Goal: Contribute content: Contribute content

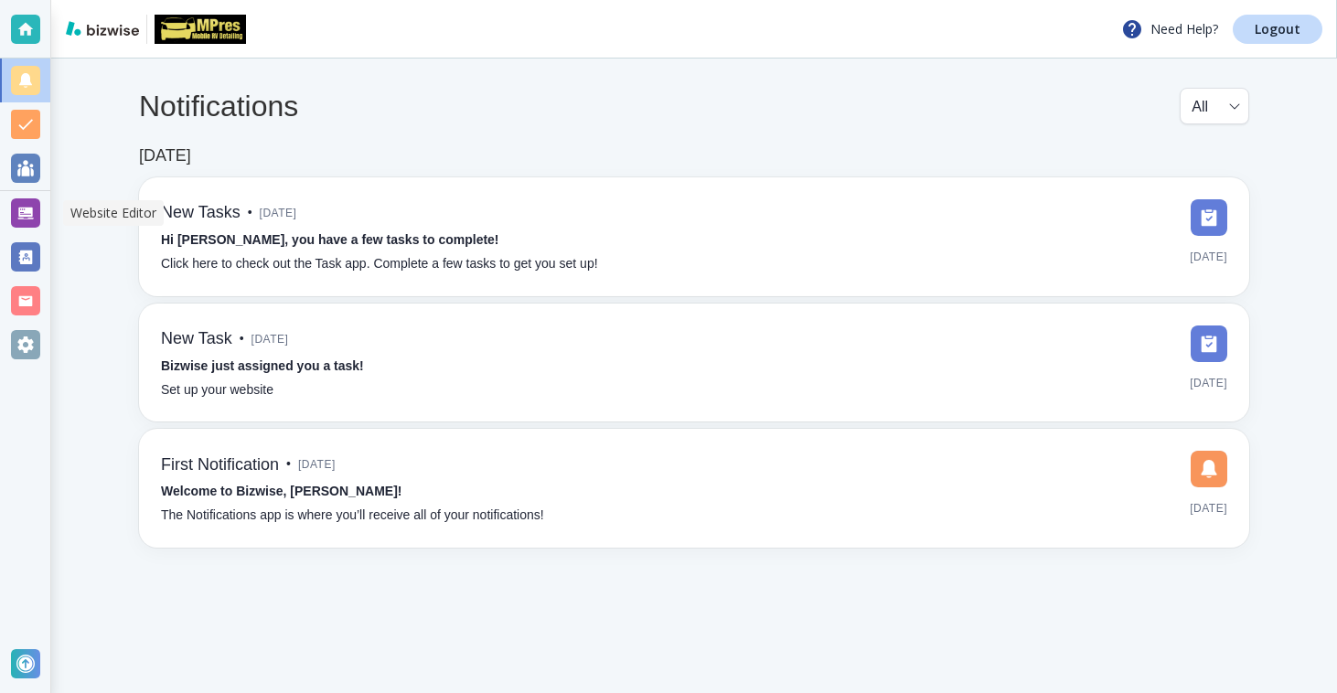
click at [48, 232] on div at bounding box center [25, 213] width 50 height 44
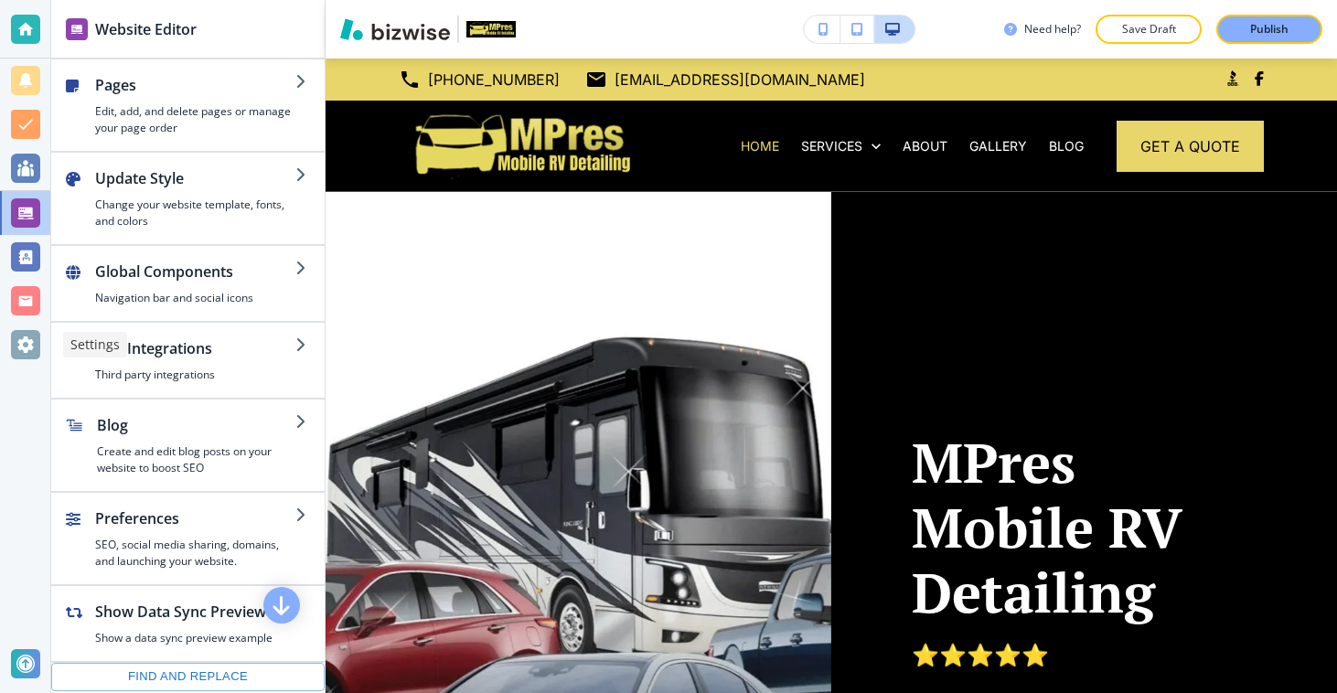
click at [22, 339] on div at bounding box center [25, 344] width 29 height 29
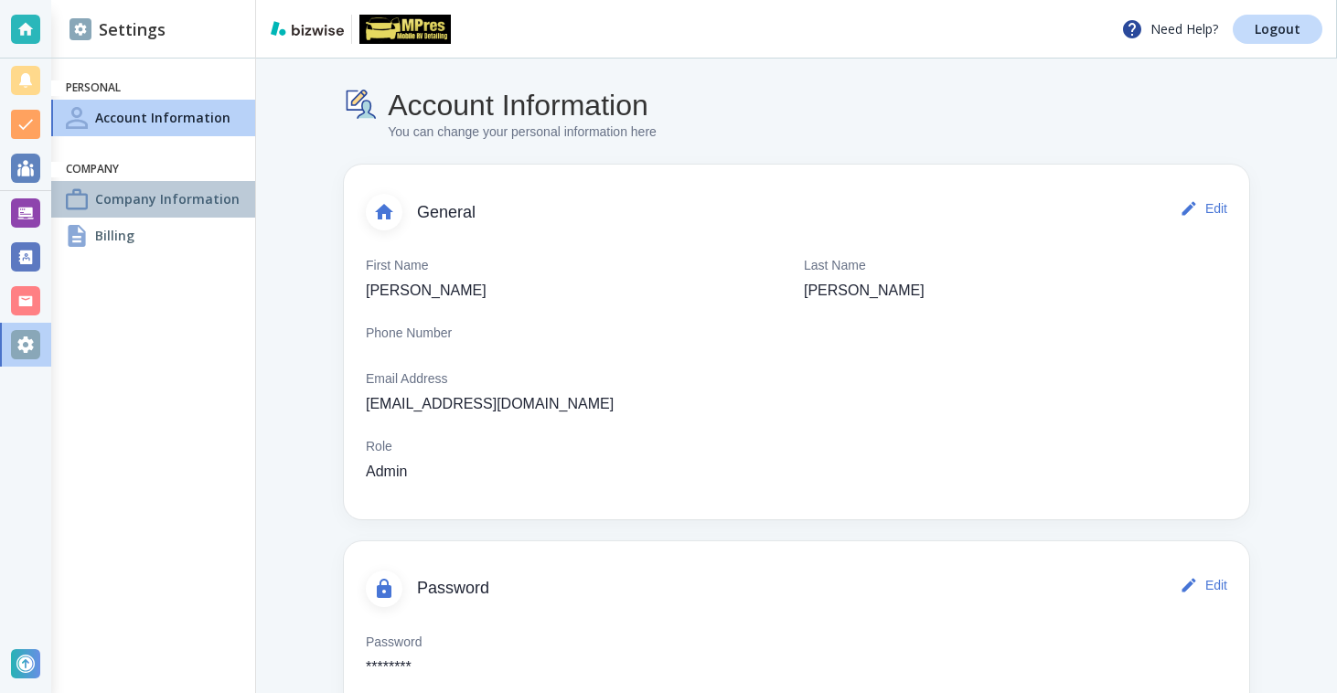
click at [183, 207] on h4 "Company Information" at bounding box center [167, 198] width 144 height 19
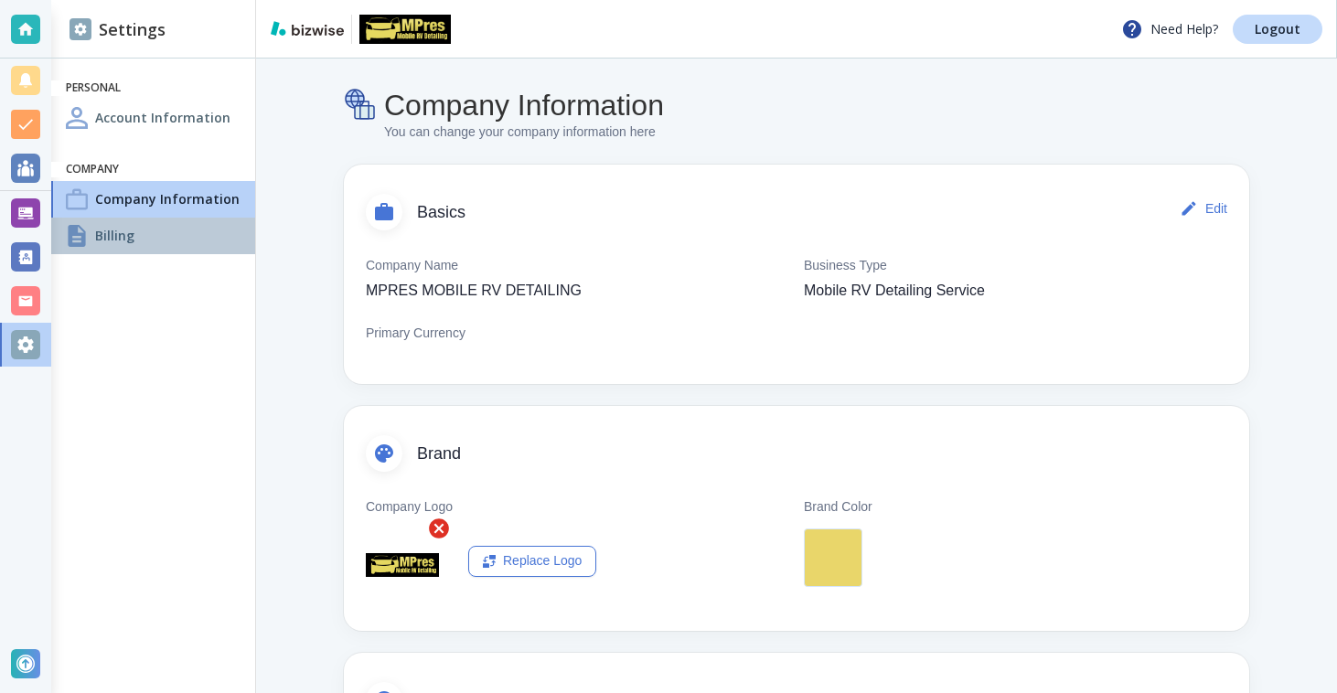
click at [184, 232] on div "Billing" at bounding box center [153, 236] width 204 height 37
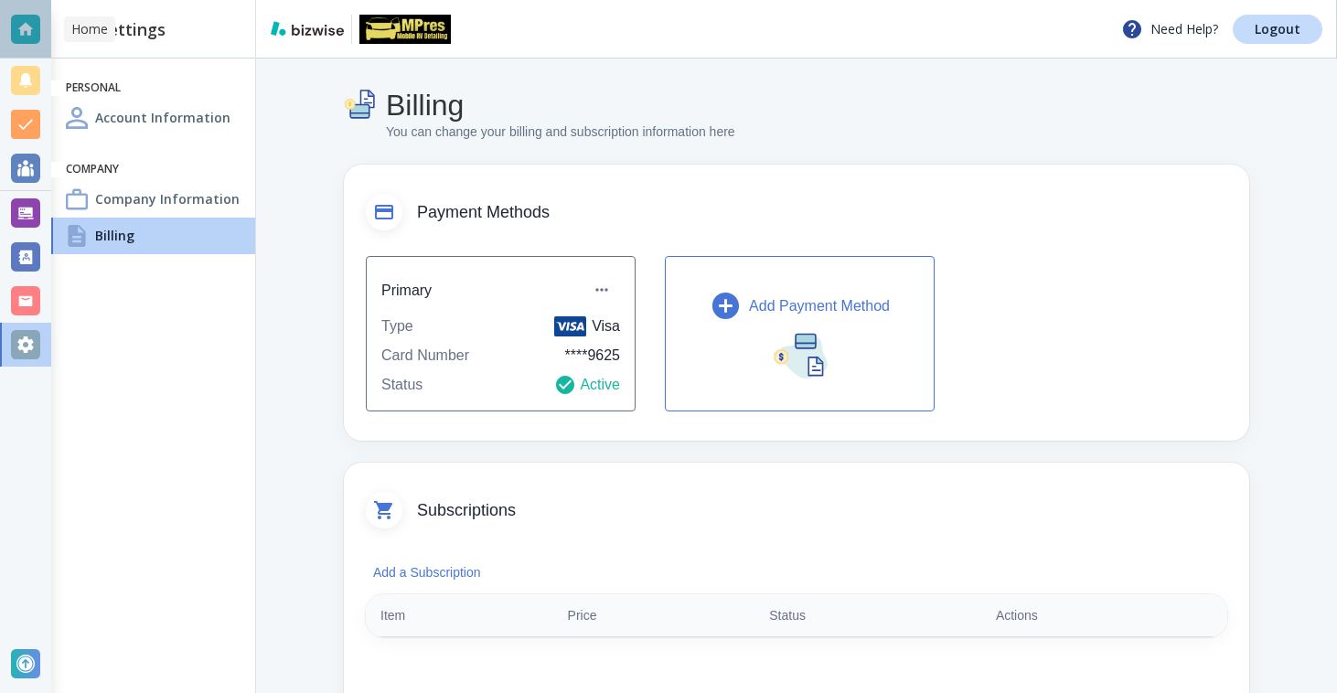
click at [16, 37] on div at bounding box center [25, 29] width 29 height 29
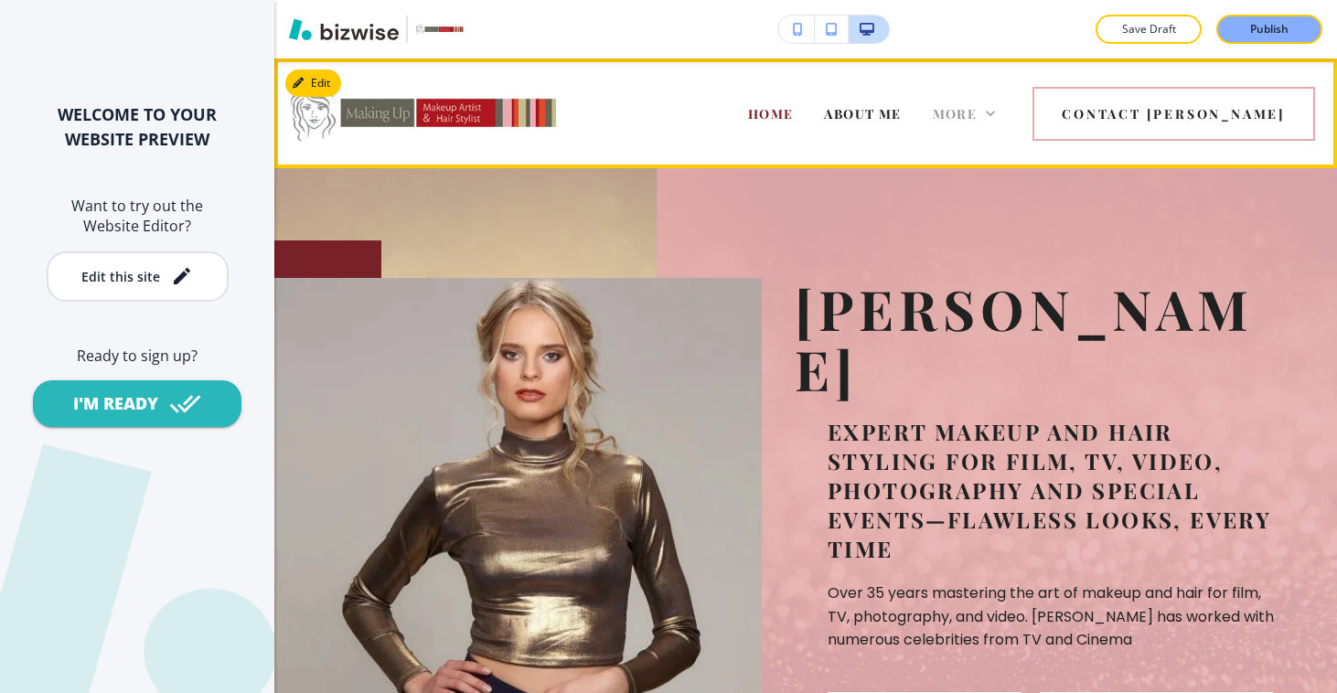
click at [996, 122] on div "More" at bounding box center [964, 113] width 63 height 18
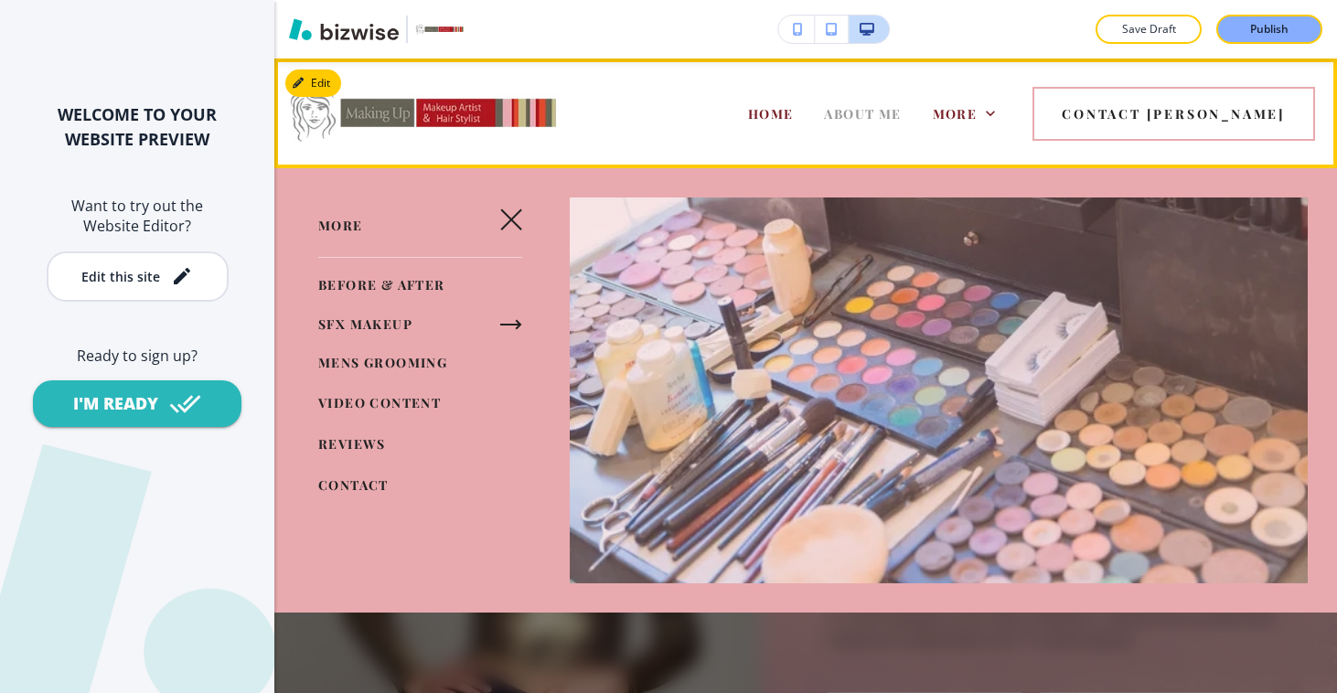
click at [901, 115] on span "ABOUT ME" at bounding box center [862, 113] width 77 height 17
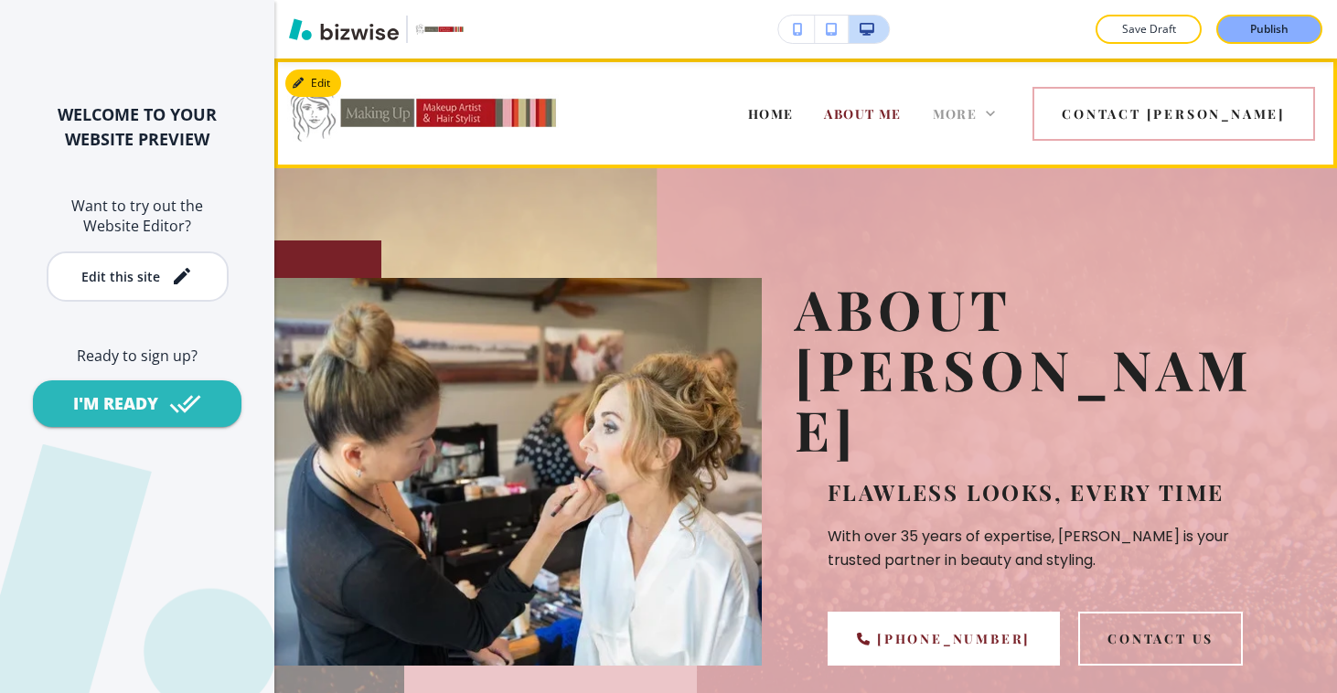
click at [977, 106] on span "More" at bounding box center [955, 113] width 45 height 17
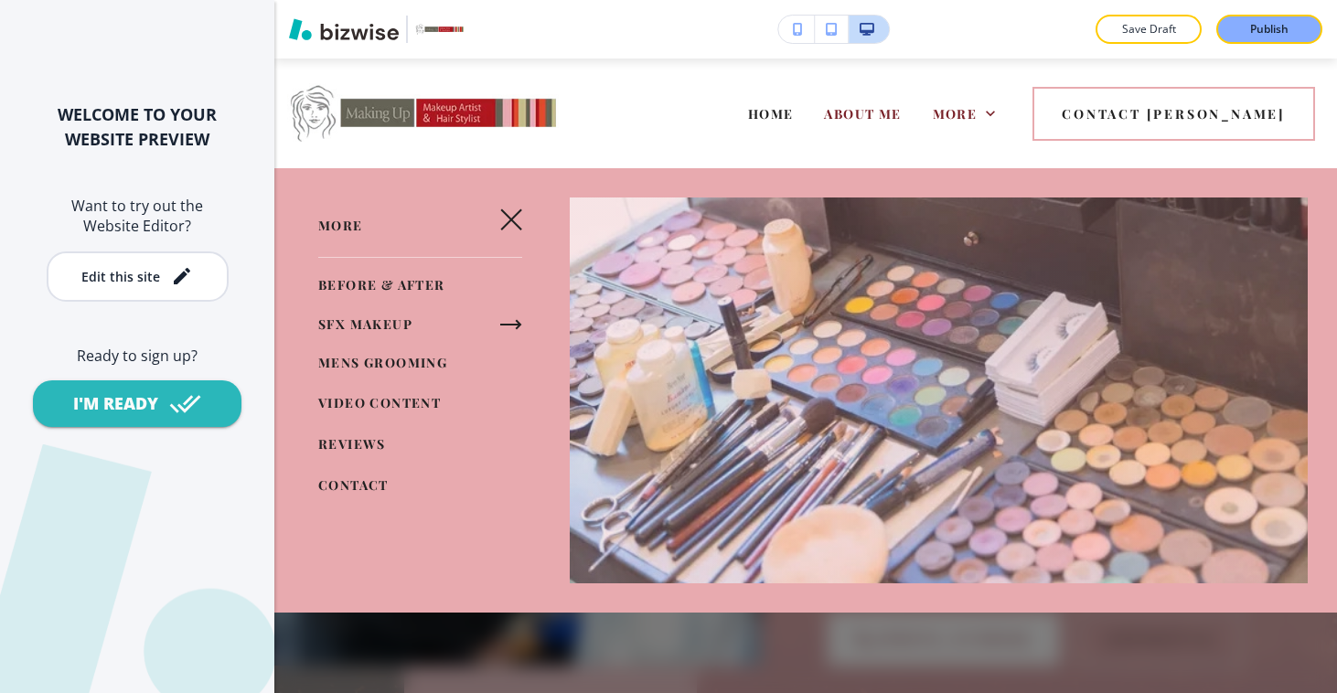
click at [514, 219] on icon "button" at bounding box center [511, 219] width 22 height 22
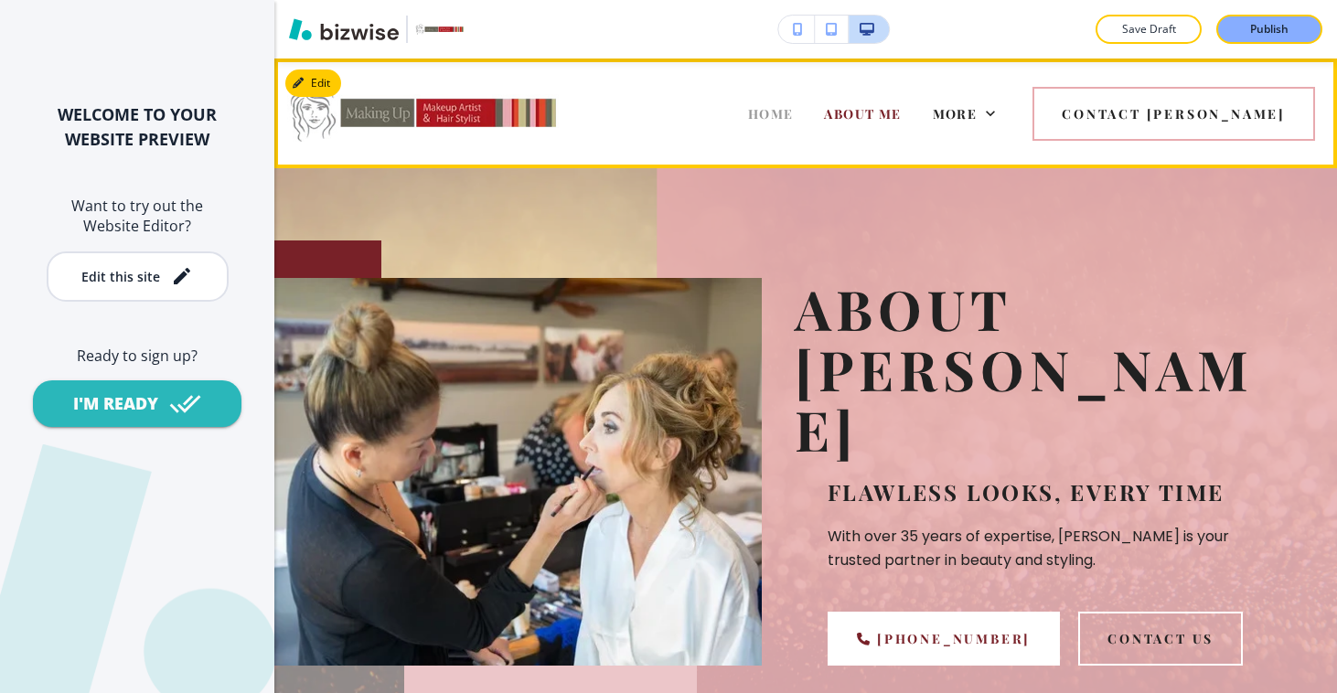
click at [794, 110] on span "HOME" at bounding box center [771, 113] width 46 height 17
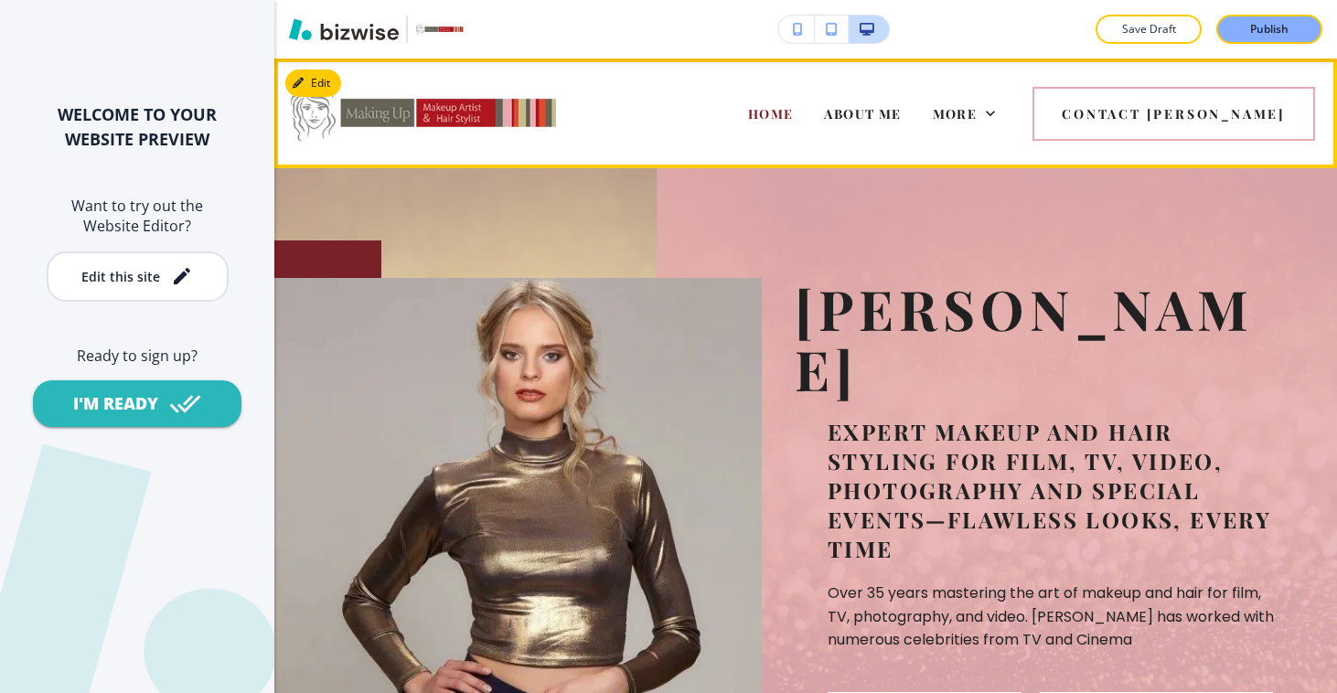
click at [1011, 123] on div "More" at bounding box center [964, 113] width 94 height 73
click at [996, 122] on div "More" at bounding box center [964, 113] width 63 height 18
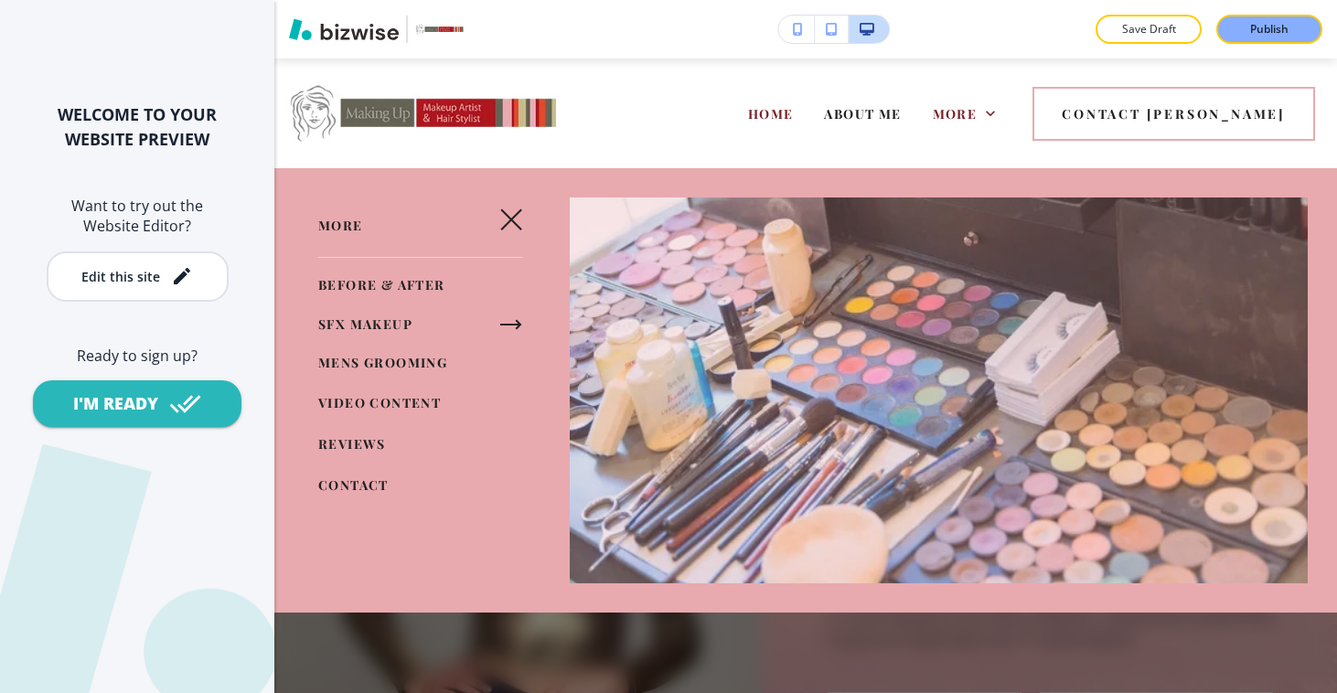
click at [500, 321] on icon "button" at bounding box center [511, 325] width 22 height 22
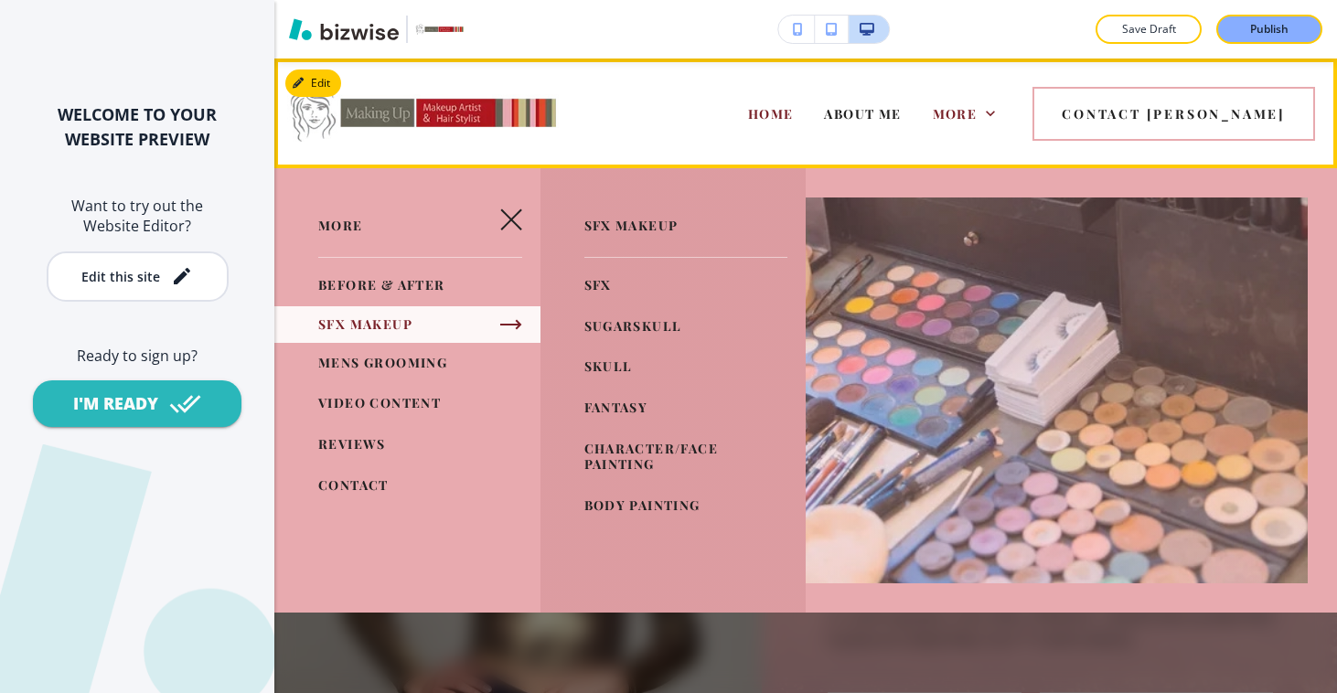
click at [669, 98] on div "HOME ABOUT ME MAKEUP & HAIRSTYLING CELEBRITIES BEFORE & AFTER SFX MAKEUP MENS G…" at bounding box center [757, 113] width 319 height 73
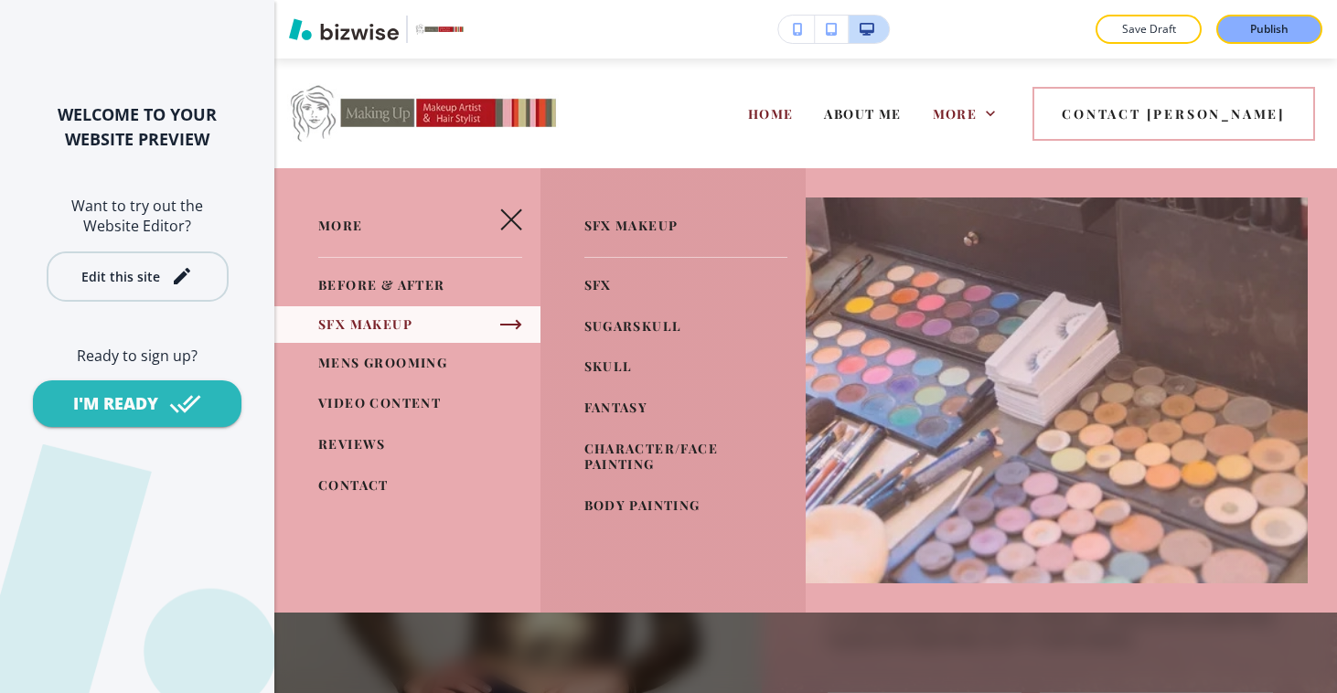
click at [160, 272] on div "Edit this site" at bounding box center [137, 276] width 112 height 22
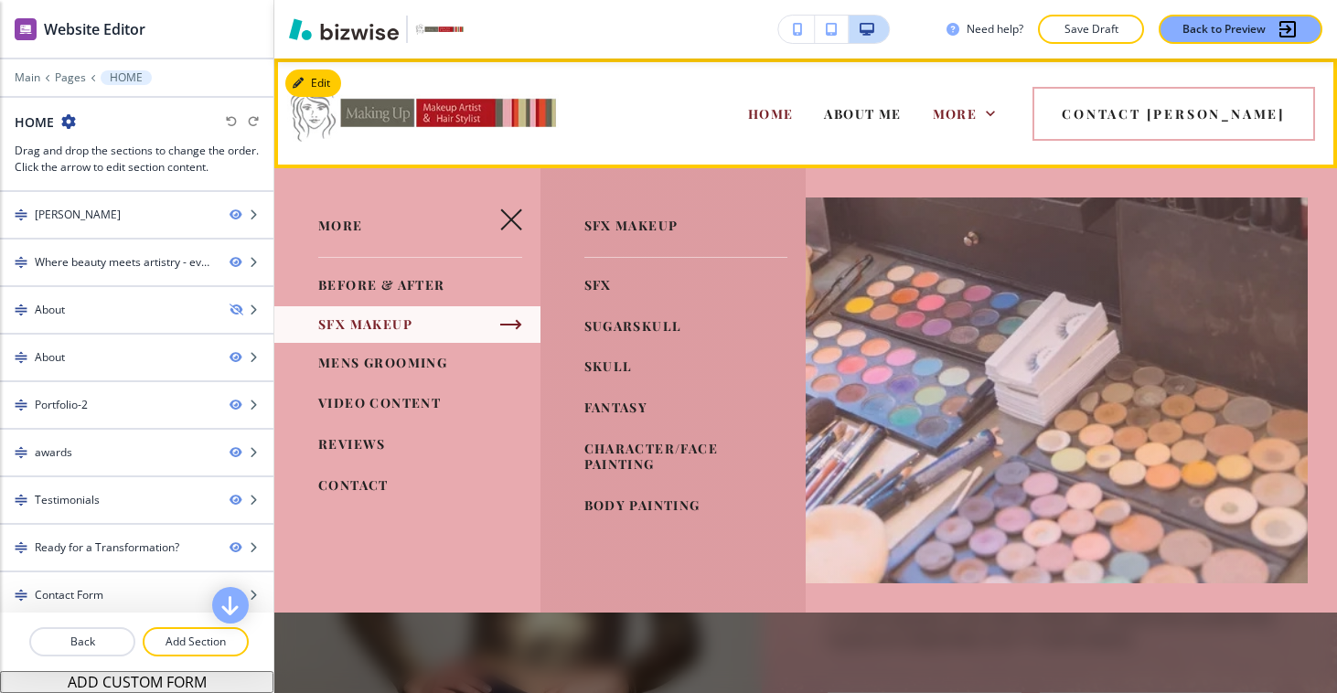
click at [792, 113] on div "HOME ABOUT ME MAKEUP & HAIRSTYLING CELEBRITIES BEFORE & AFTER SFX MAKEUP MENS G…" at bounding box center [757, 113] width 319 height 73
click at [794, 112] on span "HOME" at bounding box center [771, 113] width 46 height 17
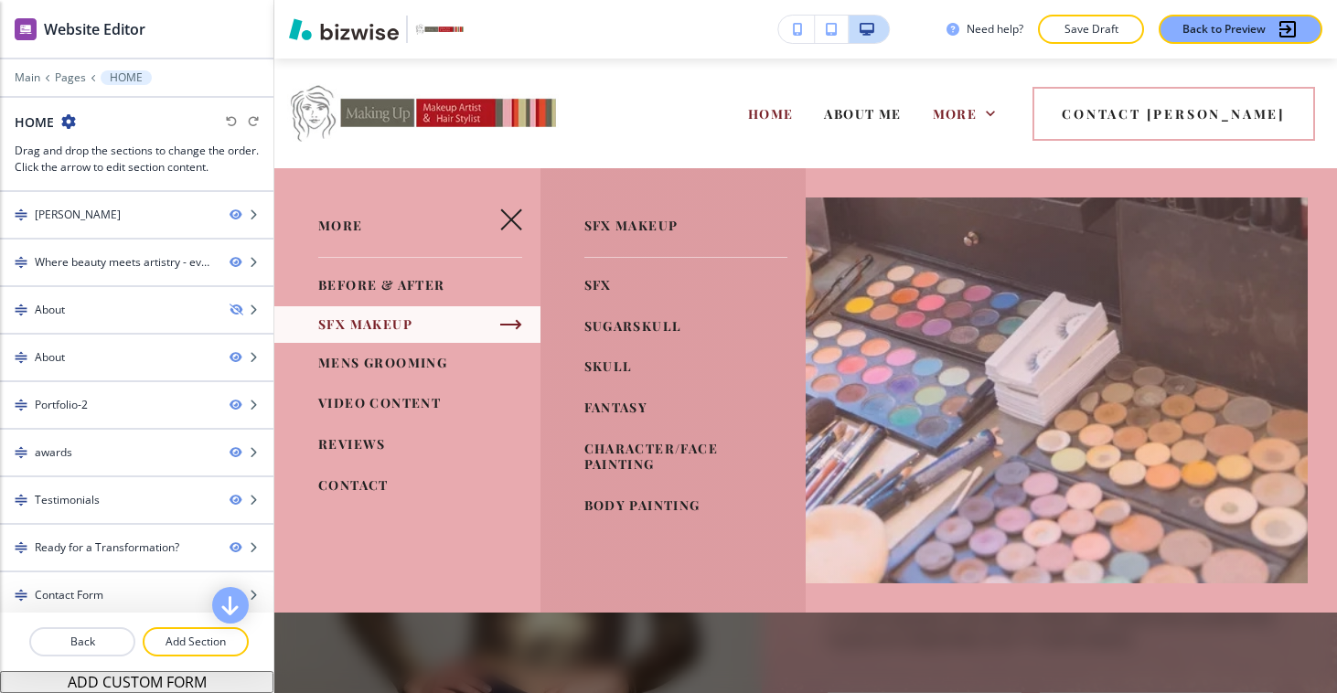
click at [515, 220] on icon "button" at bounding box center [511, 219] width 22 height 22
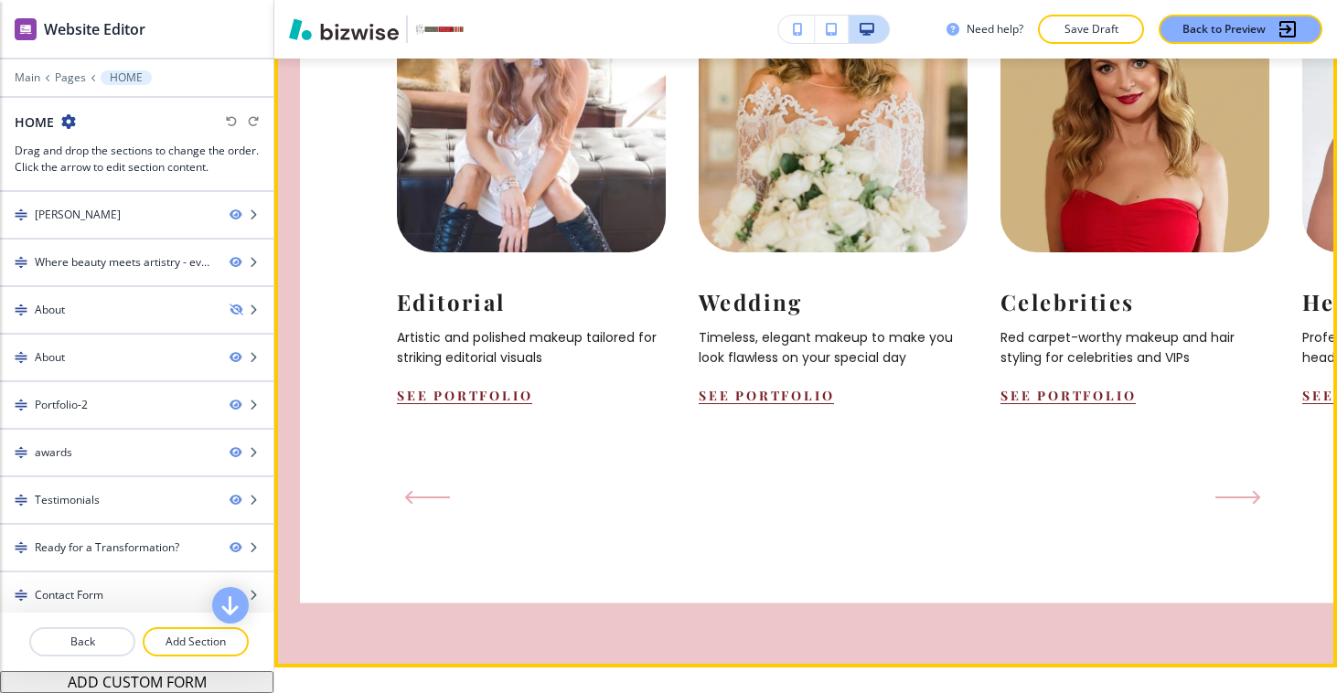
scroll to position [2321, 0]
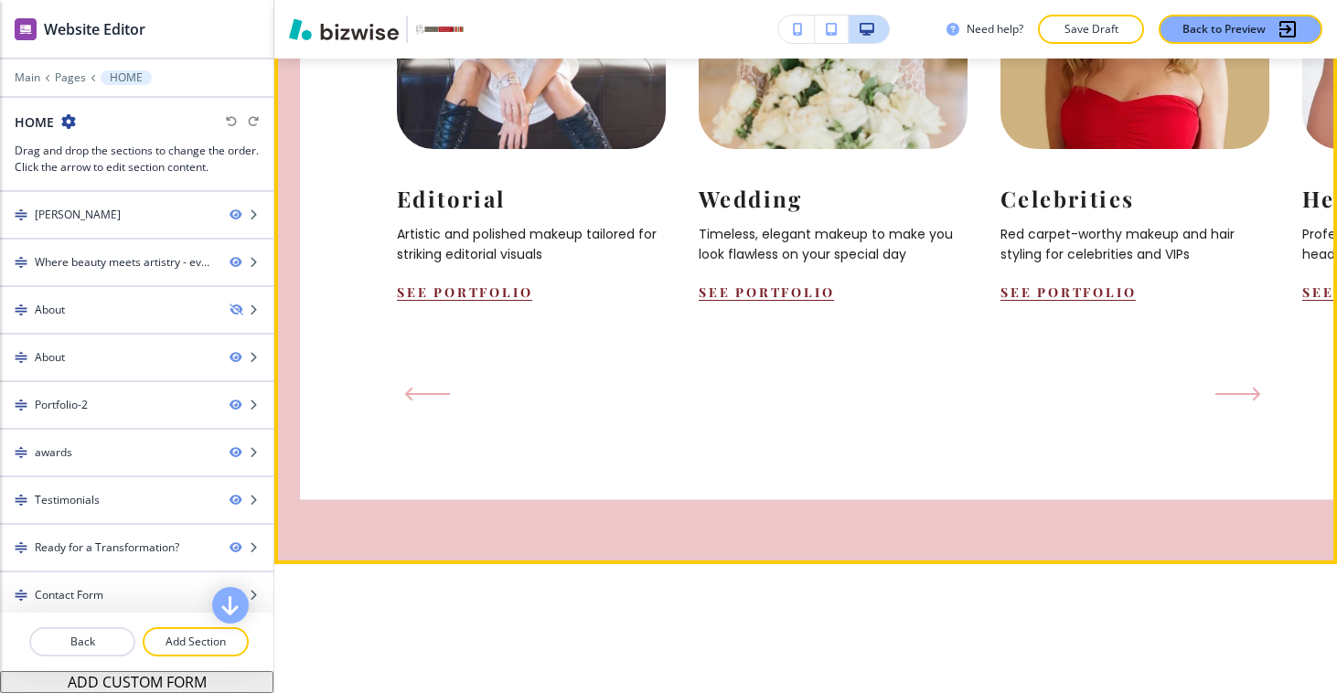
click at [1061, 230] on div "Celebrities Red carpet-worthy makeup and hair styling for celebrities and VIPs …" at bounding box center [1151, 92] width 302 height 476
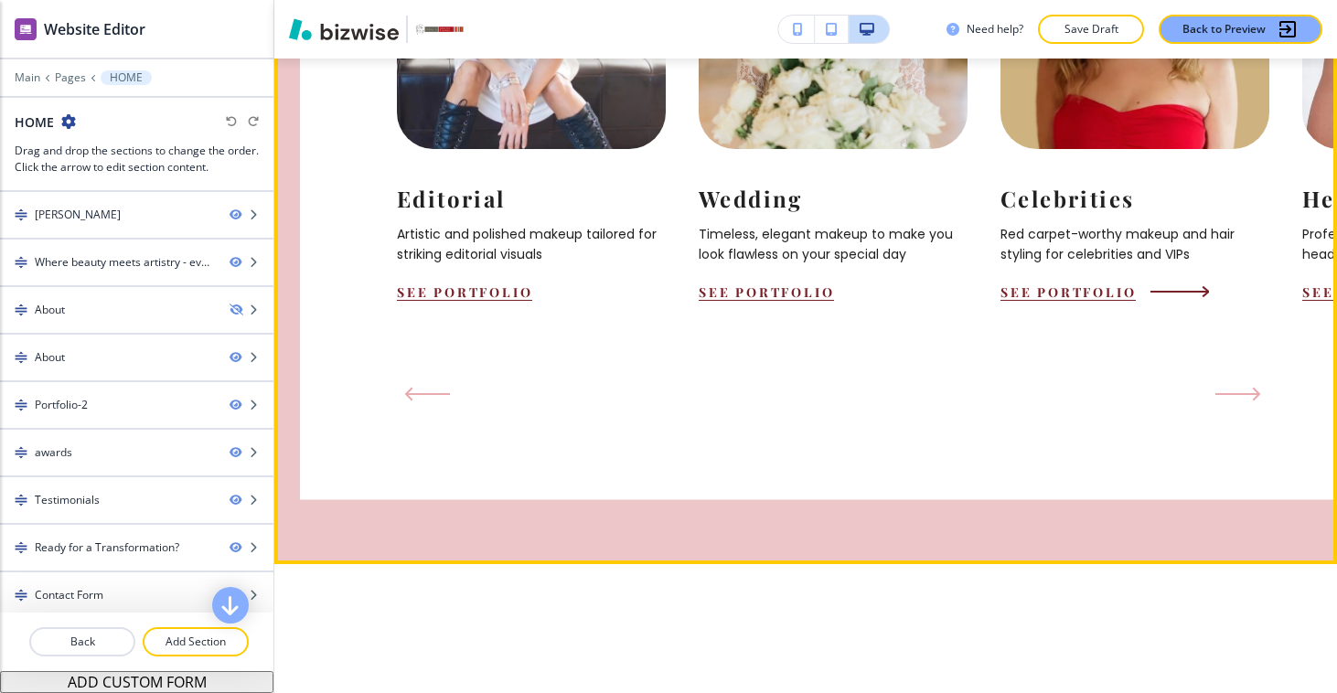
click at [1057, 283] on button "See Portfolio" at bounding box center [1067, 291] width 135 height 17
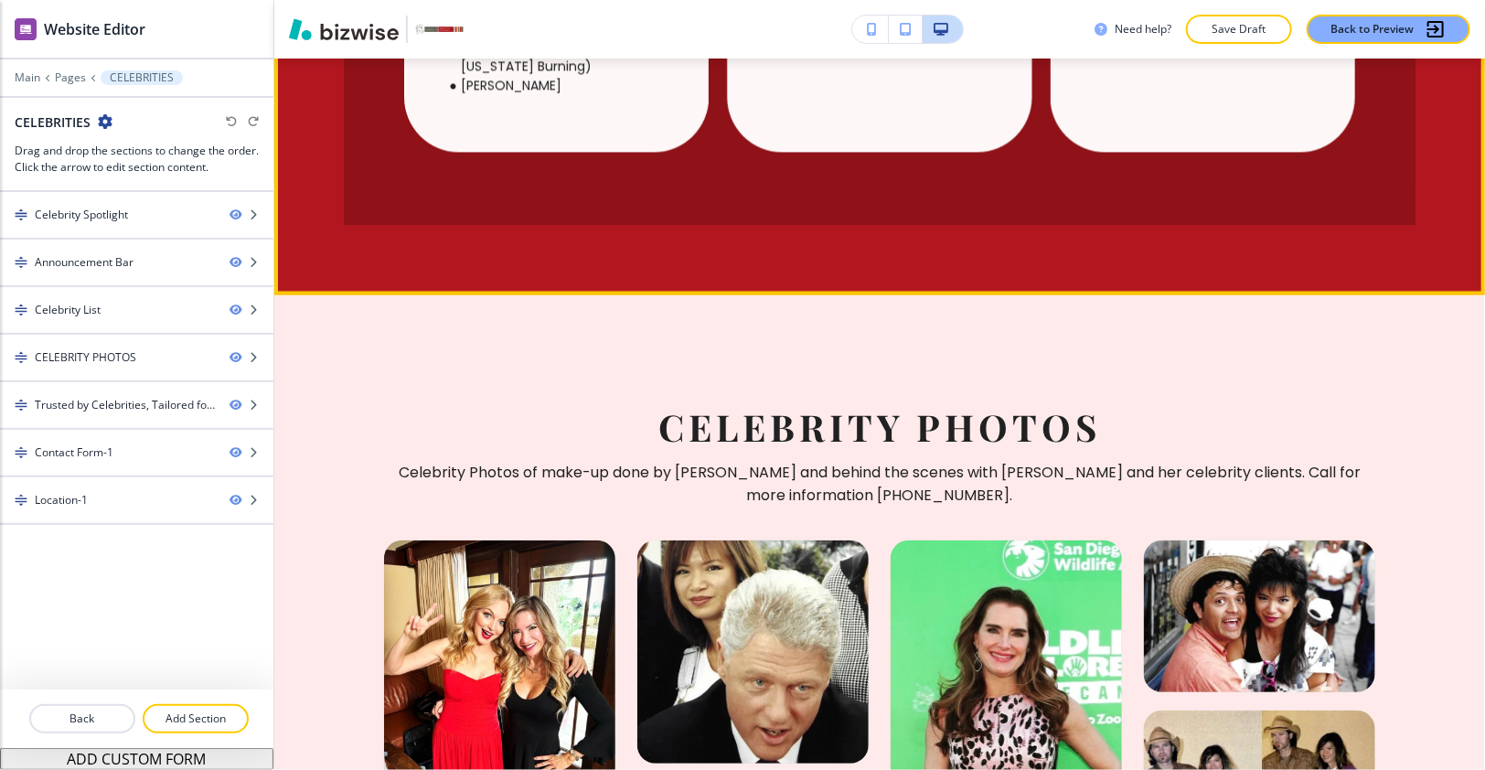
scroll to position [2107, 0]
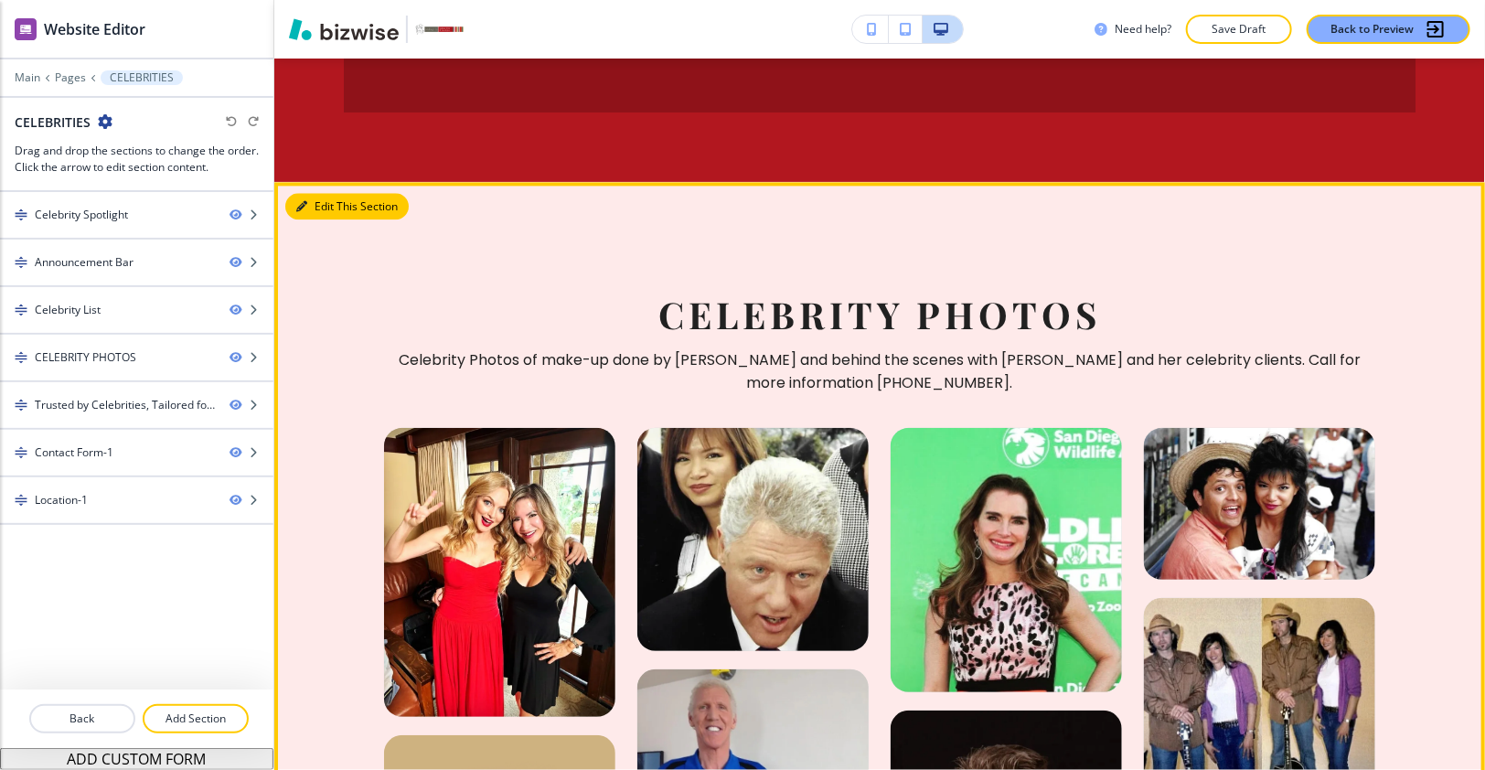
click at [314, 193] on button "Edit This Section" at bounding box center [346, 206] width 123 height 27
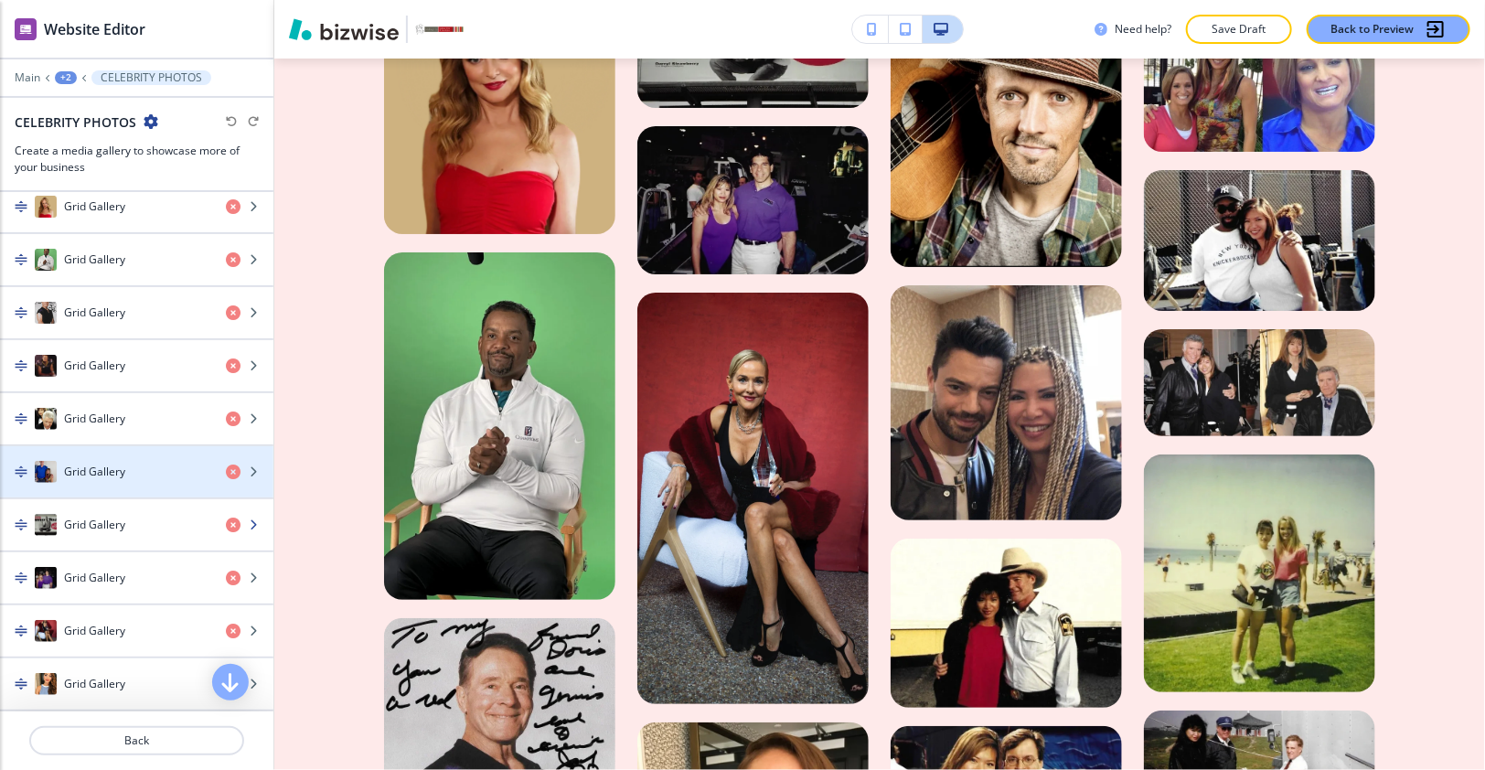
scroll to position [888, 0]
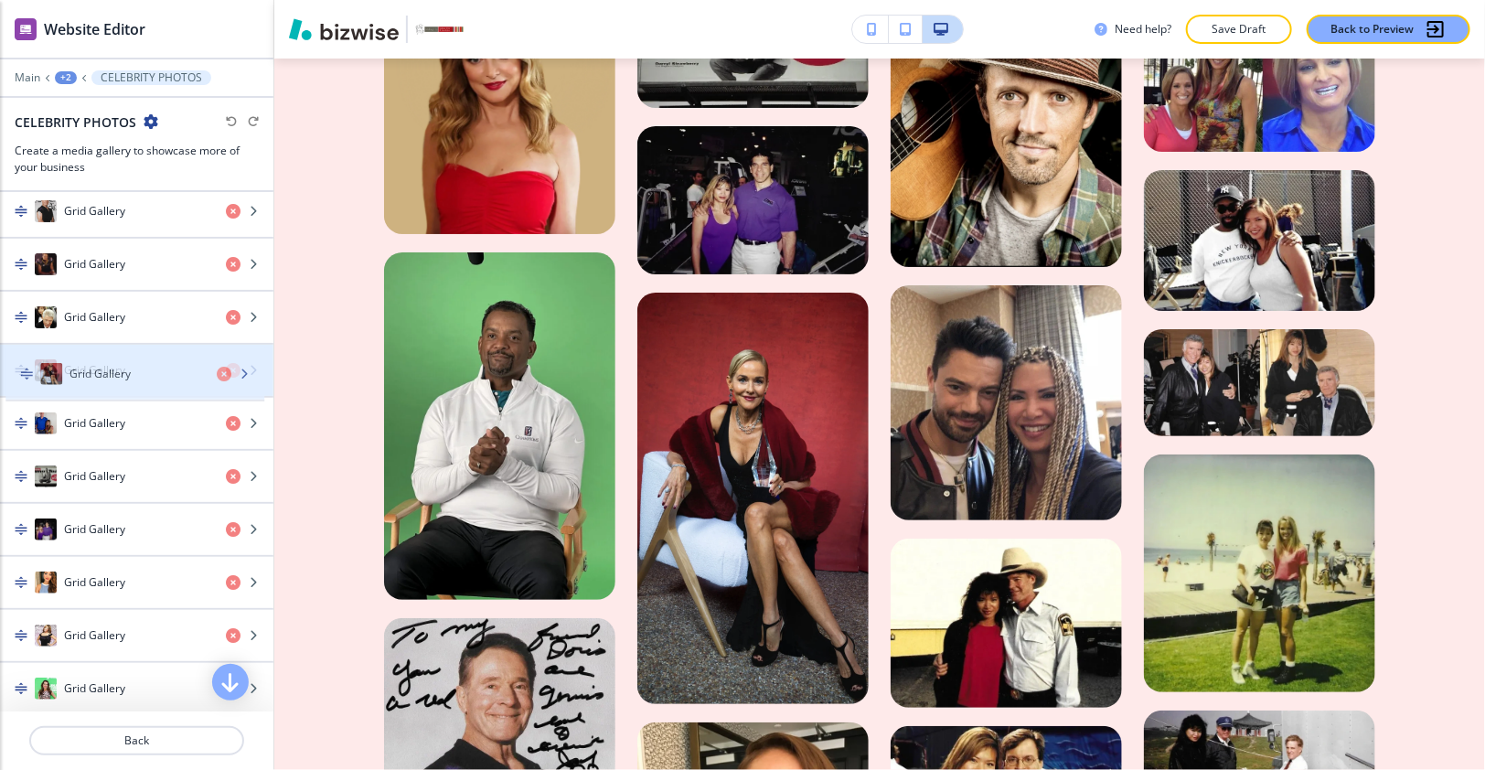
drag, startPoint x: 113, startPoint y: 506, endPoint x: 119, endPoint y: 366, distance: 140.0
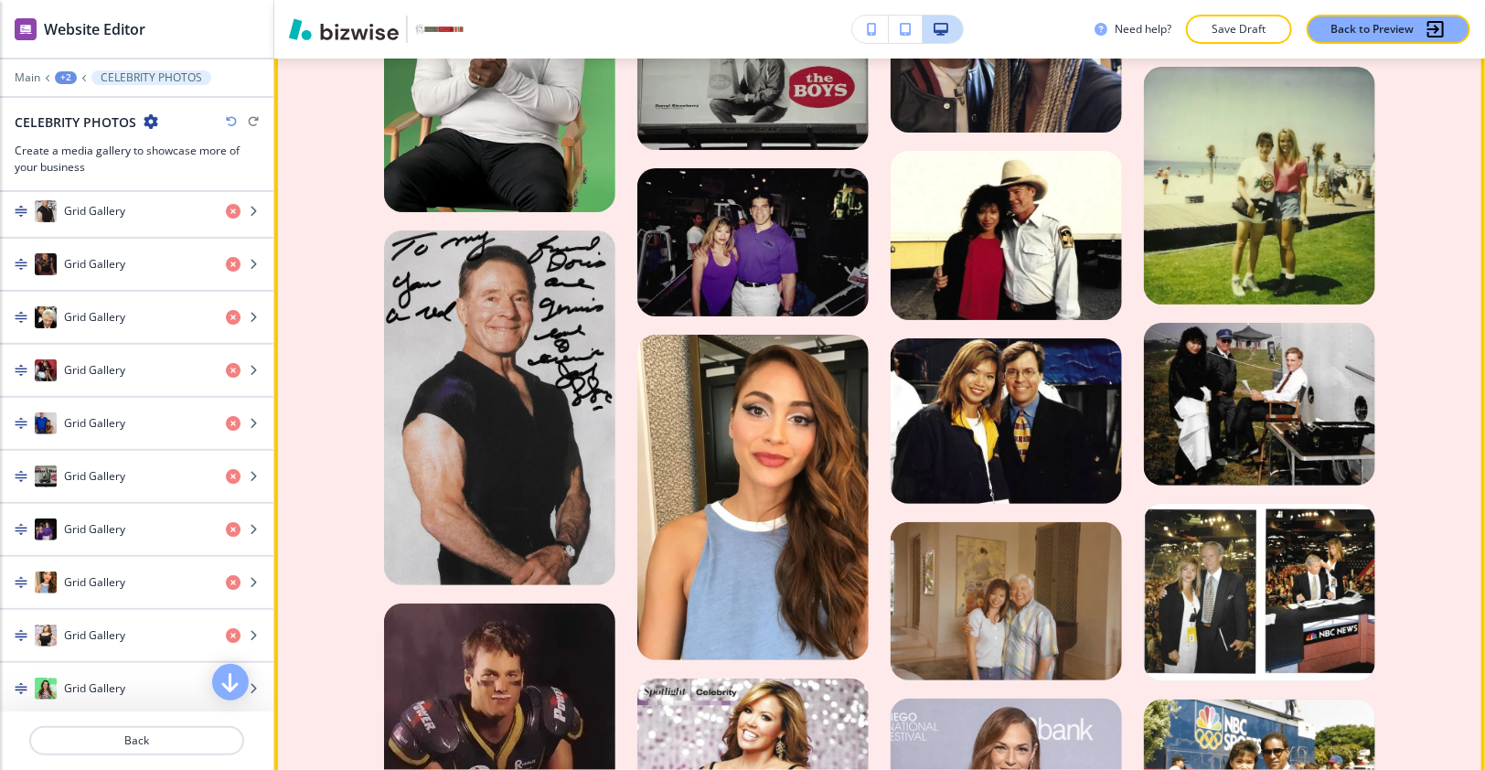
scroll to position [3286, 0]
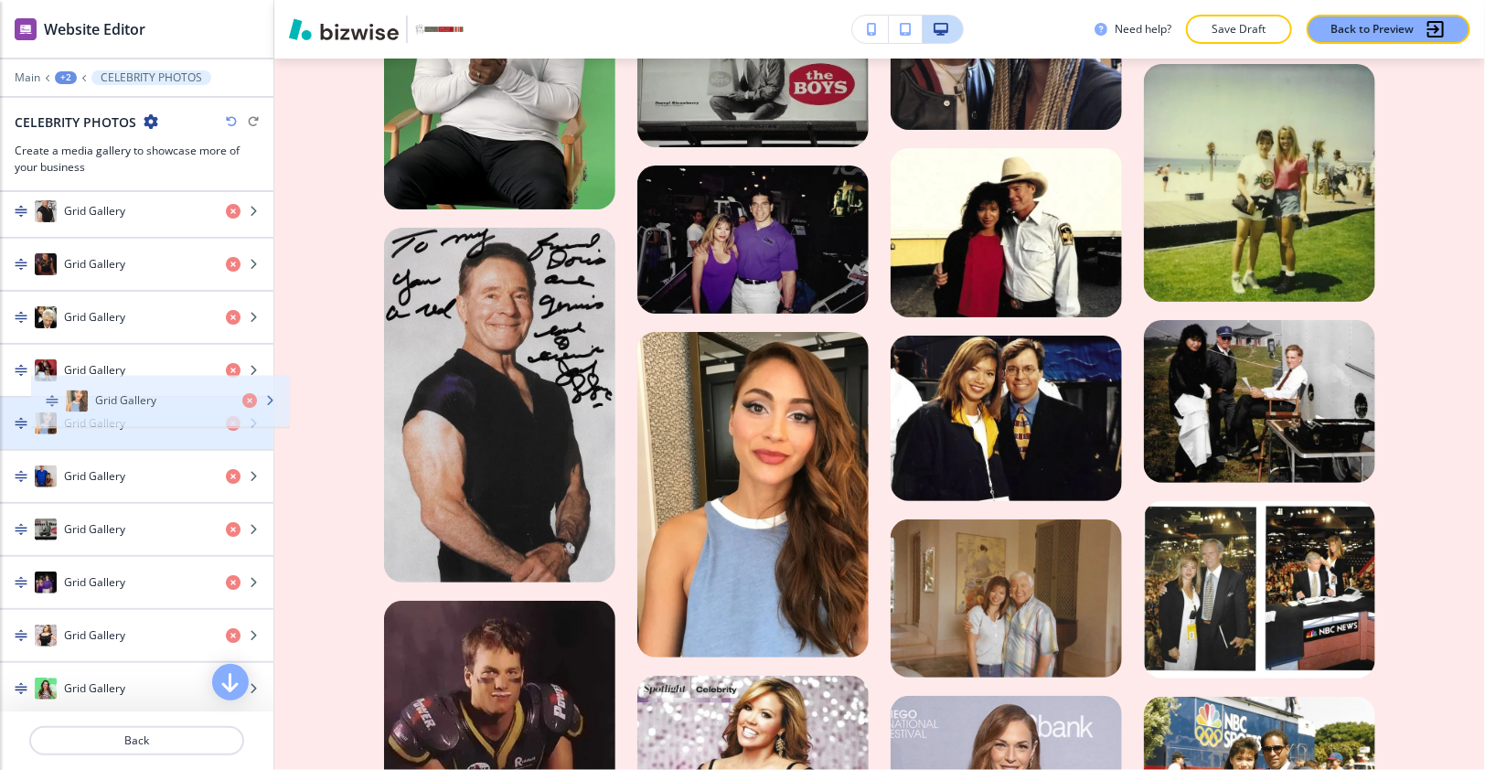
drag, startPoint x: 101, startPoint y: 552, endPoint x: 130, endPoint y: 400, distance: 154.4
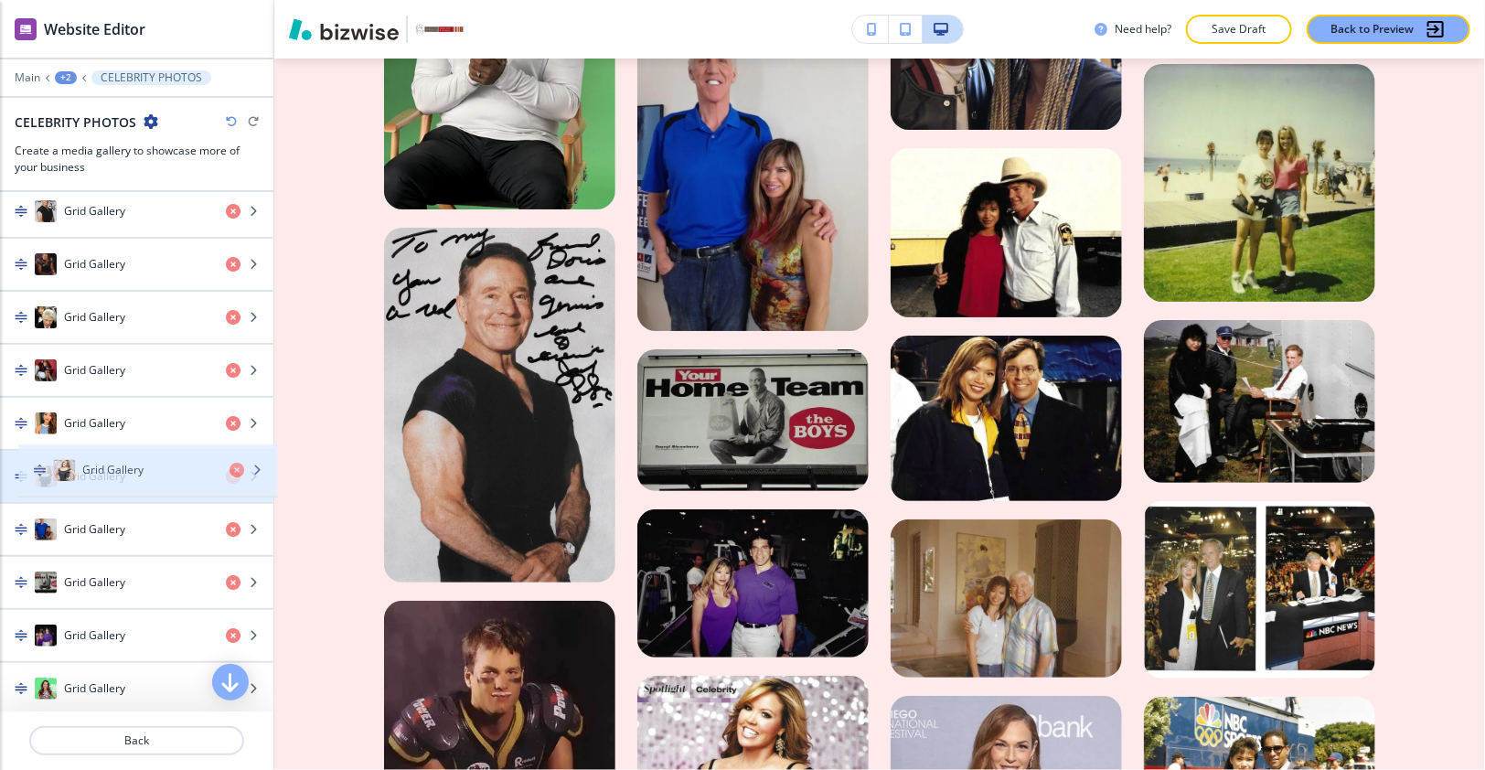
drag, startPoint x: 114, startPoint y: 589, endPoint x: 133, endPoint y: 448, distance: 142.0
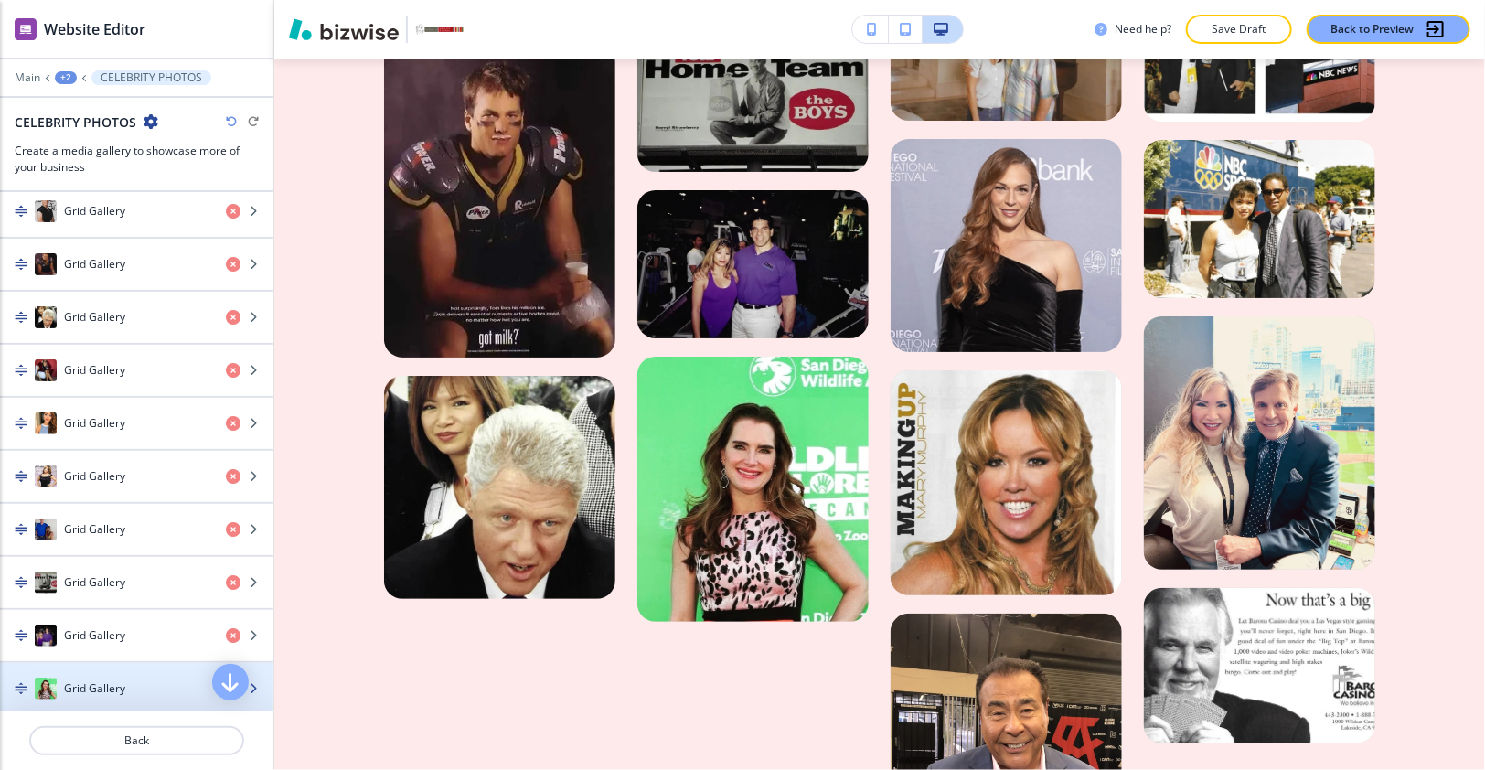
scroll to position [906, 0]
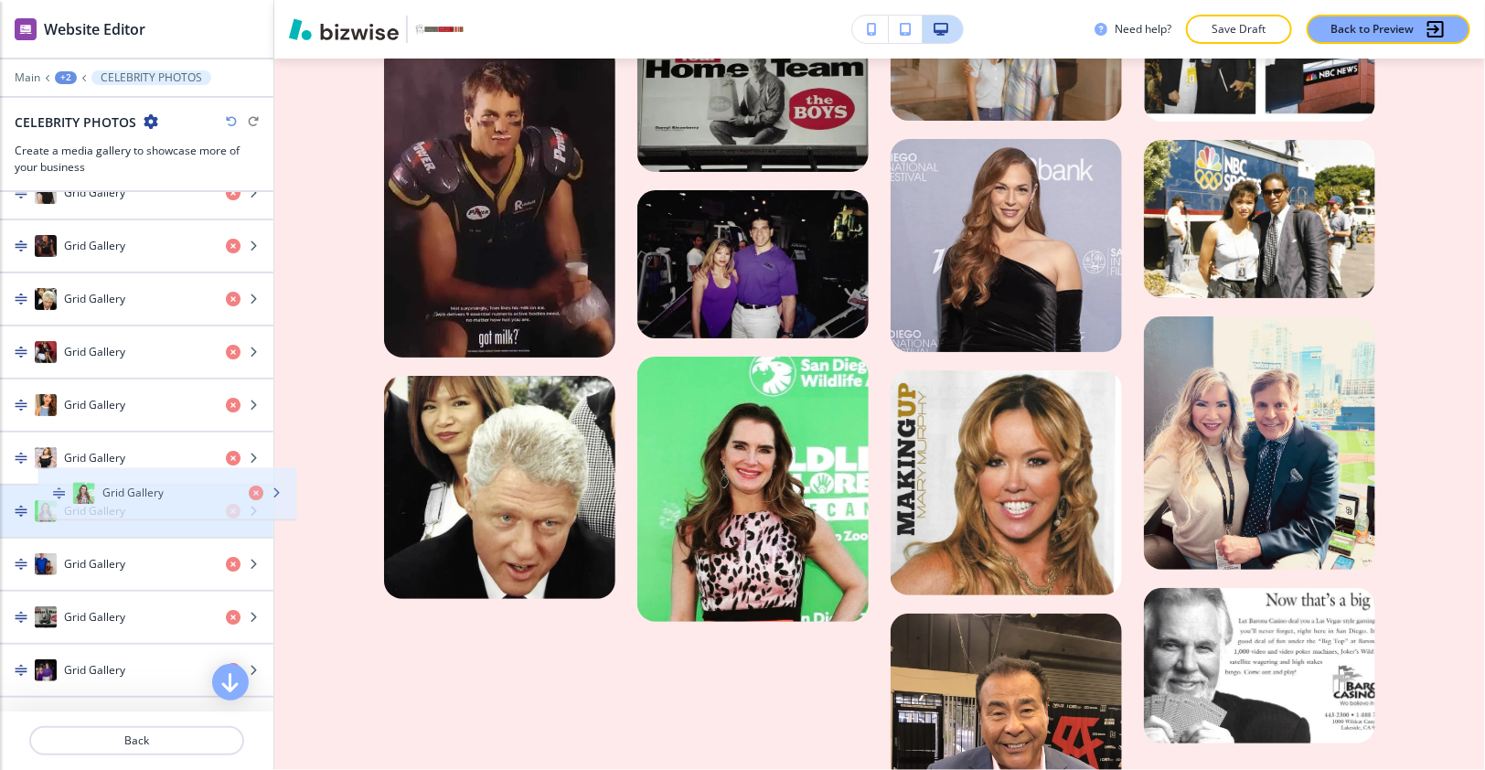
drag, startPoint x: 35, startPoint y: 669, endPoint x: 70, endPoint y: 497, distance: 175.5
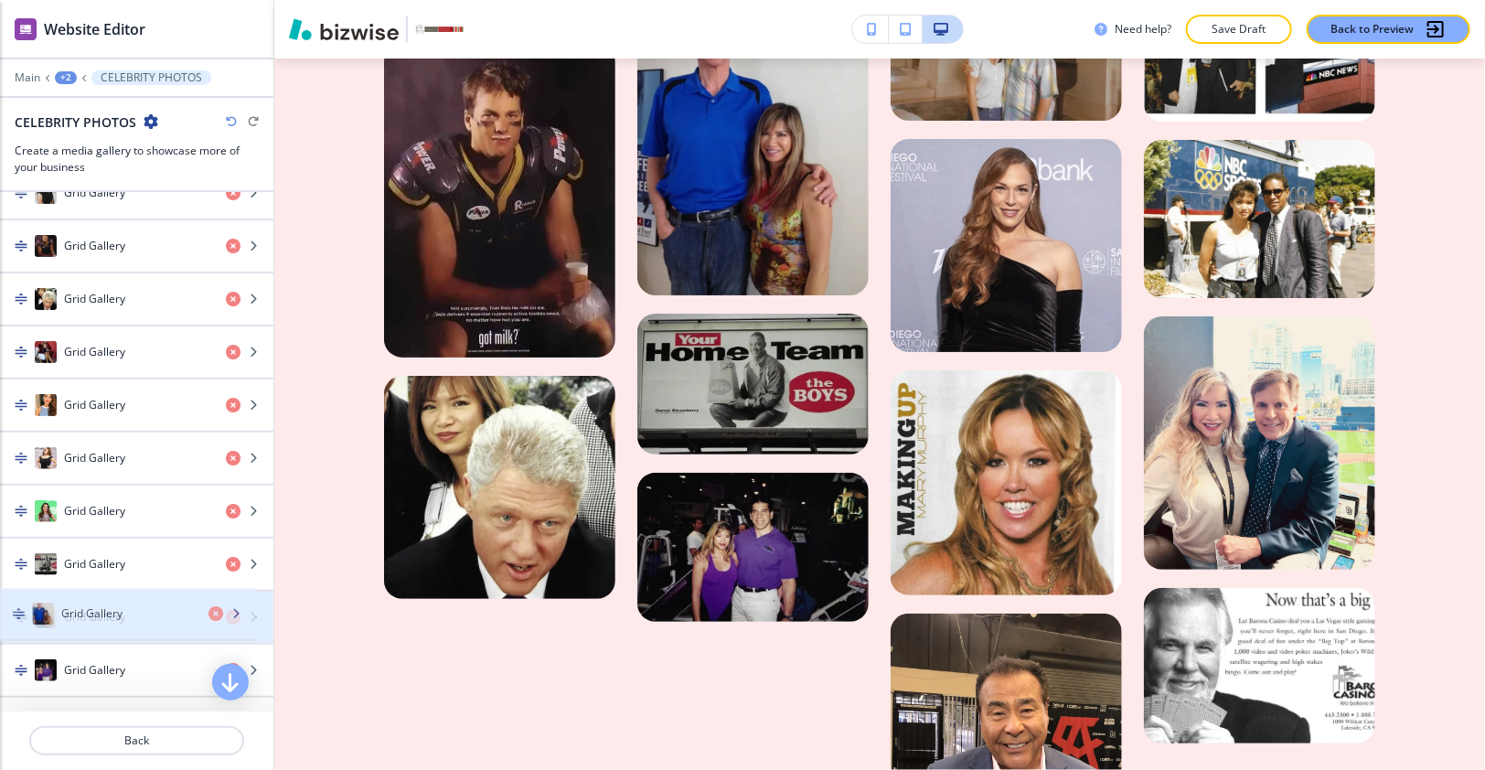
drag, startPoint x: 91, startPoint y: 561, endPoint x: 88, endPoint y: 624, distance: 62.2
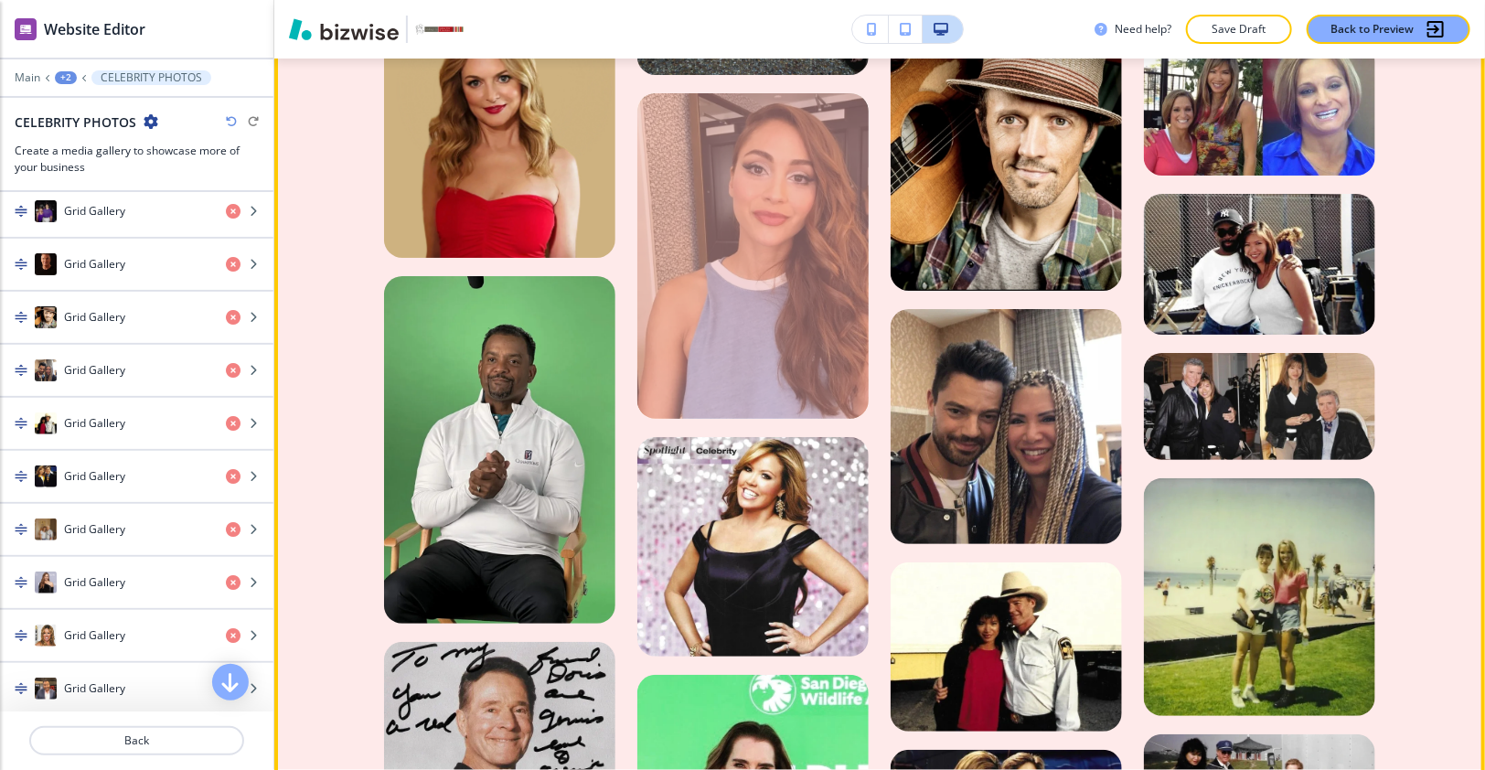
scroll to position [3252, 0]
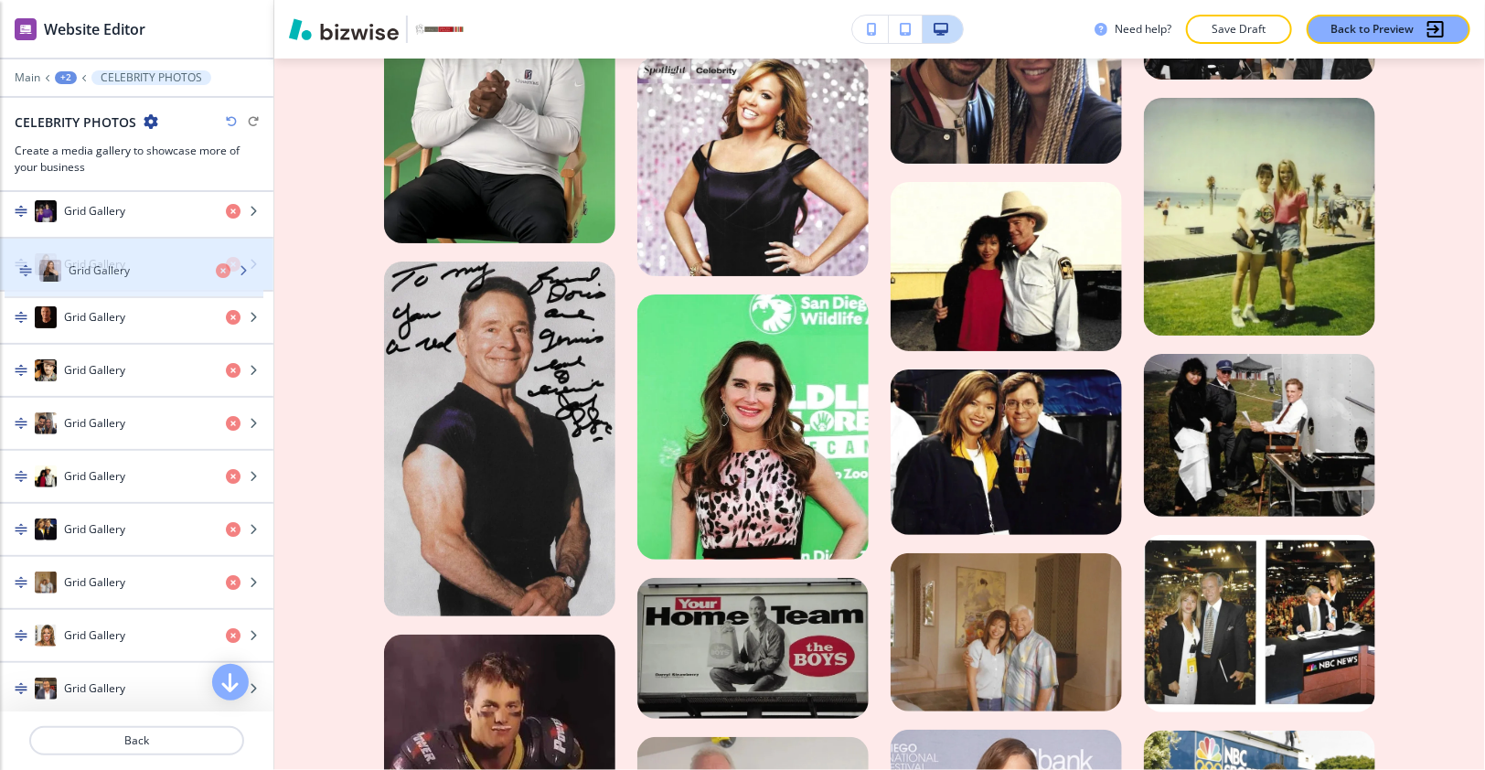
drag, startPoint x: 77, startPoint y: 517, endPoint x: 81, endPoint y: 253, distance: 263.3
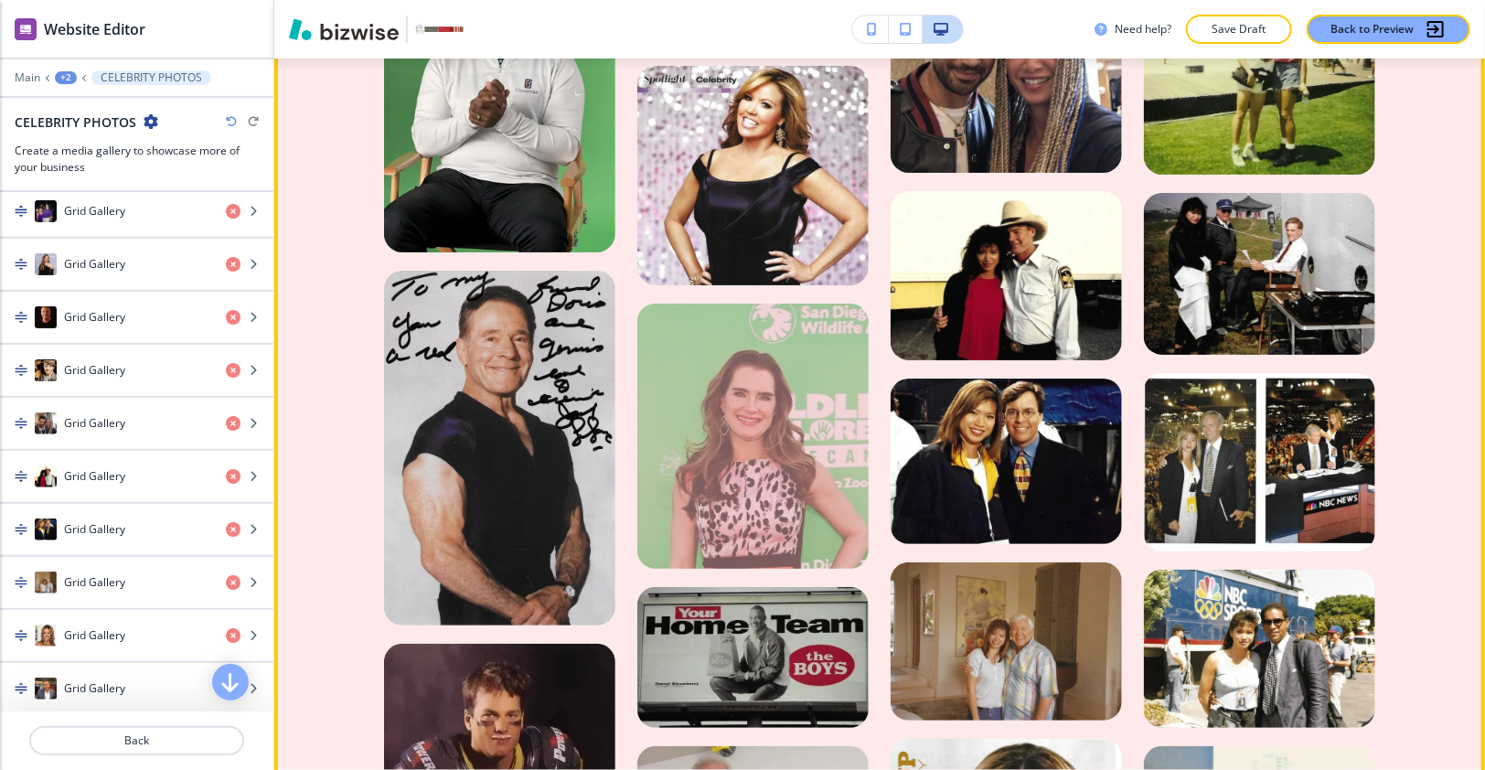
scroll to position [3225, 0]
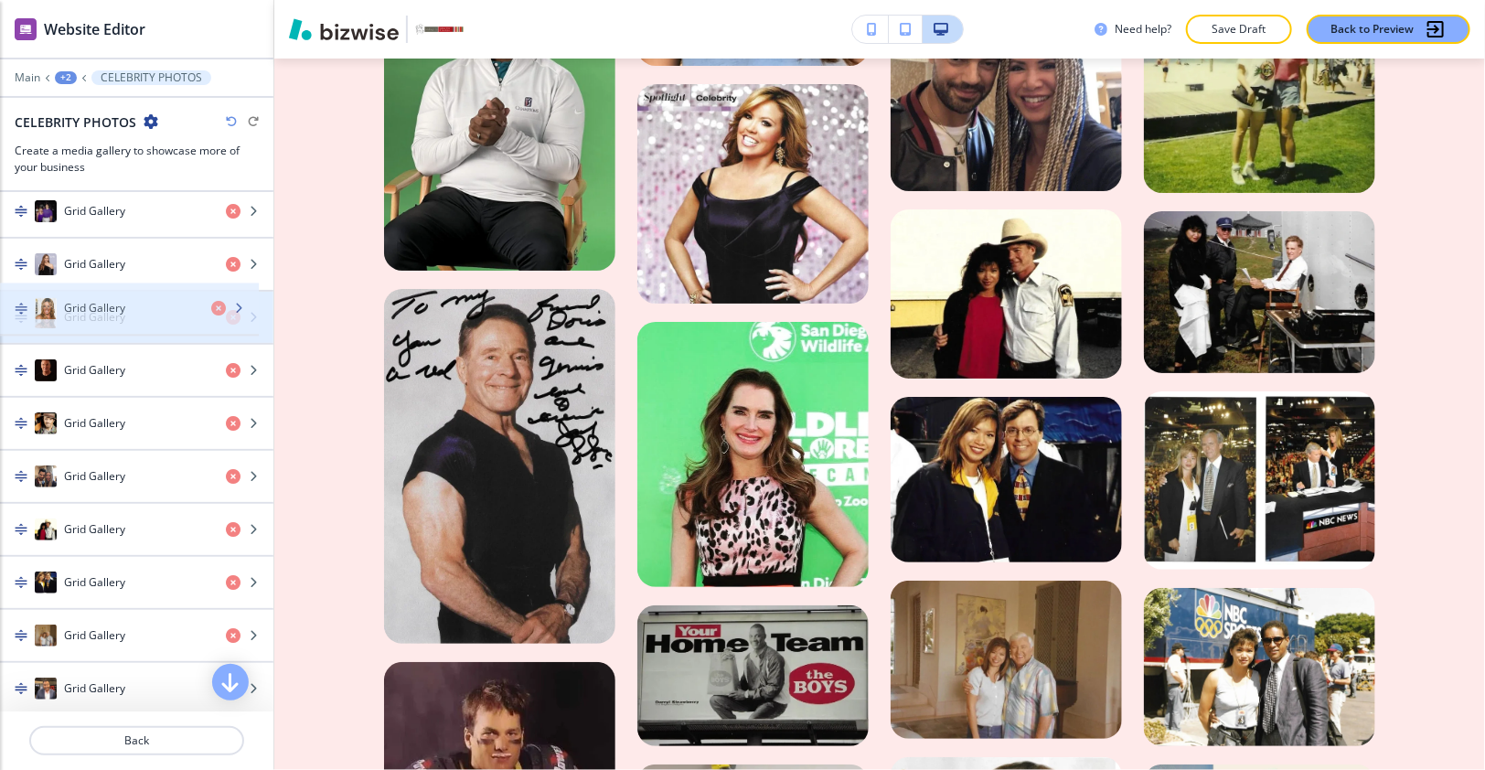
drag, startPoint x: 144, startPoint y: 608, endPoint x: 144, endPoint y: 308, distance: 299.9
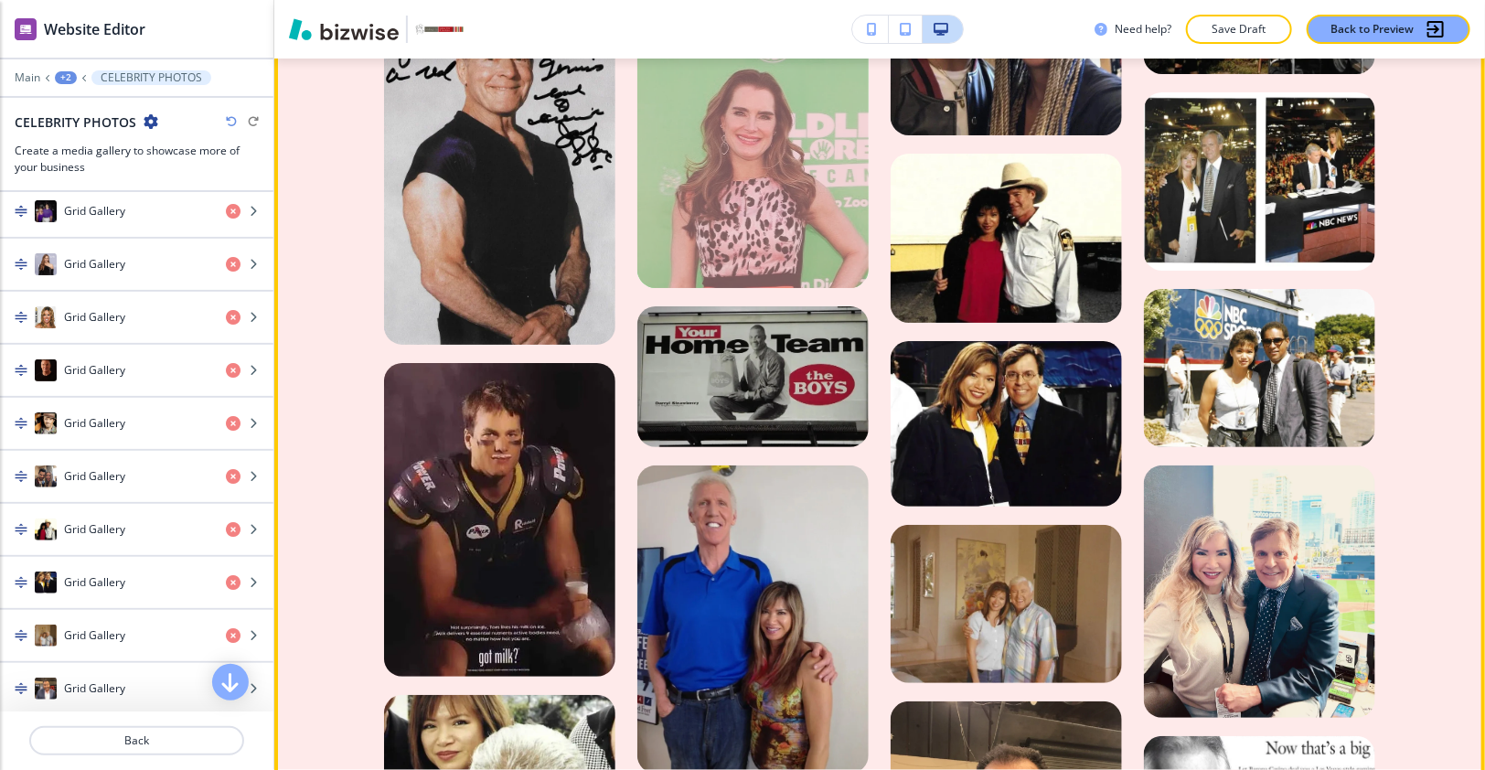
scroll to position [3705, 0]
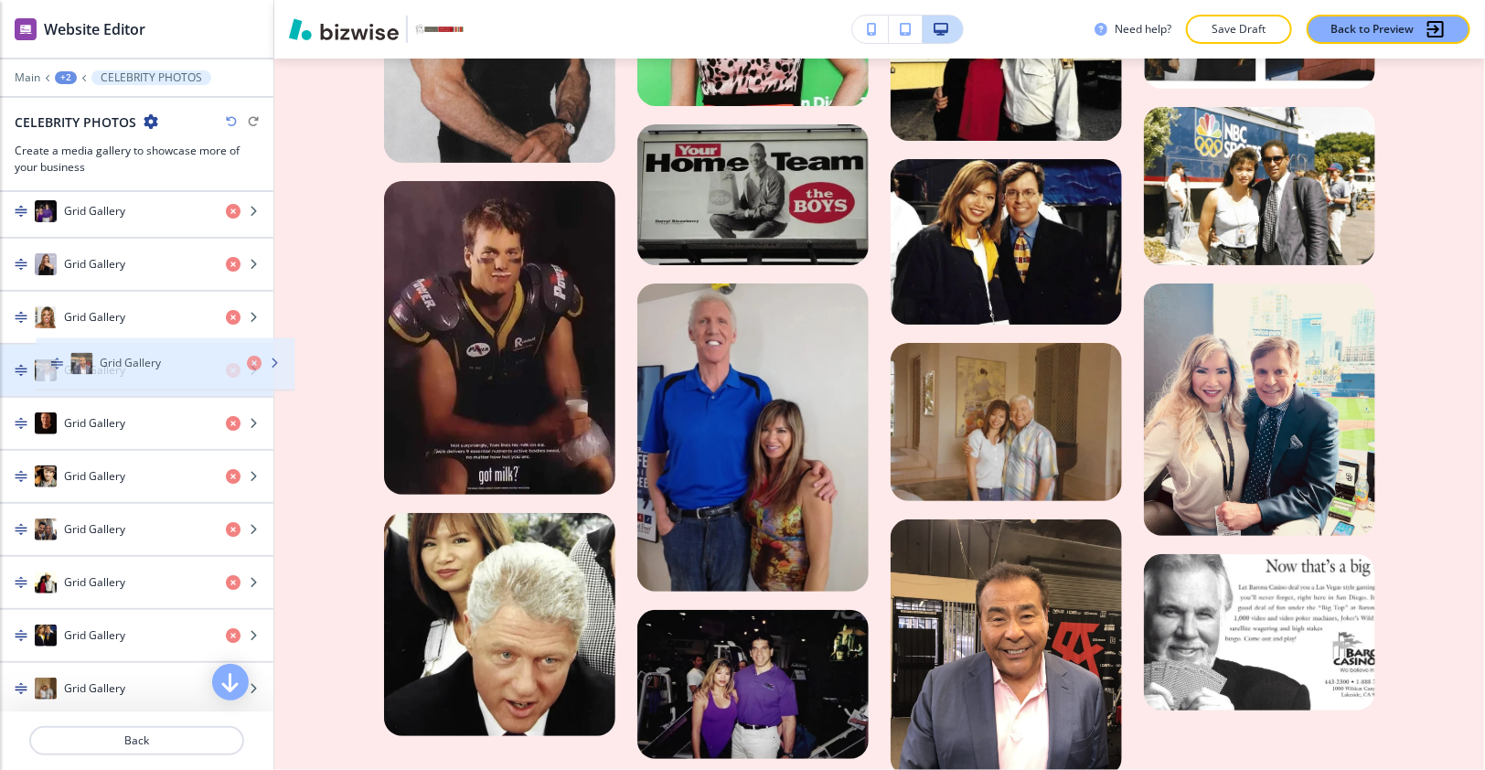
drag, startPoint x: 101, startPoint y: 602, endPoint x: 127, endPoint y: 343, distance: 261.0
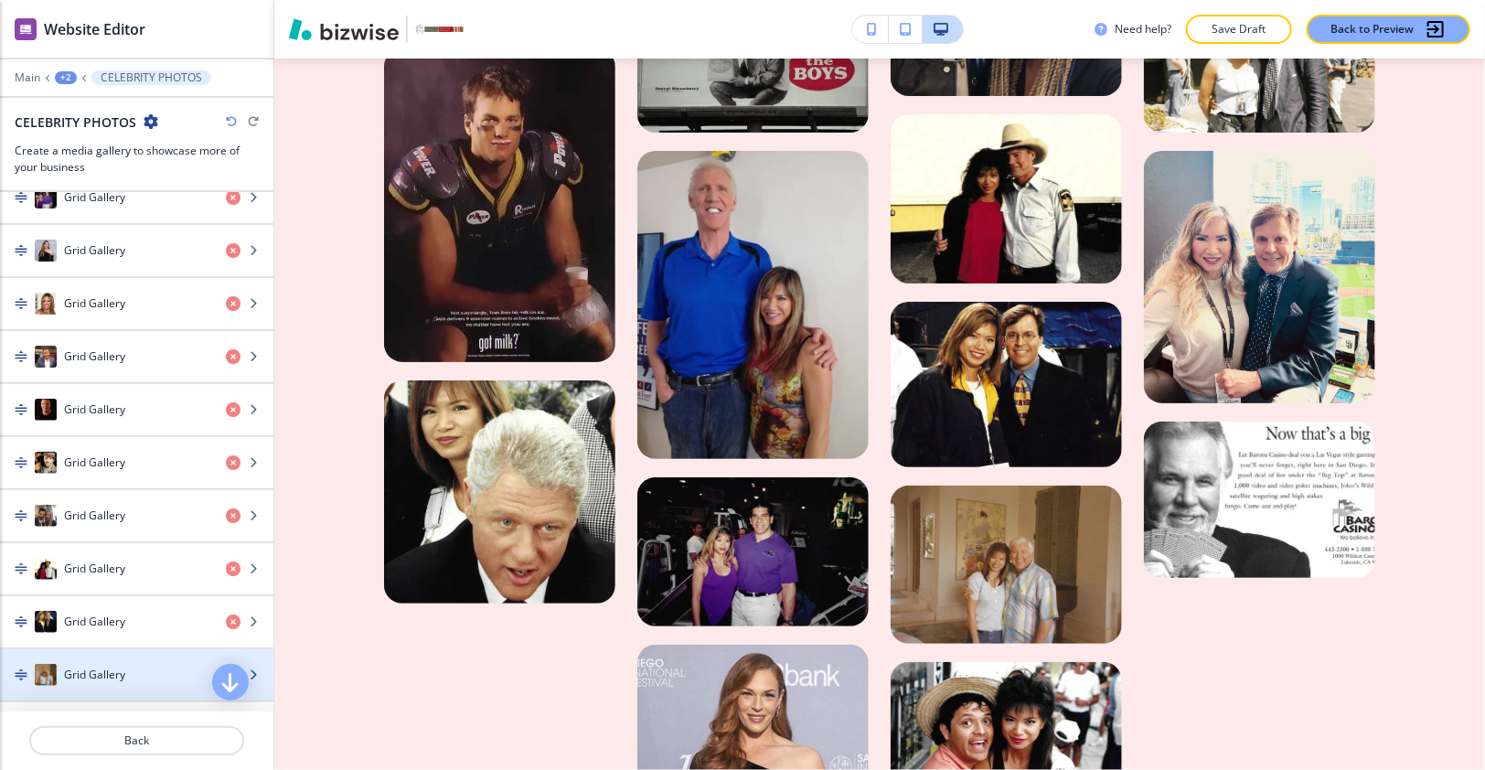
scroll to position [1399, 0]
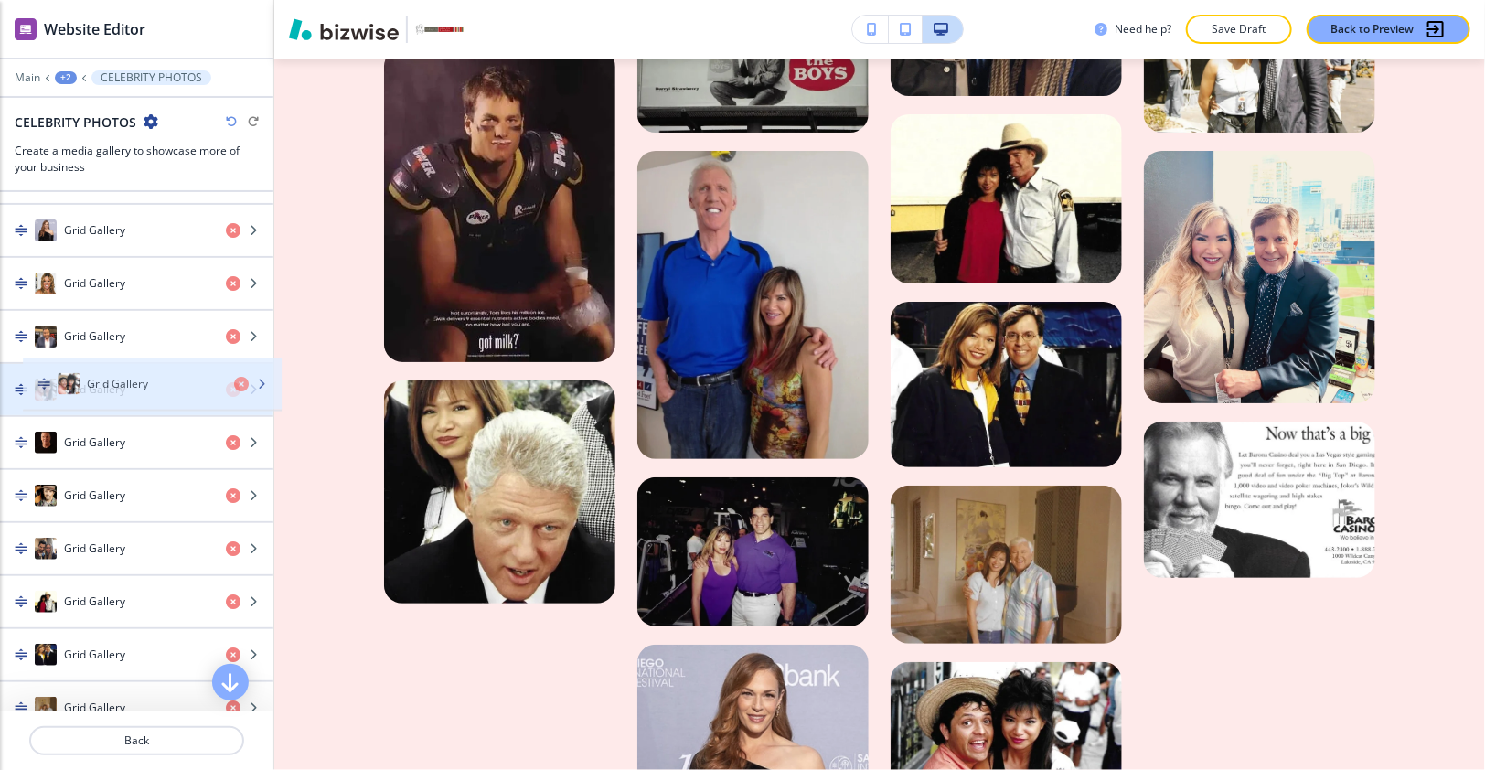
drag, startPoint x: 106, startPoint y: 635, endPoint x: 125, endPoint y: 368, distance: 267.6
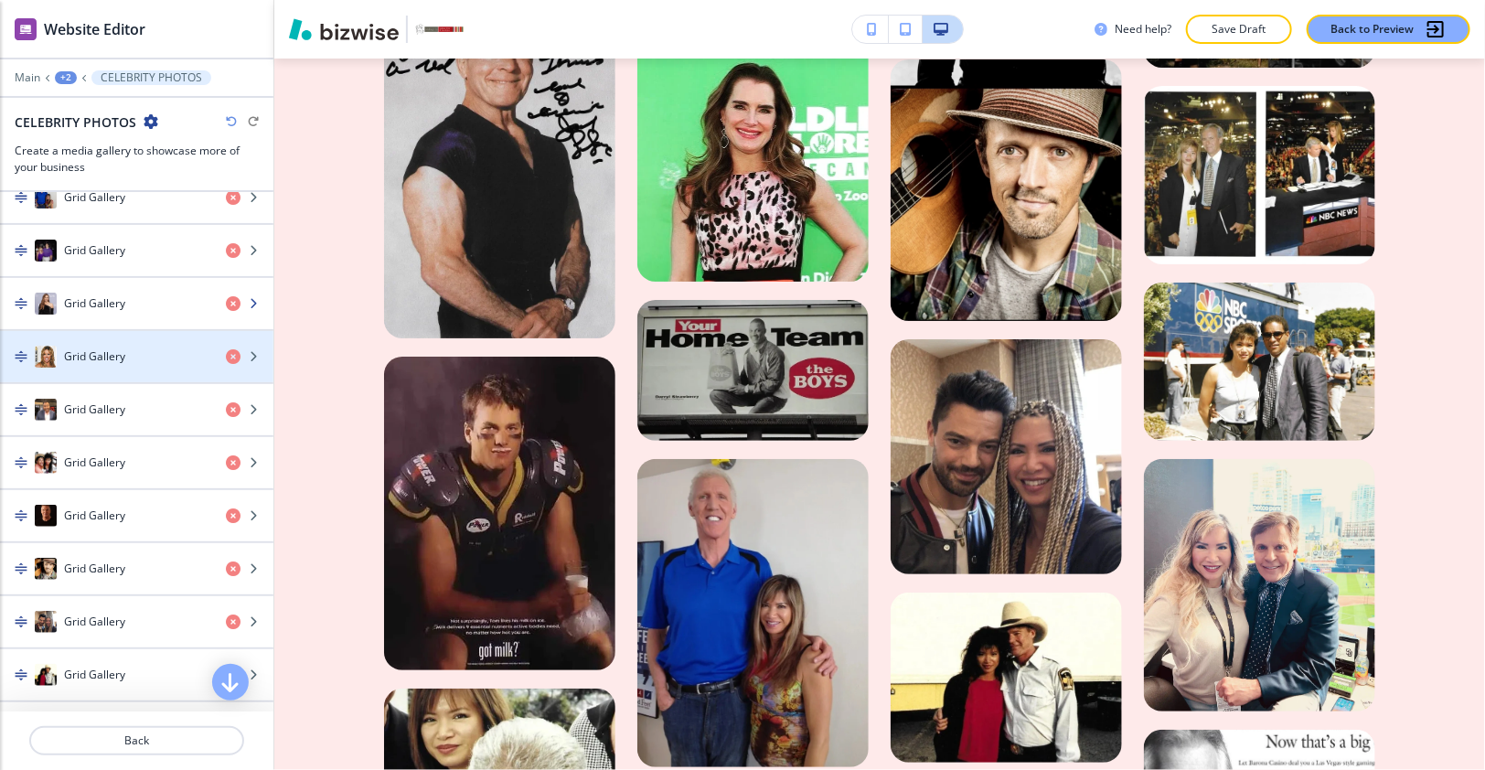
scroll to position [1303, 0]
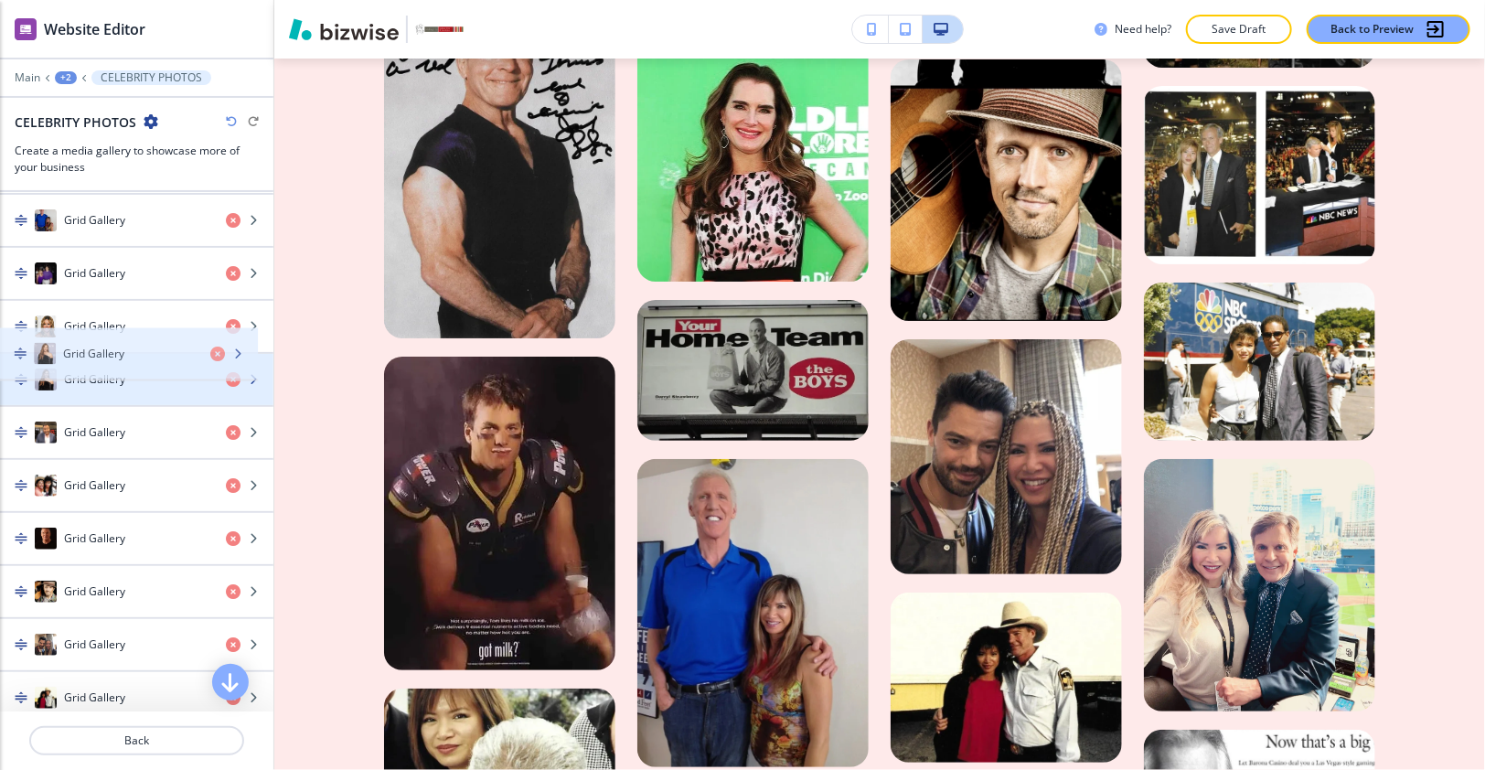
drag, startPoint x: 109, startPoint y: 298, endPoint x: 108, endPoint y: 342, distance: 43.9
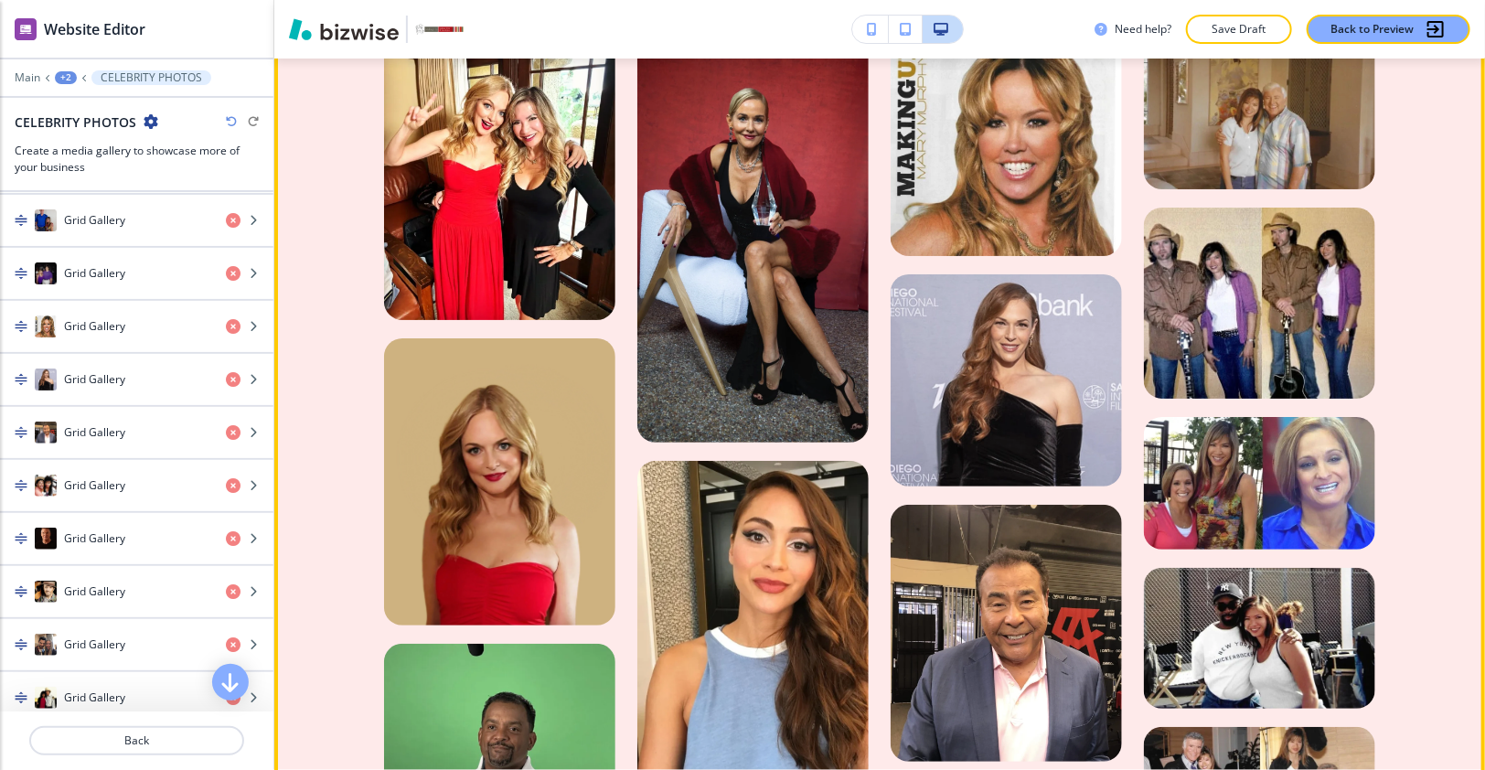
scroll to position [2168, 0]
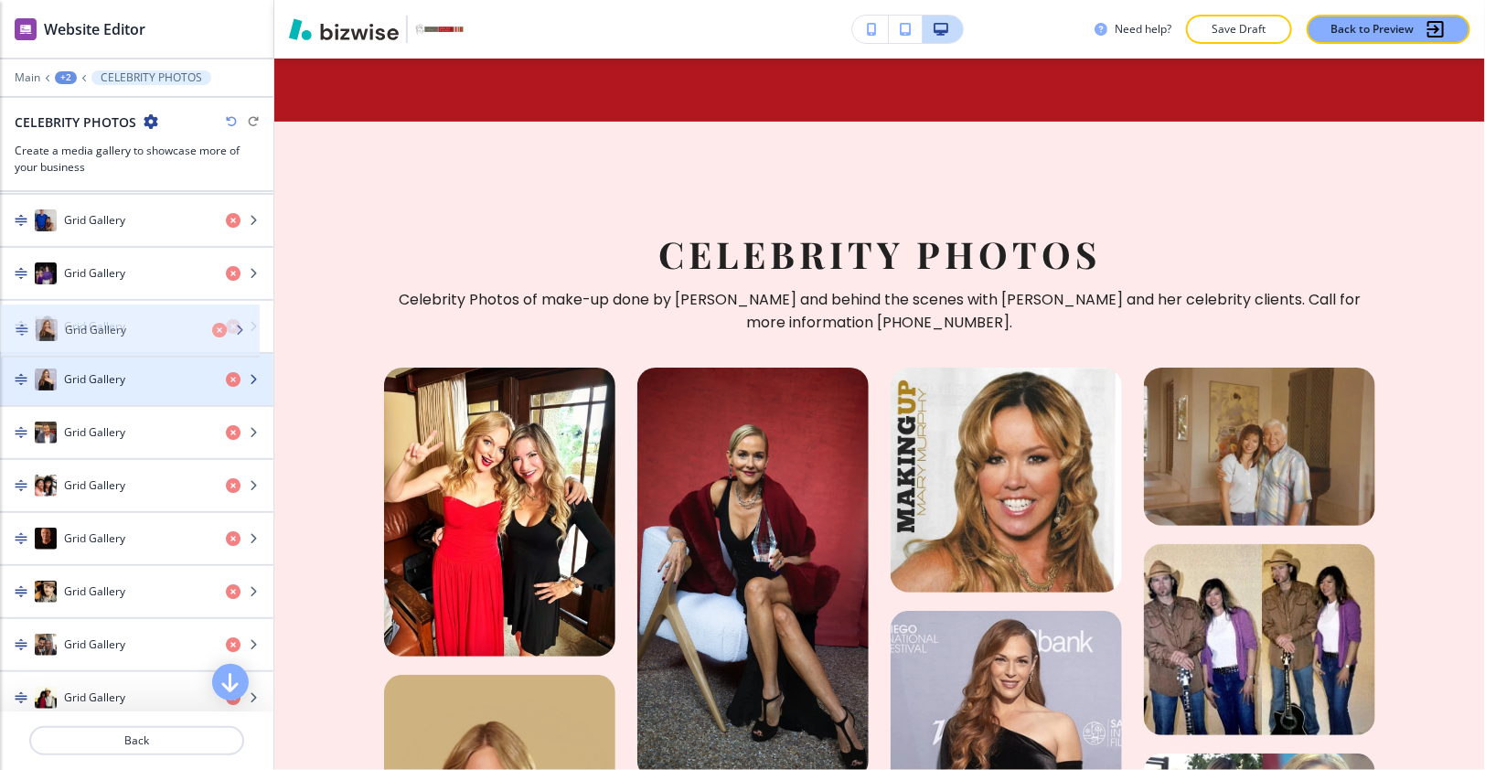
drag, startPoint x: 92, startPoint y: 360, endPoint x: 93, endPoint y: 328, distance: 32.0
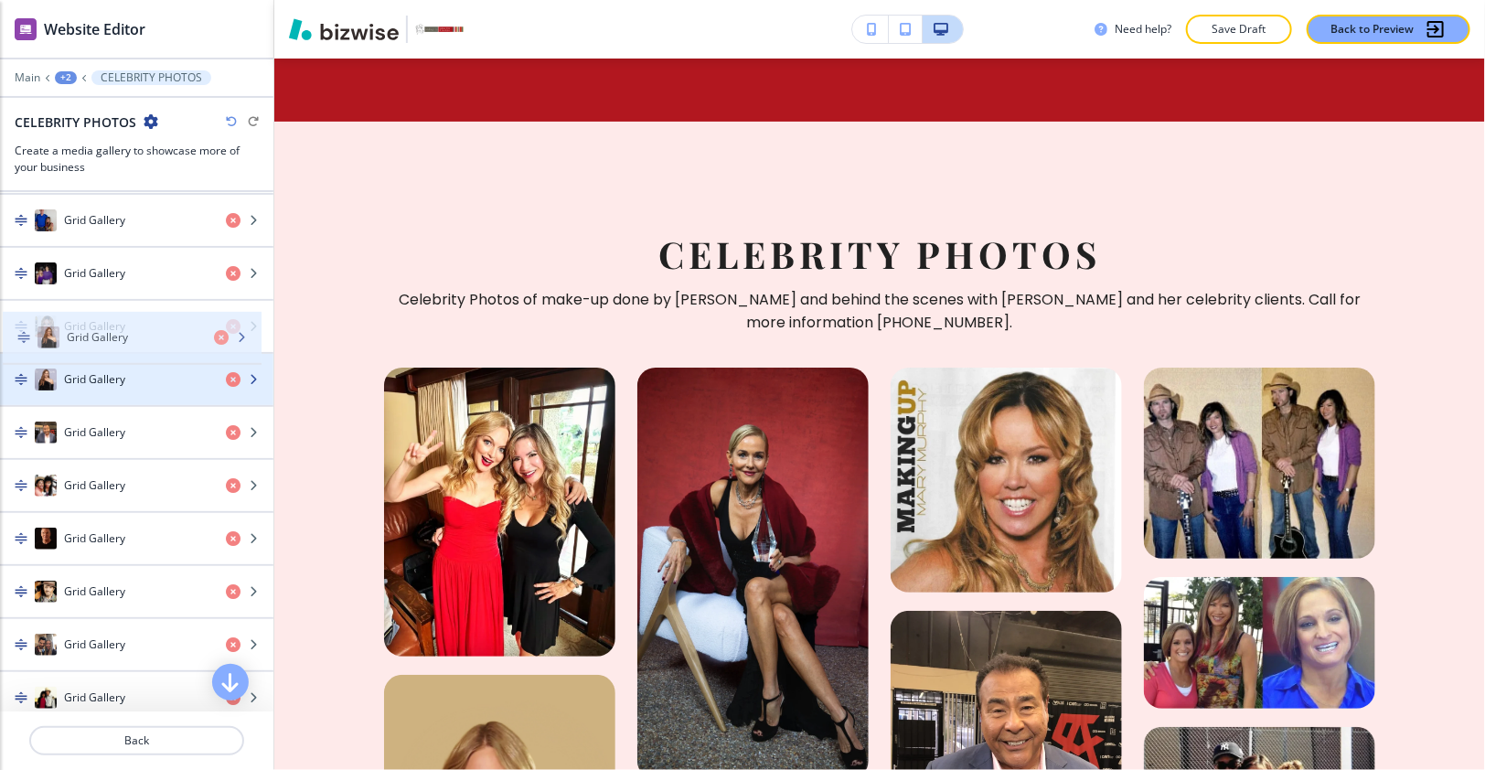
drag, startPoint x: 94, startPoint y: 327, endPoint x: 96, endPoint y: 363, distance: 35.7
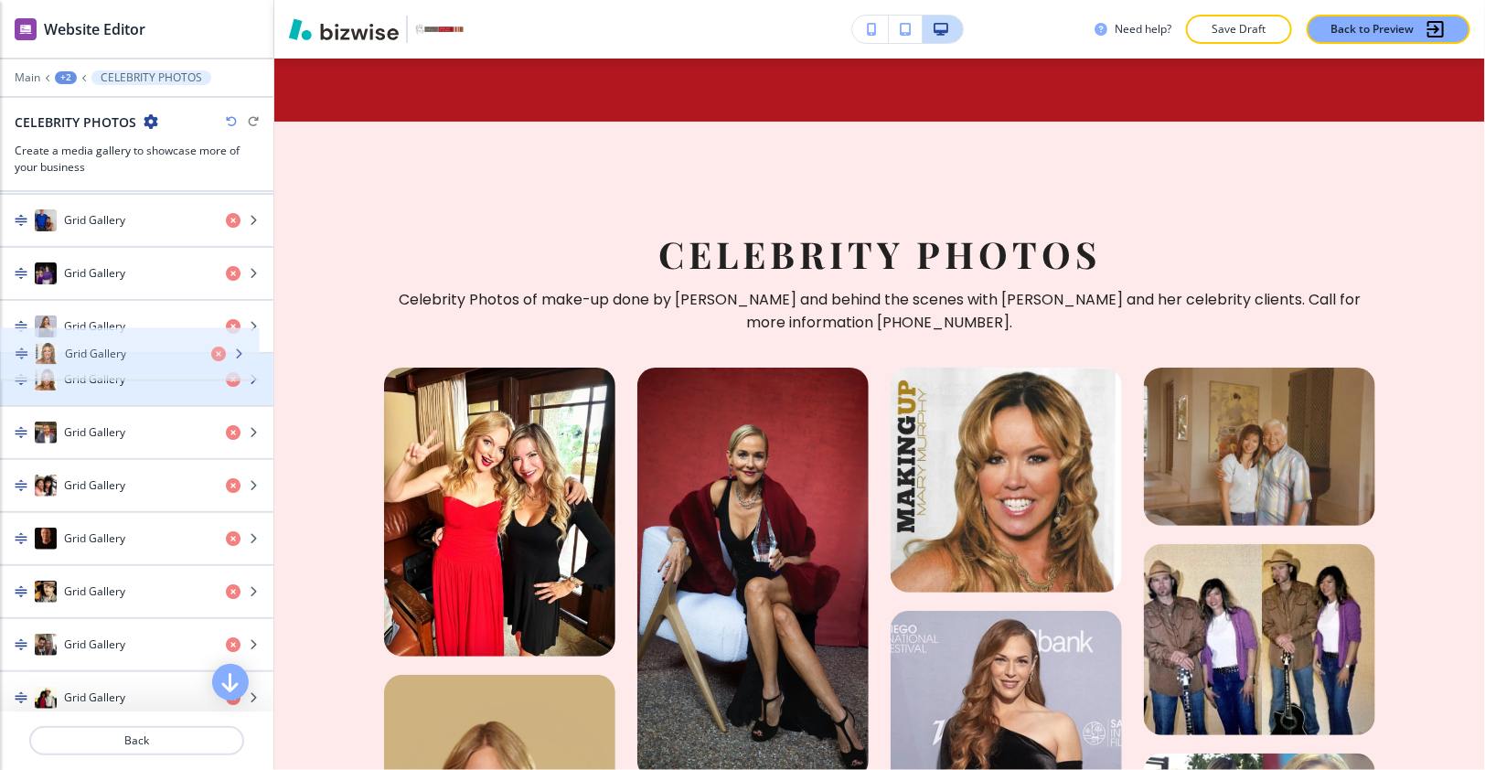
drag, startPoint x: 94, startPoint y: 325, endPoint x: 94, endPoint y: 369, distance: 44.8
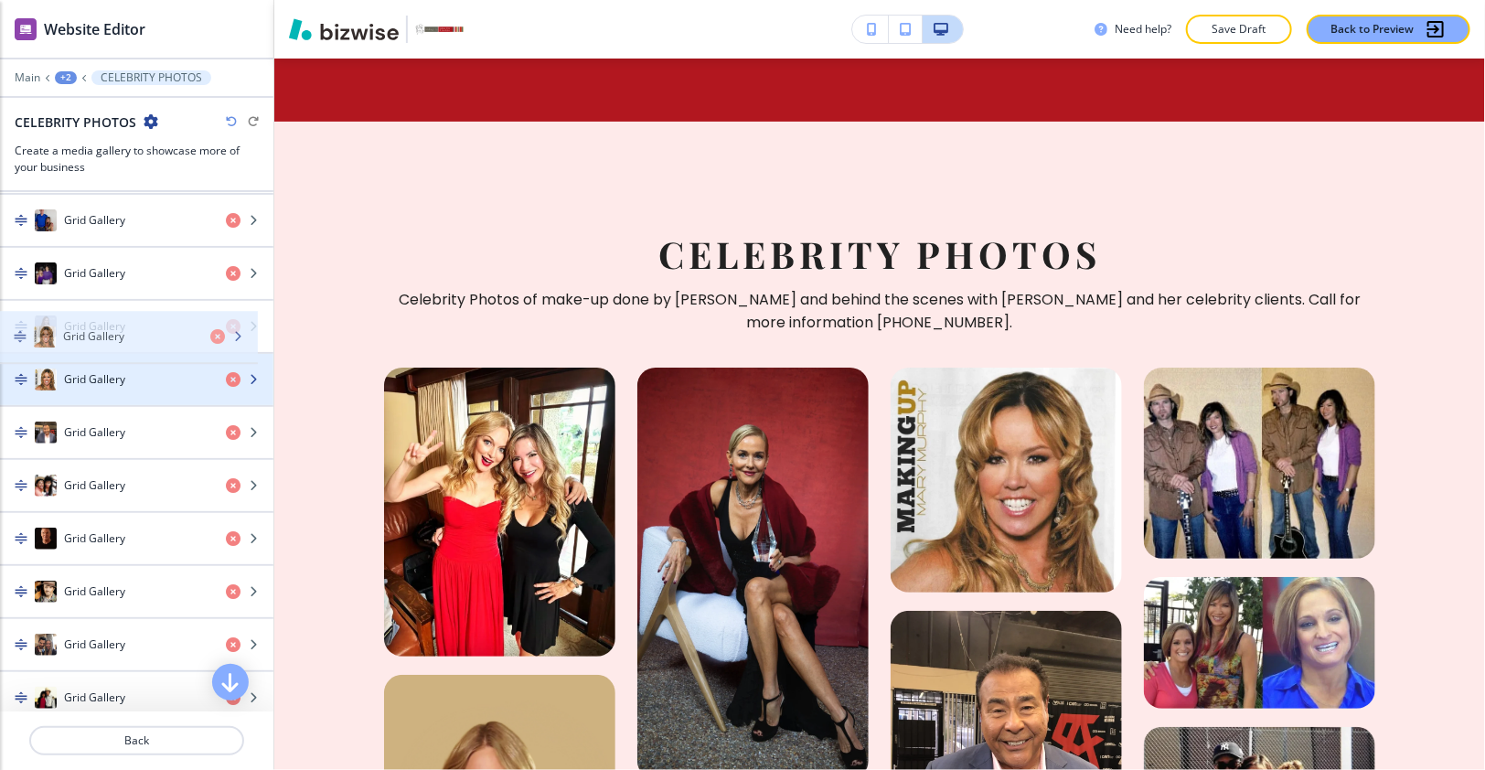
drag, startPoint x: 94, startPoint y: 368, endPoint x: 93, endPoint y: 341, distance: 27.4
click at [93, 354] on div "Grid Gallery" at bounding box center [136, 379] width 273 height 51
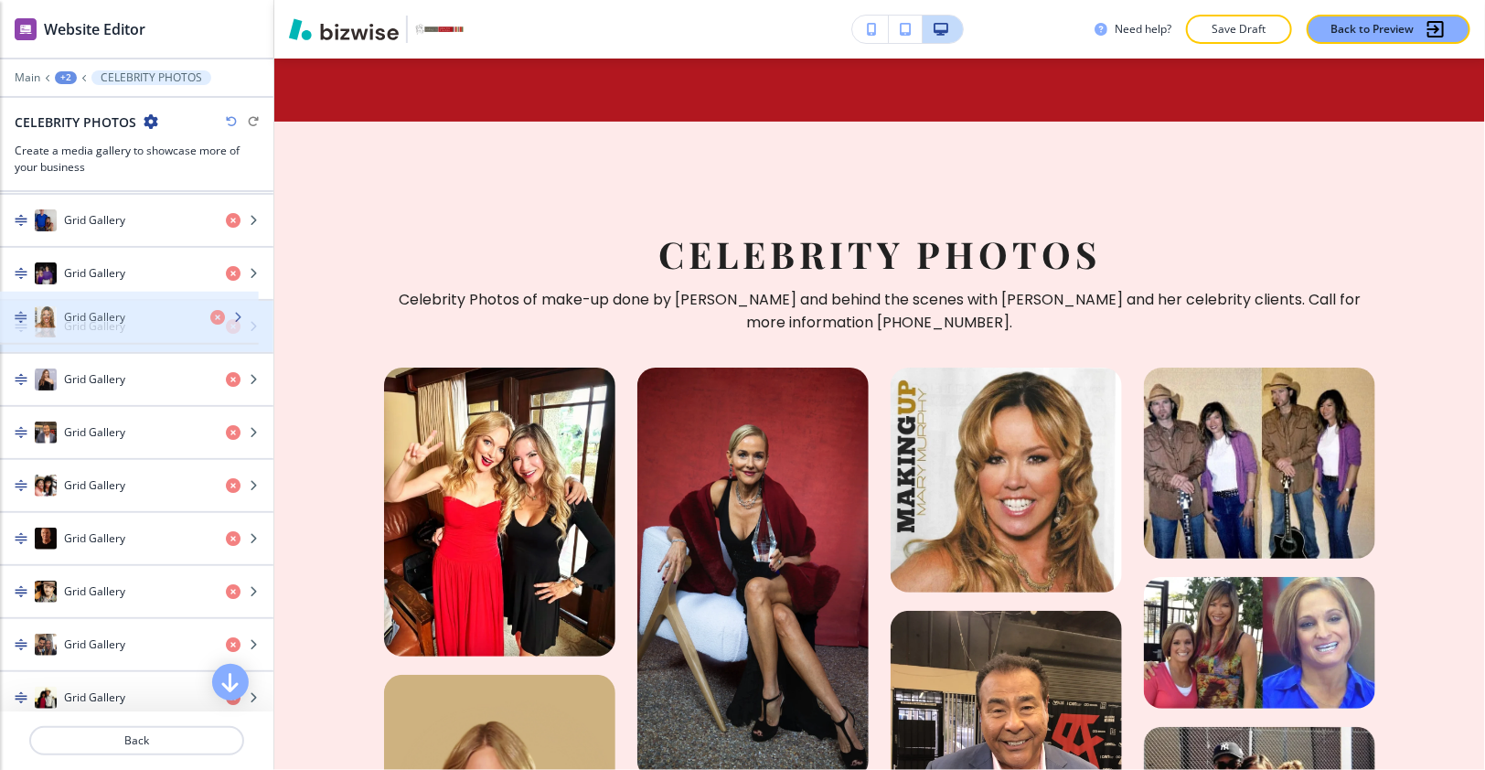
drag, startPoint x: 93, startPoint y: 347, endPoint x: 93, endPoint y: 304, distance: 43.9
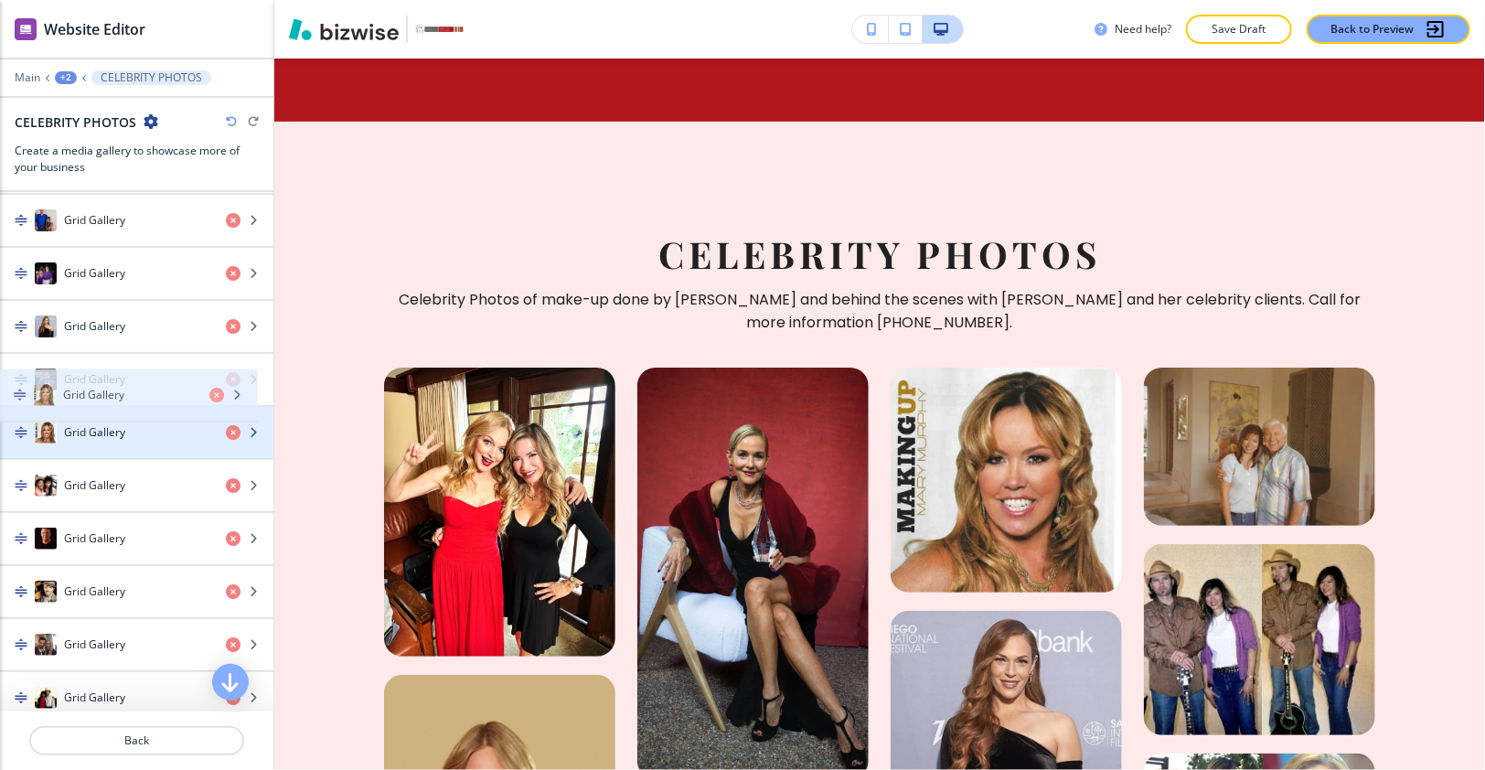
drag, startPoint x: 131, startPoint y: 331, endPoint x: 131, endPoint y: 407, distance: 75.9
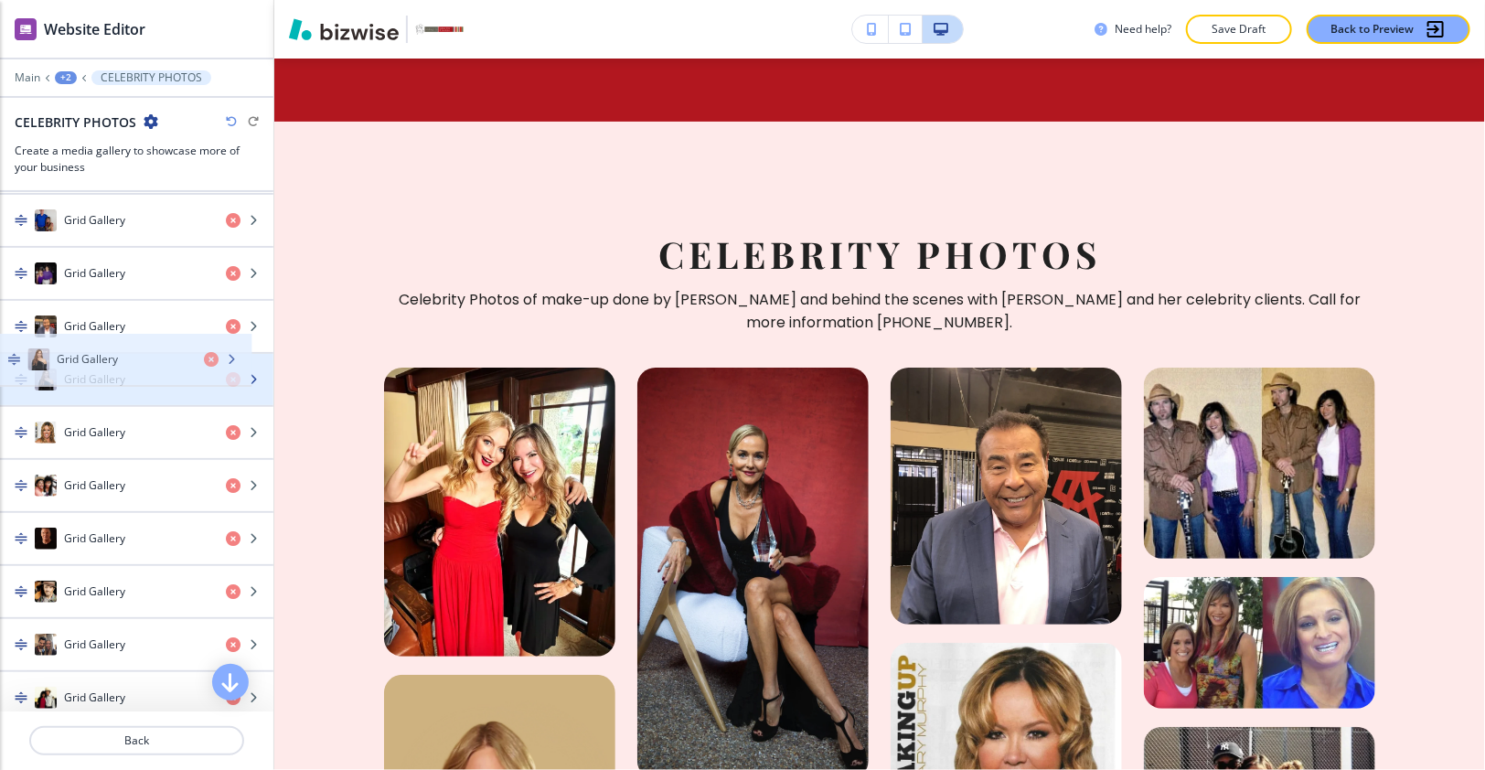
drag, startPoint x: 121, startPoint y: 308, endPoint x: 114, endPoint y: 356, distance: 48.0
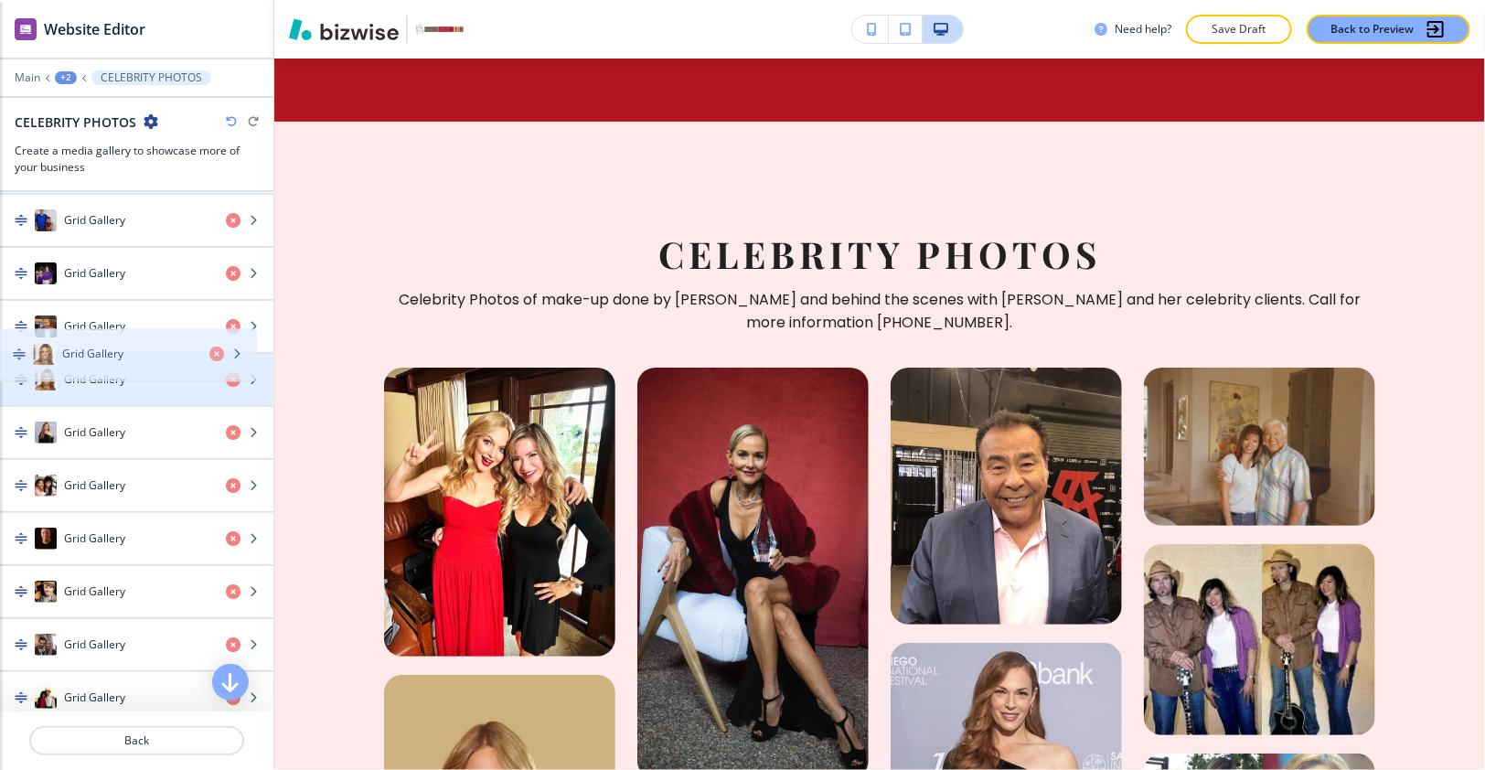
drag, startPoint x: 112, startPoint y: 408, endPoint x: 110, endPoint y: 348, distance: 59.5
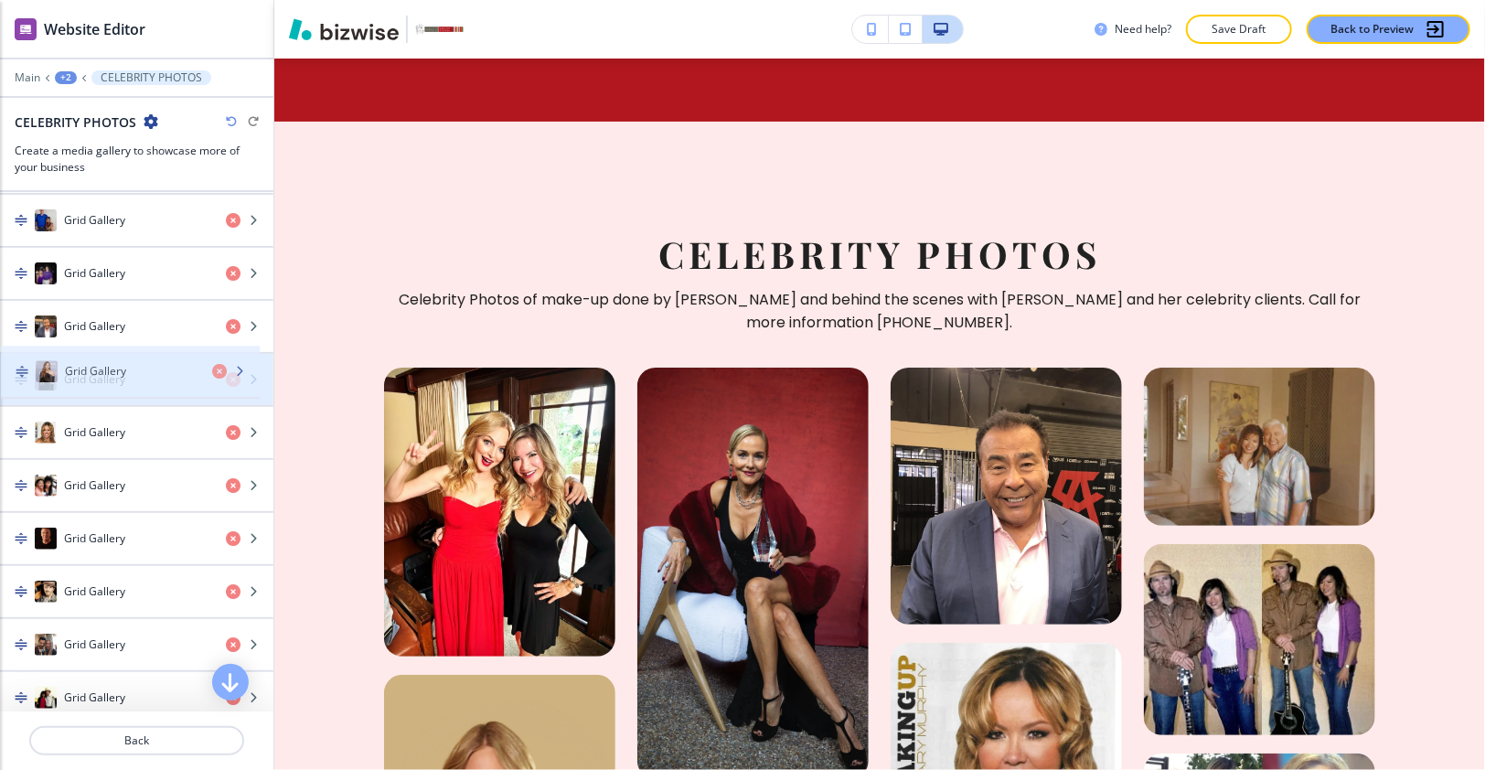
drag, startPoint x: 107, startPoint y: 394, endPoint x: 109, endPoint y: 353, distance: 41.2
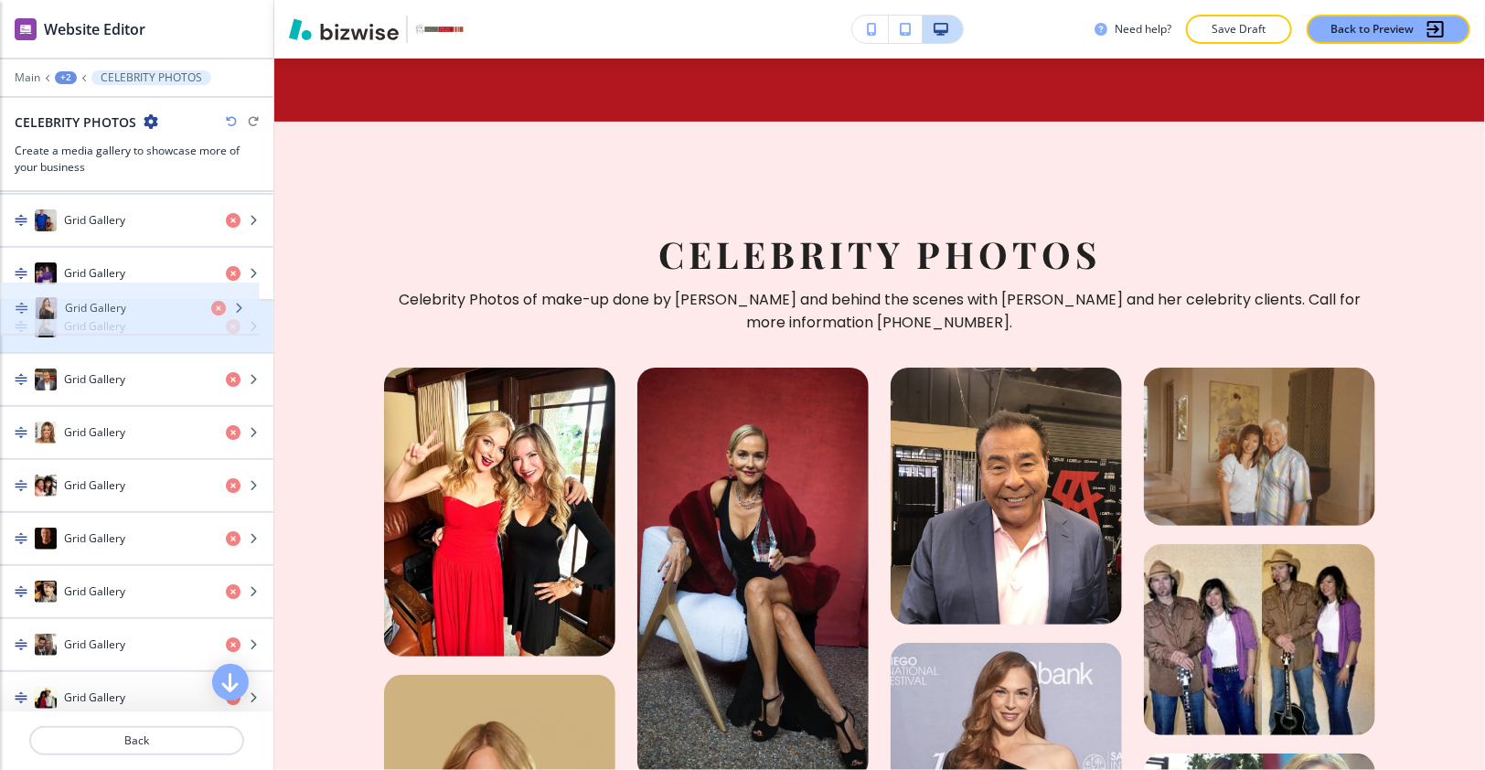
drag, startPoint x: 105, startPoint y: 368, endPoint x: 106, endPoint y: 315, distance: 53.0
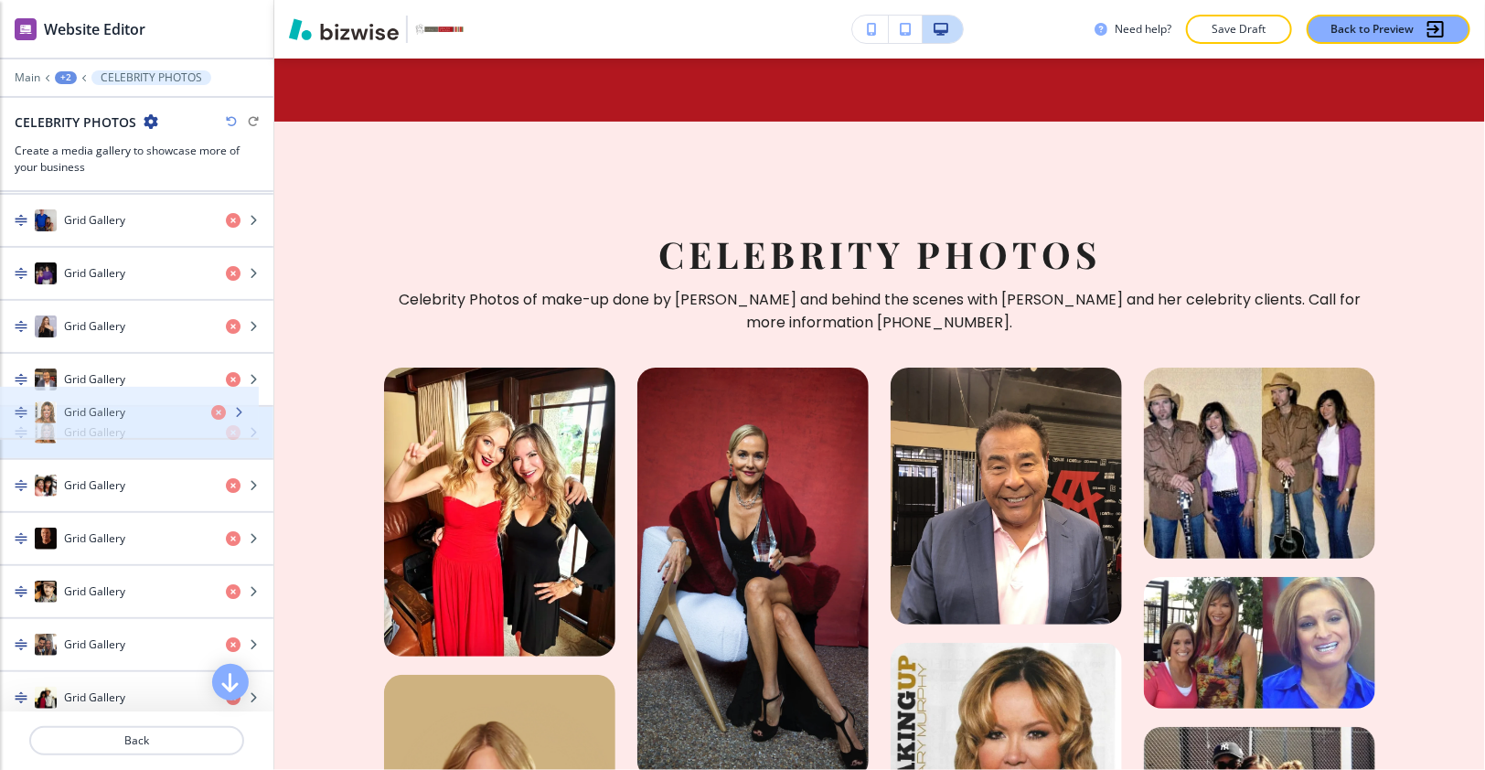
drag, startPoint x: 98, startPoint y: 395, endPoint x: 103, endPoint y: 355, distance: 40.6
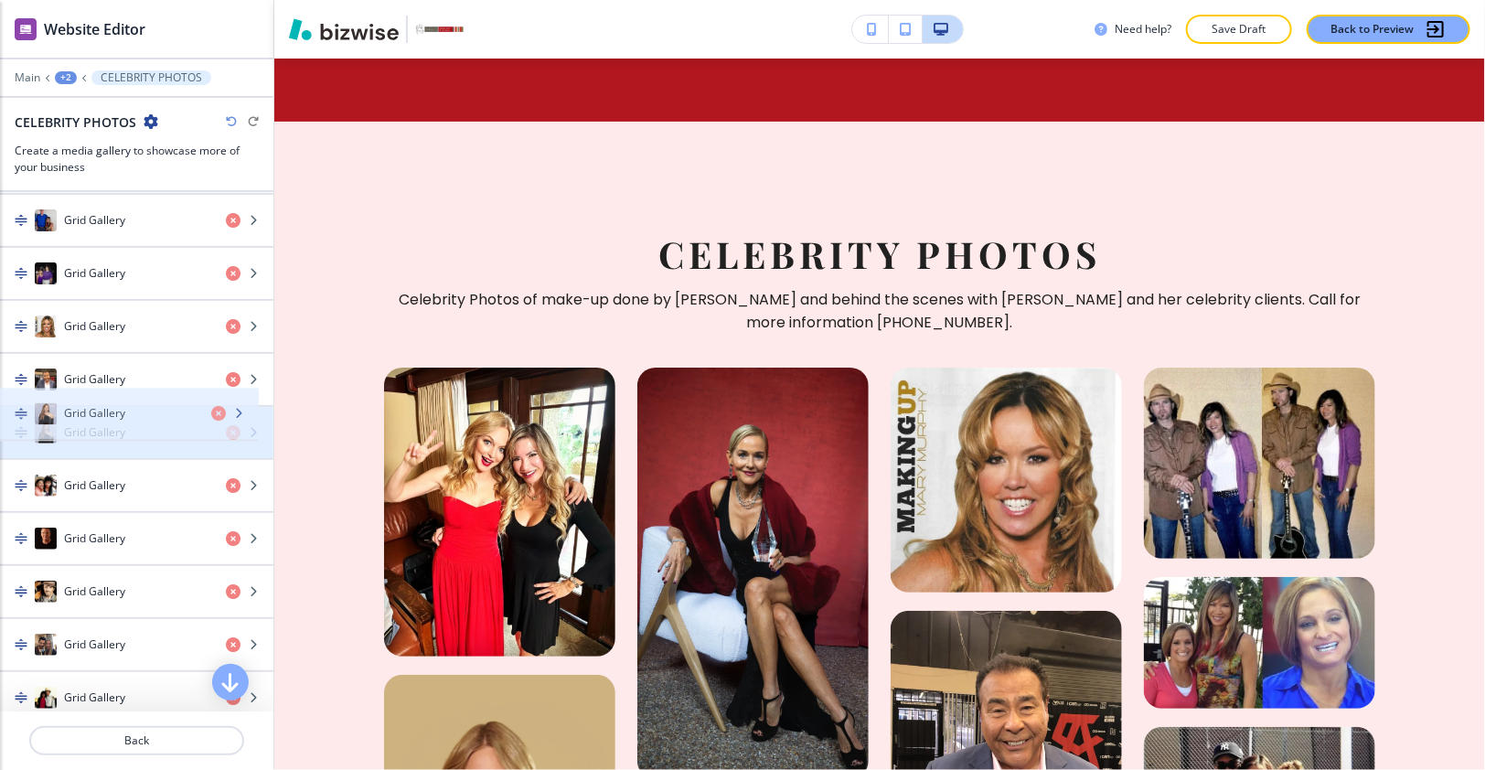
drag, startPoint x: 111, startPoint y: 354, endPoint x: 111, endPoint y: 402, distance: 48.5
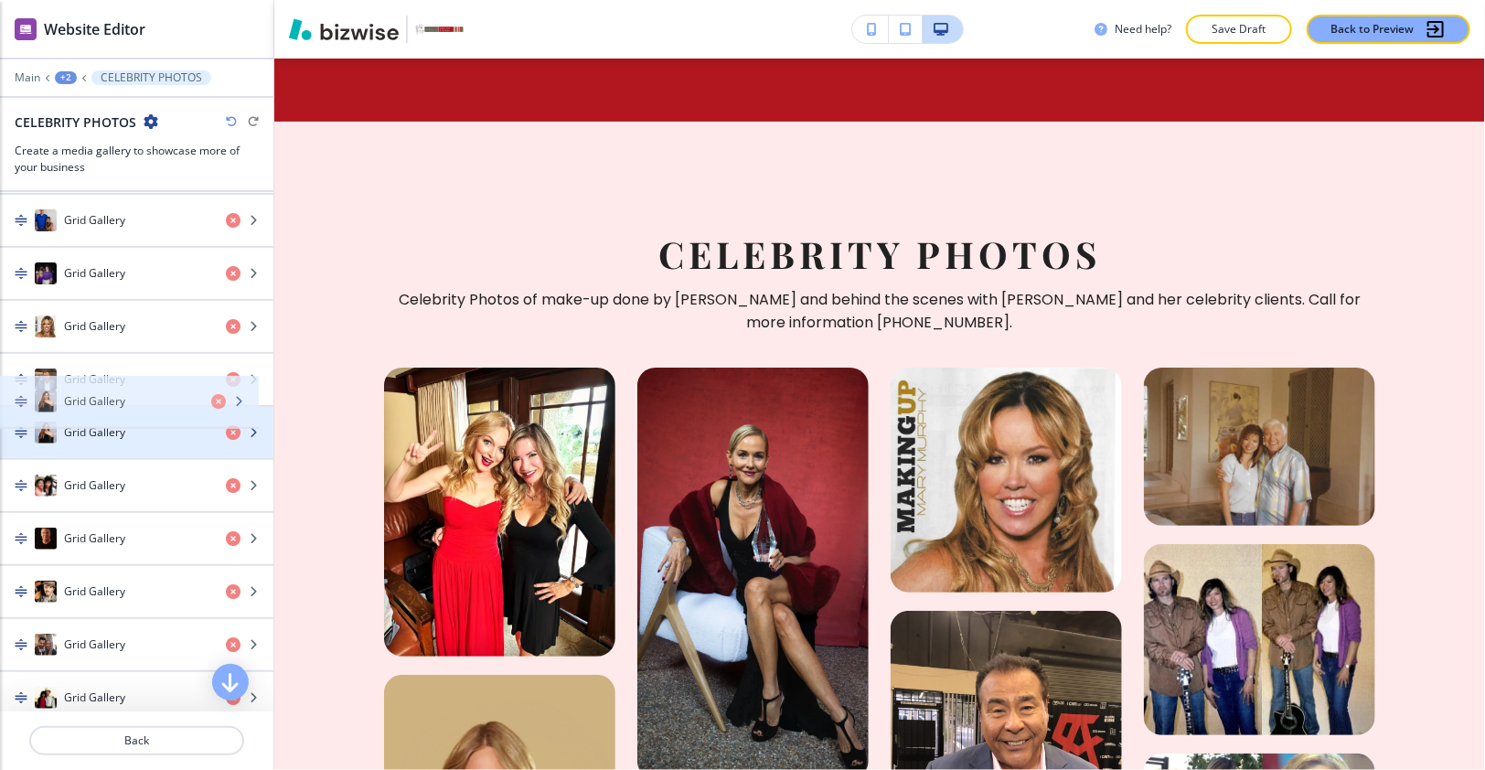
drag, startPoint x: 107, startPoint y: 399, endPoint x: 109, endPoint y: 373, distance: 25.7
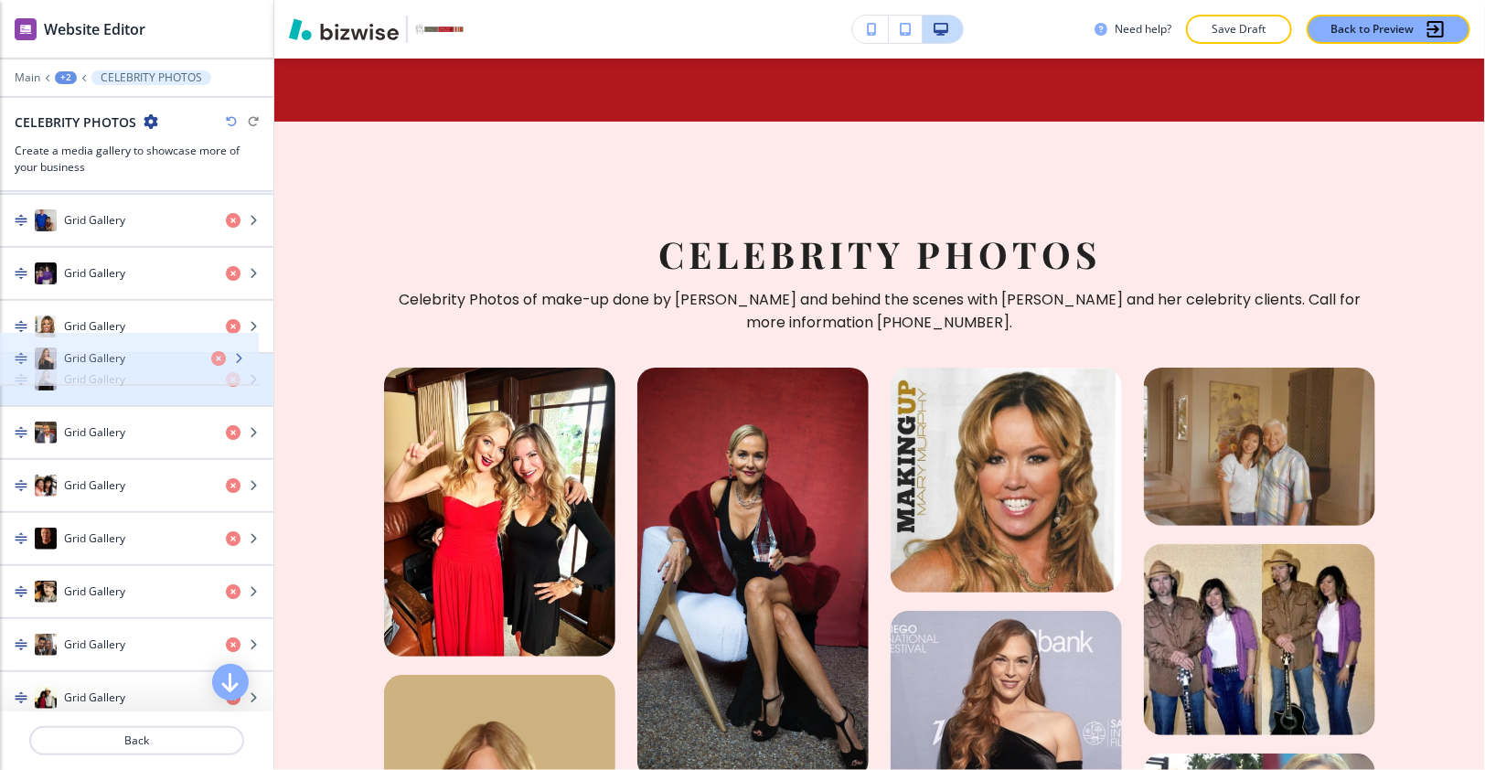
drag, startPoint x: 108, startPoint y: 366, endPoint x: 109, endPoint y: 330, distance: 35.7
click at [109, 330] on div "Grid Gallery Grid Gallery Grid Gallery Grid Gallery Grid Gallery Grid Gallery G…" at bounding box center [136, 486] width 273 height 1750
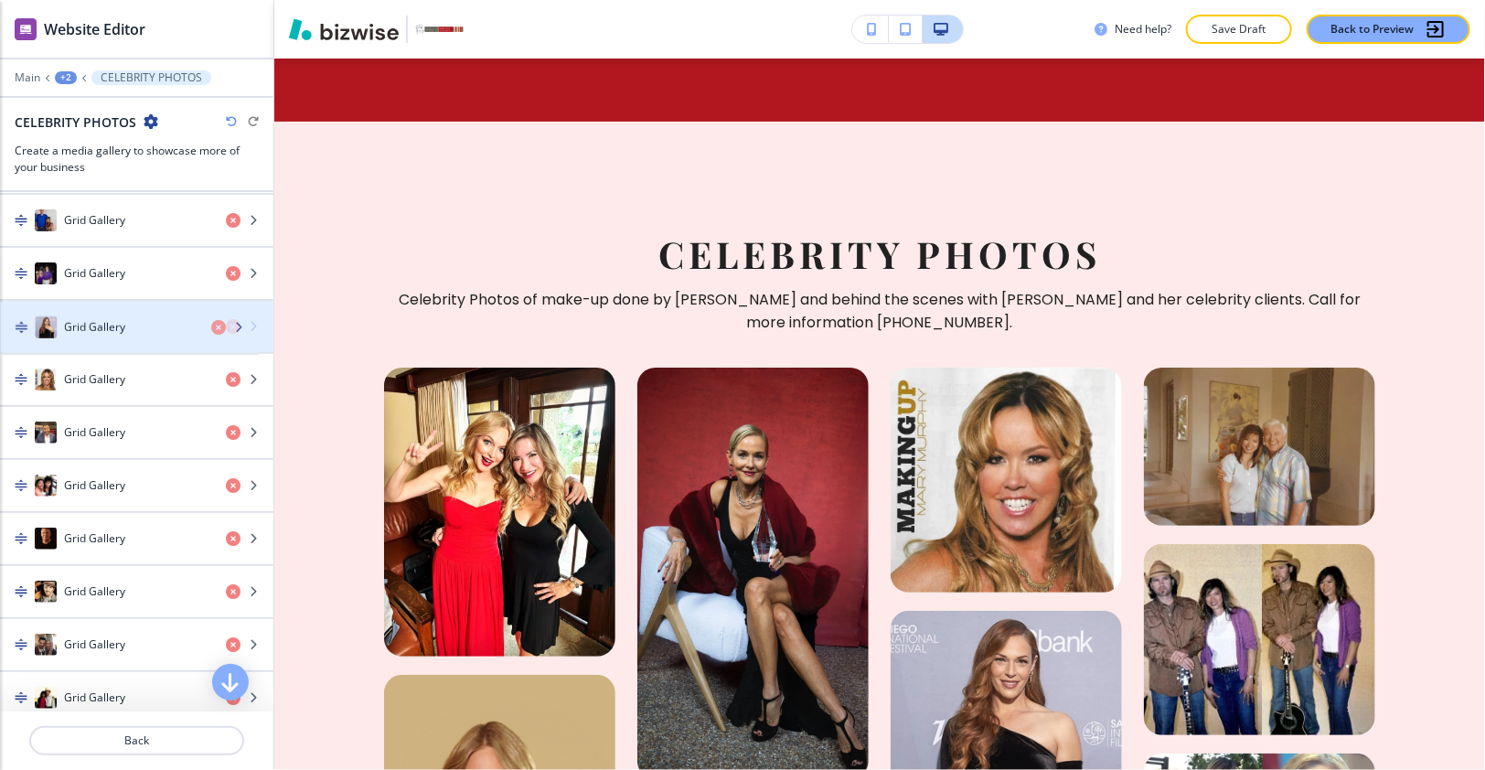
drag, startPoint x: 110, startPoint y: 344, endPoint x: 110, endPoint y: 308, distance: 35.7
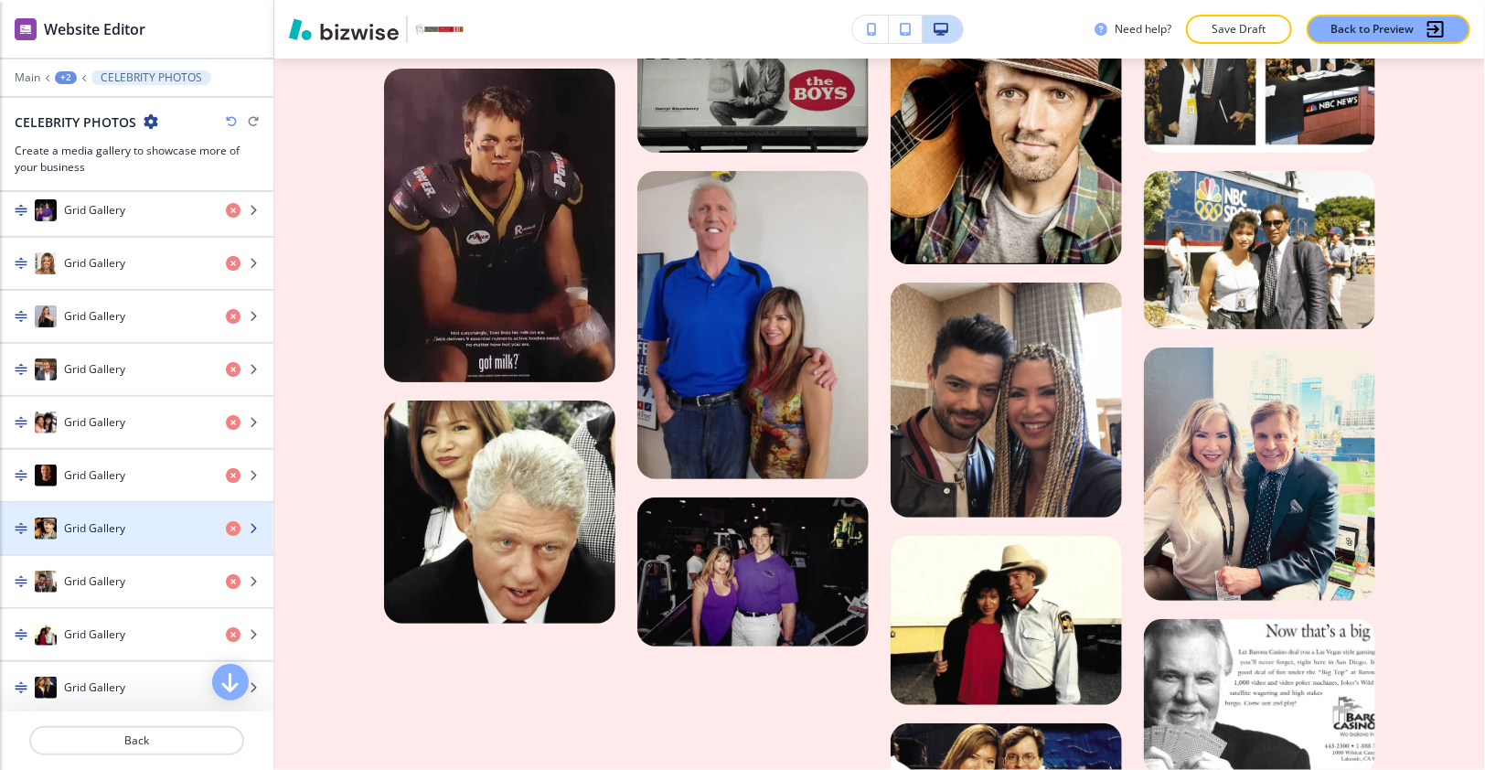
scroll to position [1382, 0]
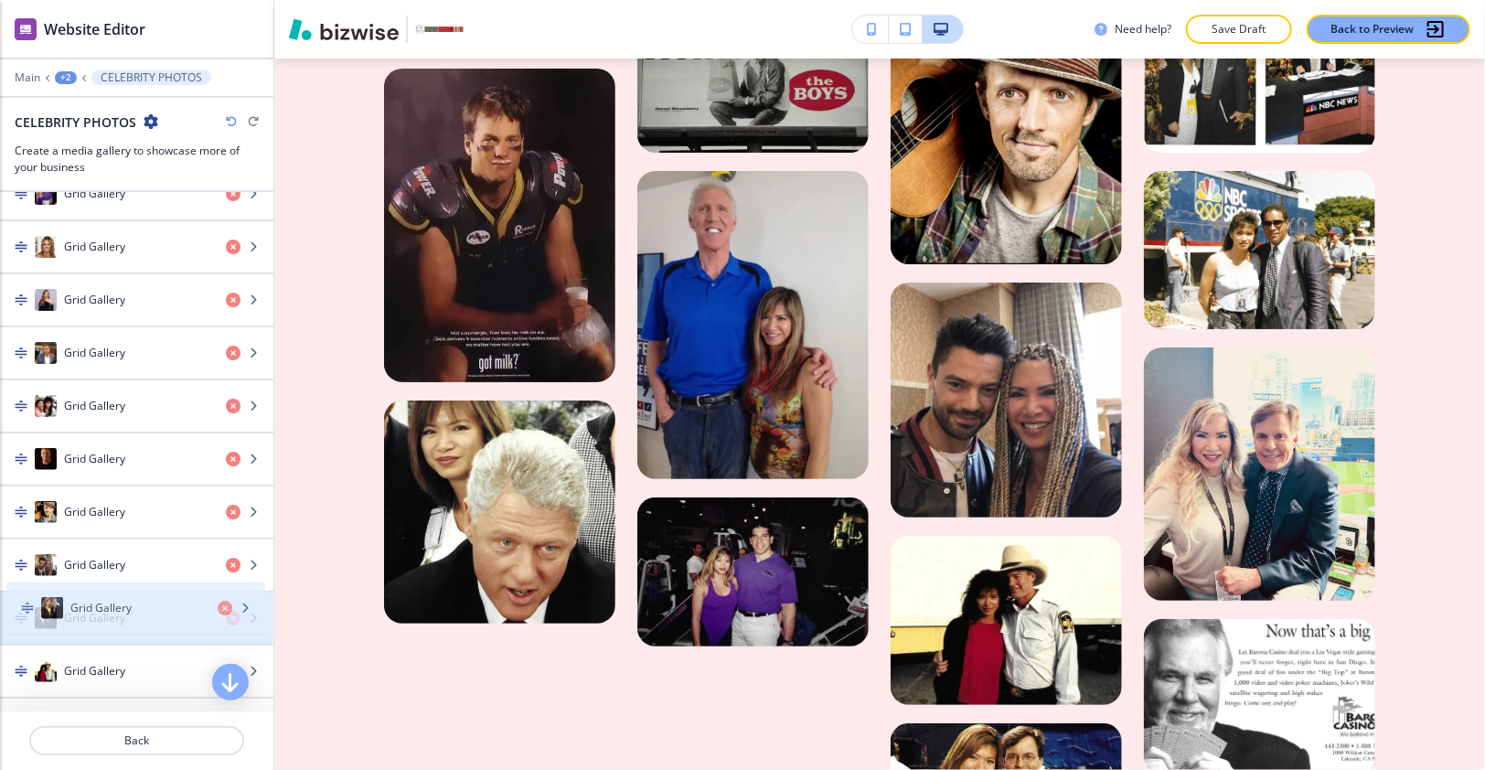
drag, startPoint x: 121, startPoint y: 595, endPoint x: 123, endPoint y: 584, distance: 11.3
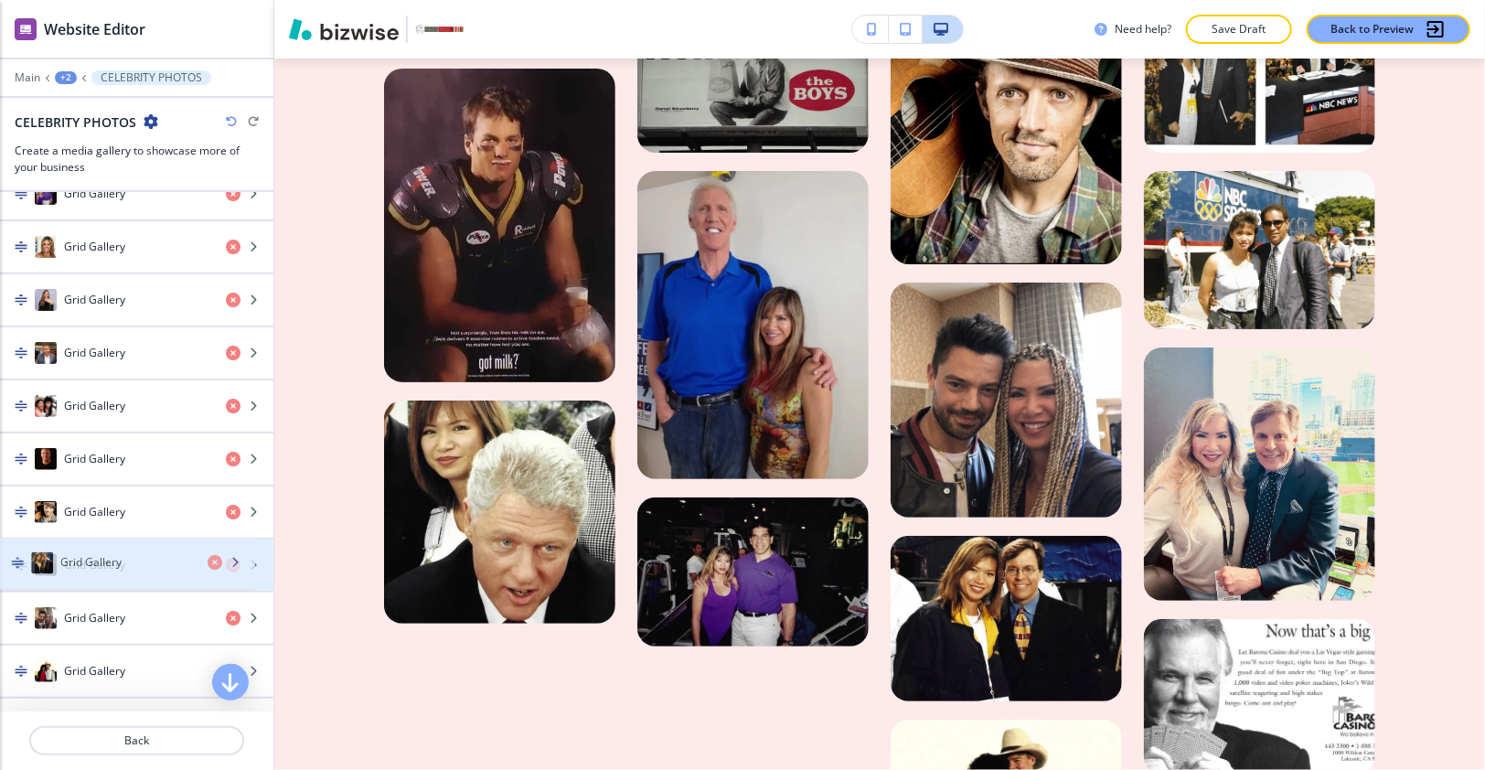
drag, startPoint x: 123, startPoint y: 580, endPoint x: 120, endPoint y: 554, distance: 25.7
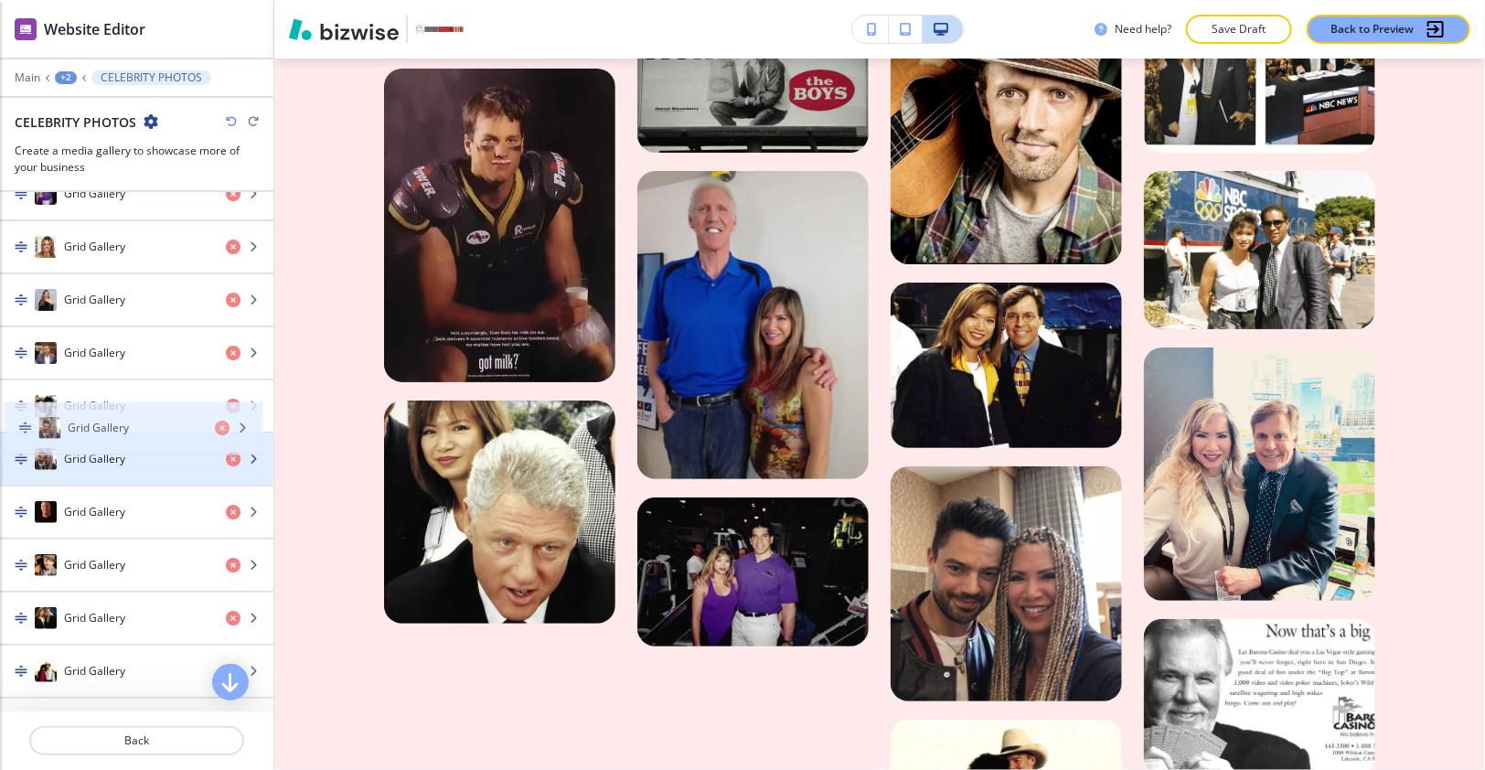
drag, startPoint x: 118, startPoint y: 589, endPoint x: 122, endPoint y: 424, distance: 164.6
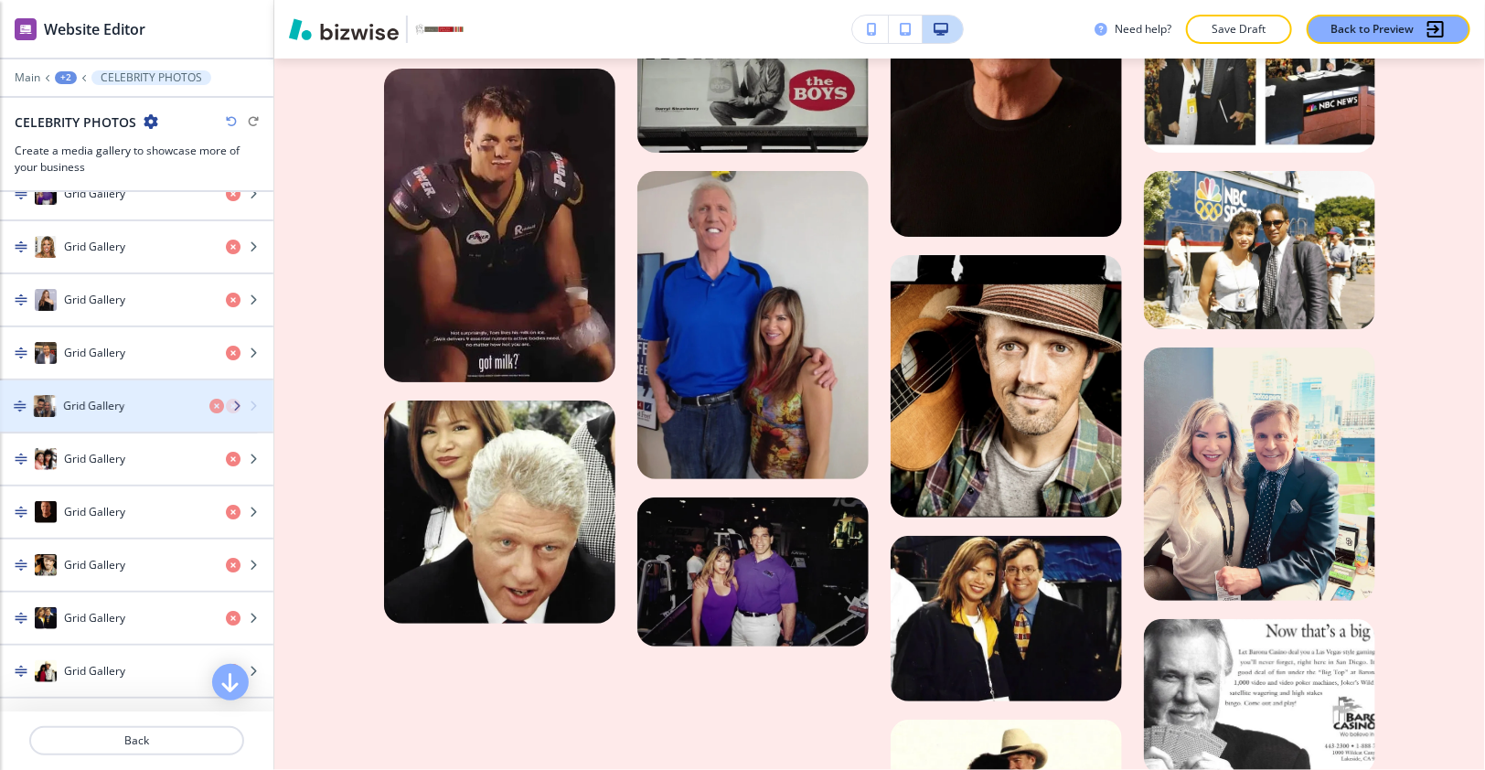
drag, startPoint x: 122, startPoint y: 424, endPoint x: 121, endPoint y: 394, distance: 30.2
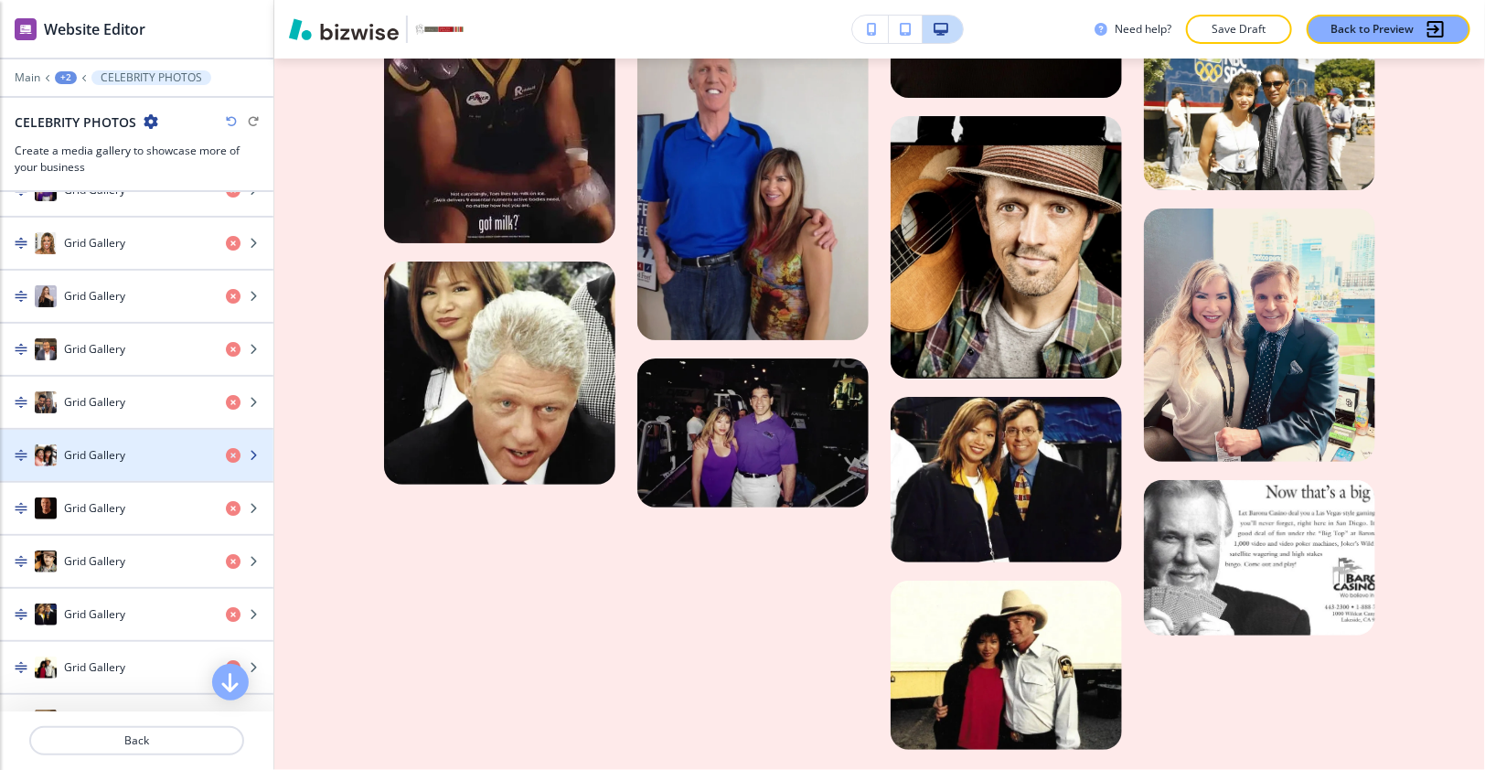
scroll to position [1387, 0]
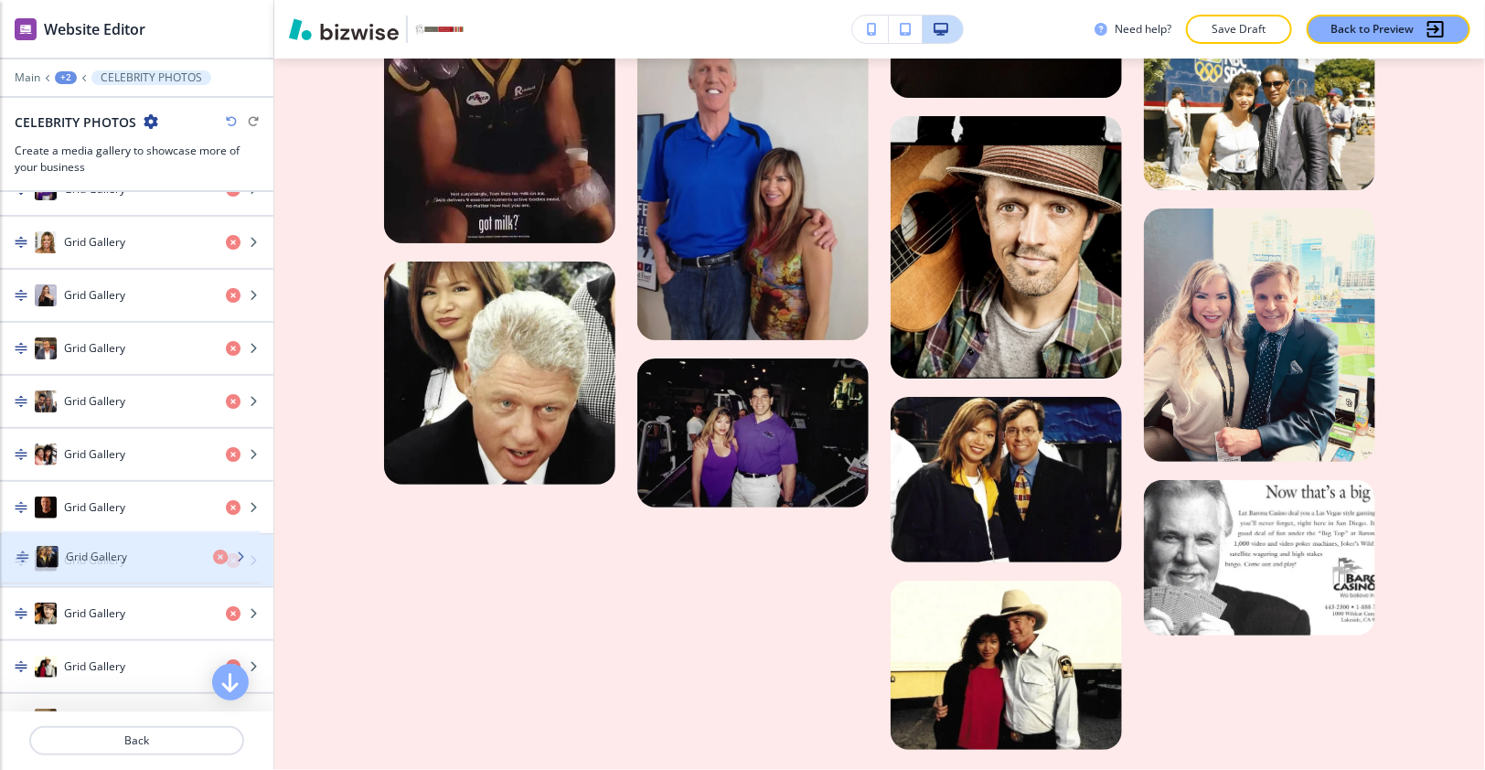
drag, startPoint x: 105, startPoint y: 586, endPoint x: 107, endPoint y: 554, distance: 32.1
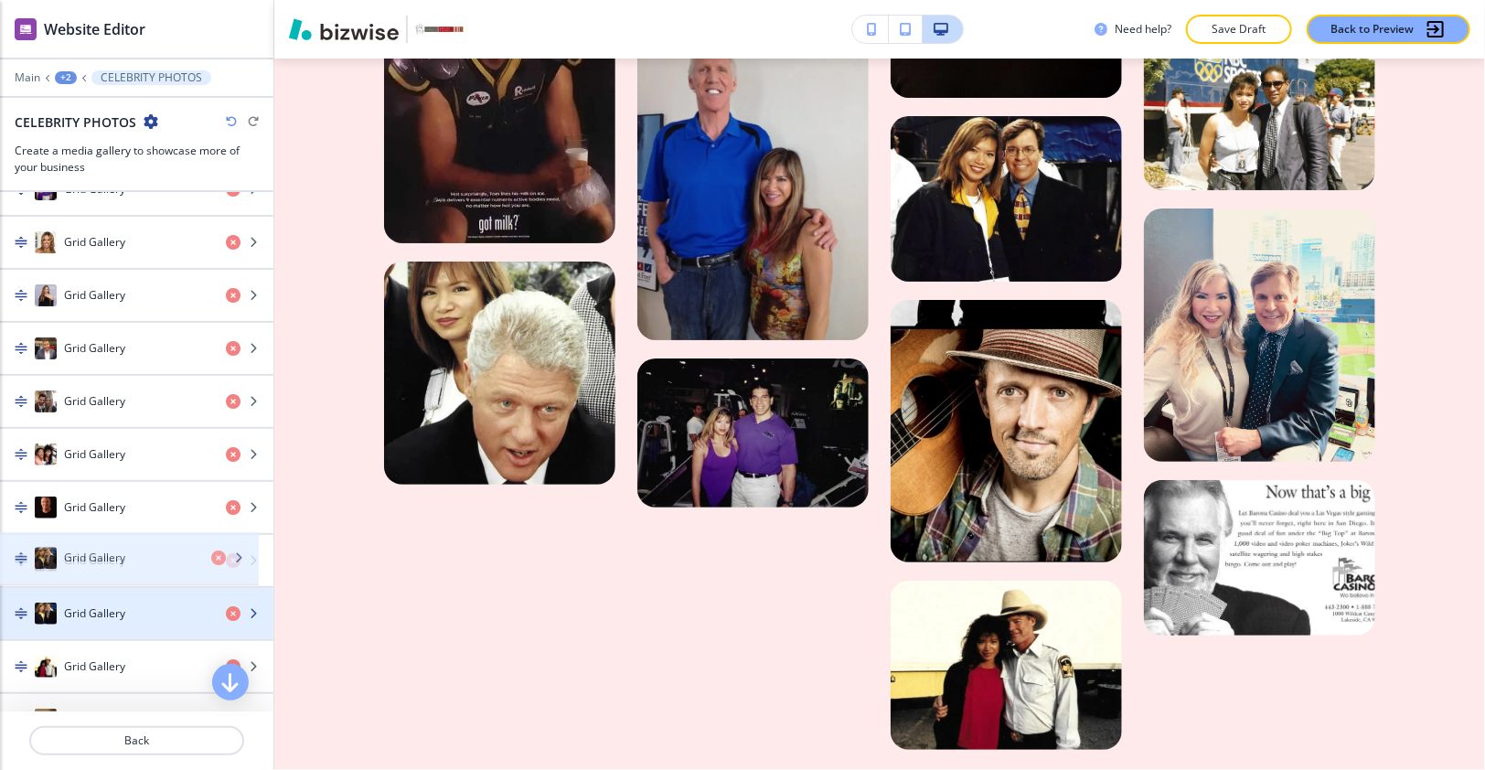
drag, startPoint x: 107, startPoint y: 554, endPoint x: 107, endPoint y: 576, distance: 21.9
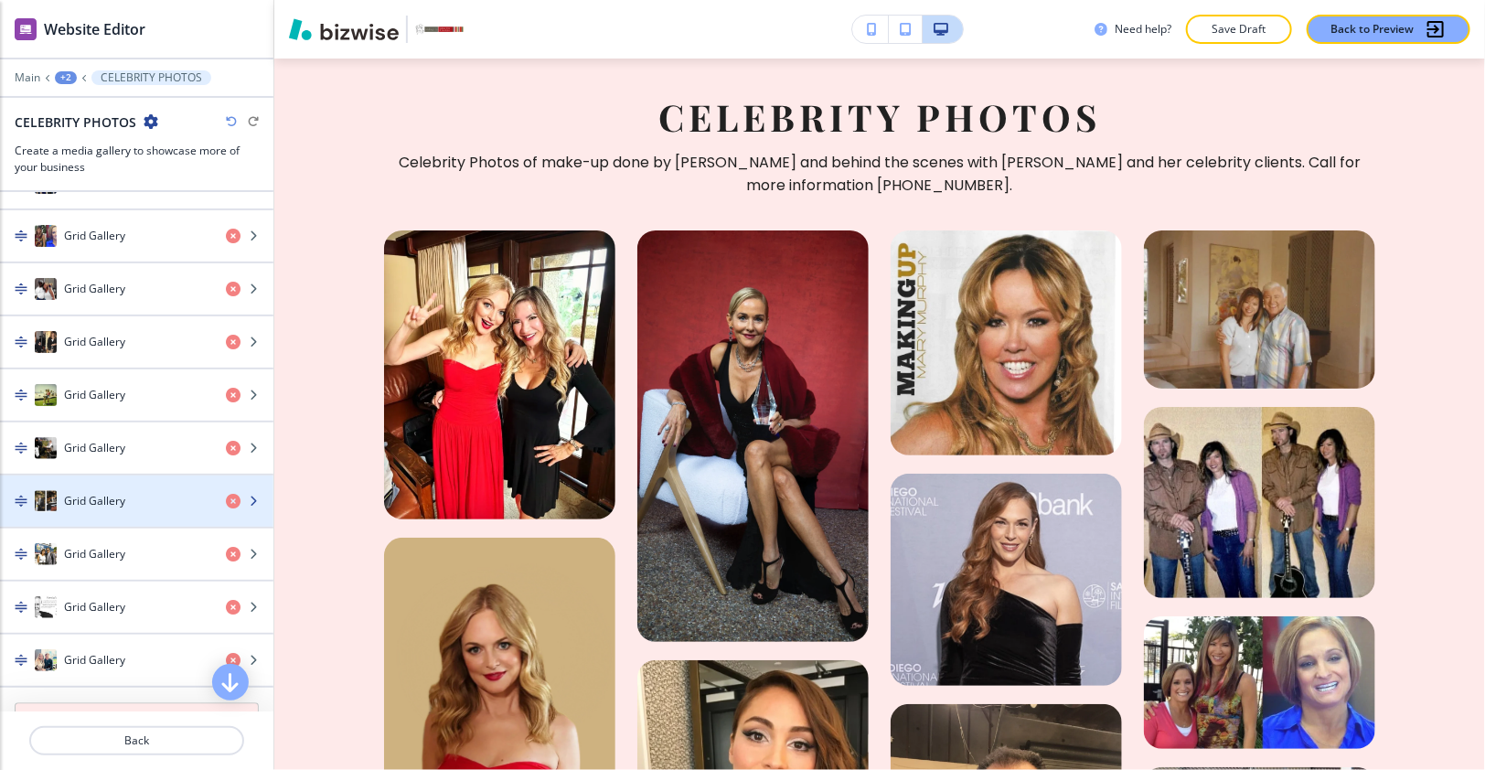
scroll to position [1653, 0]
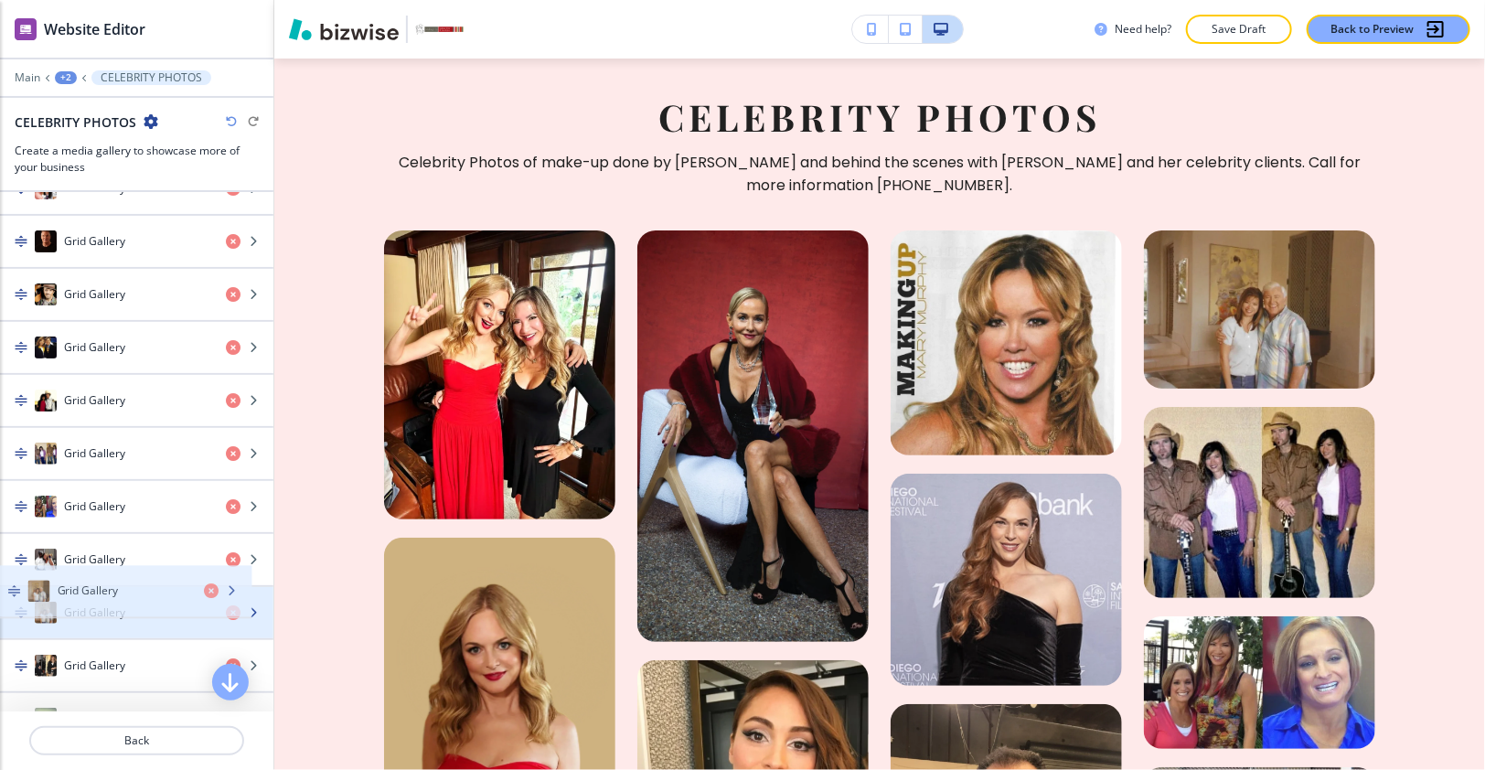
drag, startPoint x: 110, startPoint y: 439, endPoint x: 103, endPoint y: 601, distance: 161.9
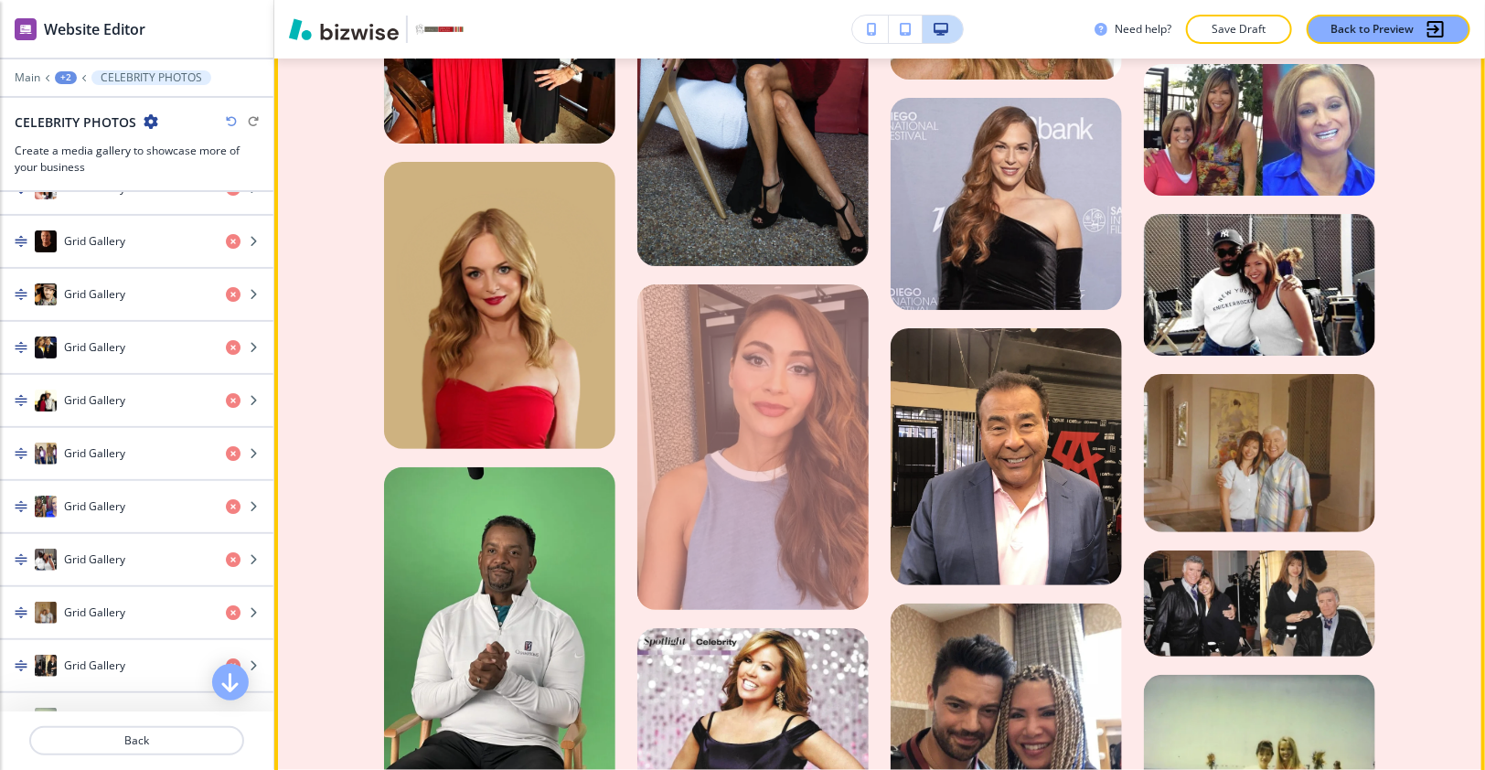
scroll to position [2720, 0]
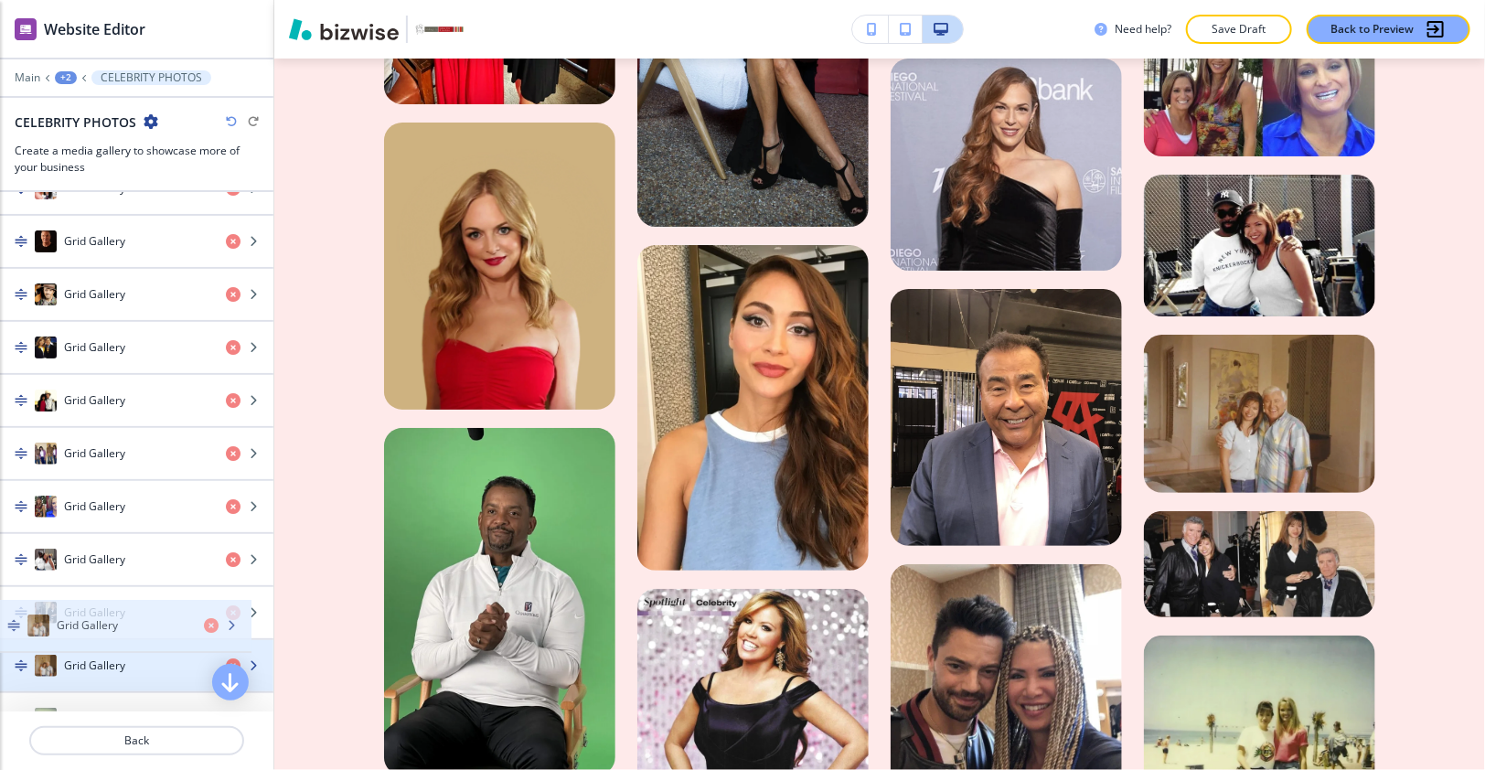
drag, startPoint x: 115, startPoint y: 600, endPoint x: 110, endPoint y: 634, distance: 35.2
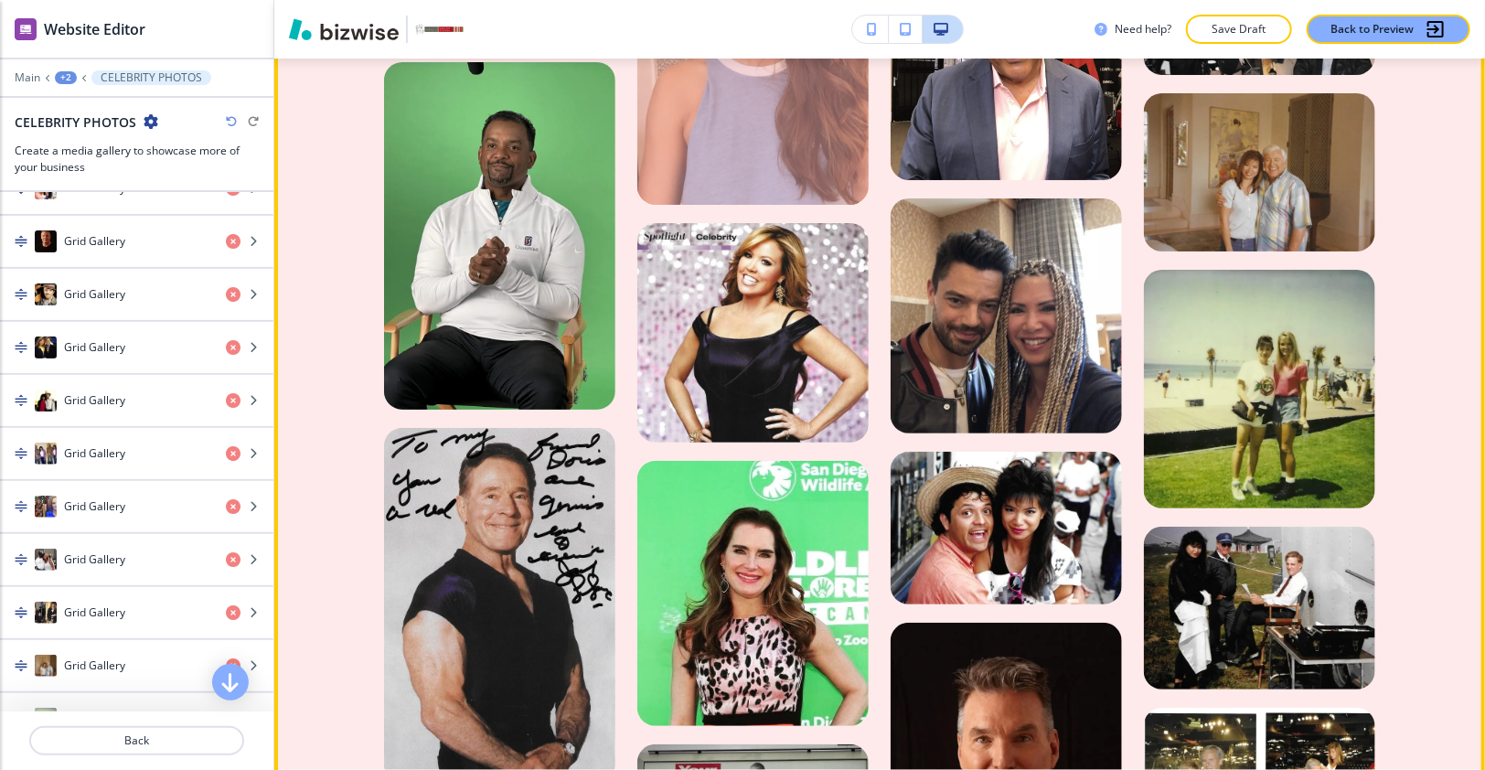
scroll to position [3479, 0]
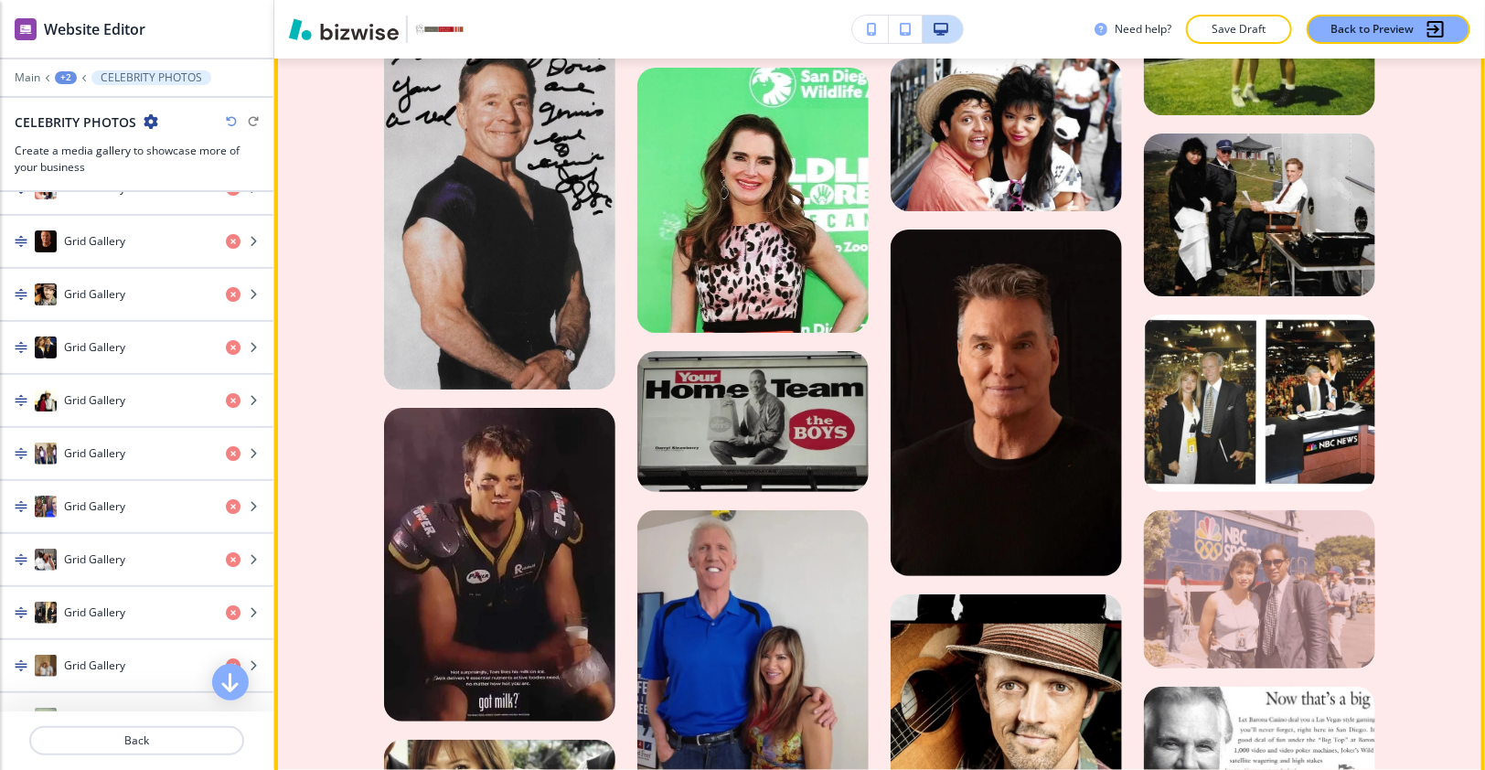
click at [1274, 510] on div at bounding box center [1259, 589] width 231 height 158
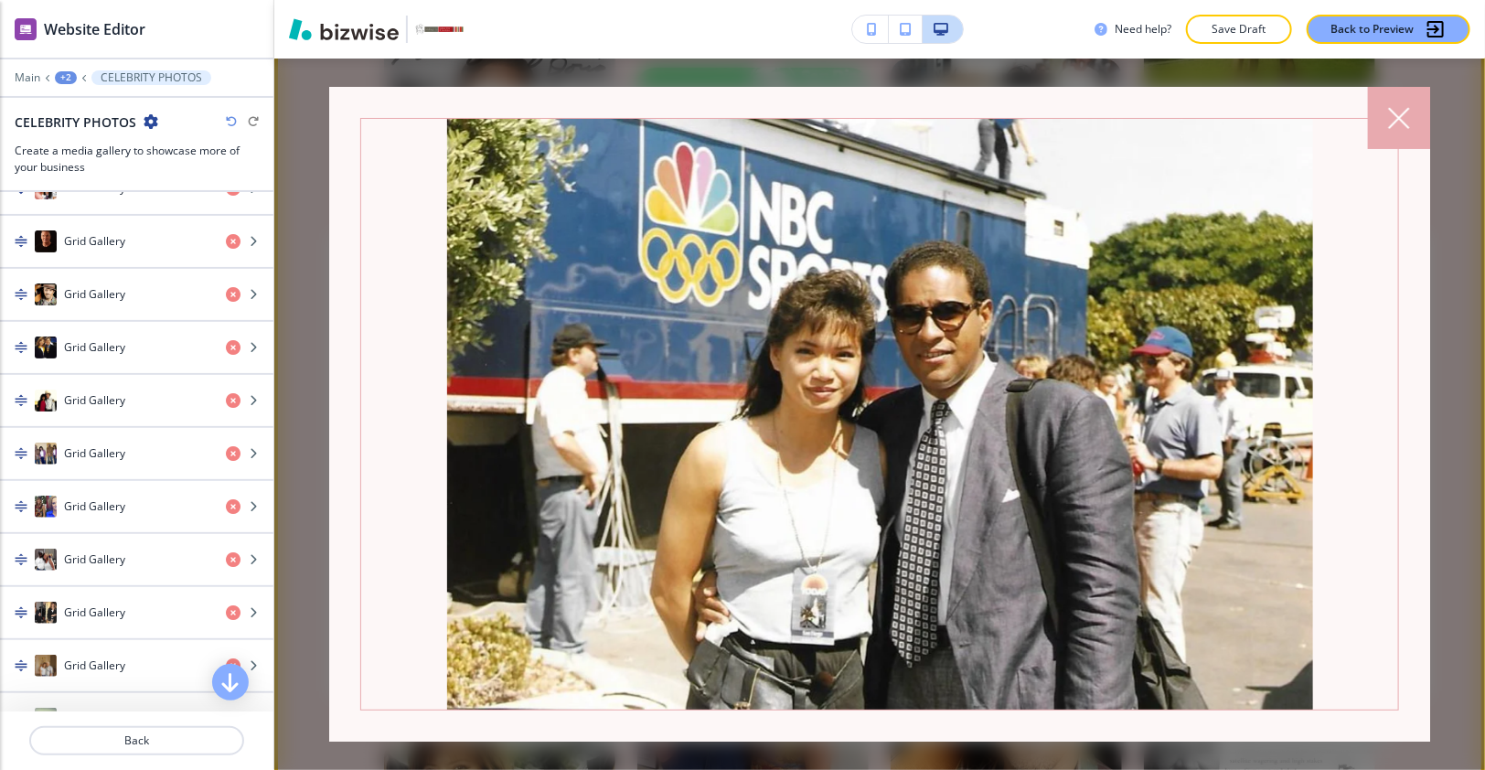
click at [1336, 115] on icon at bounding box center [1399, 118] width 22 height 22
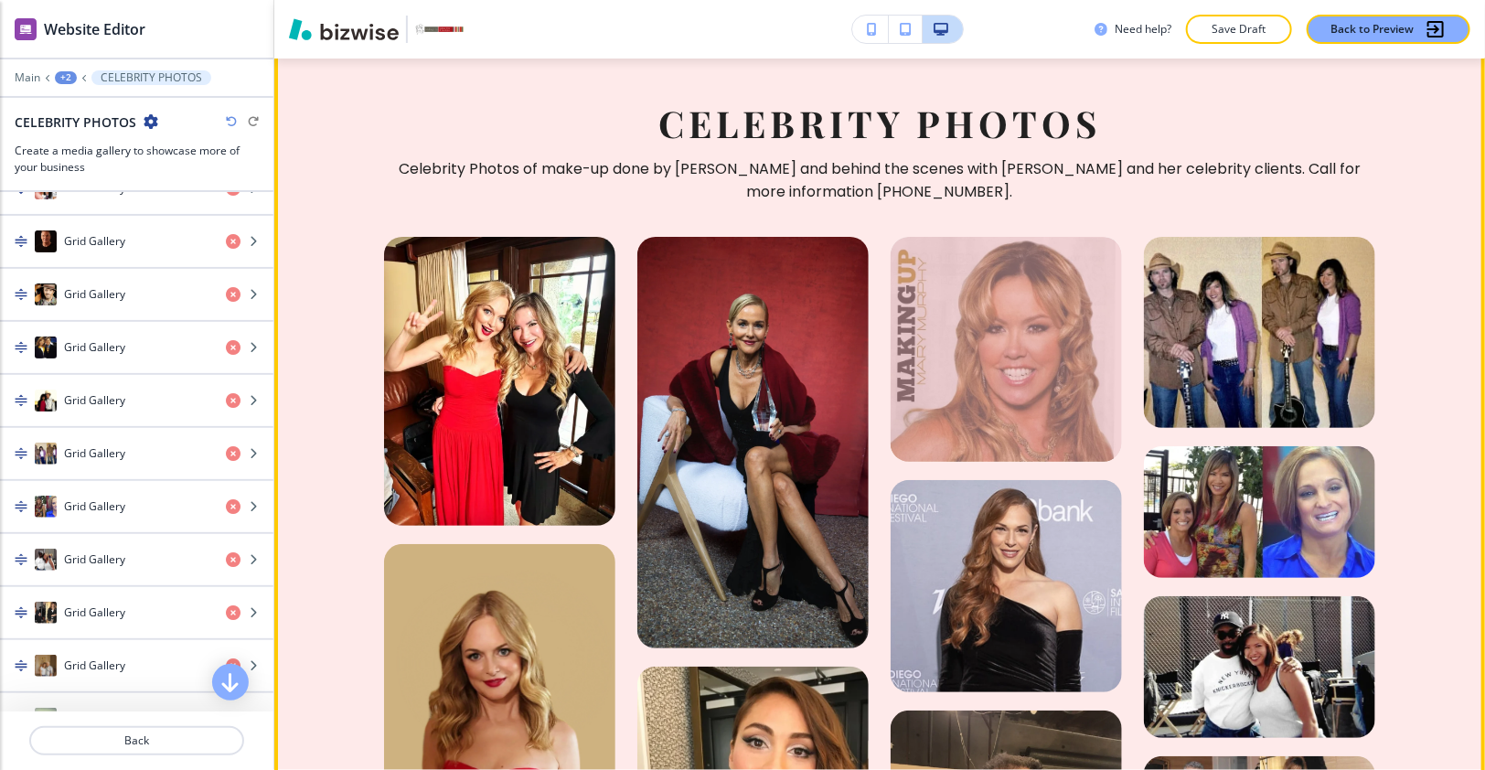
scroll to position [2298, 0]
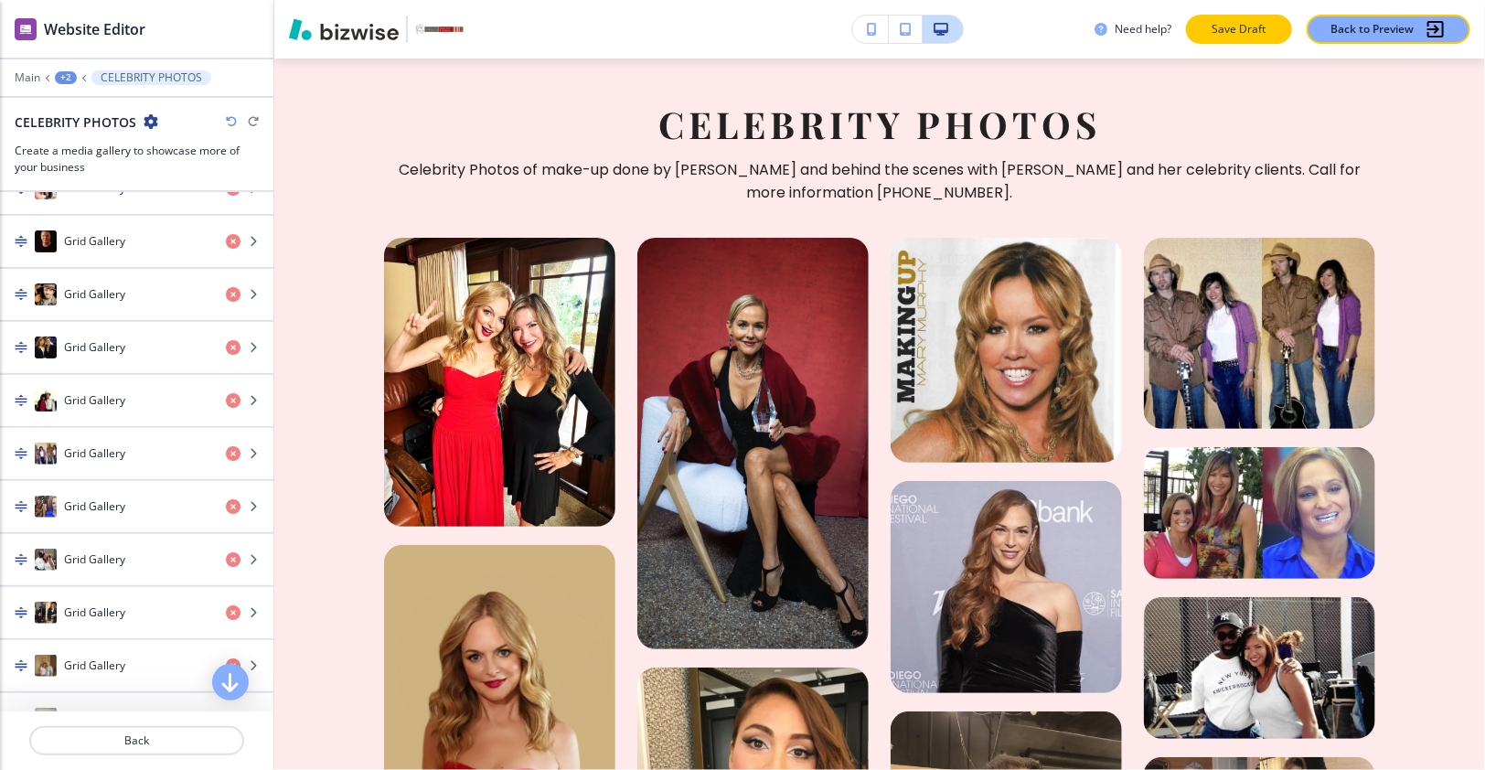
click at [1237, 18] on button "Save Draft" at bounding box center [1239, 29] width 106 height 29
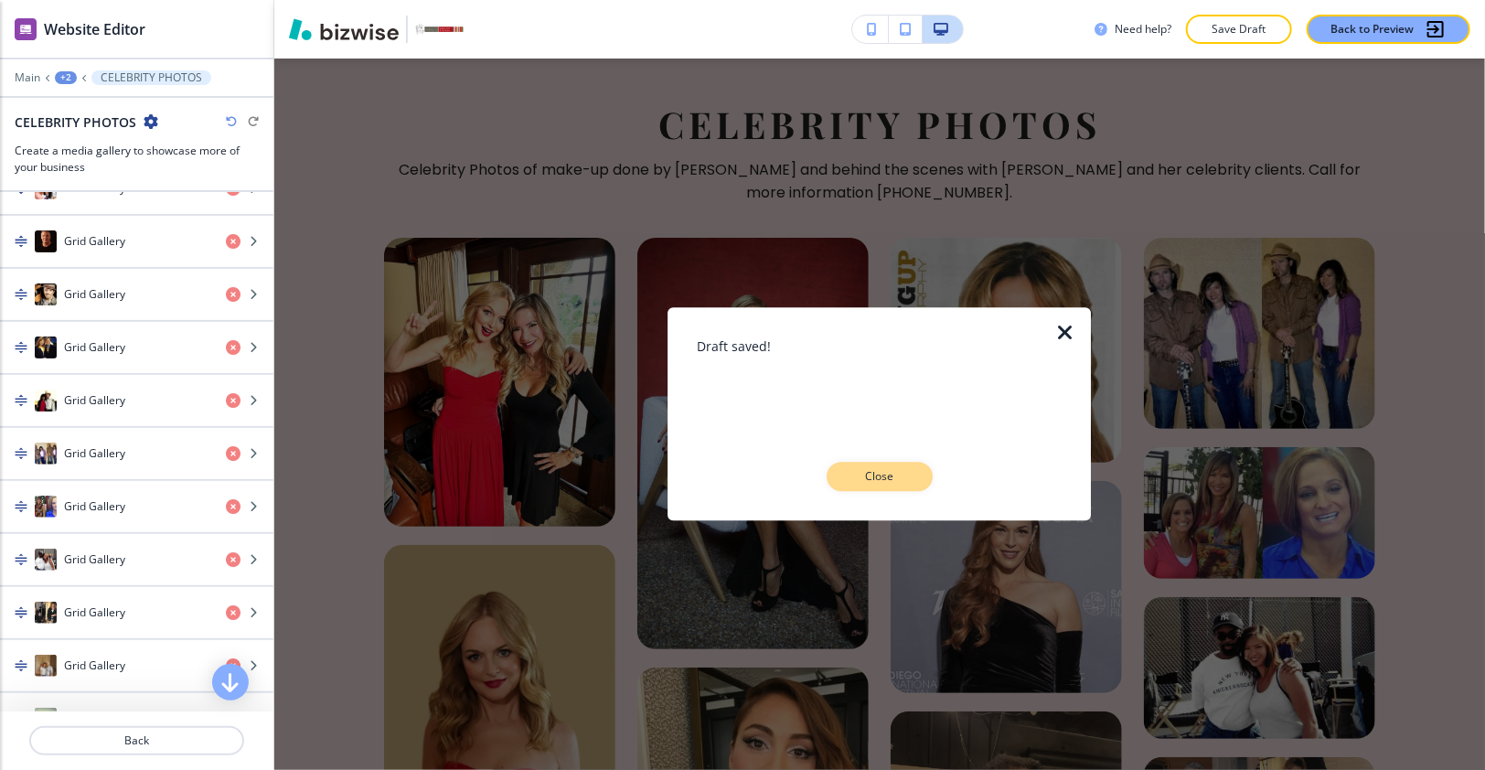
click at [884, 462] on div "Draft saved! Close" at bounding box center [879, 413] width 365 height 155
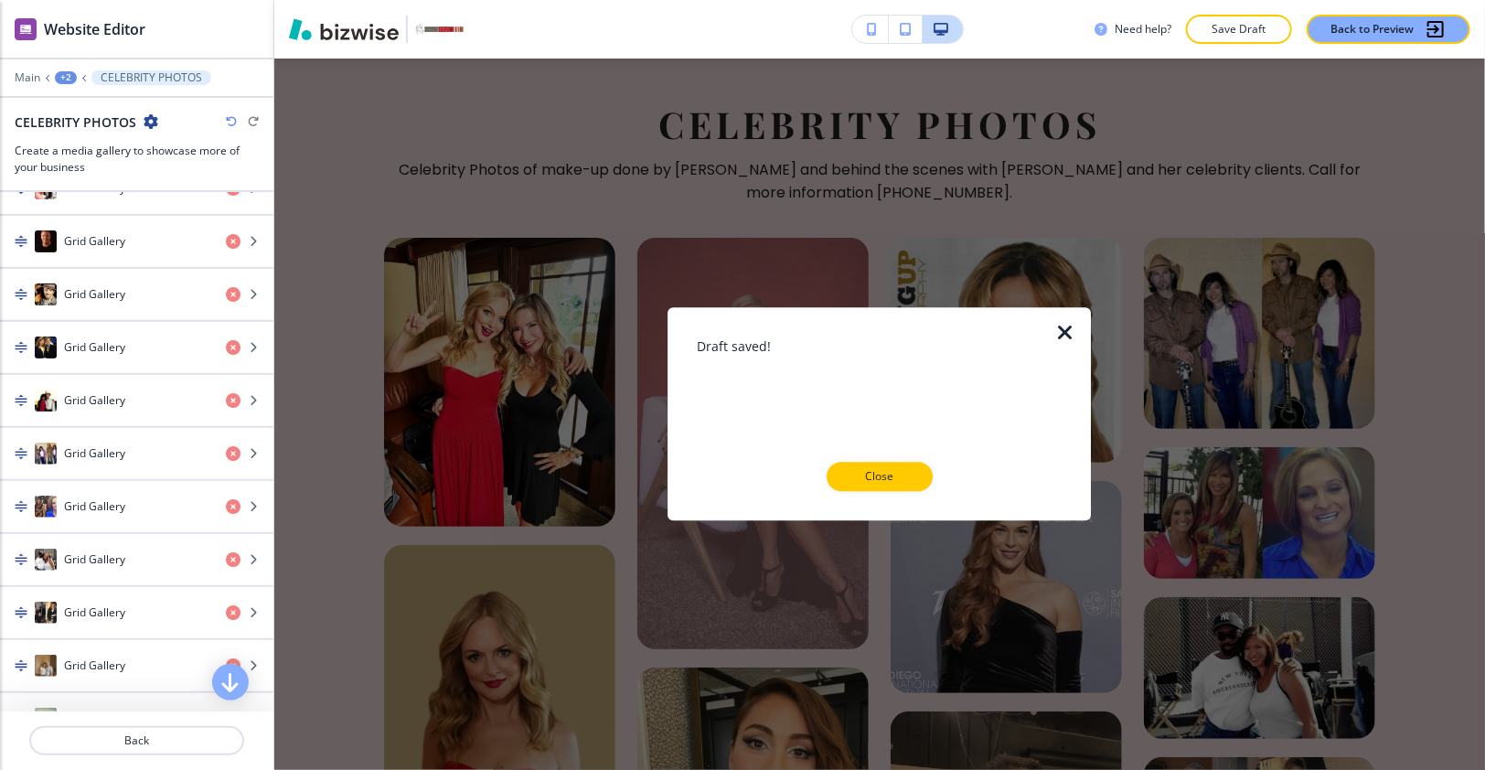
drag, startPoint x: 884, startPoint y: 466, endPoint x: 840, endPoint y: 430, distance: 57.1
click at [884, 466] on button "Close" at bounding box center [879, 477] width 106 height 29
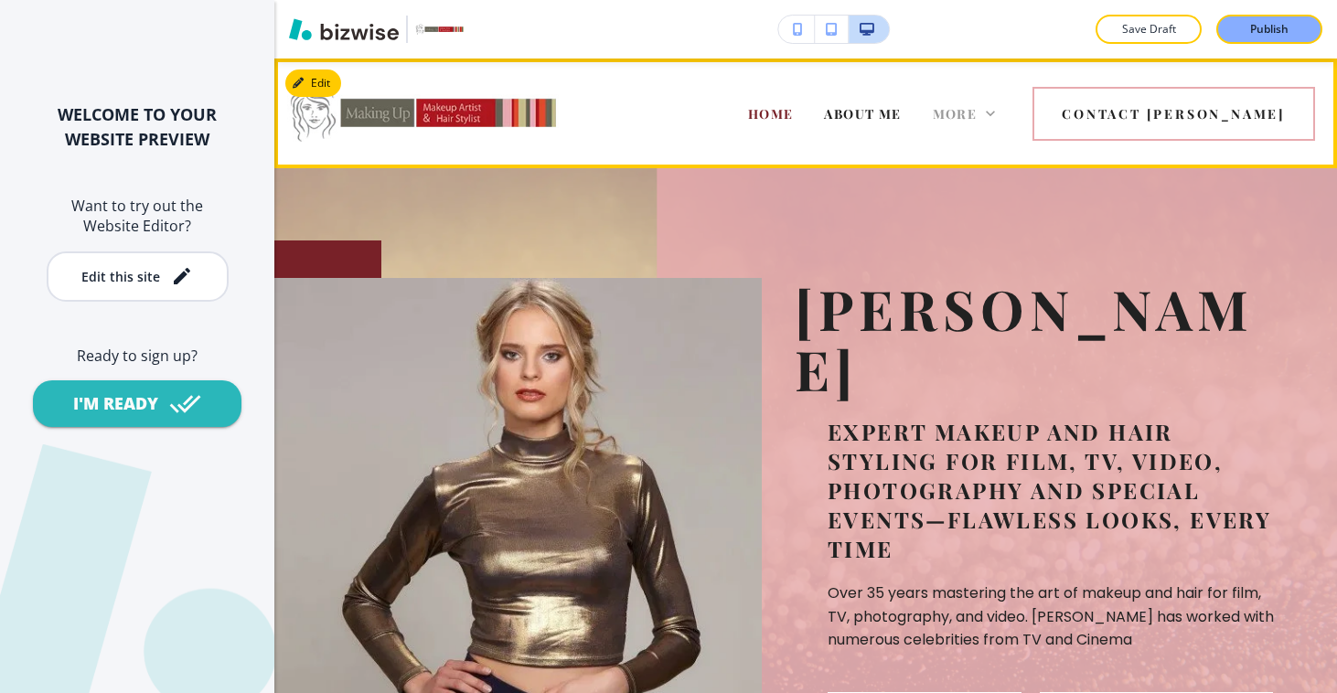
click at [977, 109] on span "More" at bounding box center [955, 113] width 45 height 17
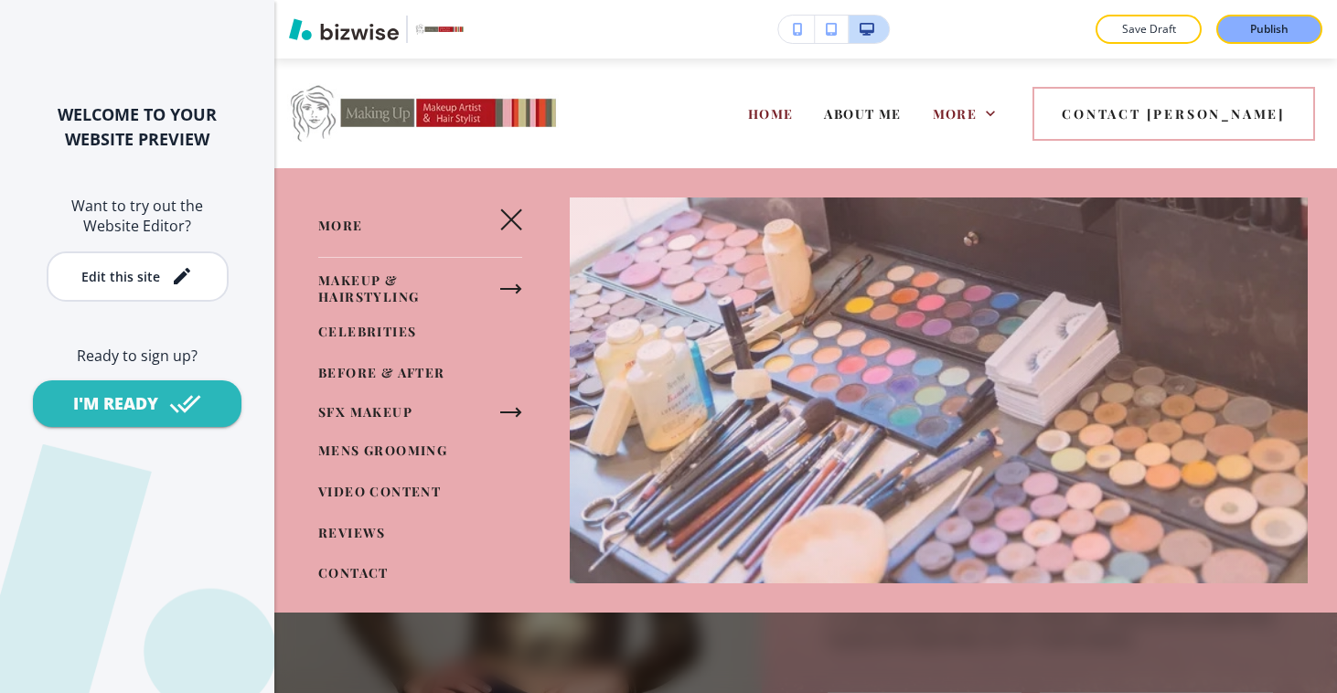
click at [381, 327] on span "CELEBRITIES" at bounding box center [367, 331] width 98 height 17
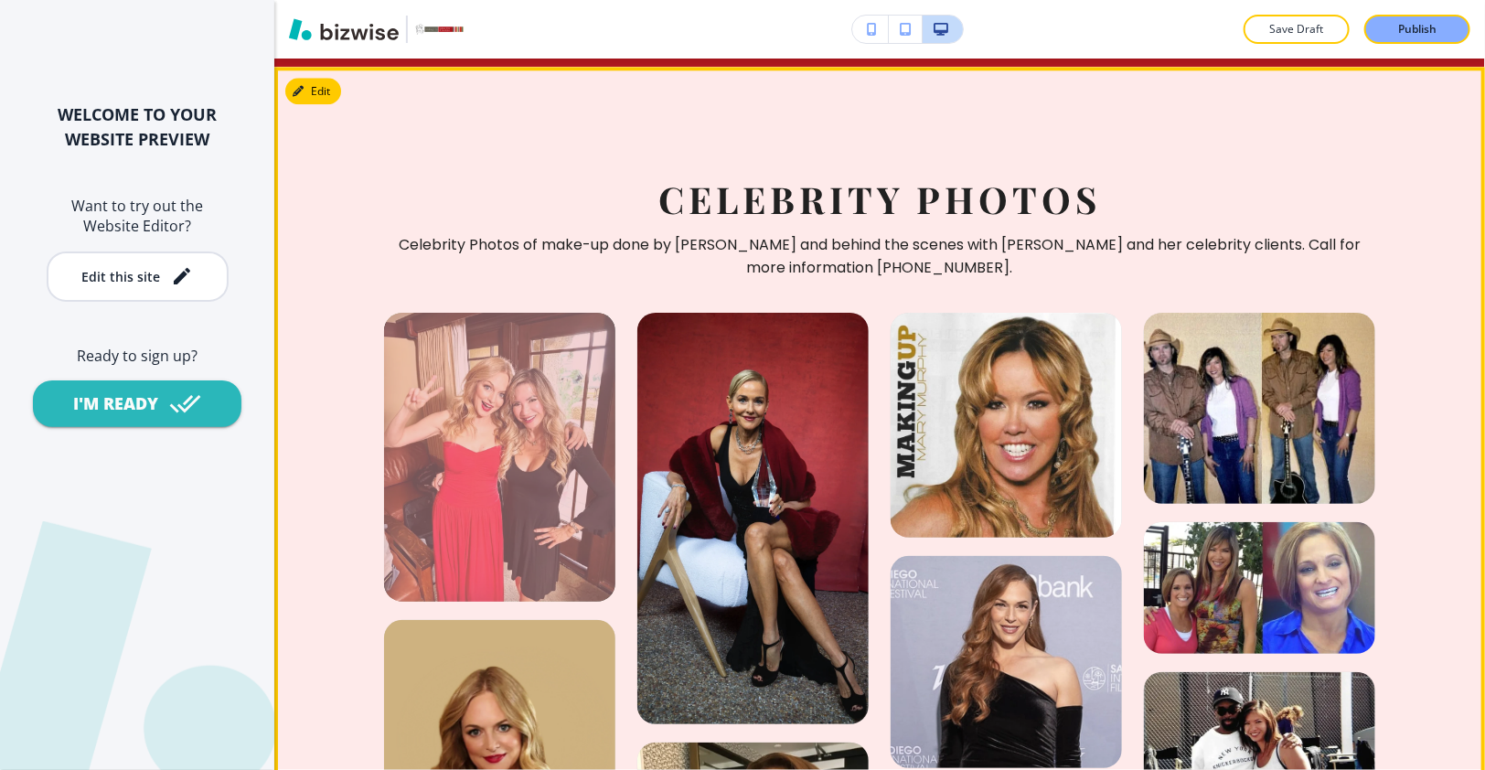
scroll to position [2412, 0]
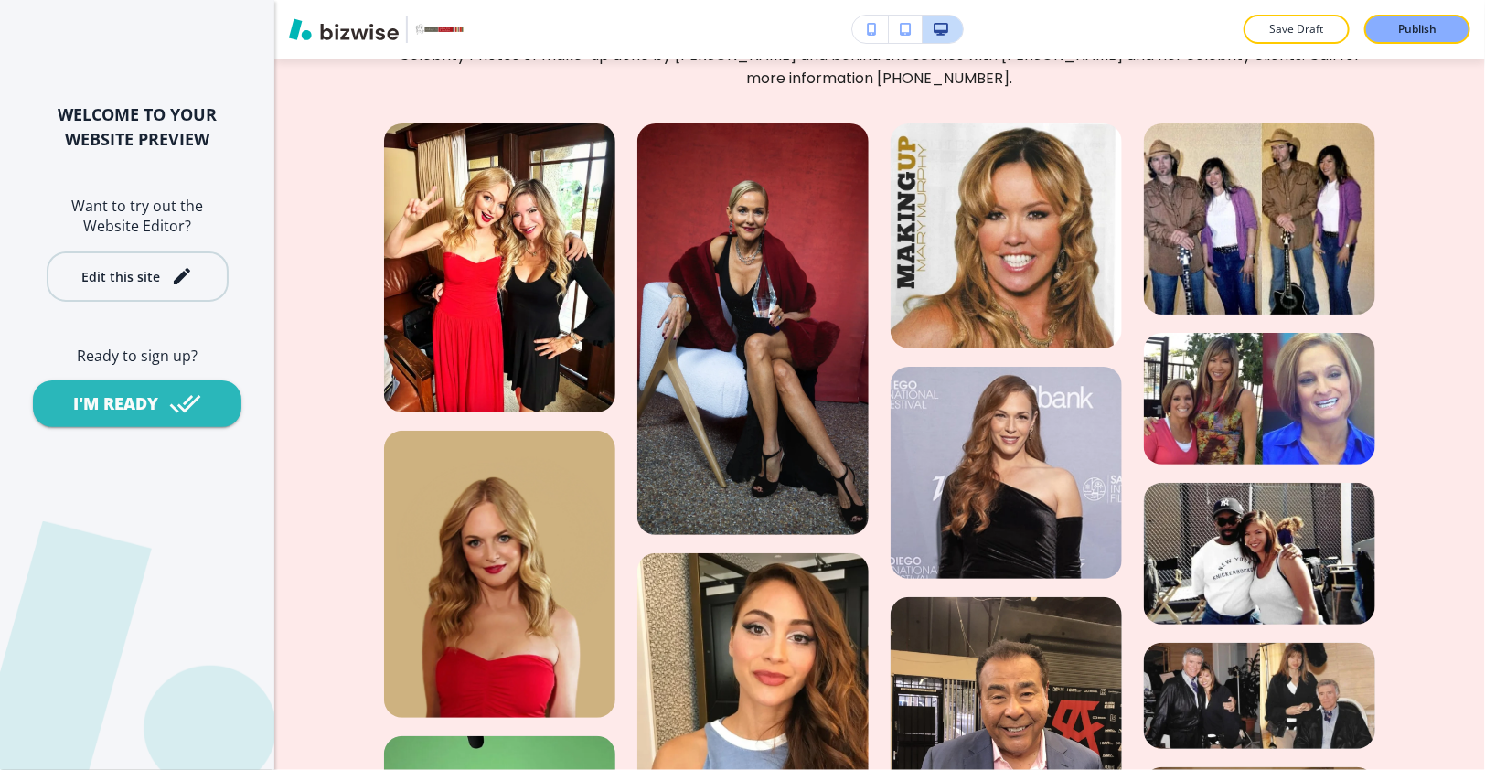
click at [192, 261] on button "Edit this site" at bounding box center [138, 276] width 182 height 50
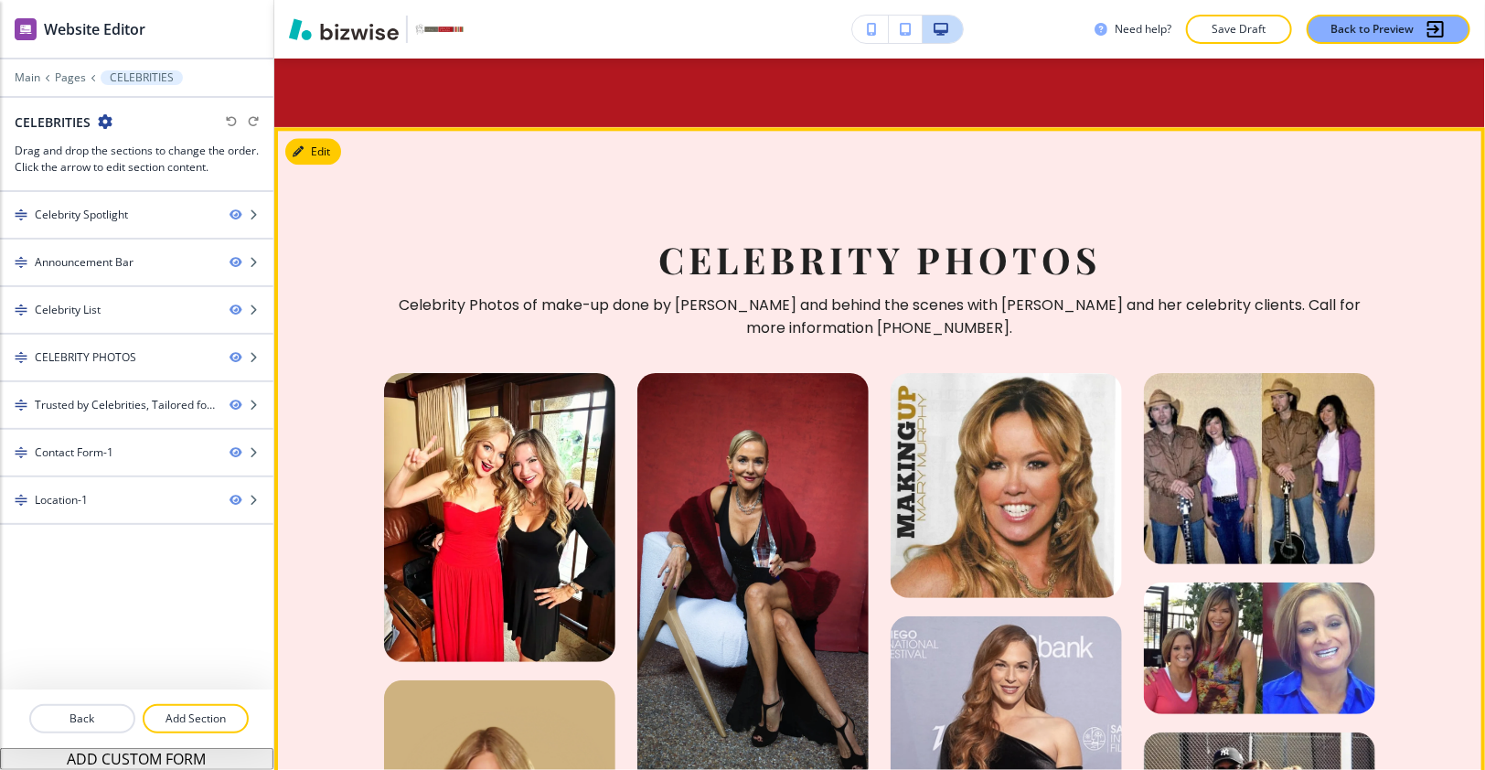
scroll to position [2018, 0]
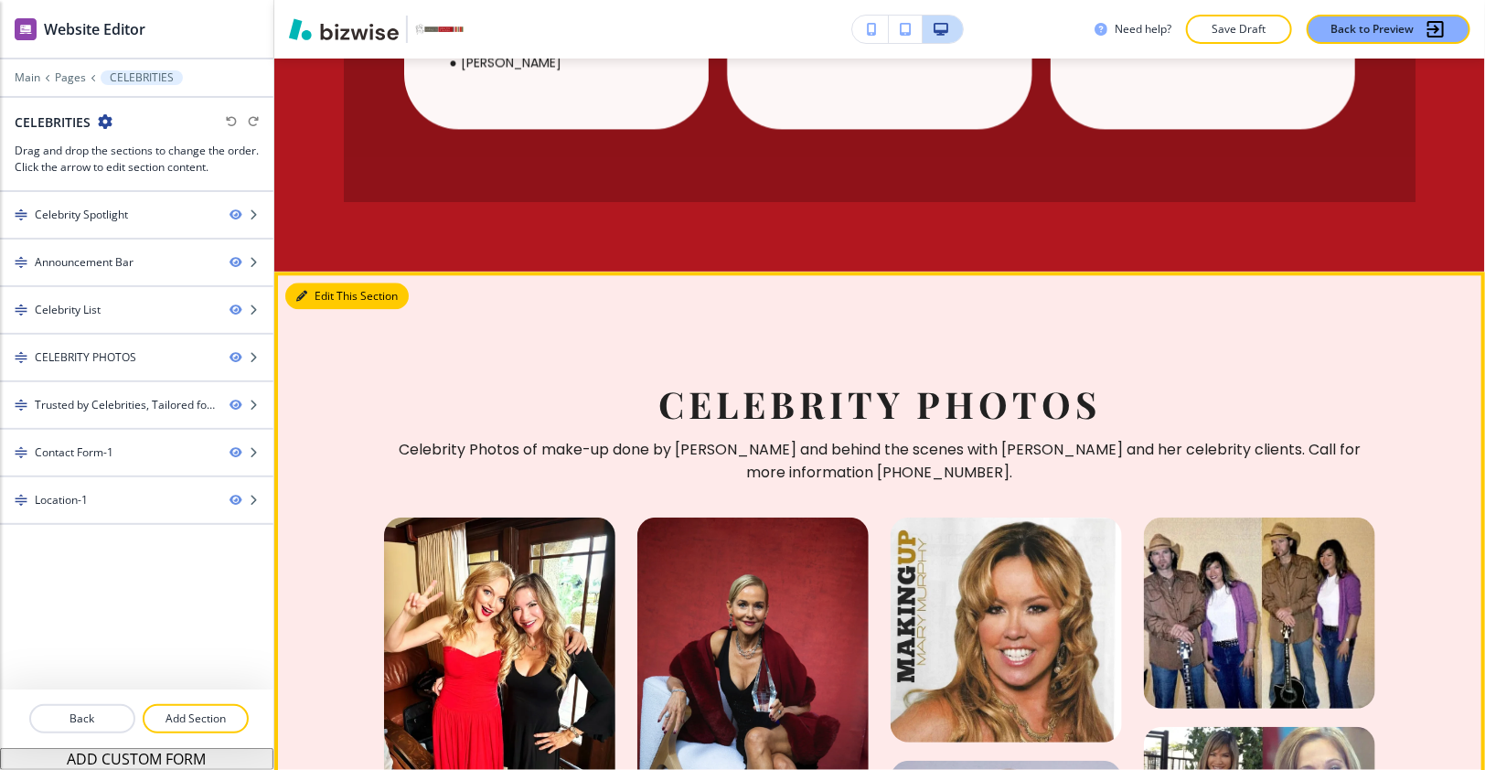
click at [317, 283] on button "Edit This Section" at bounding box center [346, 296] width 123 height 27
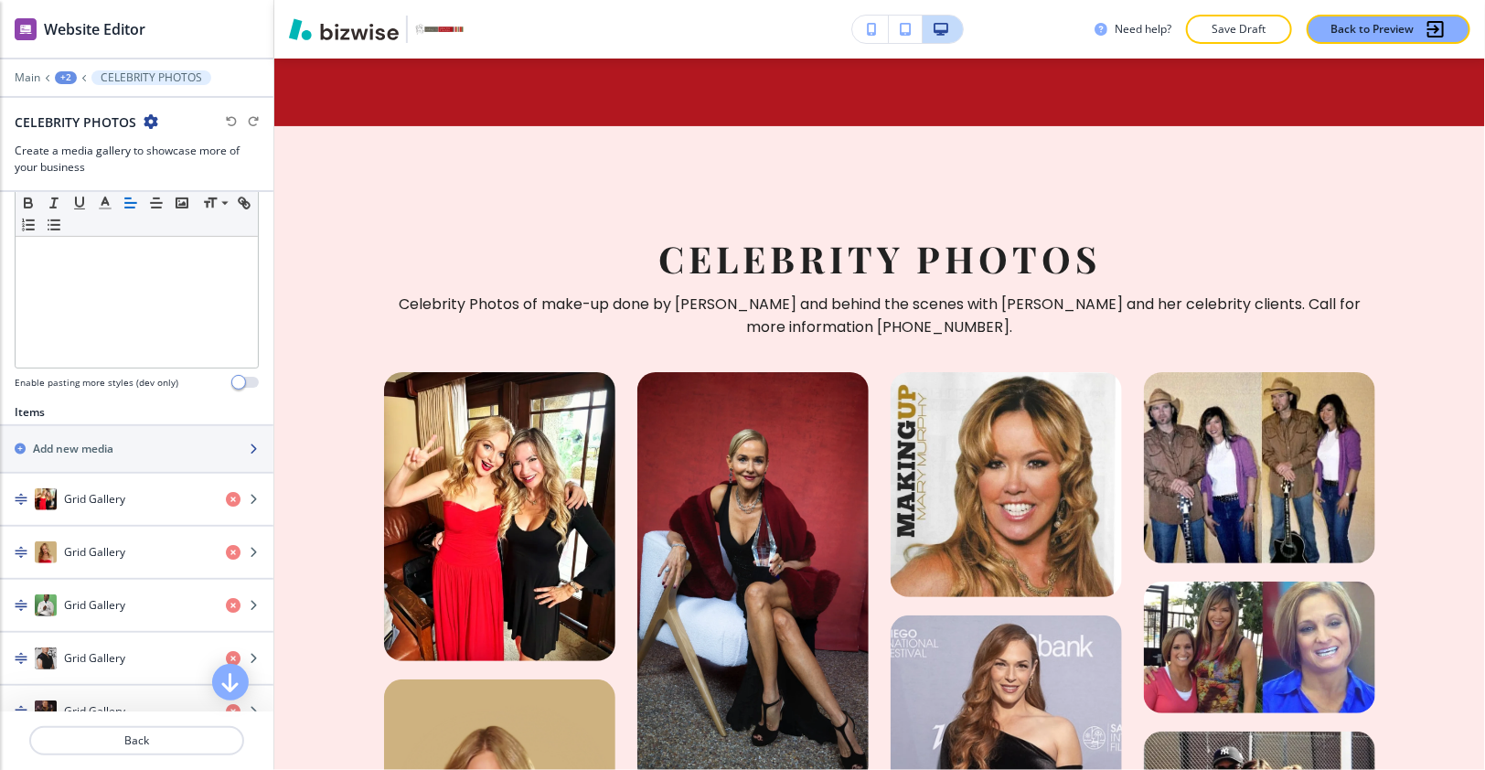
scroll to position [466, 0]
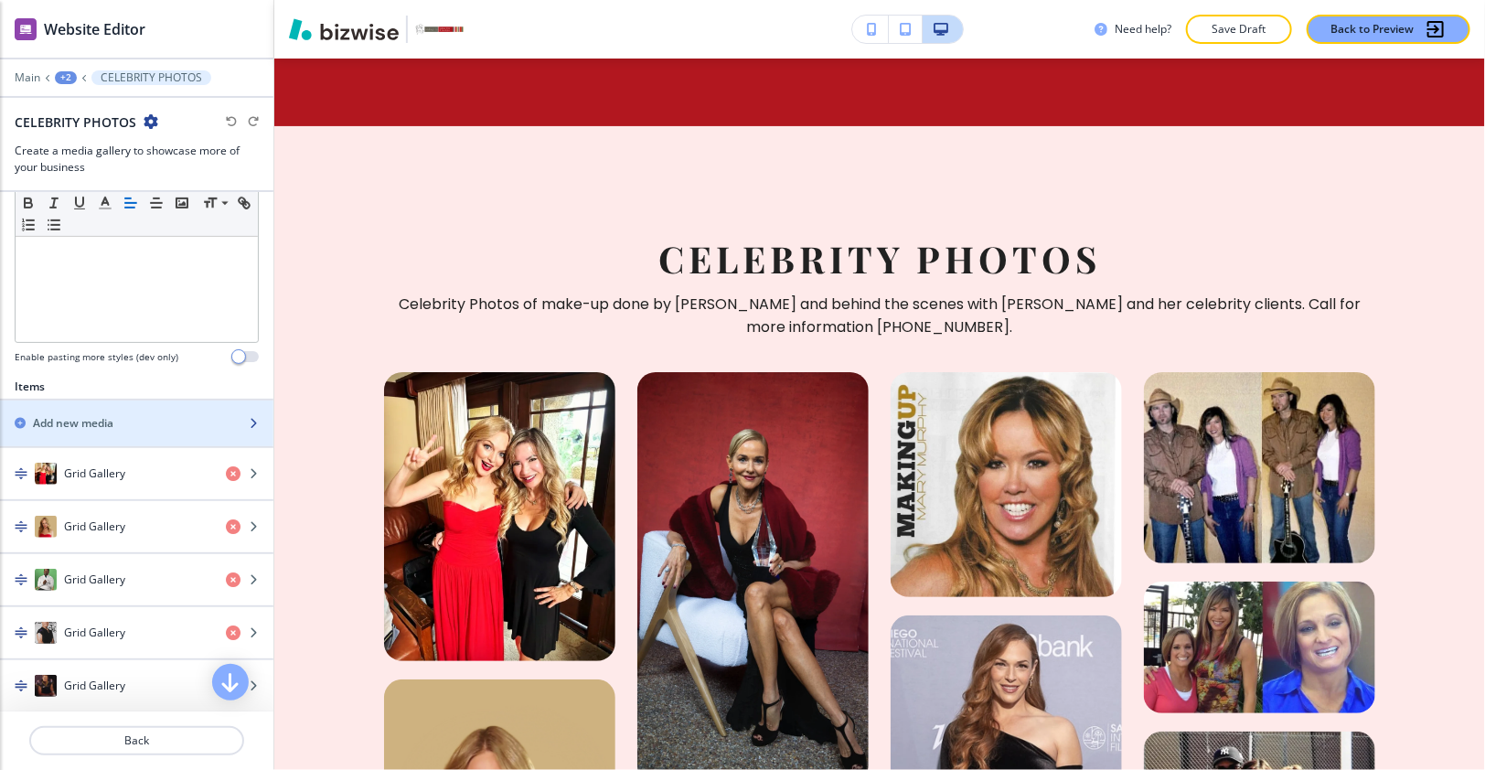
click at [118, 419] on div "Add new media" at bounding box center [116, 423] width 233 height 16
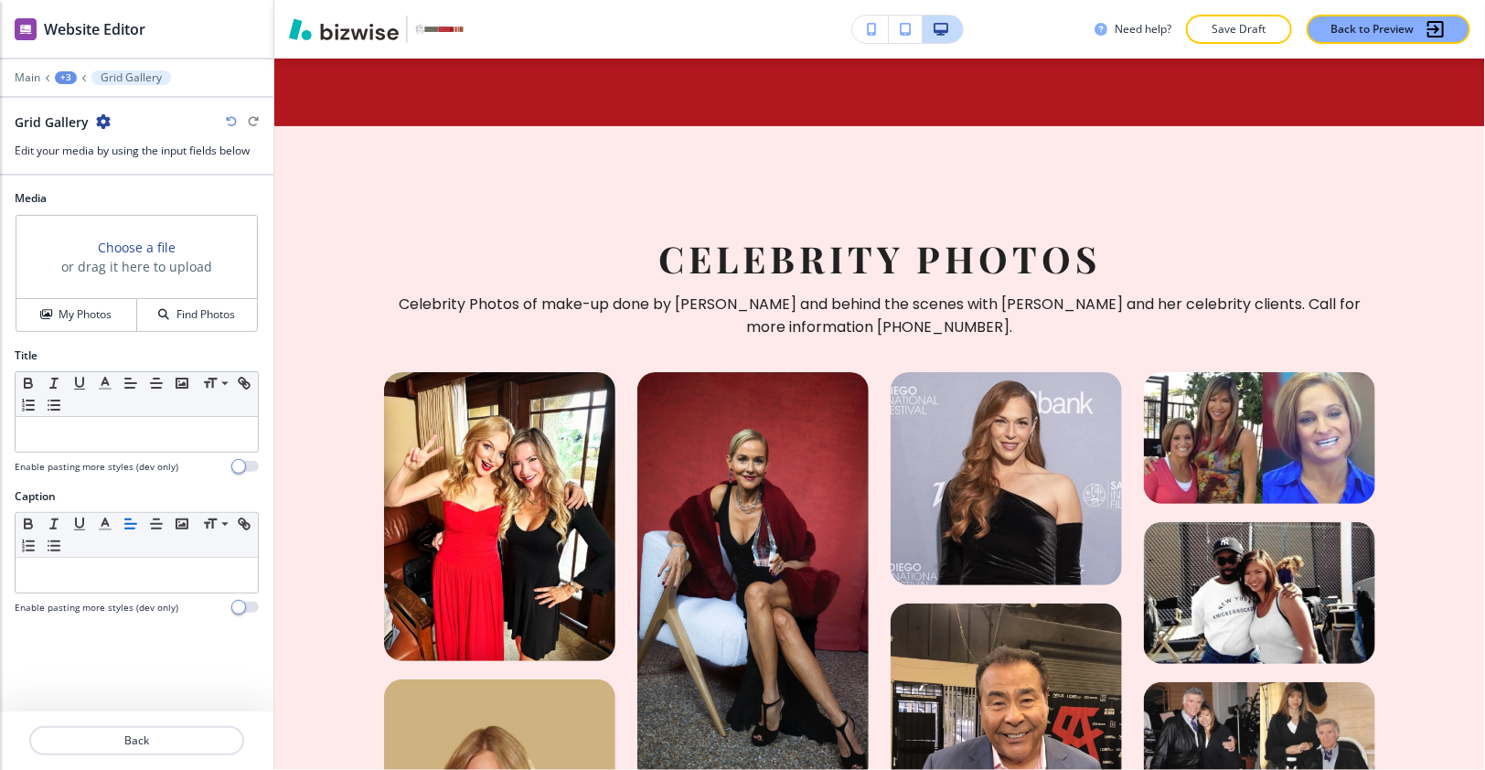
click at [173, 248] on h3 "Choose a file" at bounding box center [137, 247] width 78 height 19
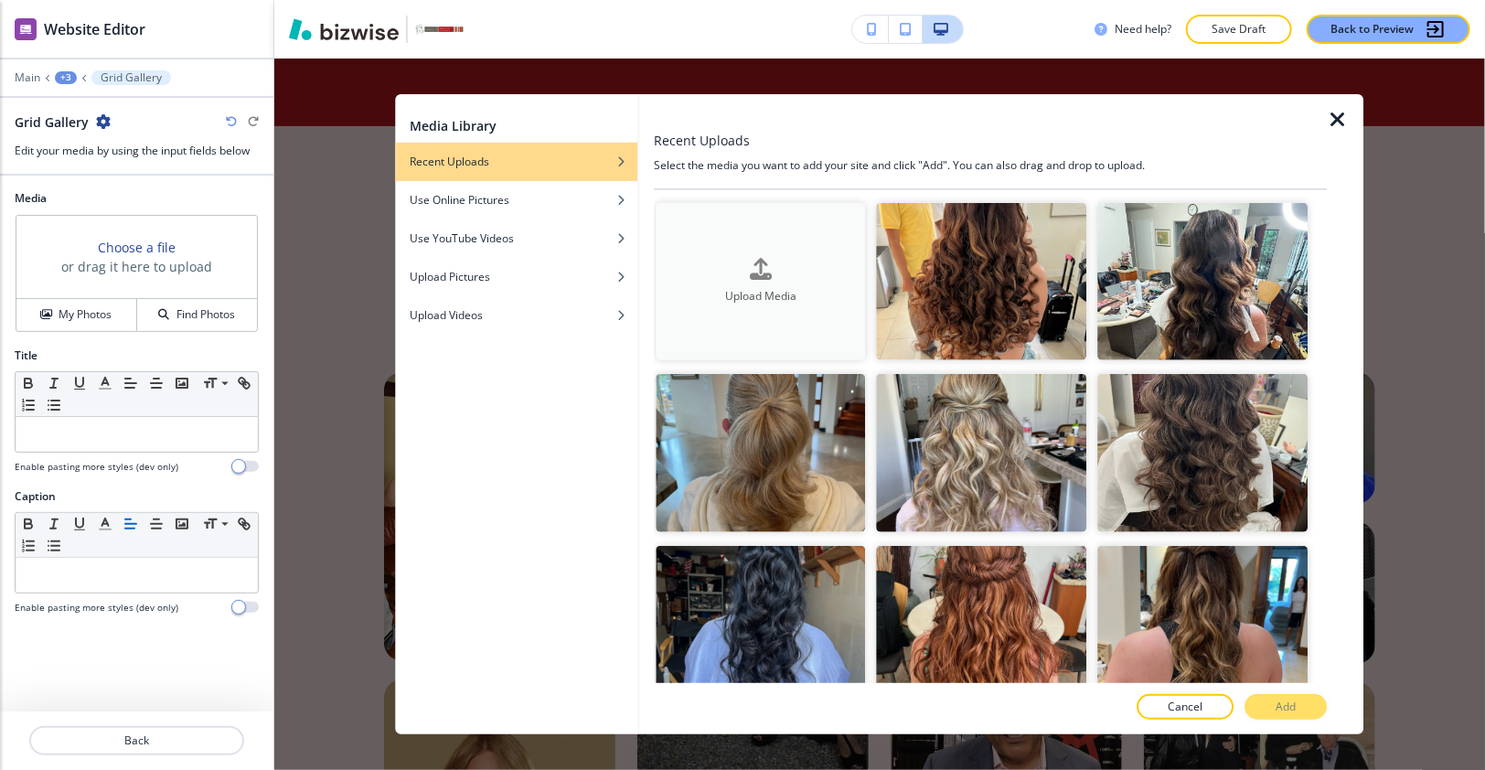
click at [704, 297] on h4 "Upload Media" at bounding box center [761, 296] width 210 height 16
click at [1342, 118] on icon "button" at bounding box center [1338, 120] width 22 height 22
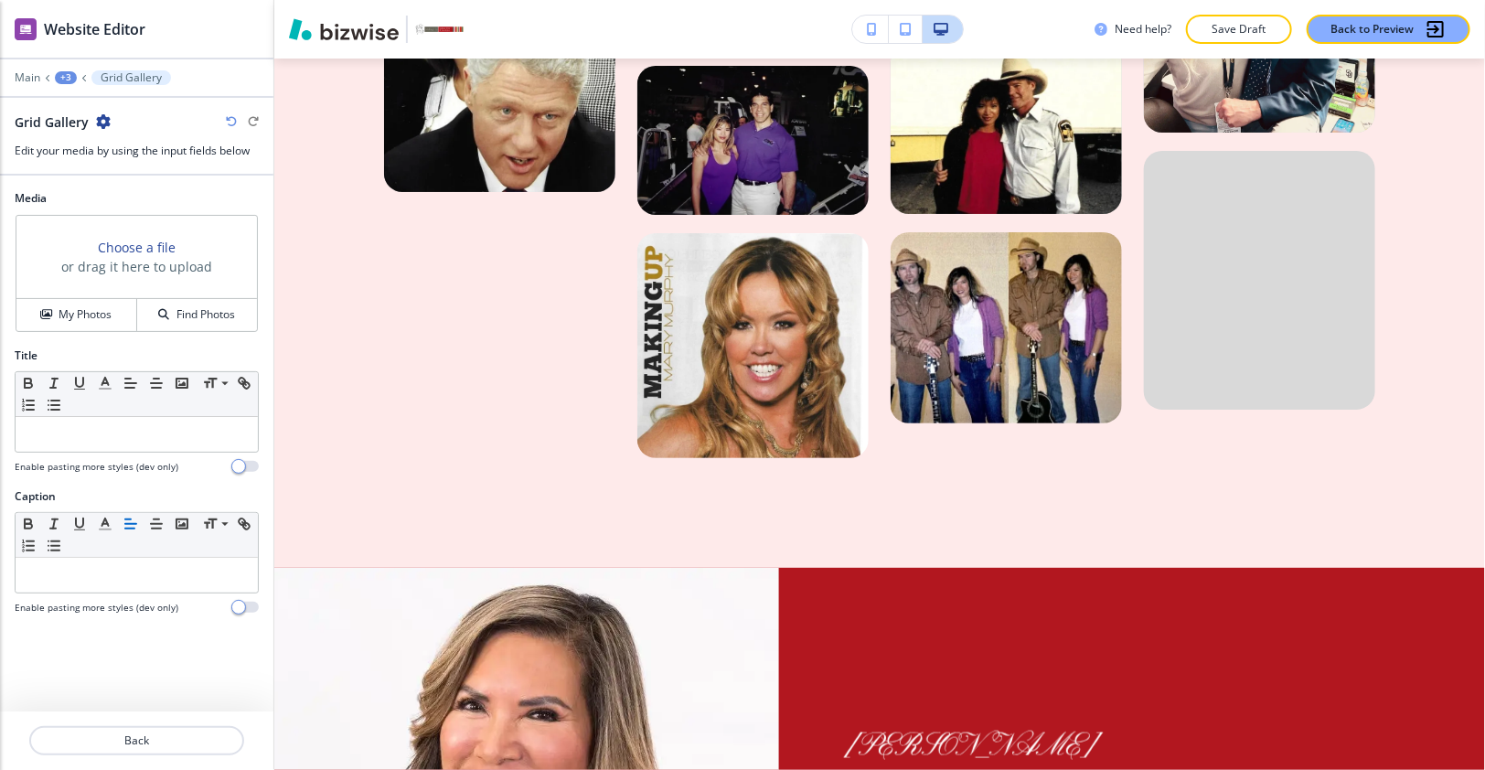
scroll to position [4068, 0]
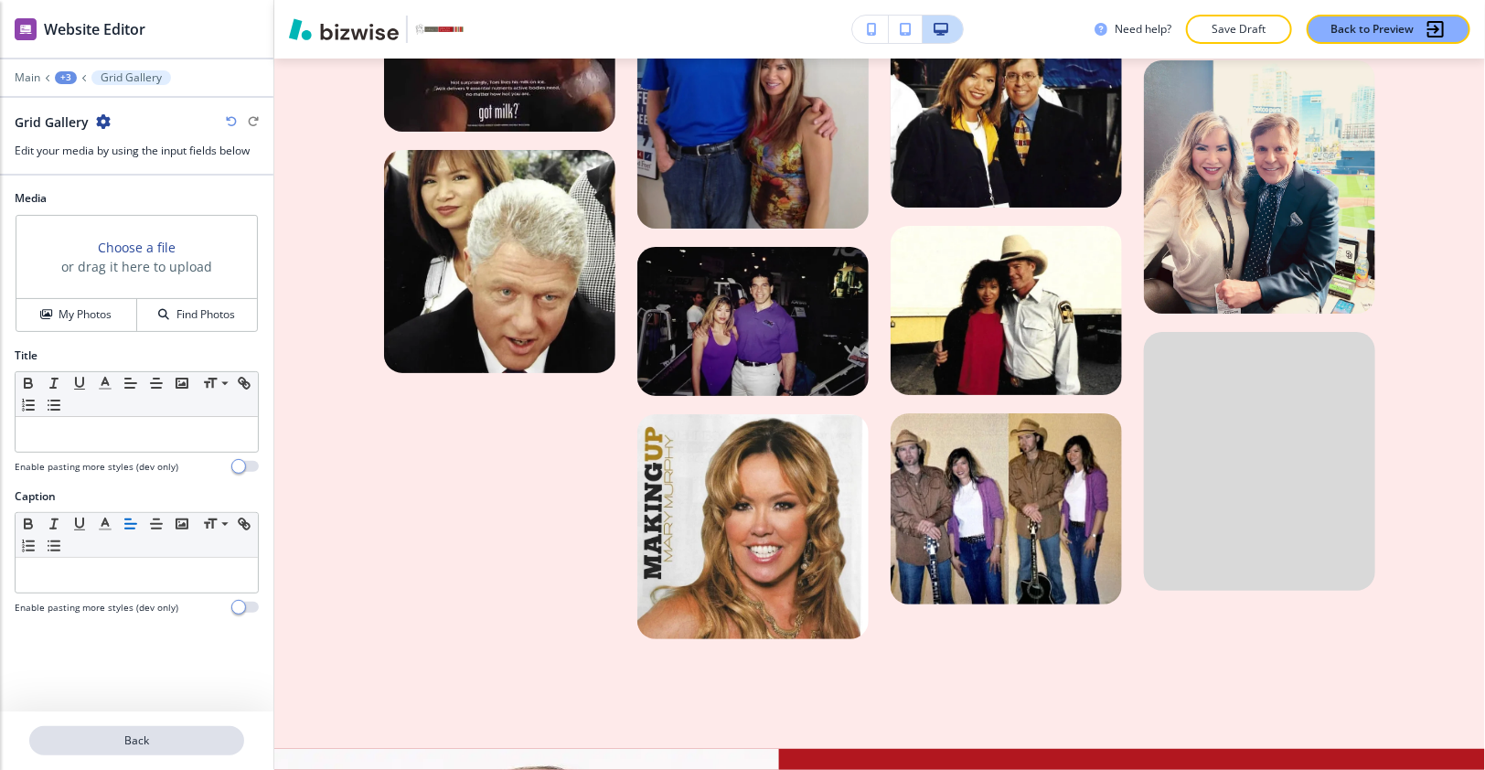
click at [171, 746] on p "Back" at bounding box center [136, 740] width 211 height 16
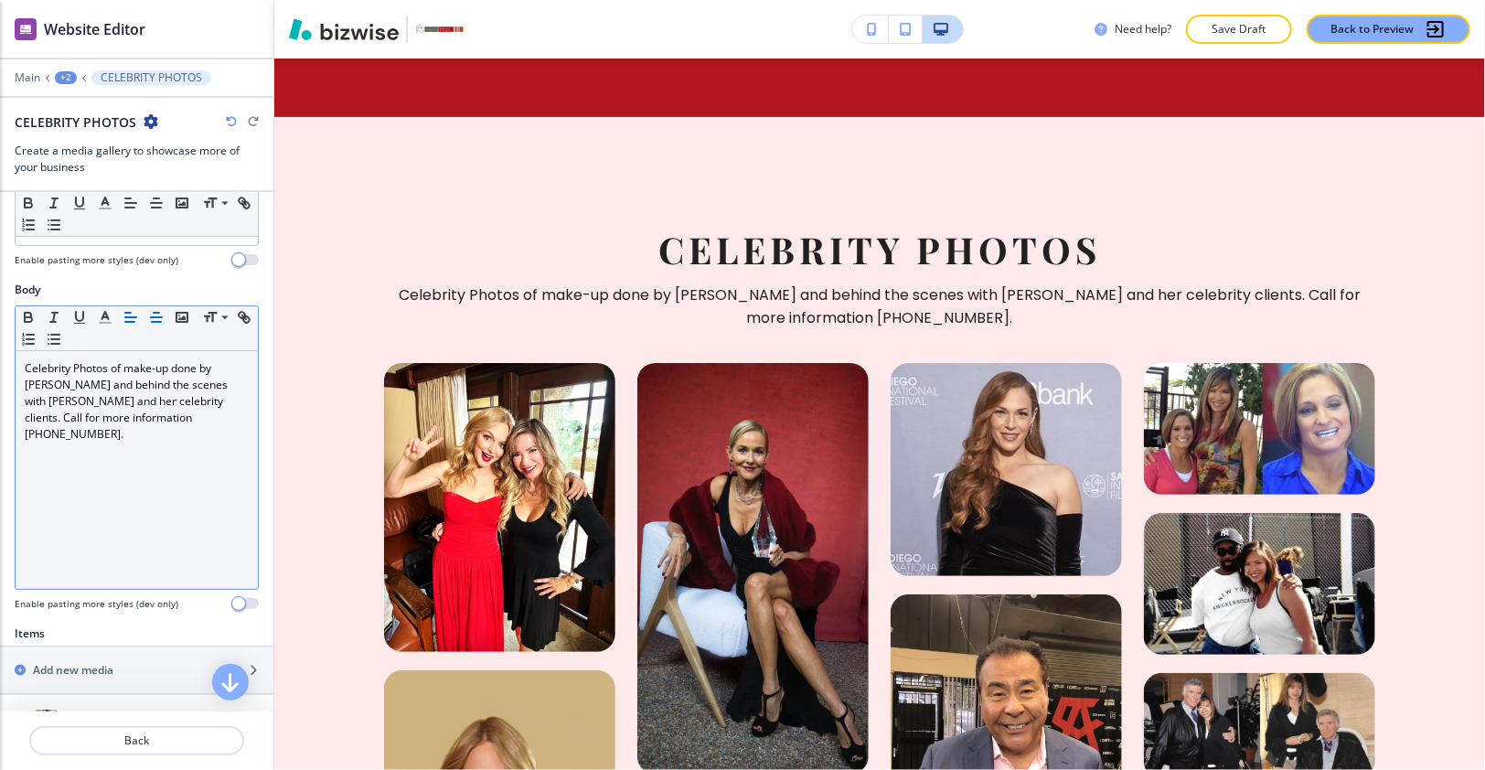
scroll to position [2163, 0]
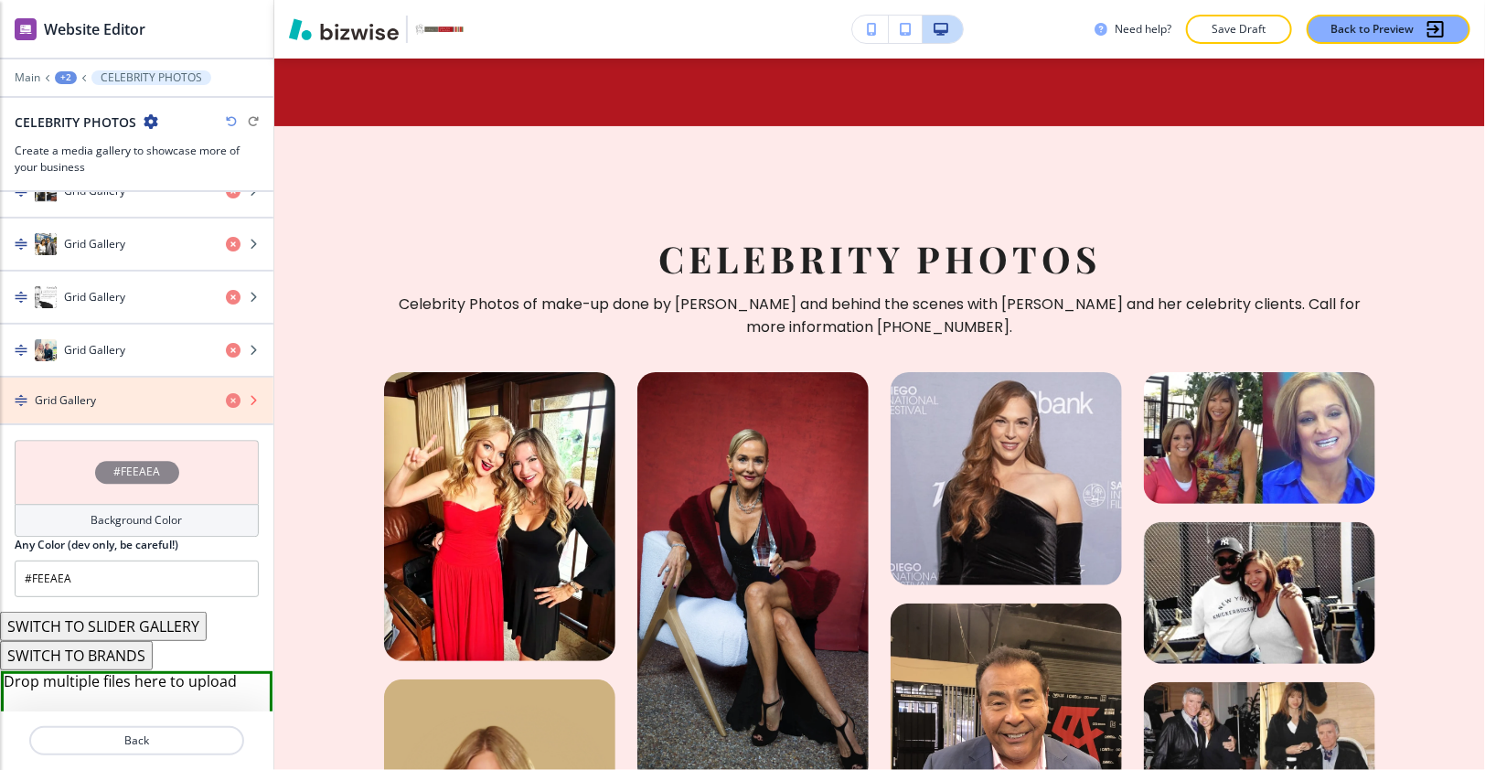
click at [226, 393] on icon "button" at bounding box center [233, 400] width 15 height 15
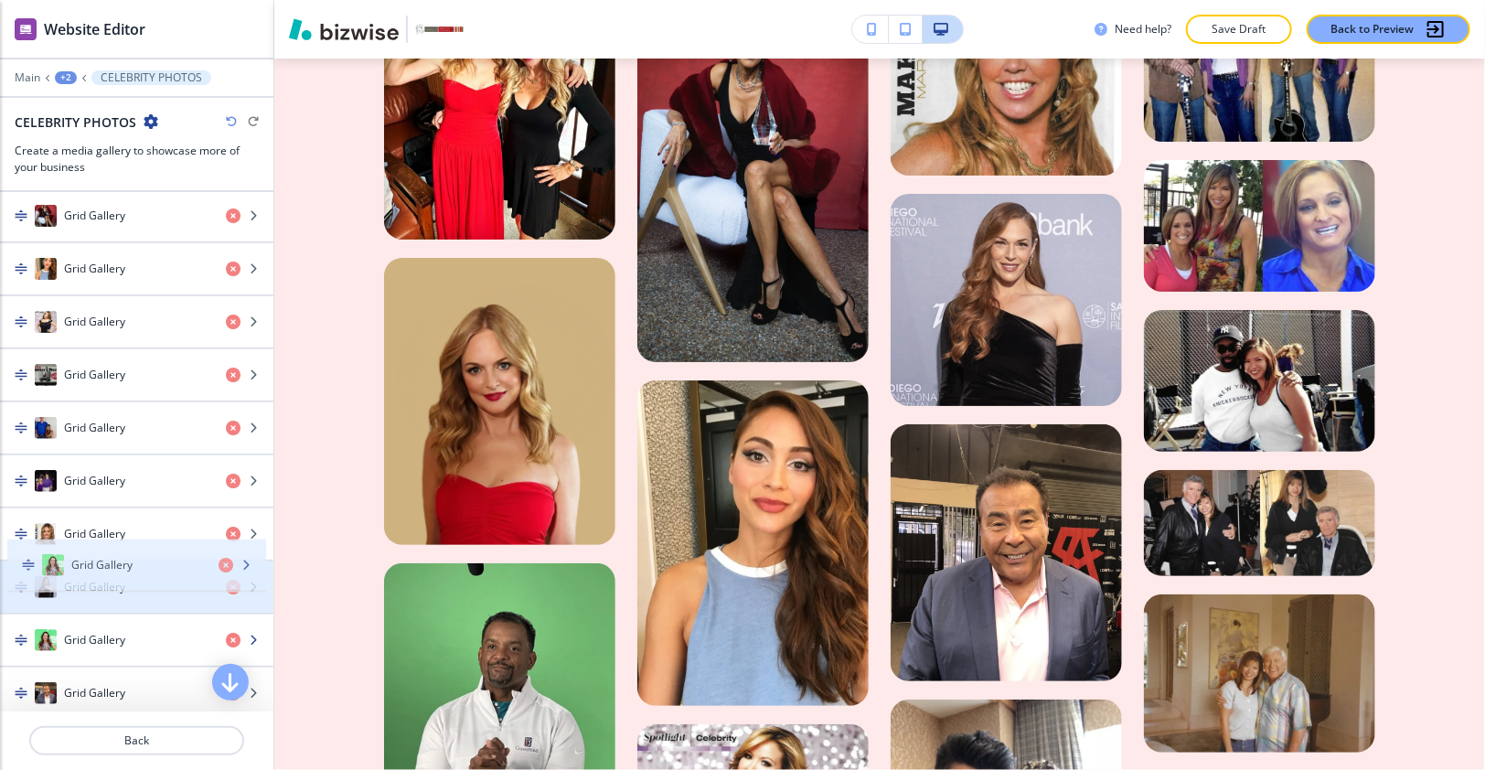
scroll to position [1051, 0]
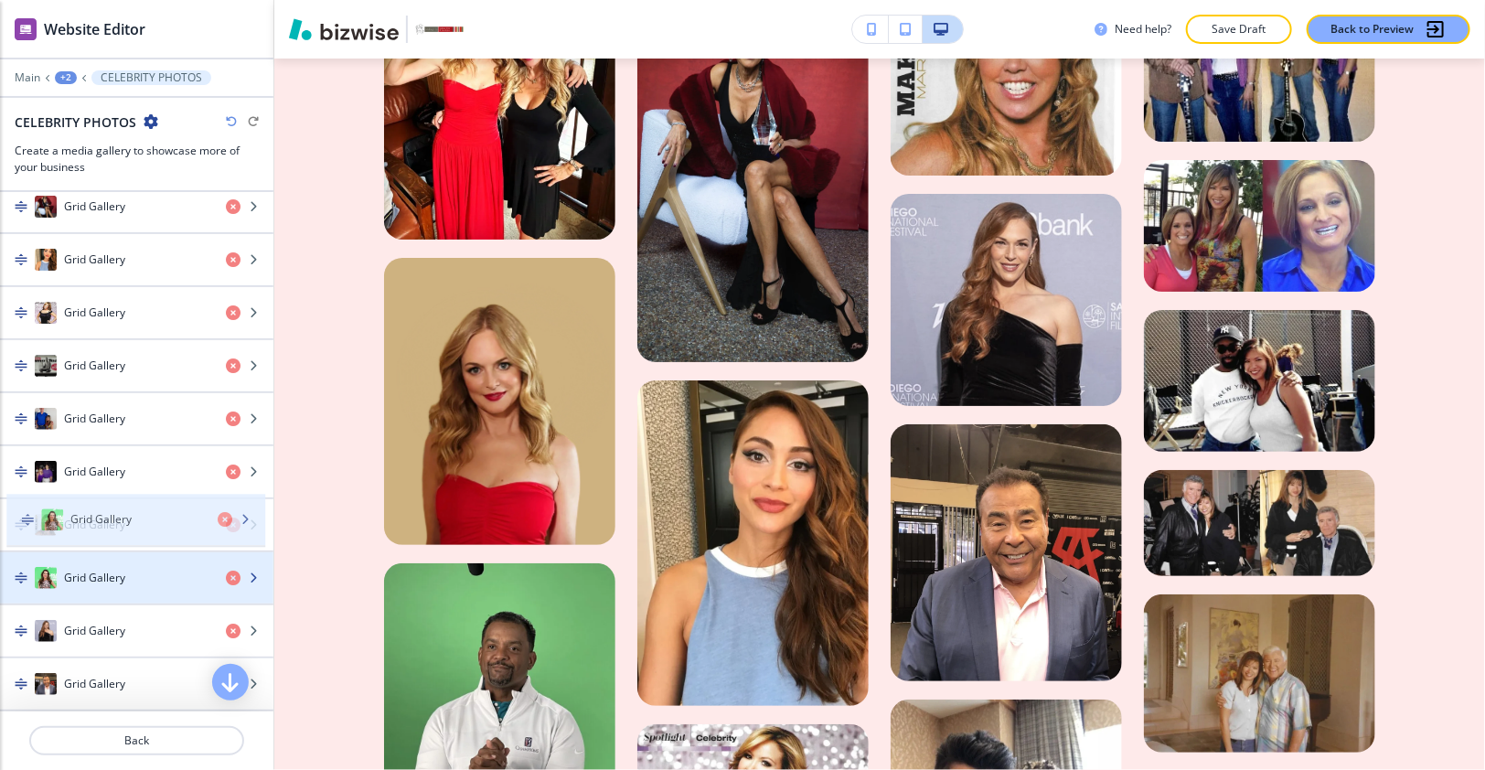
drag, startPoint x: 81, startPoint y: 482, endPoint x: 89, endPoint y: 533, distance: 51.7
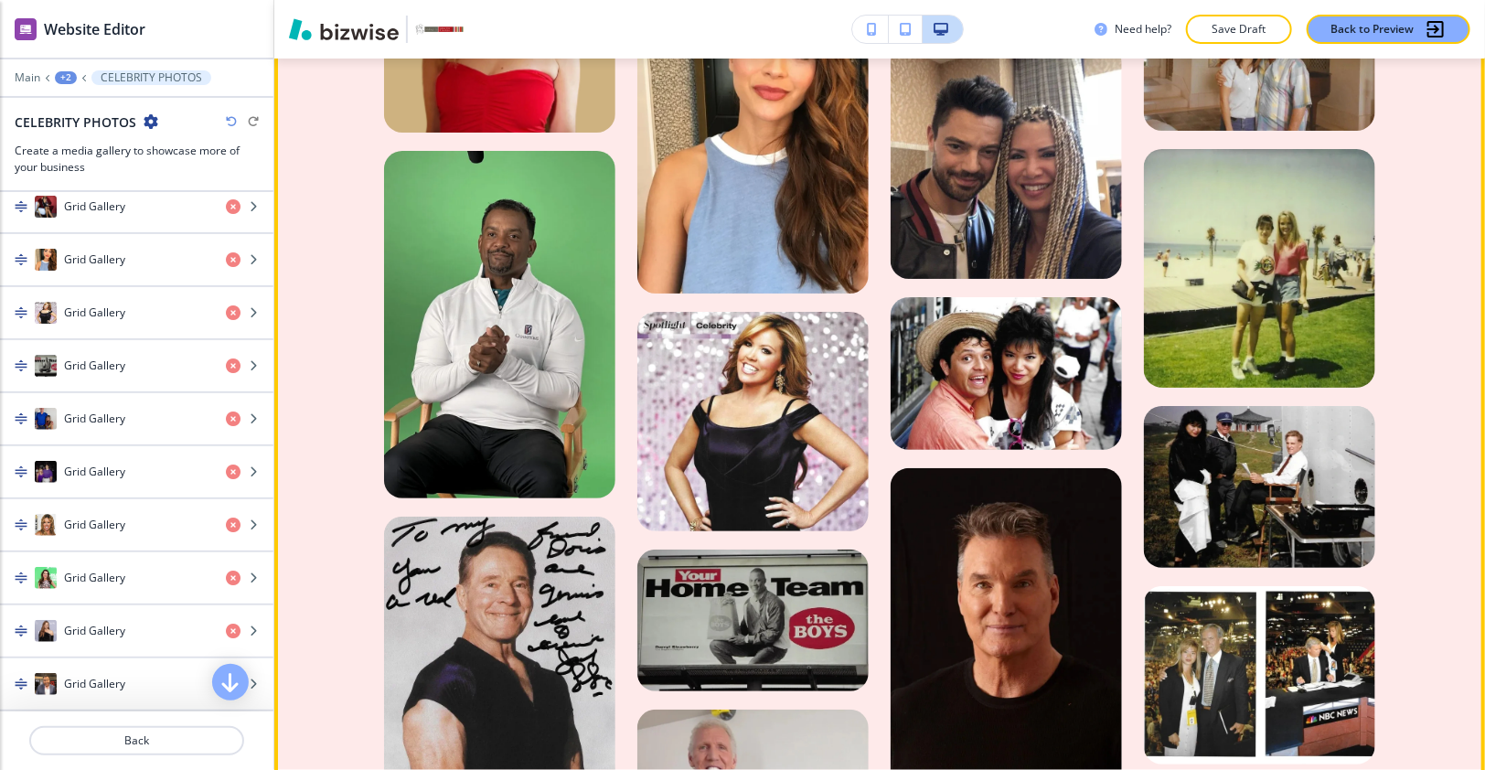
scroll to position [3684, 0]
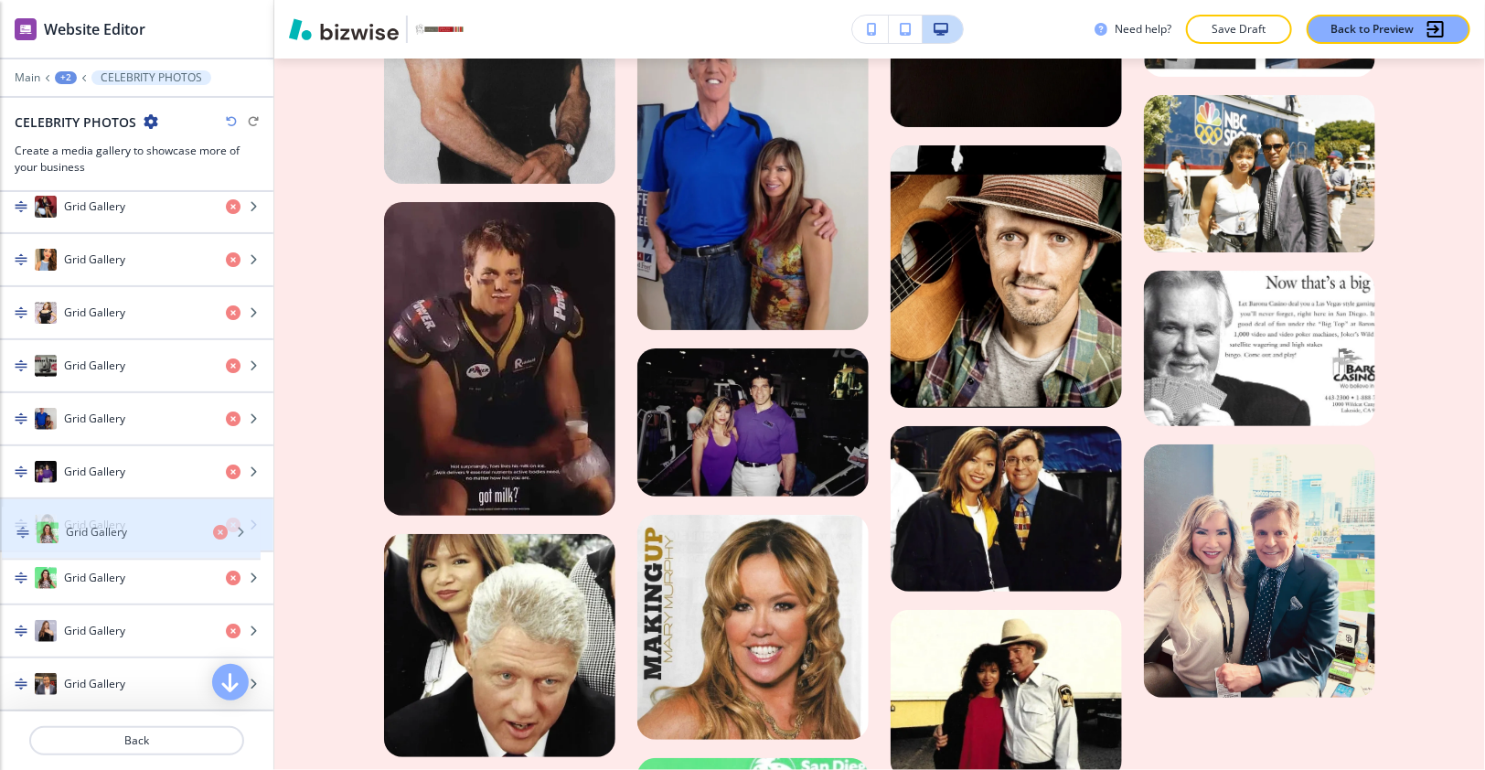
drag, startPoint x: 87, startPoint y: 555, endPoint x: 88, endPoint y: 530, distance: 24.7
click at [88, 530] on div "Grid Gallery Grid Gallery Grid Gallery Grid Gallery Grid Gallery Grid Gallery G…" at bounding box center [136, 738] width 273 height 1750
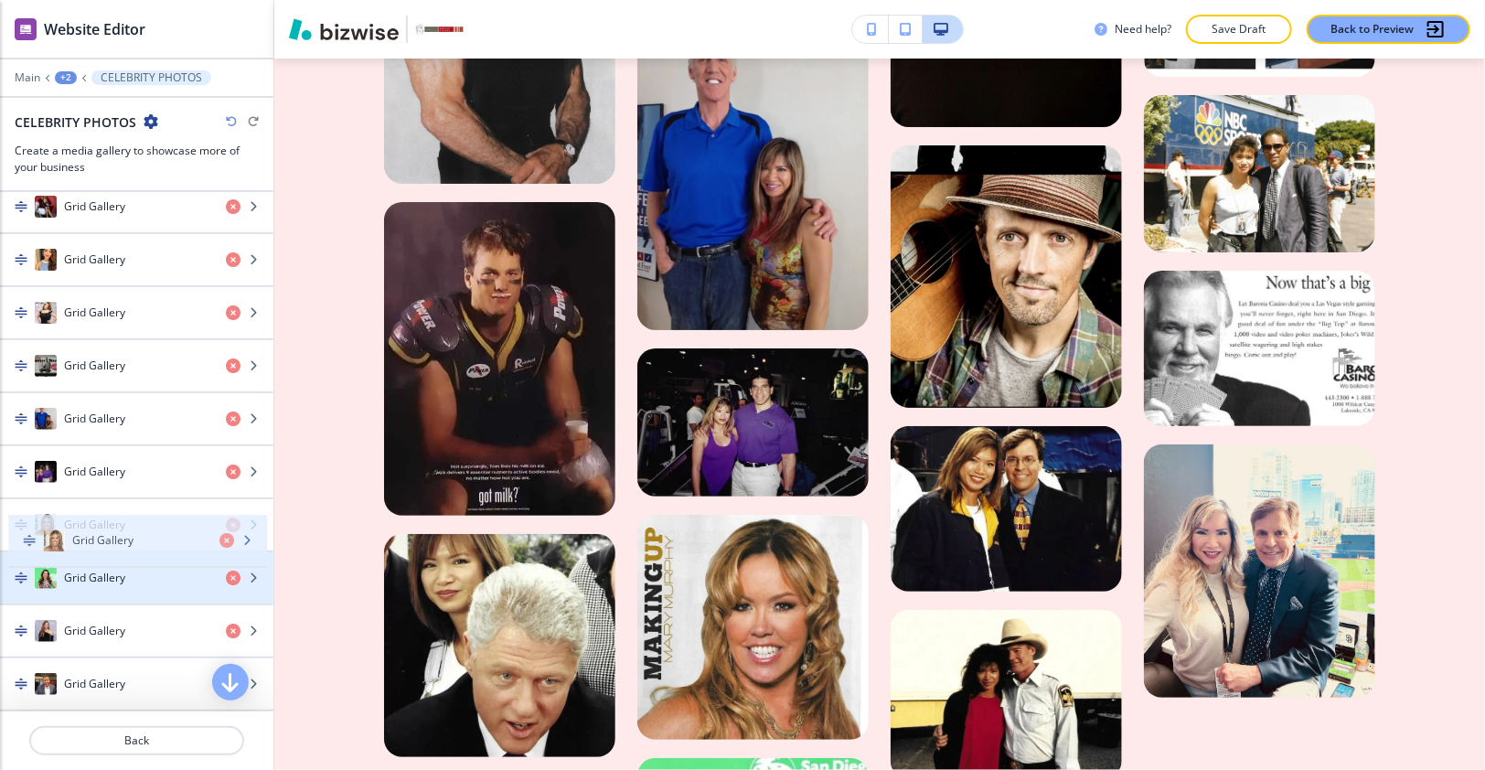
drag, startPoint x: 97, startPoint y: 538, endPoint x: 102, endPoint y: 558, distance: 20.8
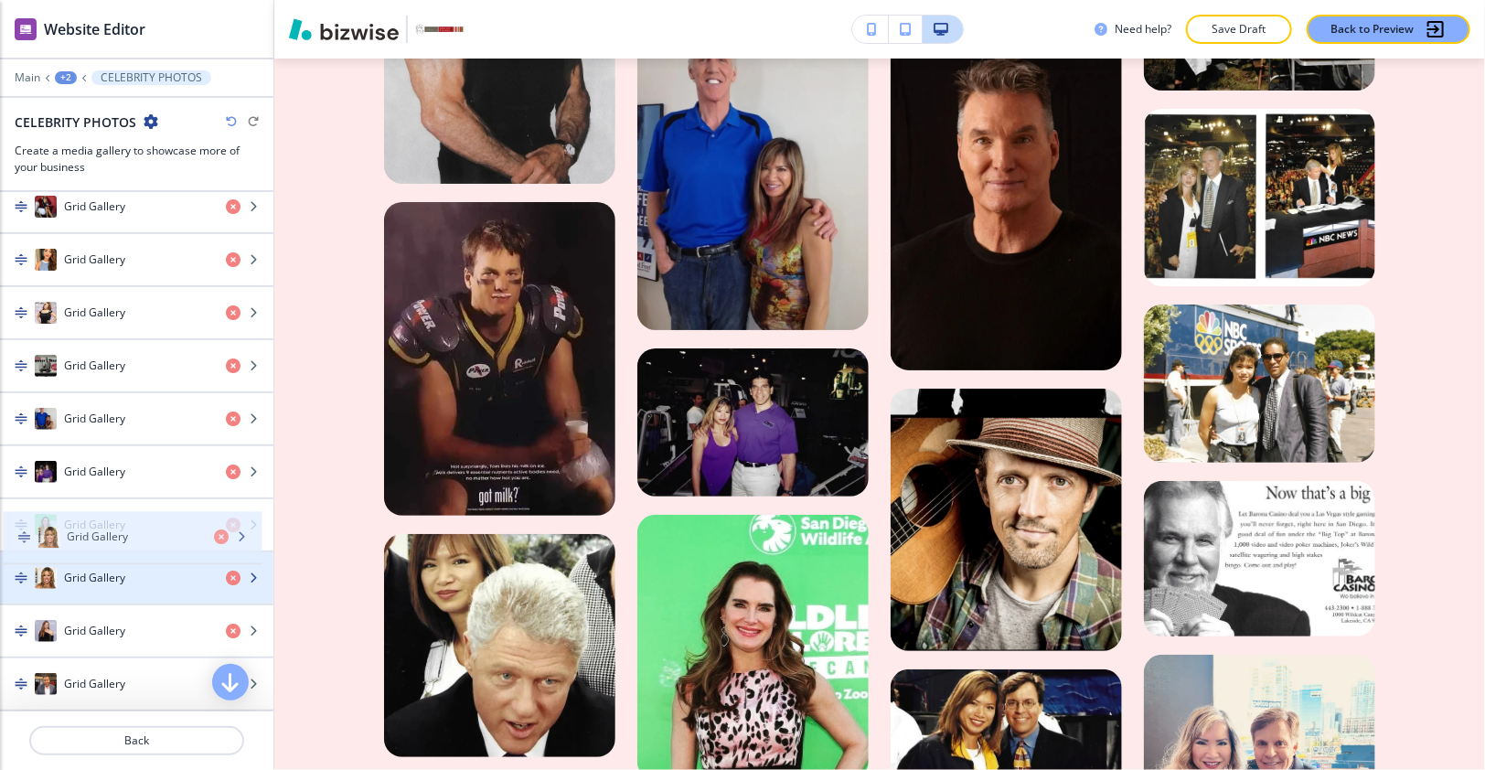
drag, startPoint x: 89, startPoint y: 558, endPoint x: 94, endPoint y: 504, distance: 54.2
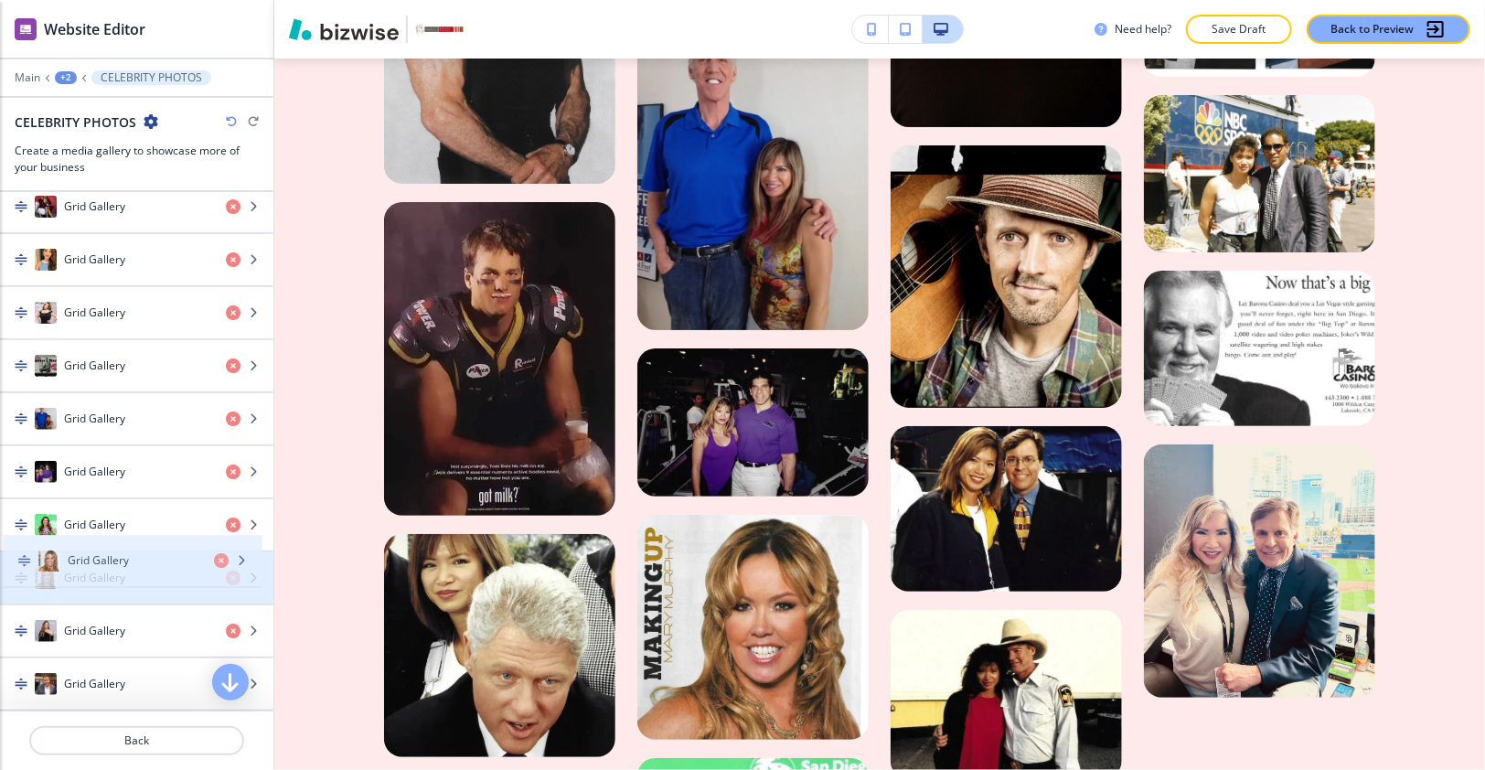
drag, startPoint x: 98, startPoint y: 551, endPoint x: 97, endPoint y: 560, distance: 9.2
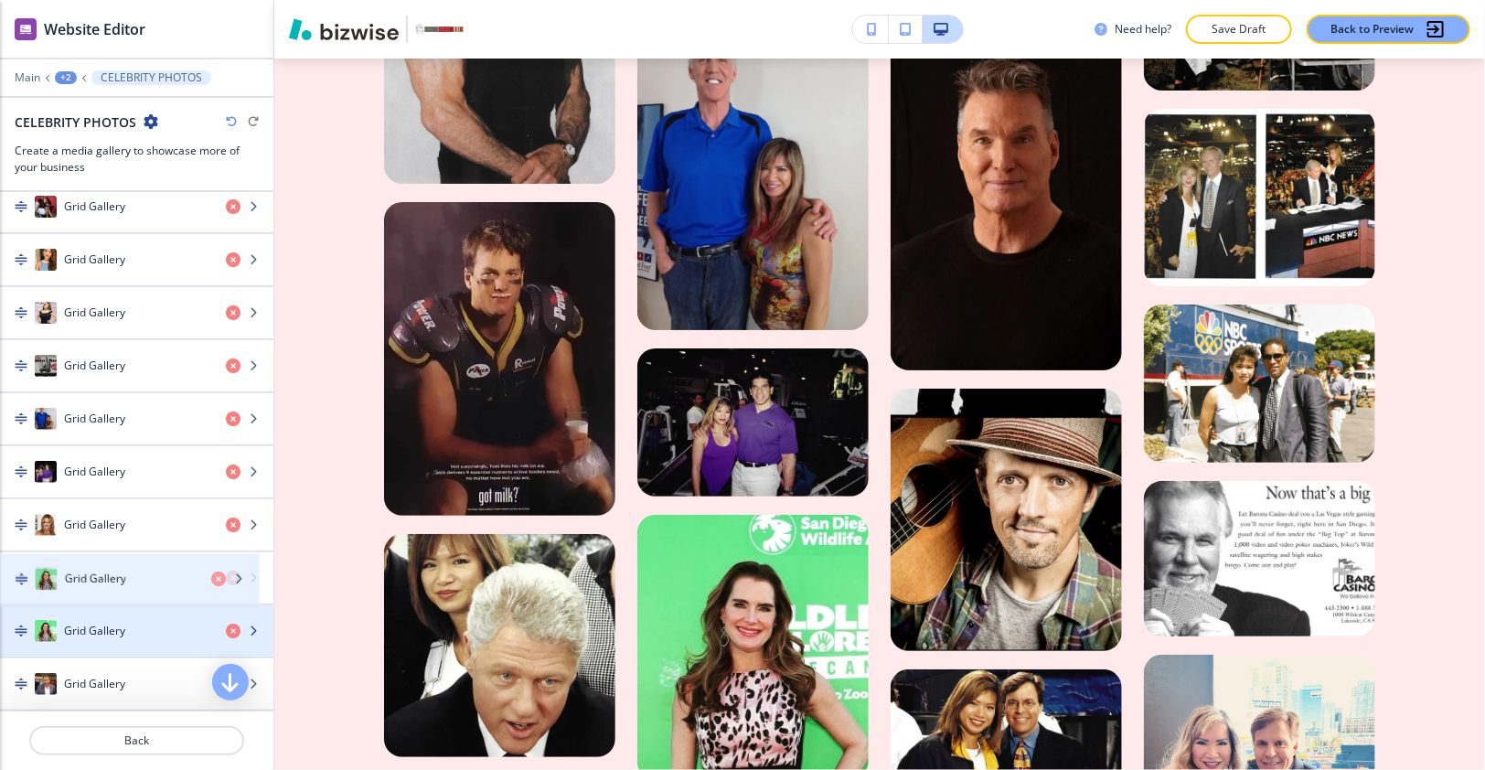
drag, startPoint x: 96, startPoint y: 519, endPoint x: 97, endPoint y: 592, distance: 72.2
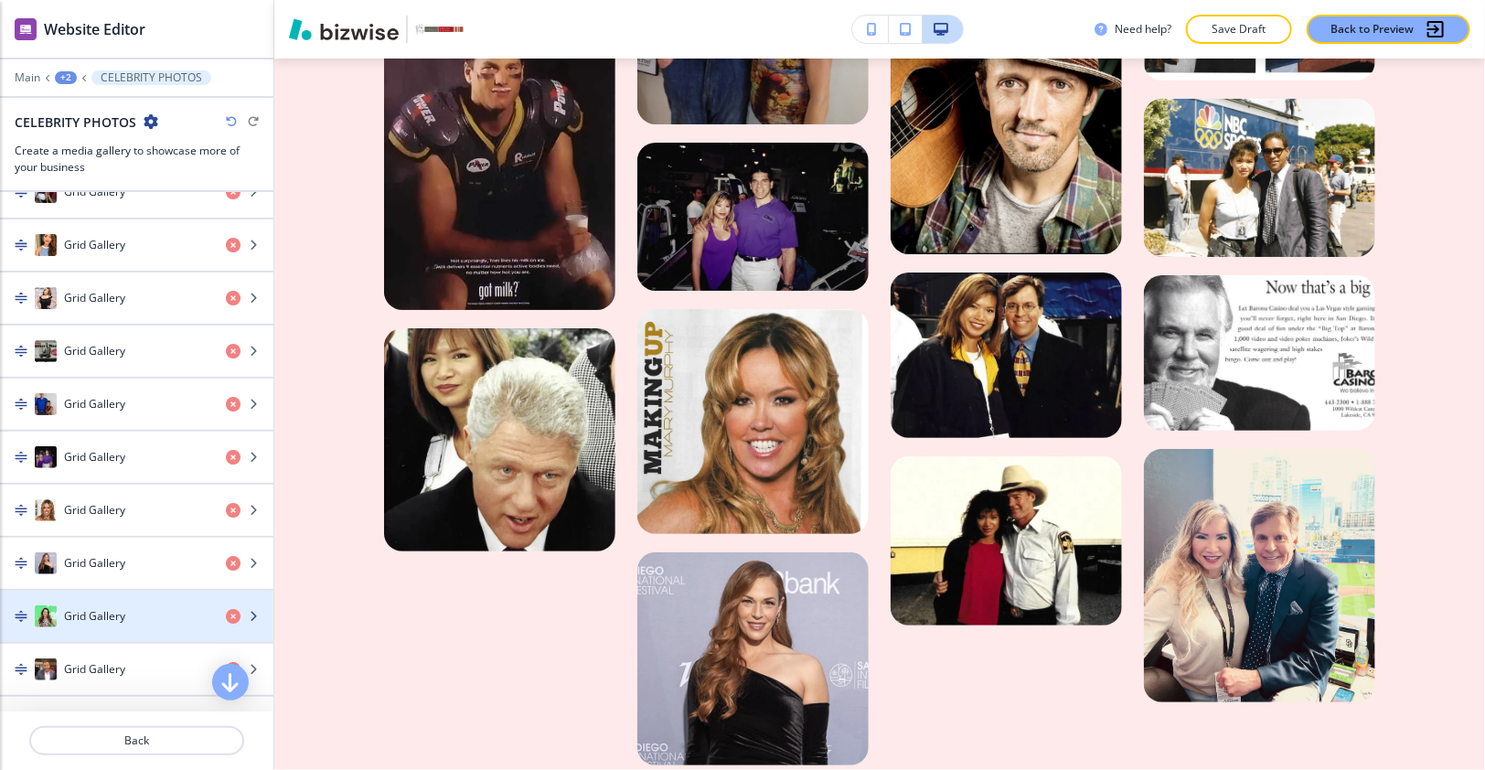
scroll to position [1167, 0]
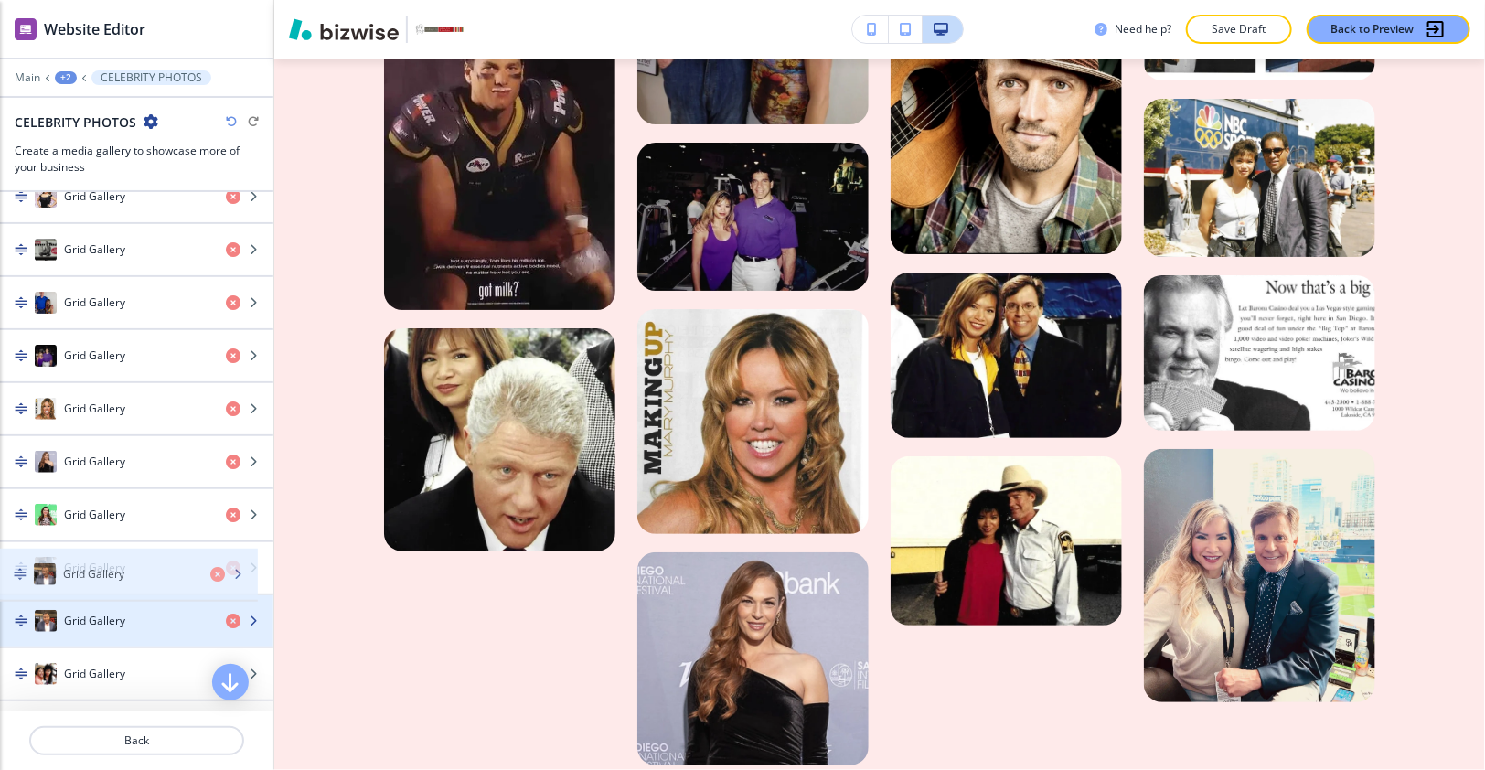
drag, startPoint x: 102, startPoint y: 561, endPoint x: 100, endPoint y: 590, distance: 28.5
drag, startPoint x: 92, startPoint y: 599, endPoint x: 91, endPoint y: 623, distance: 23.8
click at [91, 623] on div "Grid Gallery" at bounding box center [136, 620] width 273 height 51
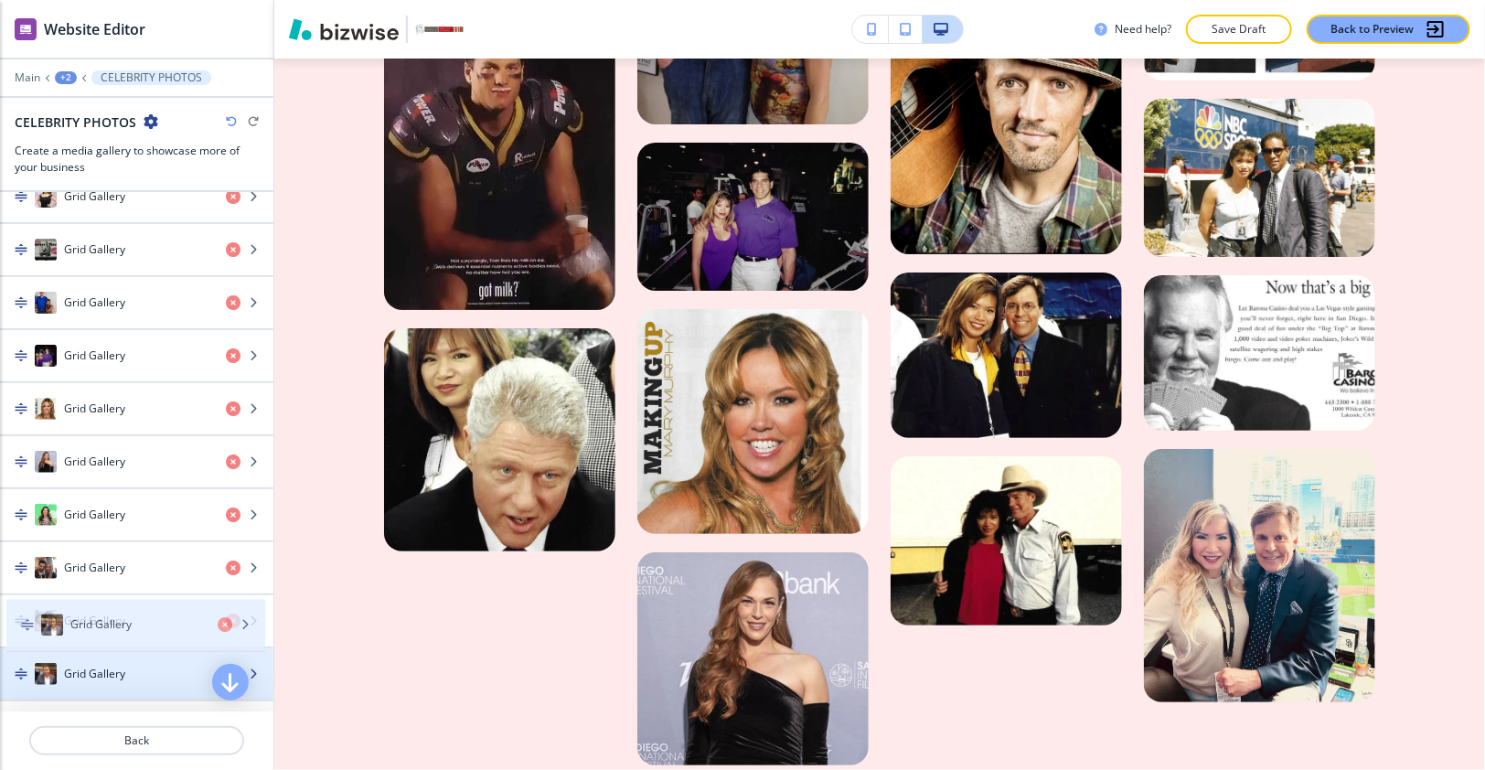
drag, startPoint x: 89, startPoint y: 616, endPoint x: 94, endPoint y: 648, distance: 32.5
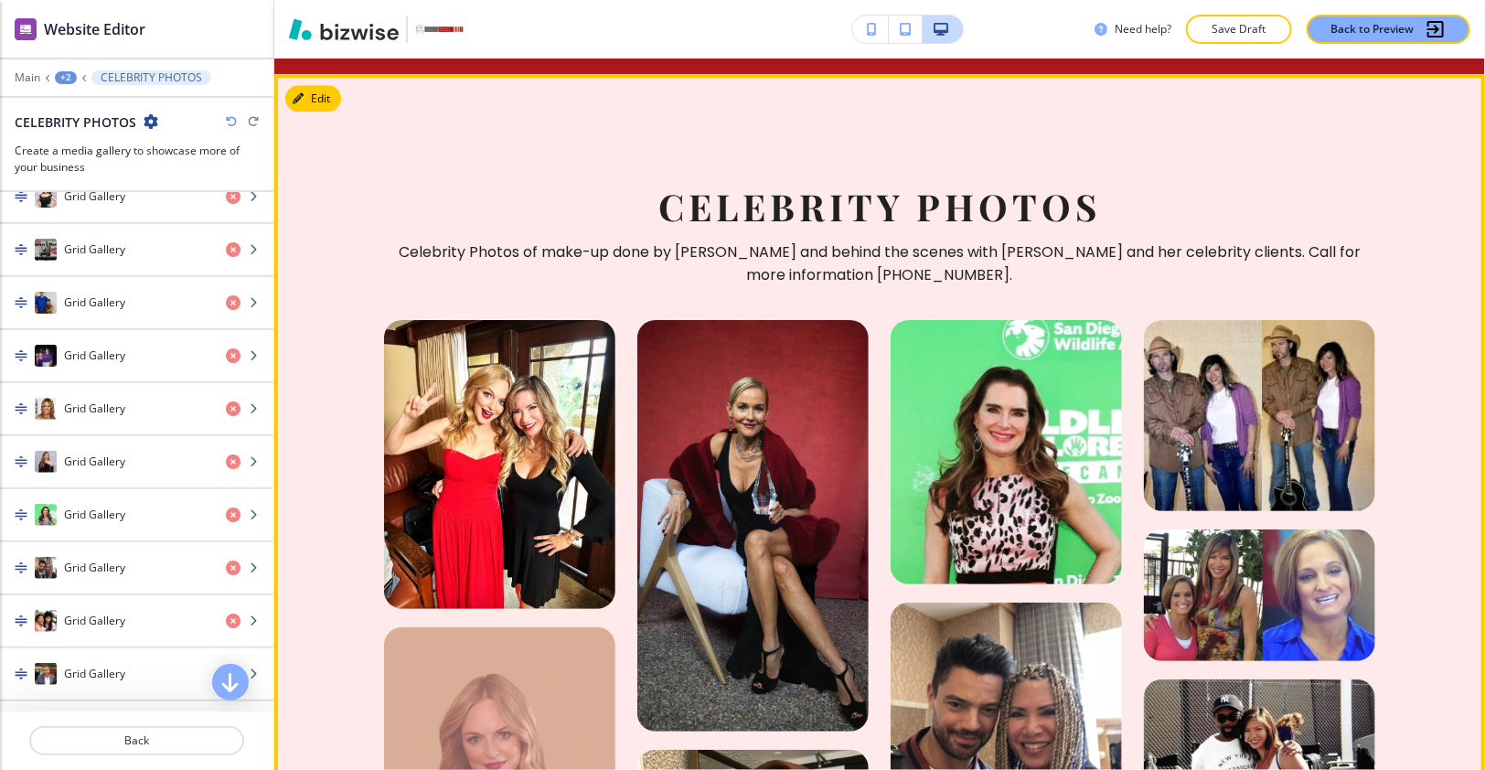
scroll to position [2905, 0]
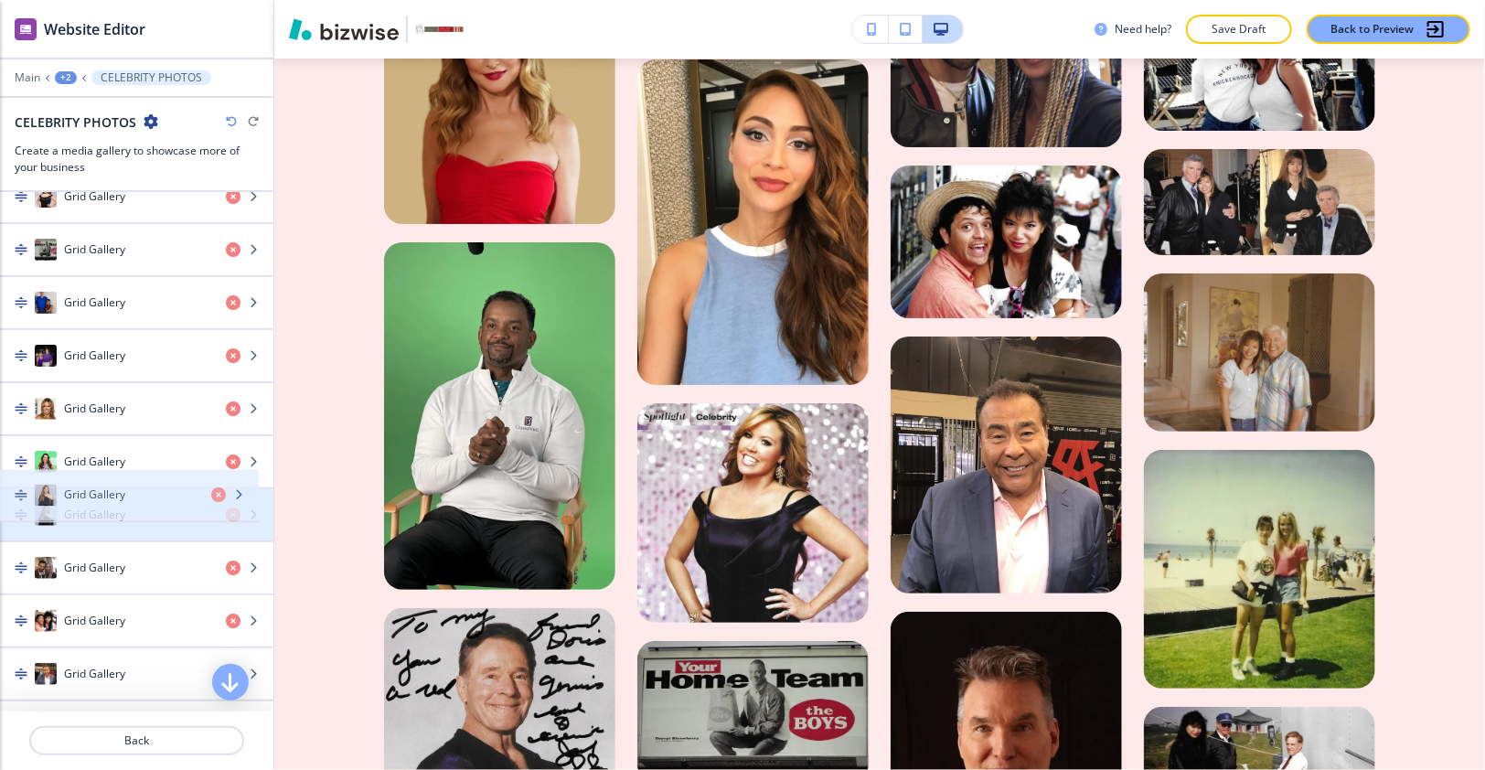
drag, startPoint x: 117, startPoint y: 444, endPoint x: 117, endPoint y: 496, distance: 52.1
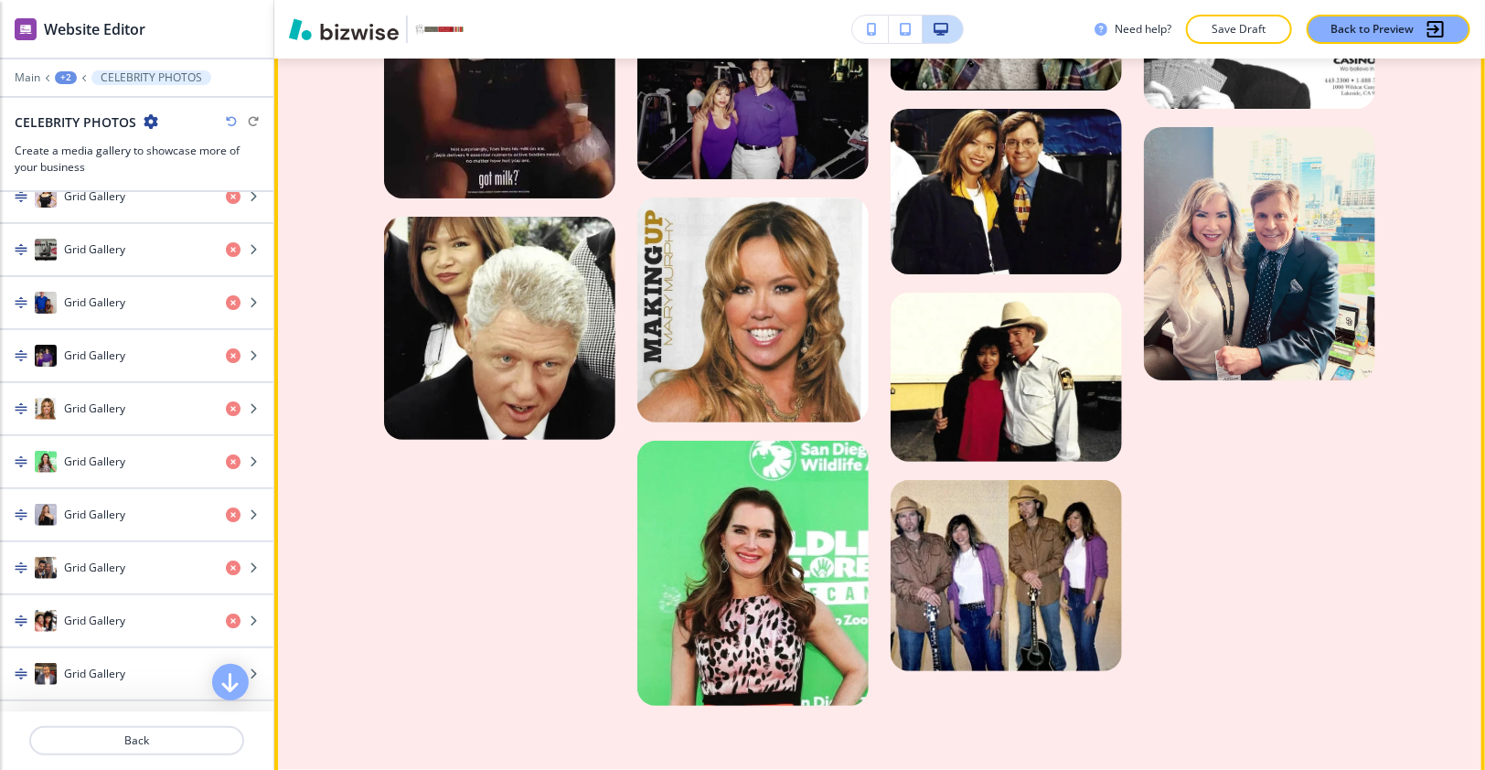
scroll to position [4002, 0]
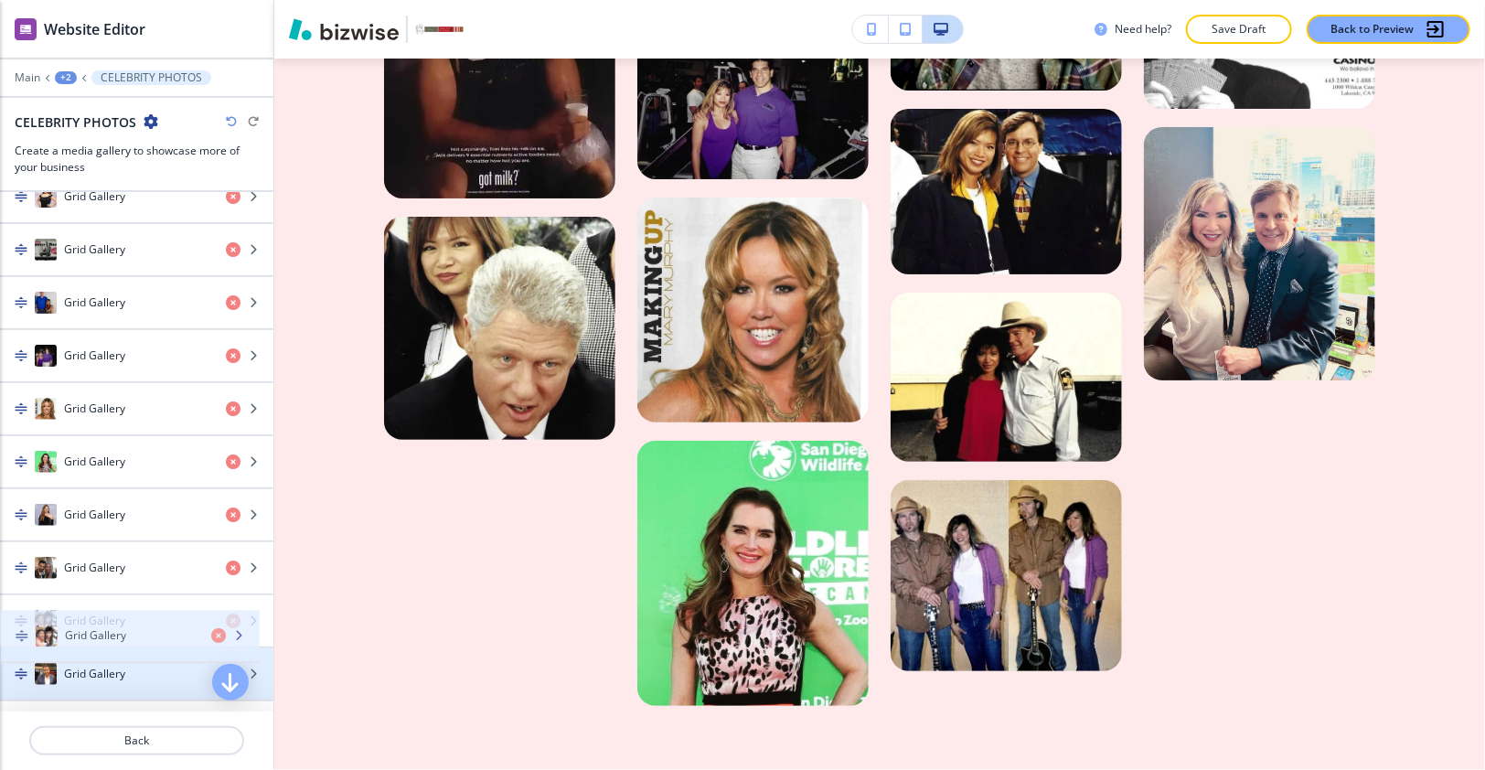
drag, startPoint x: 102, startPoint y: 613, endPoint x: 101, endPoint y: 634, distance: 21.0
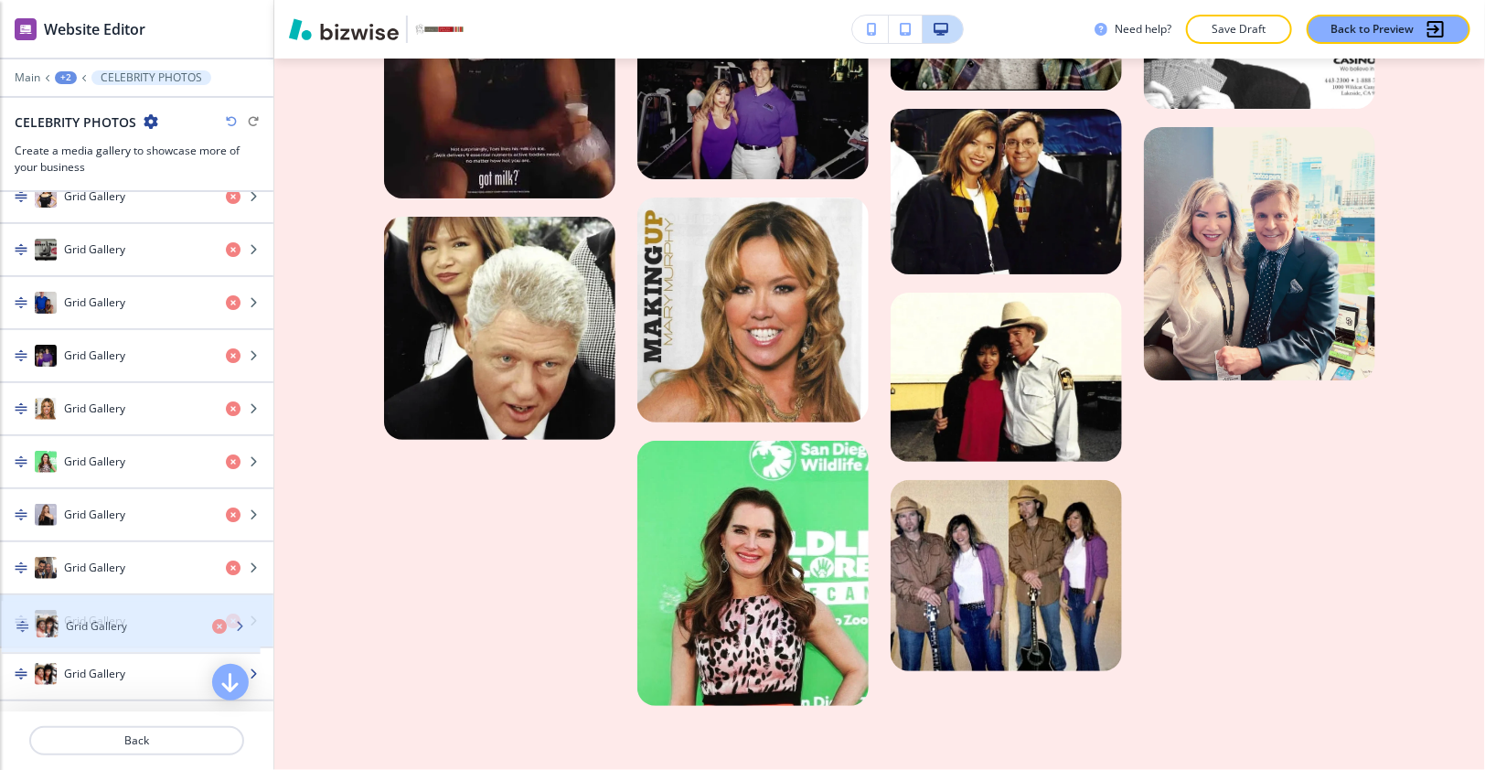
drag, startPoint x: 101, startPoint y: 634, endPoint x: 103, endPoint y: 604, distance: 30.2
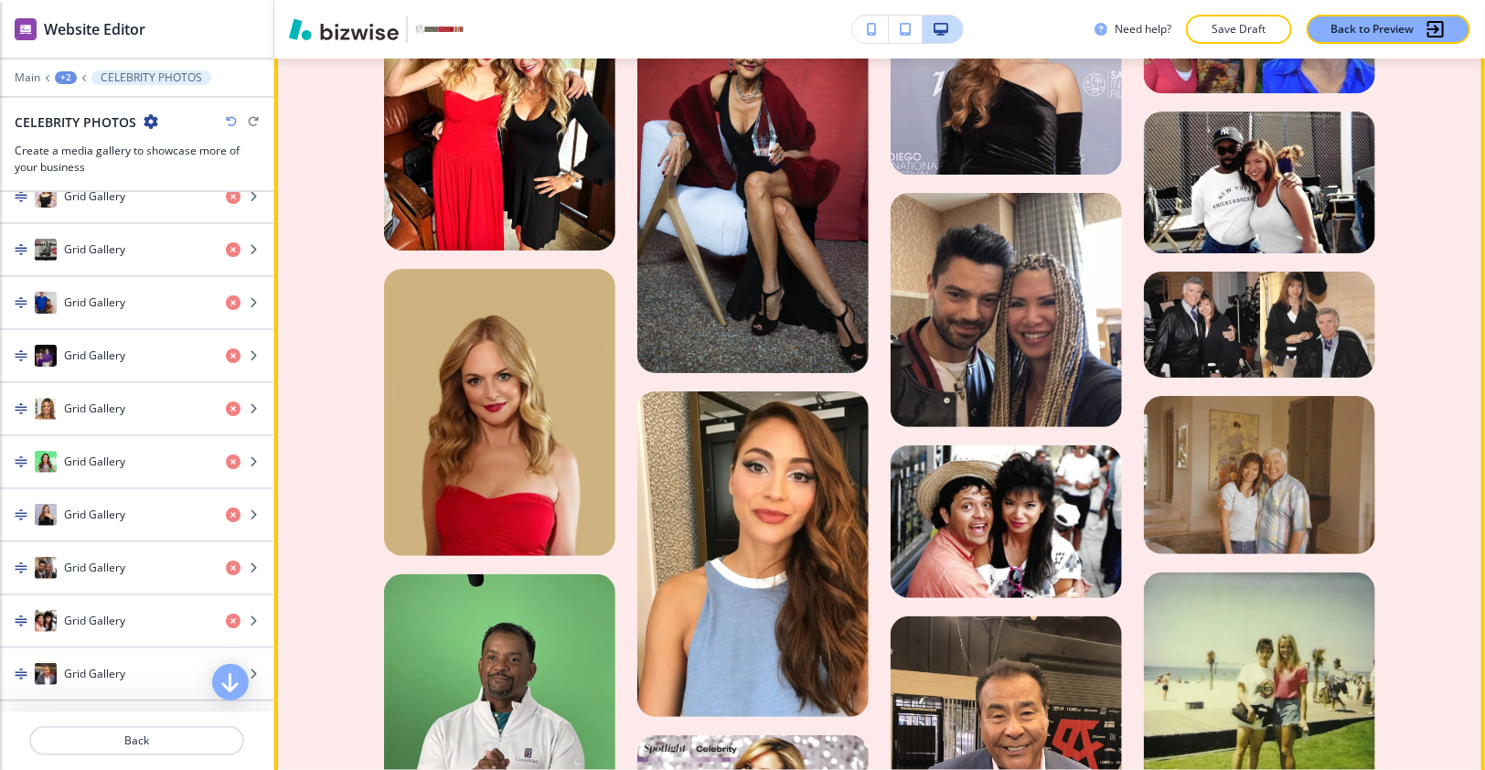
scroll to position [2690, 0]
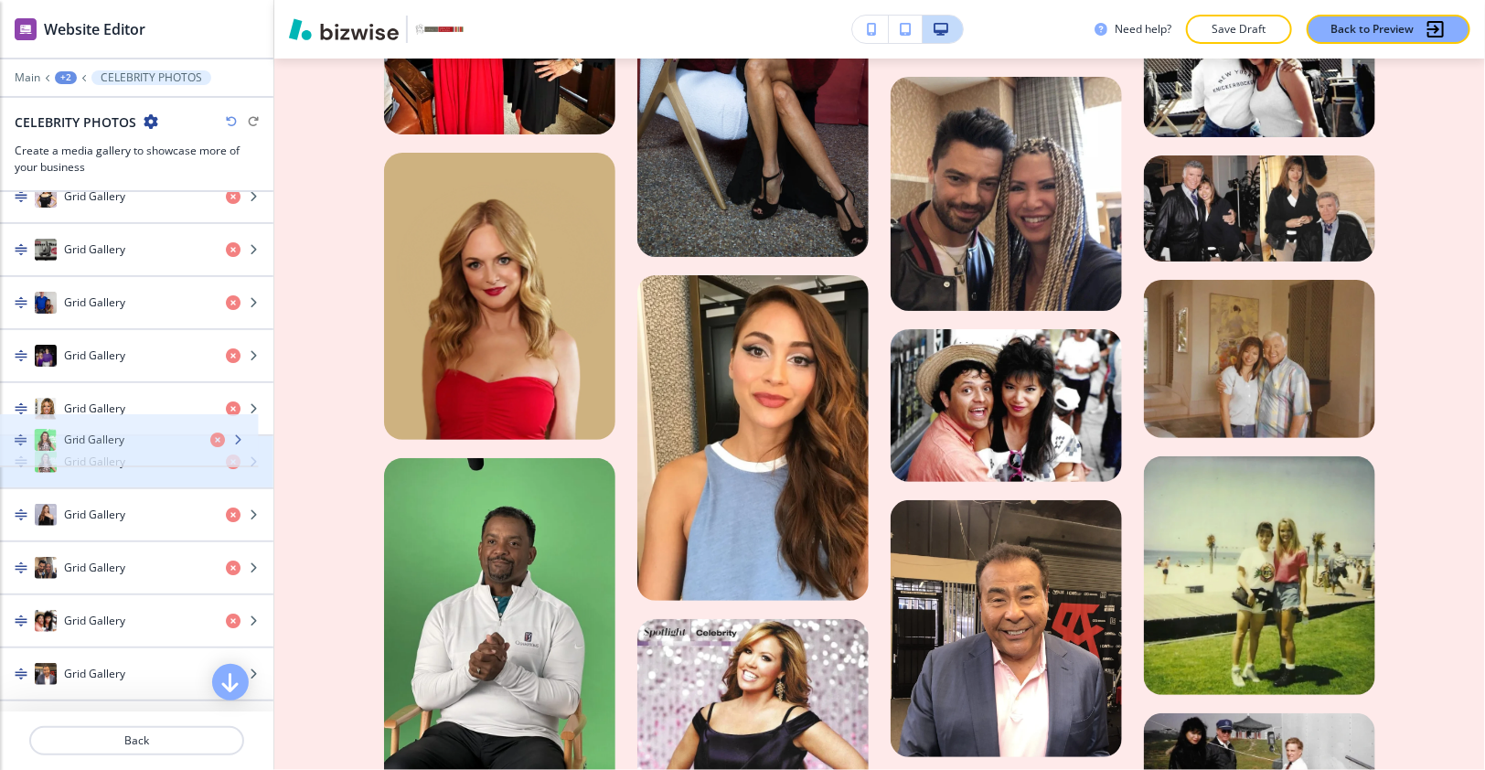
click at [124, 436] on div "button" at bounding box center [136, 443] width 273 height 15
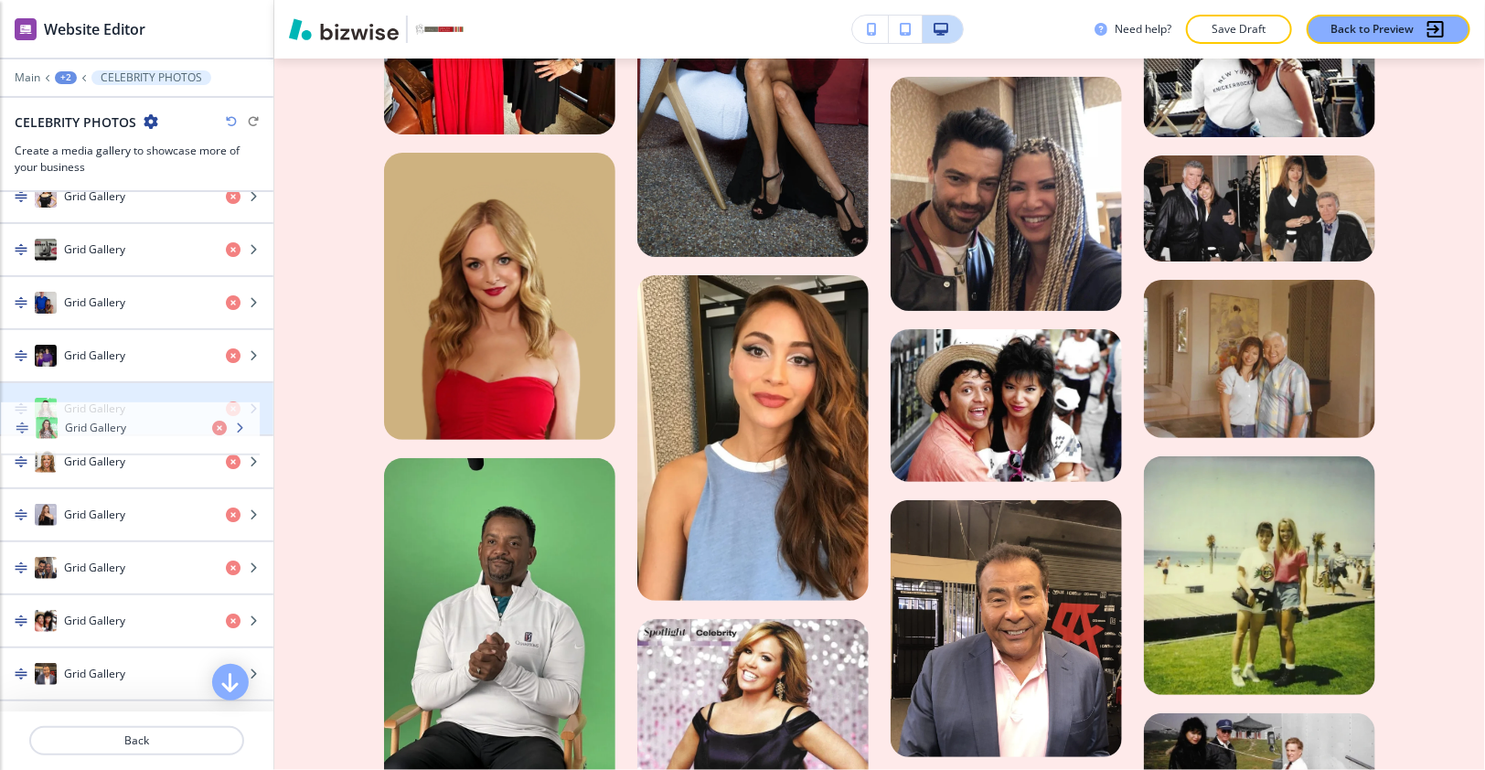
drag, startPoint x: 125, startPoint y: 413, endPoint x: 125, endPoint y: 401, distance: 11.9
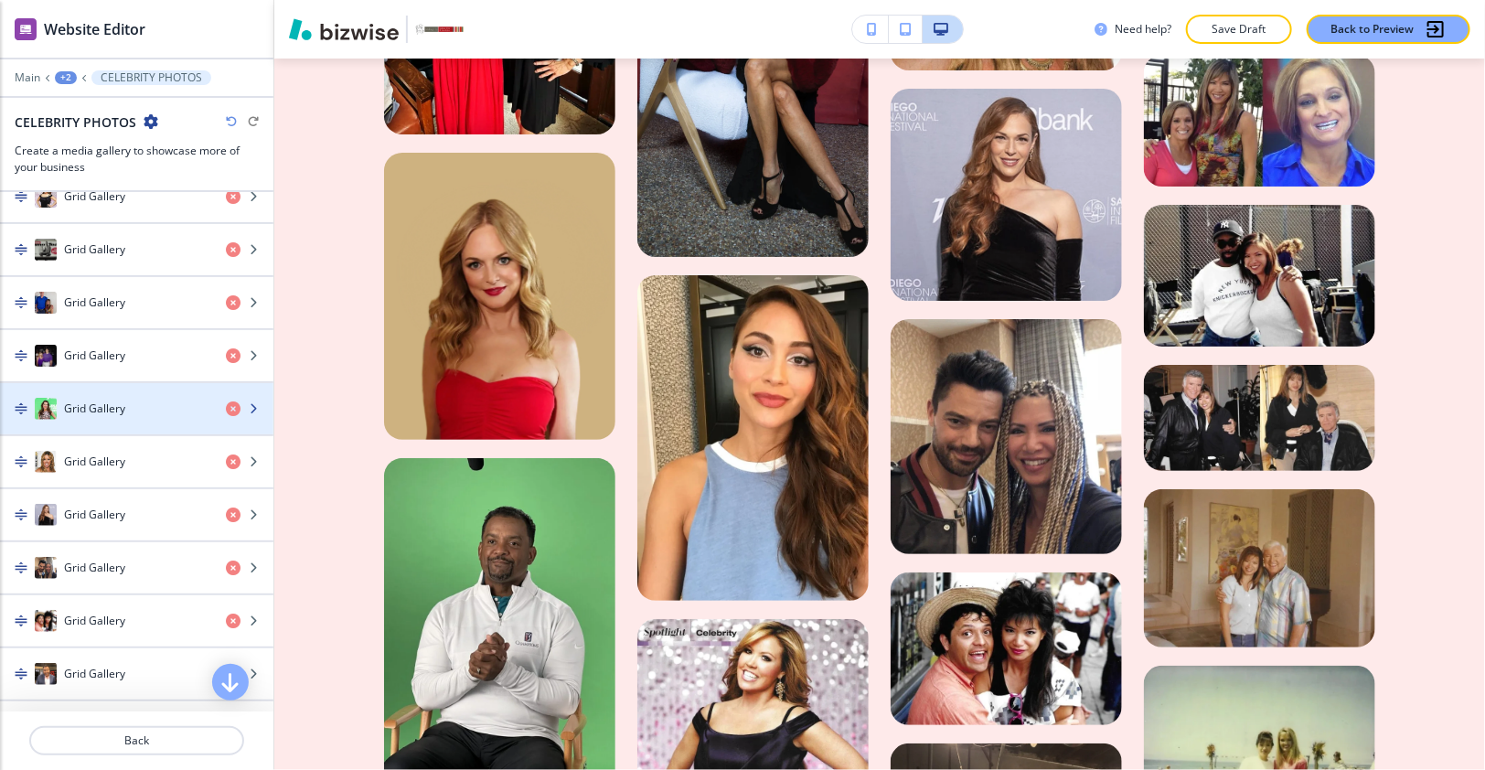
click at [125, 420] on div "button" at bounding box center [136, 427] width 273 height 15
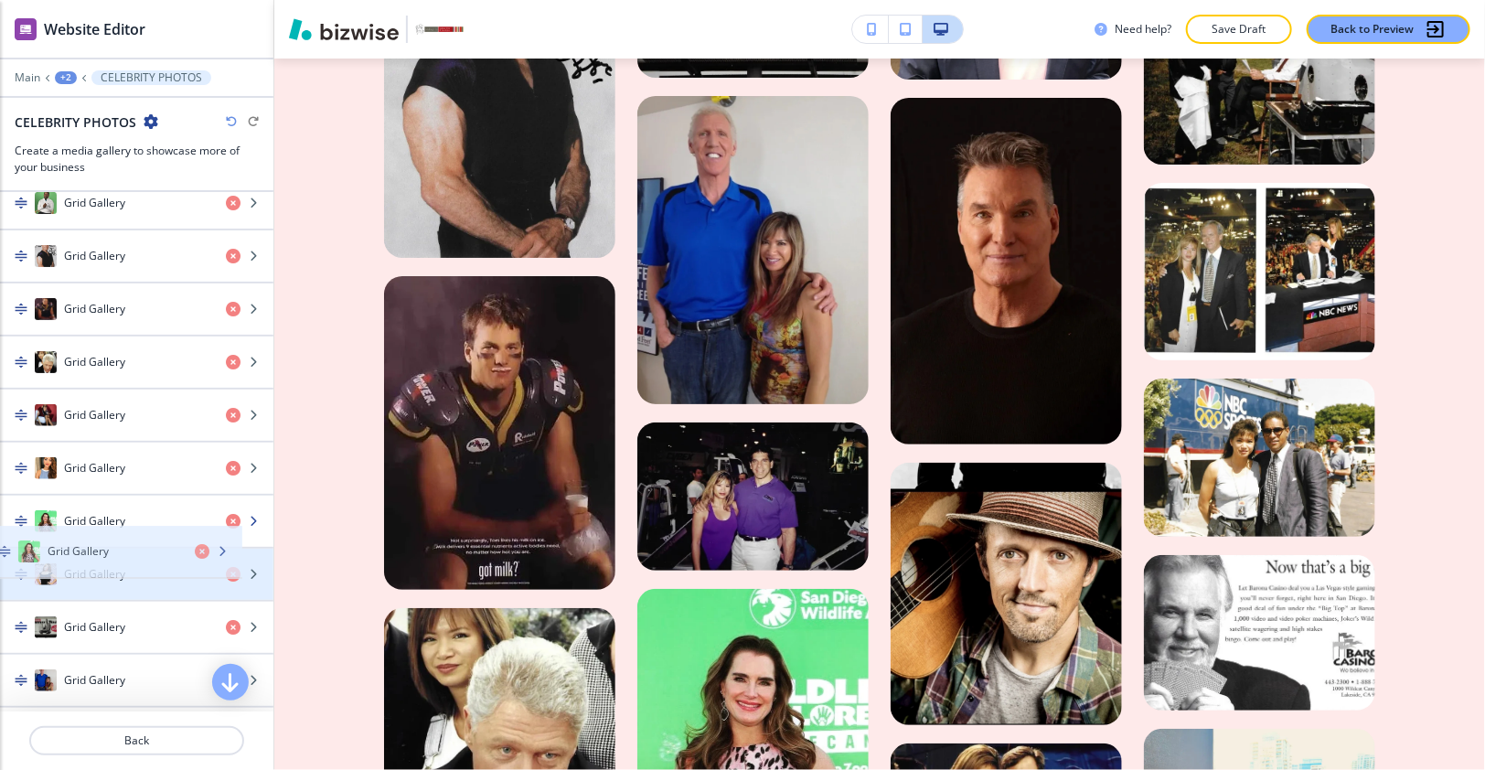
scroll to position [850, 0]
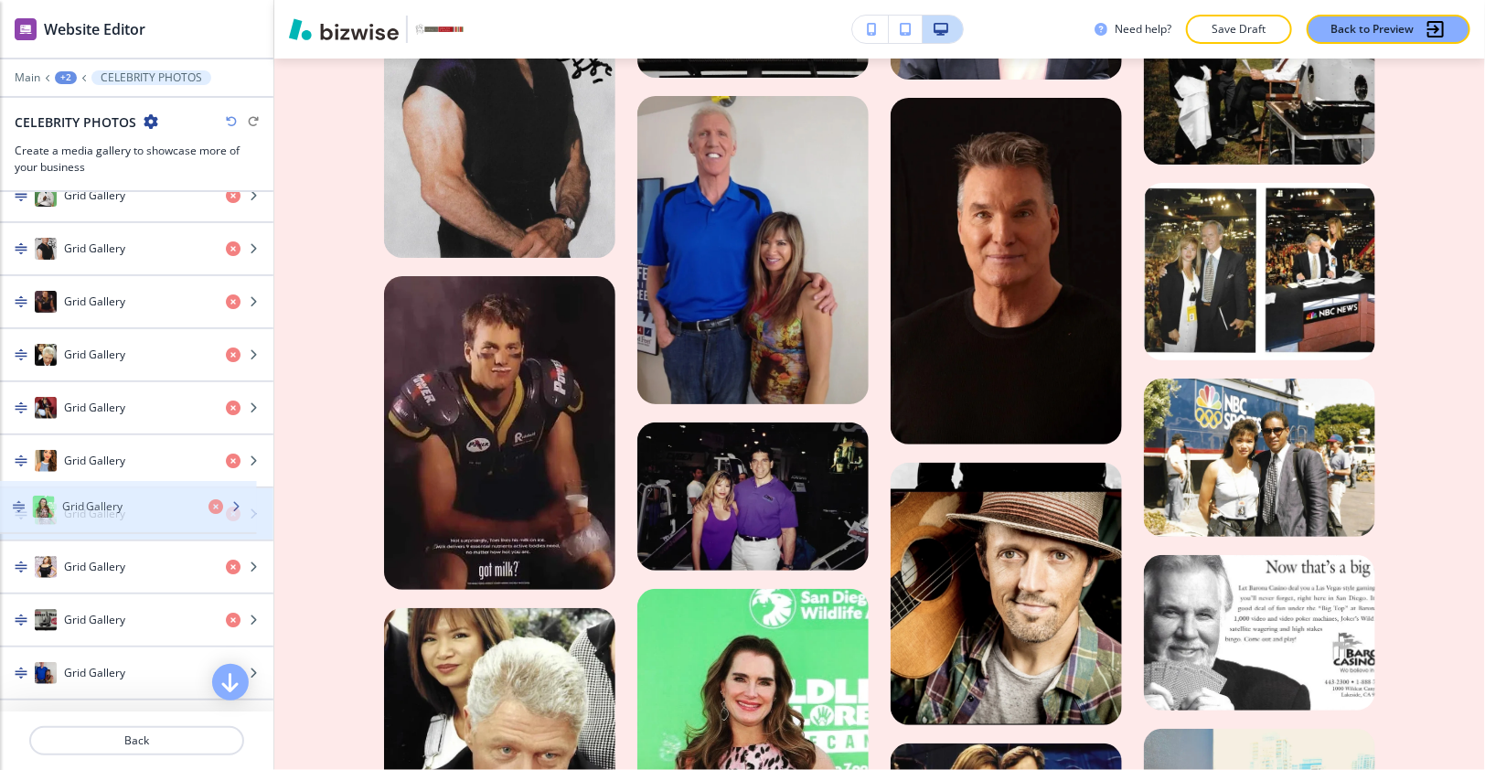
drag, startPoint x: 96, startPoint y: 390, endPoint x: 95, endPoint y: 513, distance: 122.5
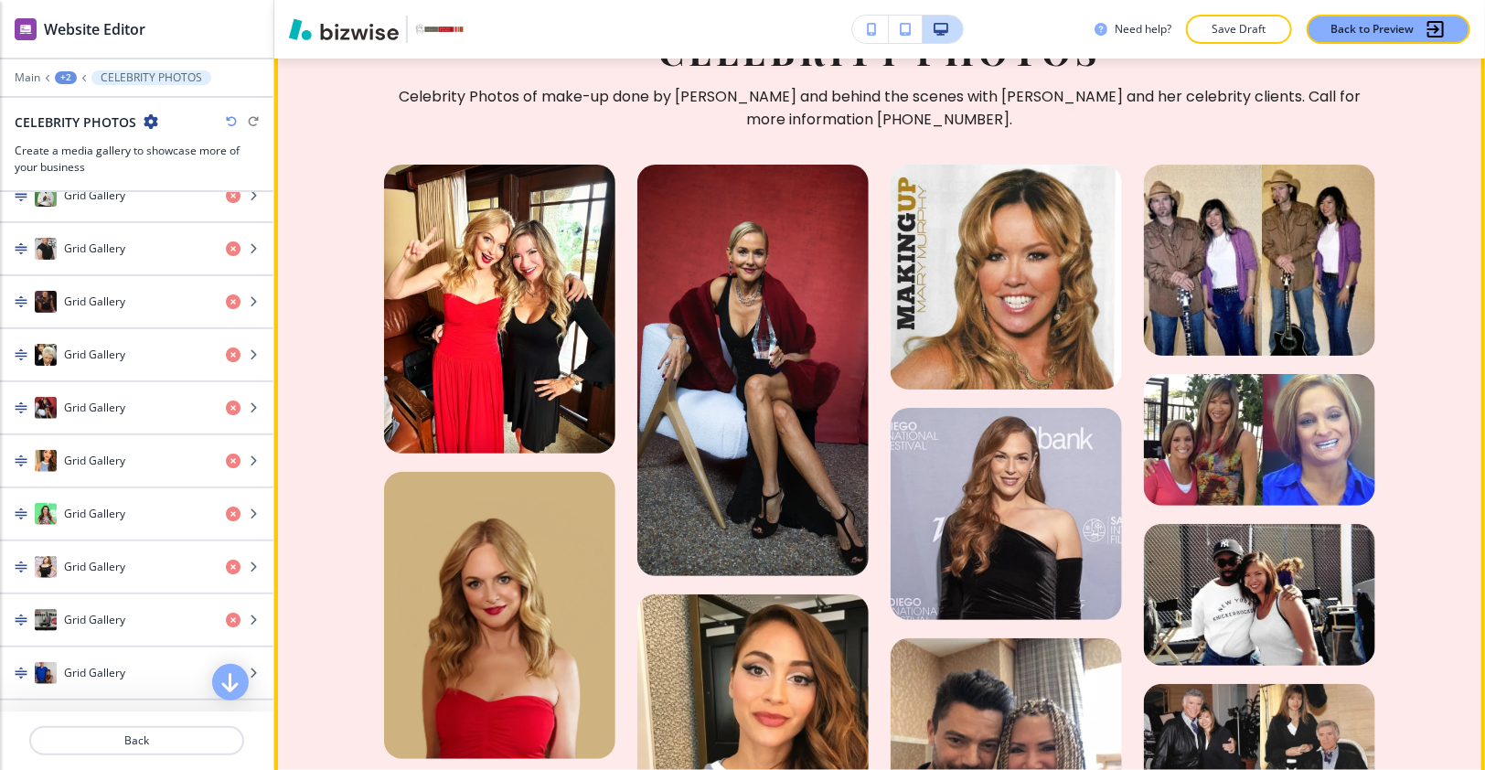
scroll to position [2995, 0]
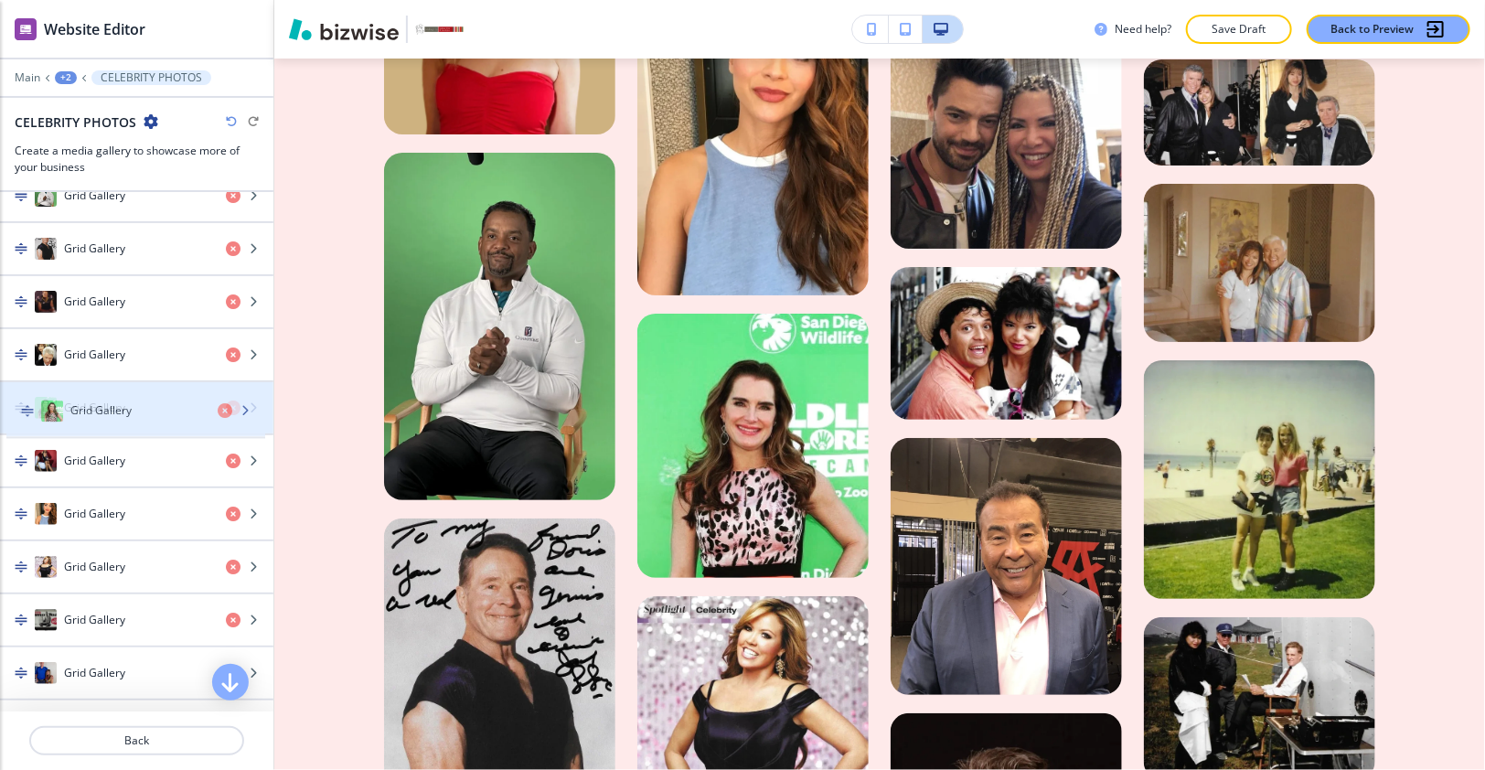
drag, startPoint x: 110, startPoint y: 482, endPoint x: 116, endPoint y: 396, distance: 86.2
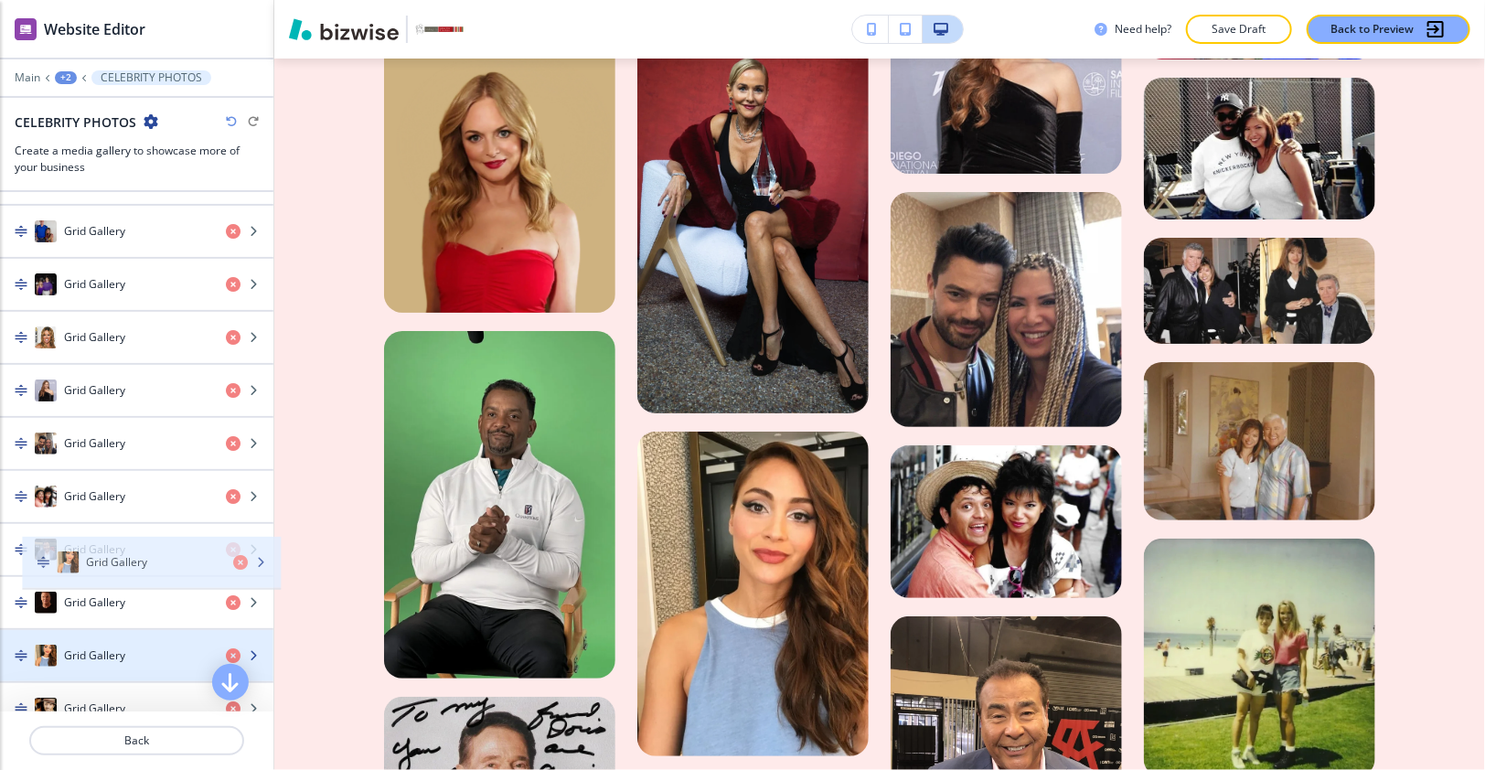
scroll to position [1482, 0]
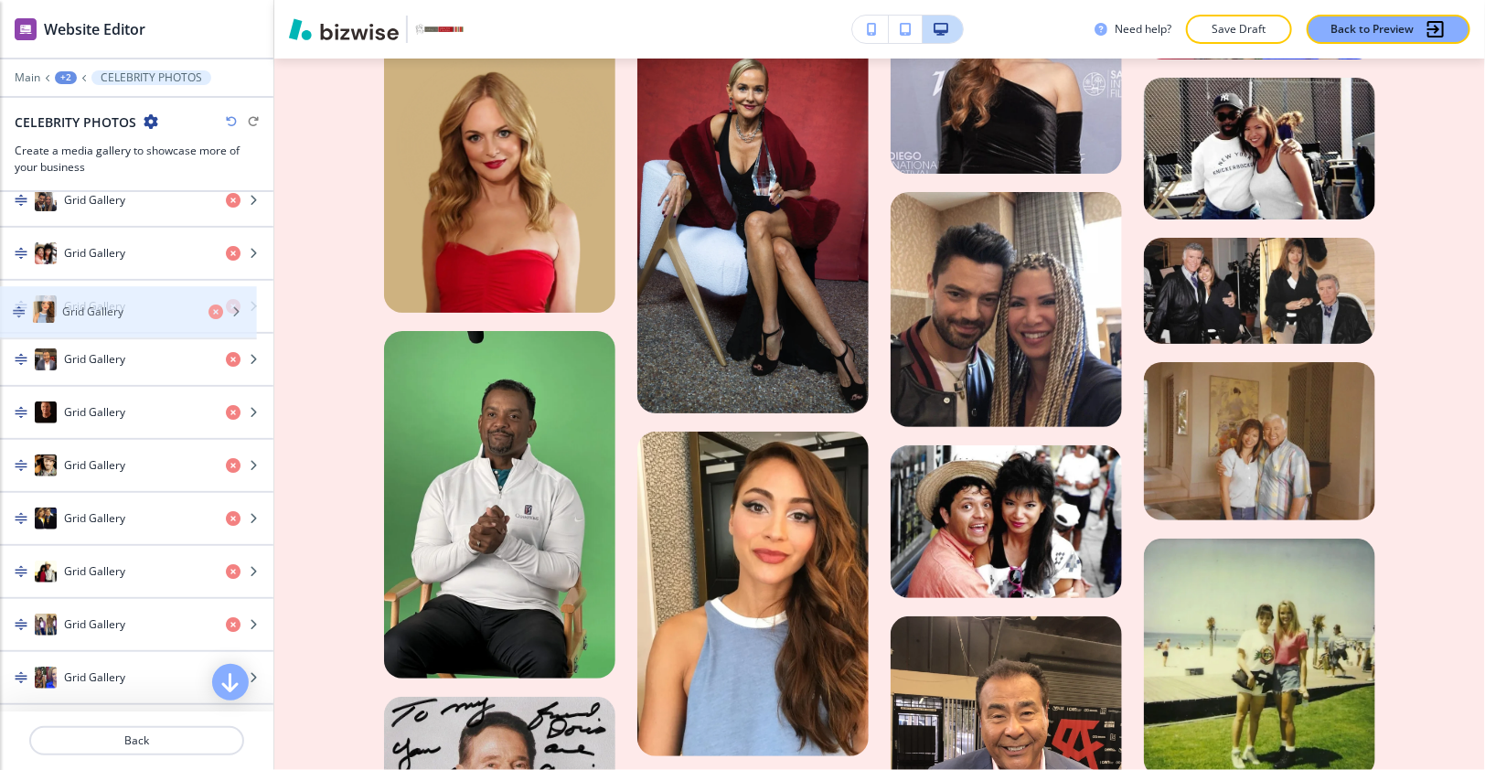
drag, startPoint x: 99, startPoint y: 497, endPoint x: 97, endPoint y: 310, distance: 187.4
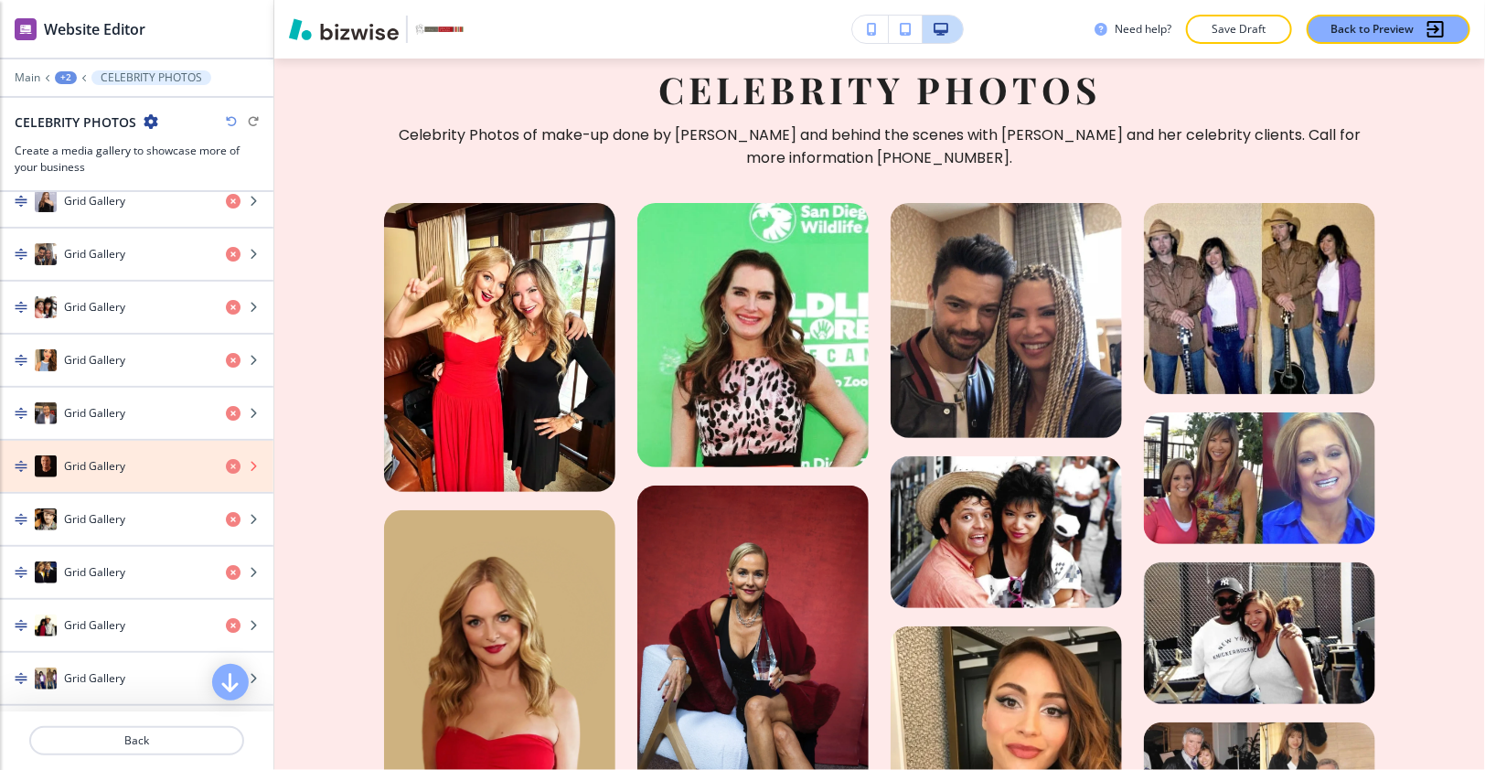
scroll to position [1389, 0]
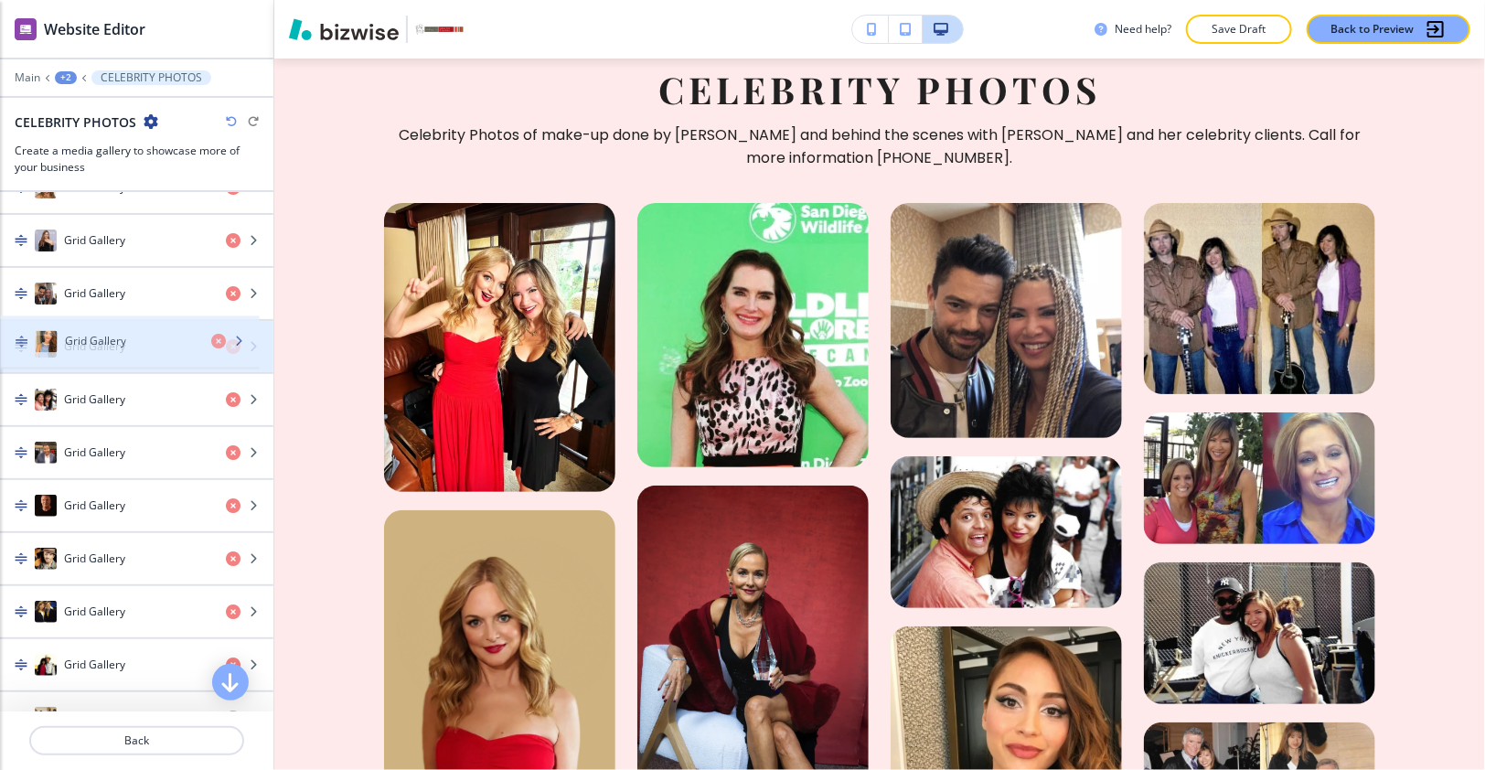
drag, startPoint x: 101, startPoint y: 378, endPoint x: 101, endPoint y: 341, distance: 36.6
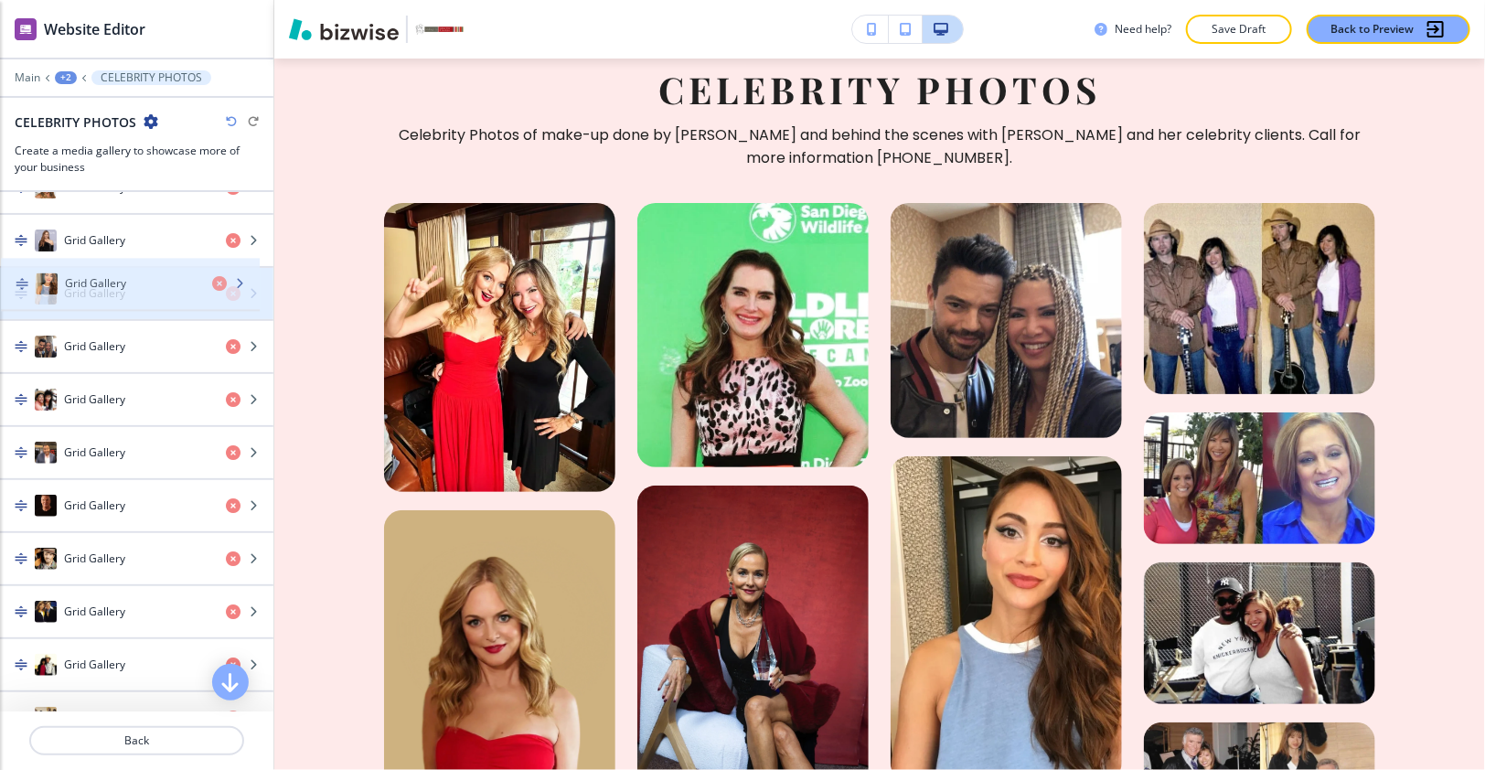
drag, startPoint x: 101, startPoint y: 335, endPoint x: 101, endPoint y: 294, distance: 40.2
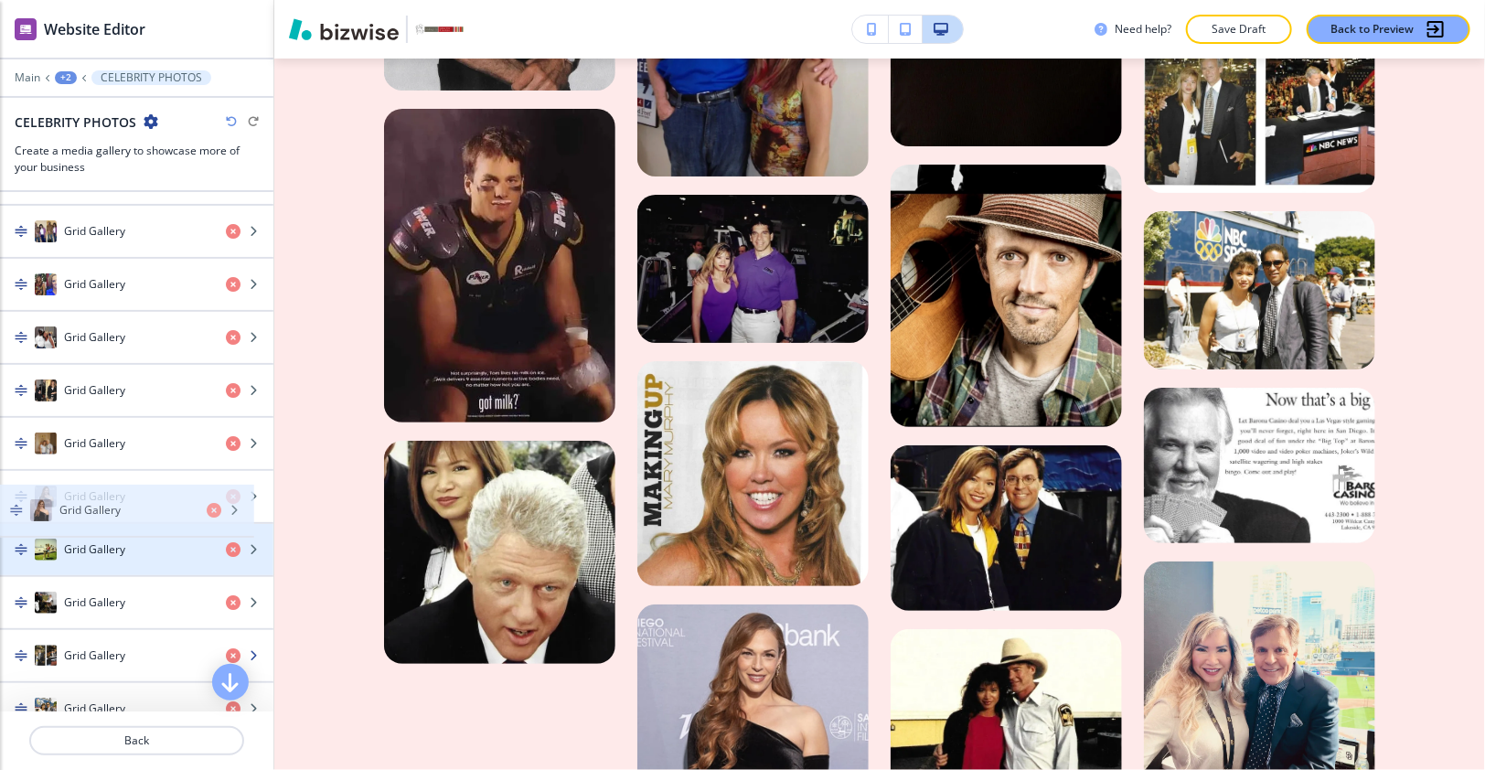
scroll to position [1923, 0]
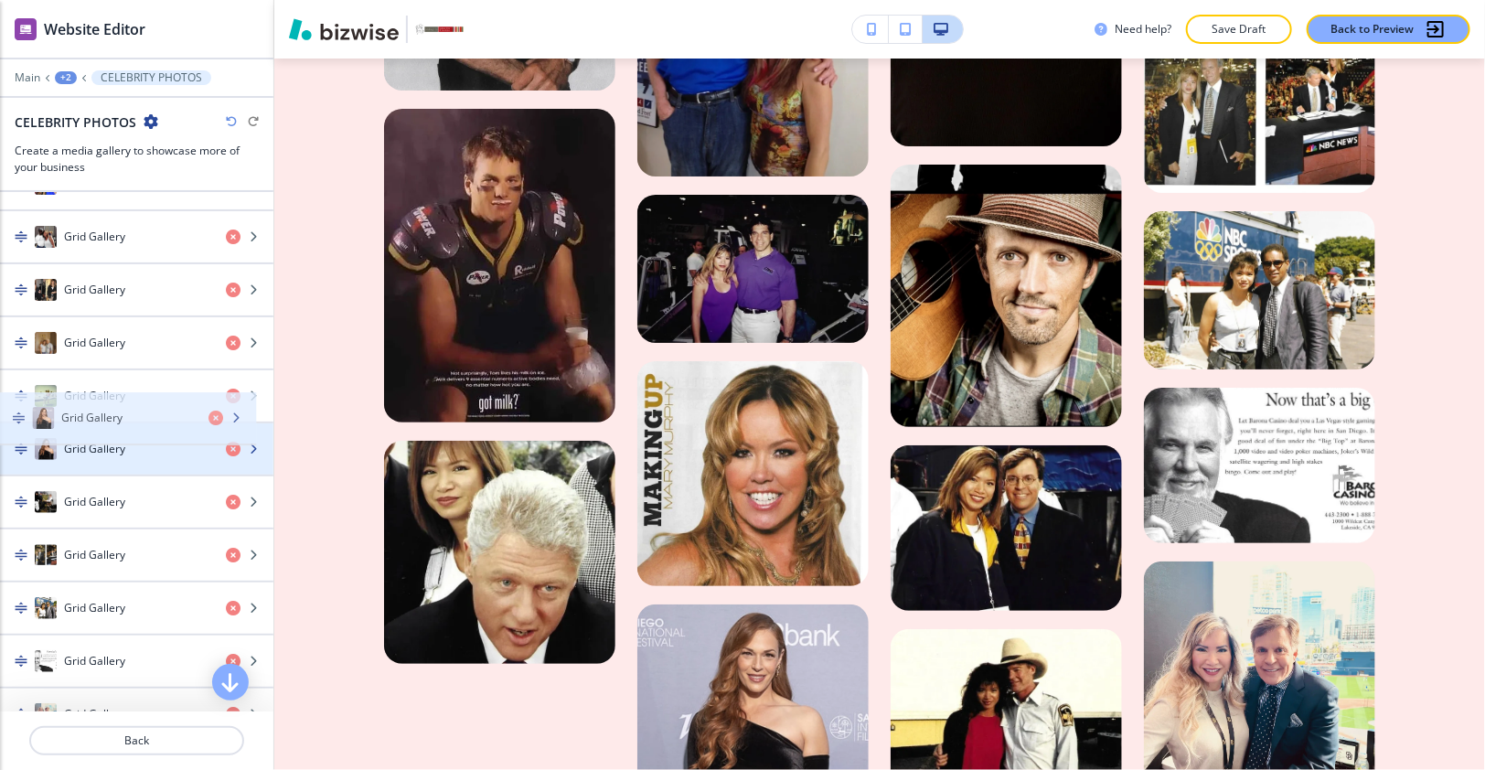
drag, startPoint x: 125, startPoint y: 382, endPoint x: 123, endPoint y: 420, distance: 37.6
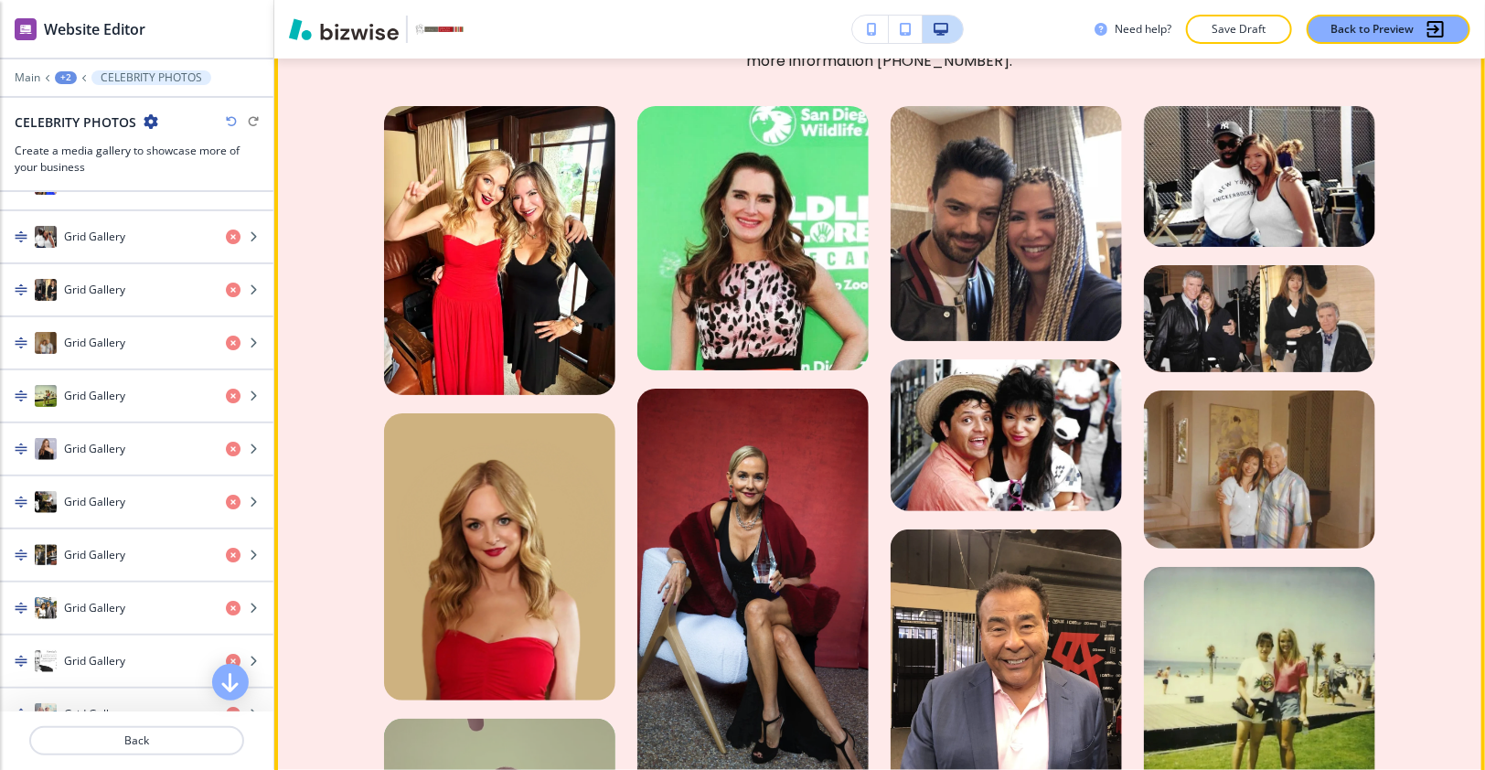
scroll to position [2647, 0]
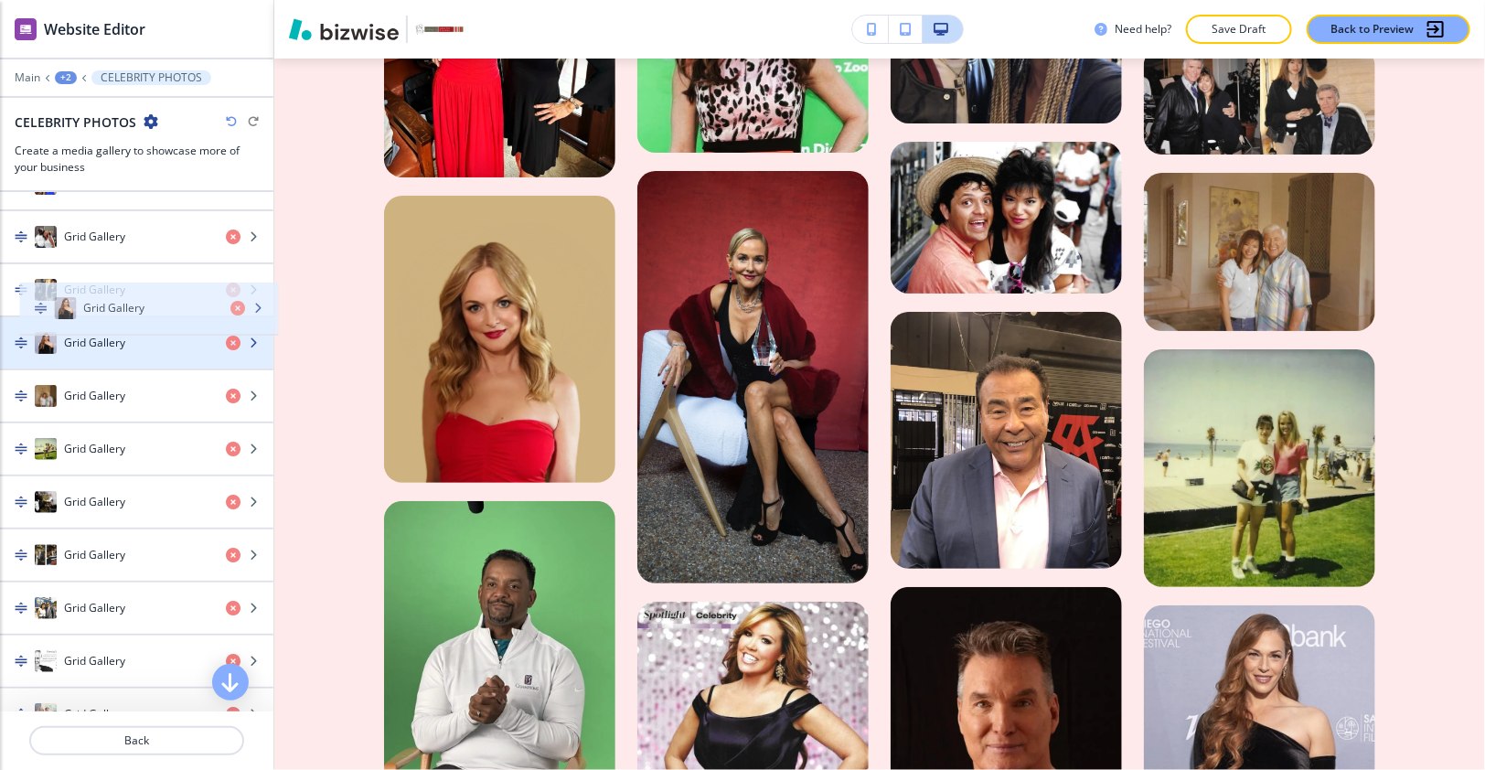
drag, startPoint x: 62, startPoint y: 412, endPoint x: 82, endPoint y: 308, distance: 106.1
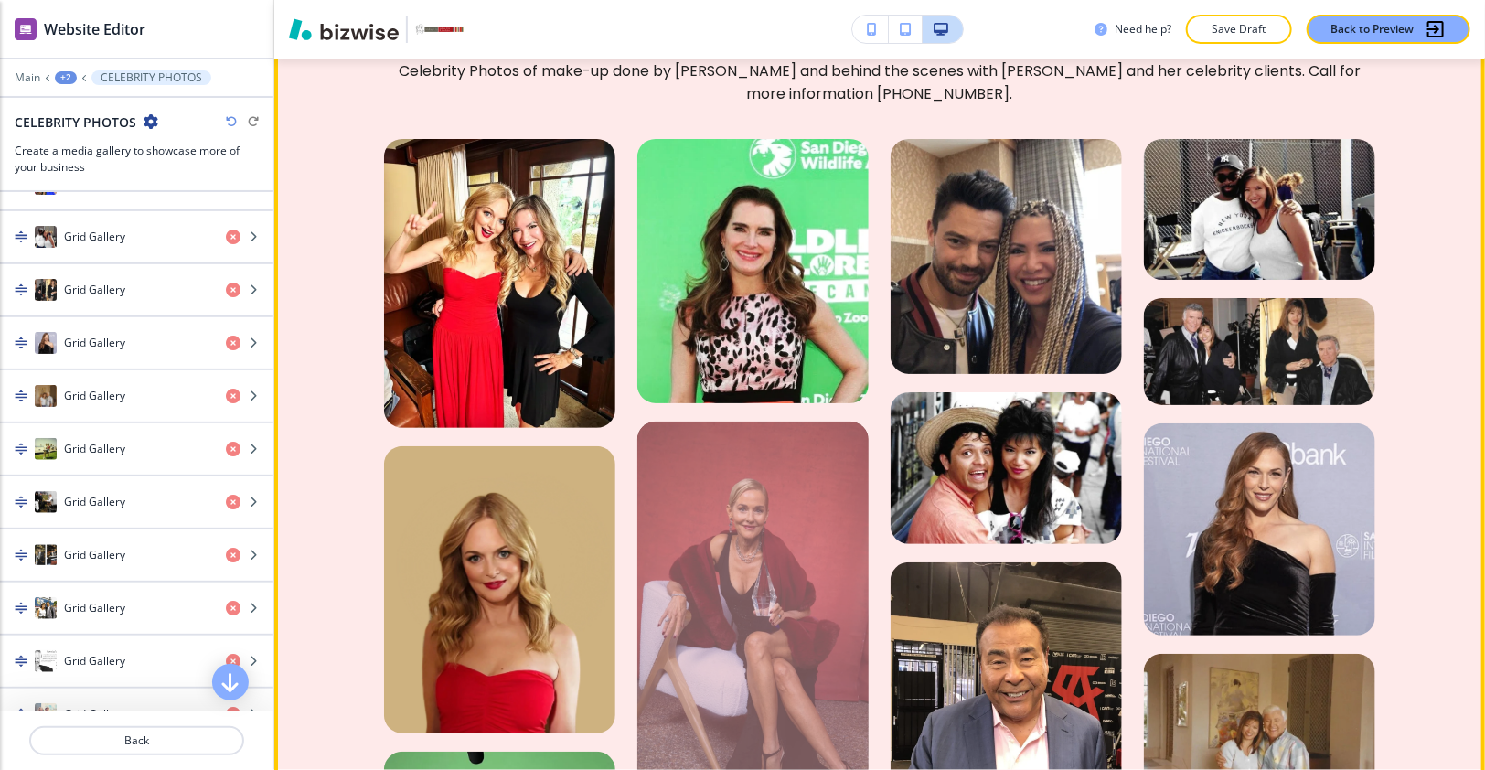
scroll to position [2305, 0]
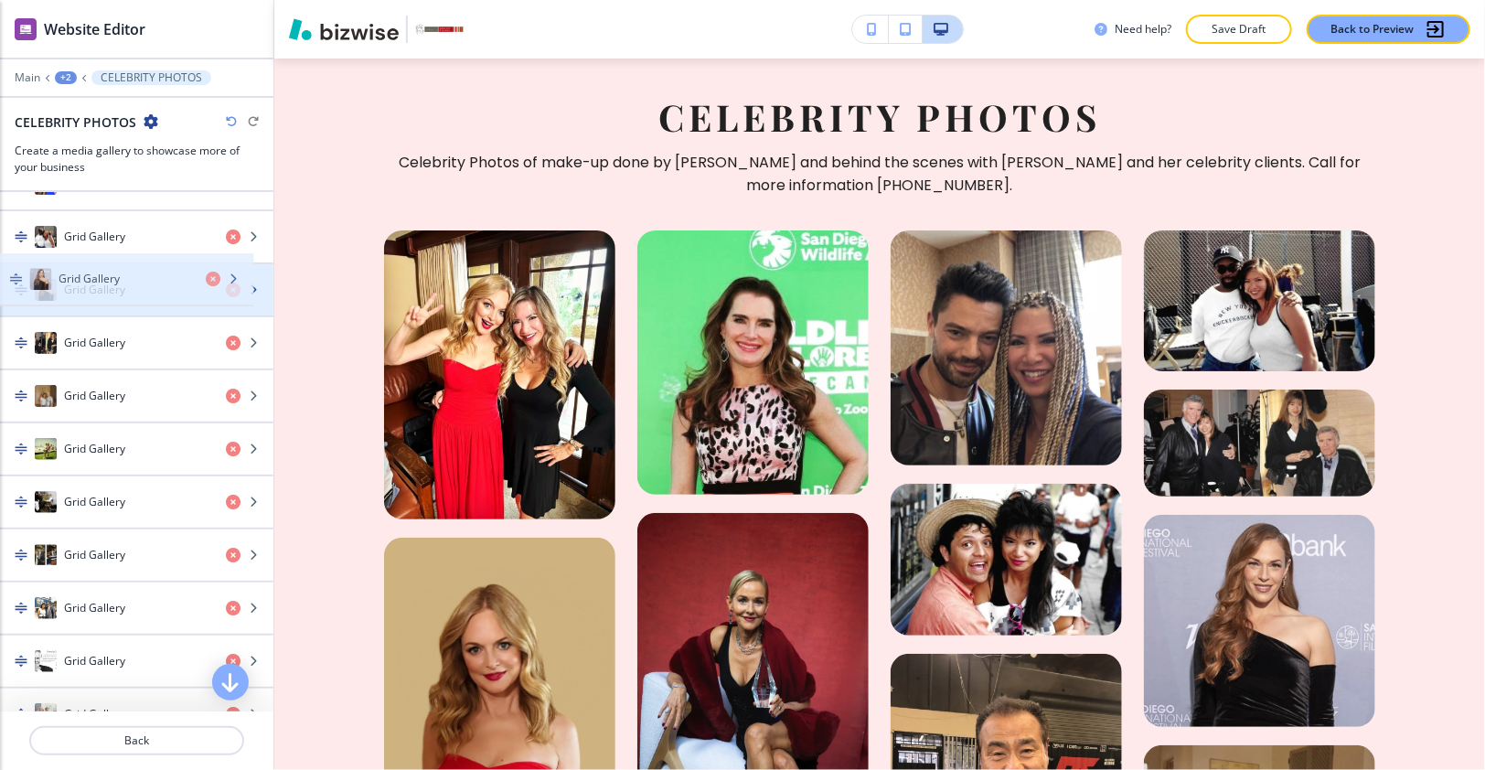
drag, startPoint x: 146, startPoint y: 289, endPoint x: 142, endPoint y: 271, distance: 18.8
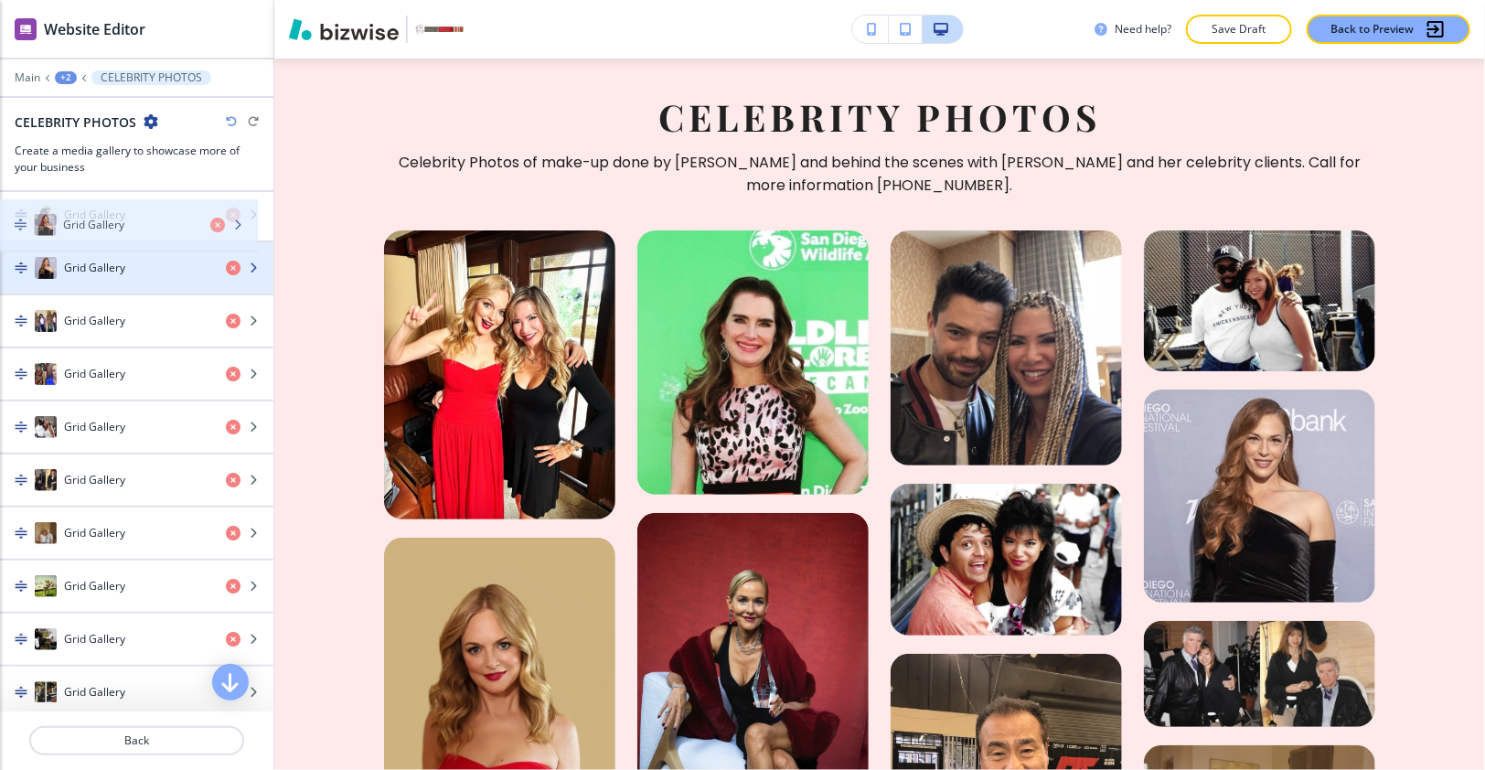
scroll to position [1776, 0]
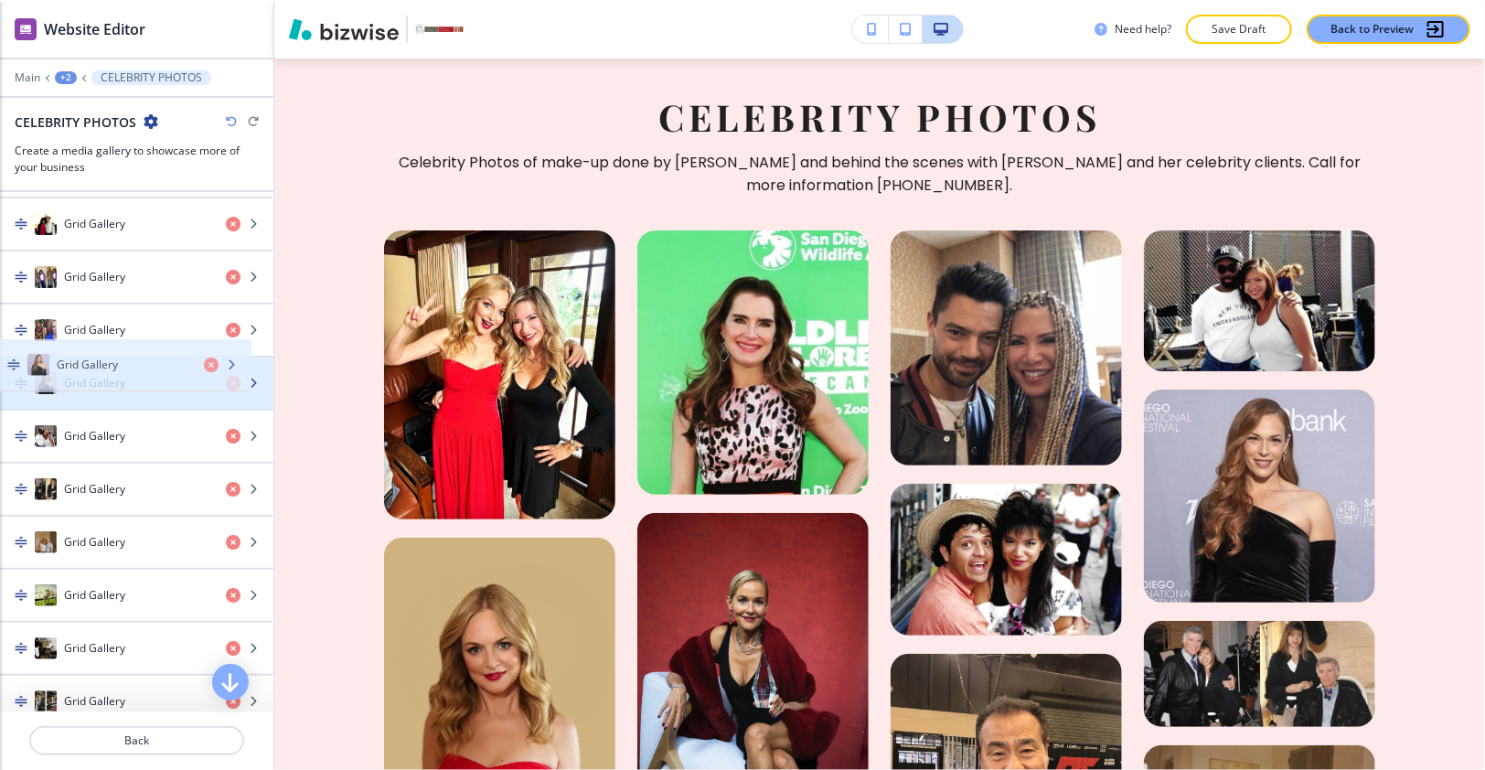
drag, startPoint x: 146, startPoint y: 269, endPoint x: 138, endPoint y: 368, distance: 99.1
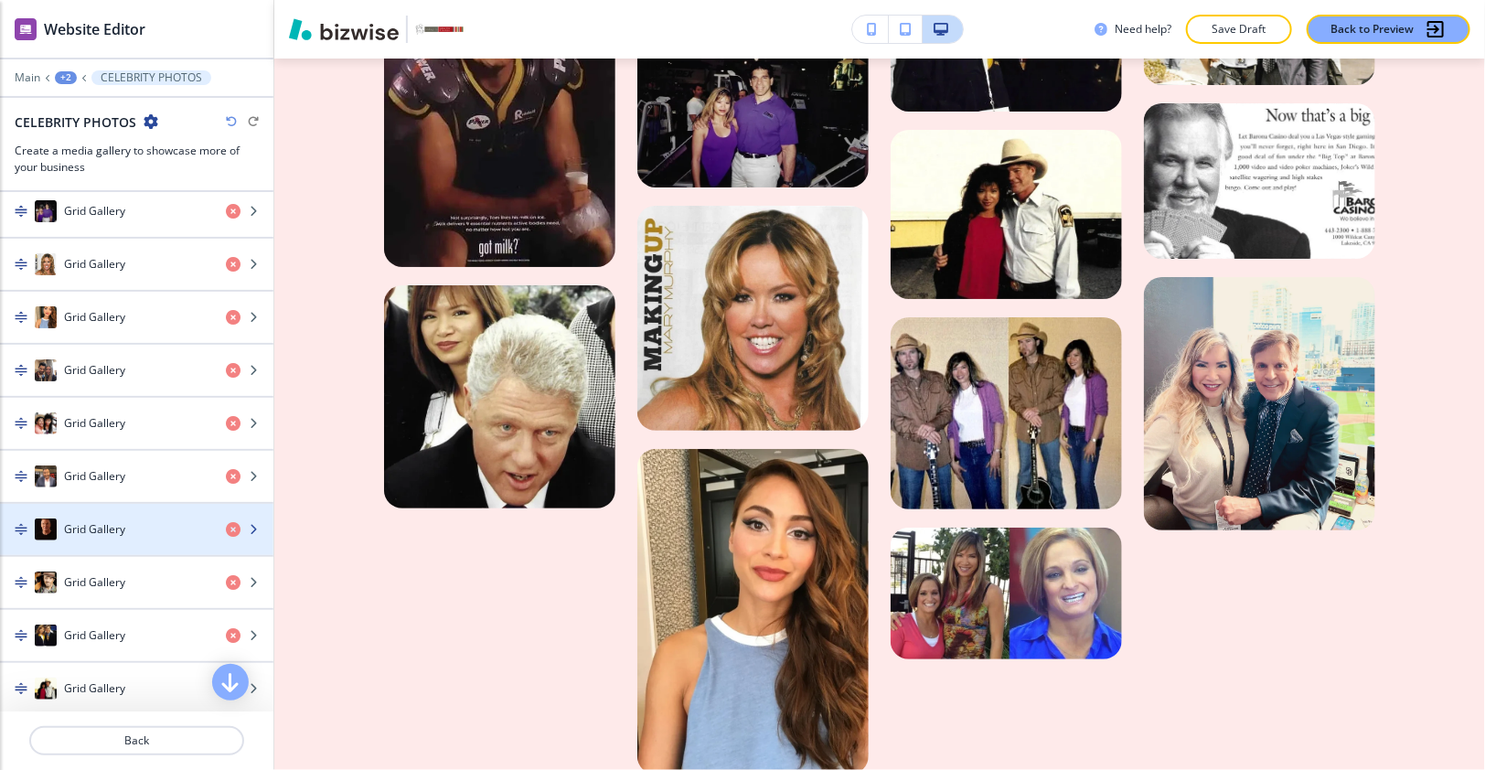
scroll to position [1311, 0]
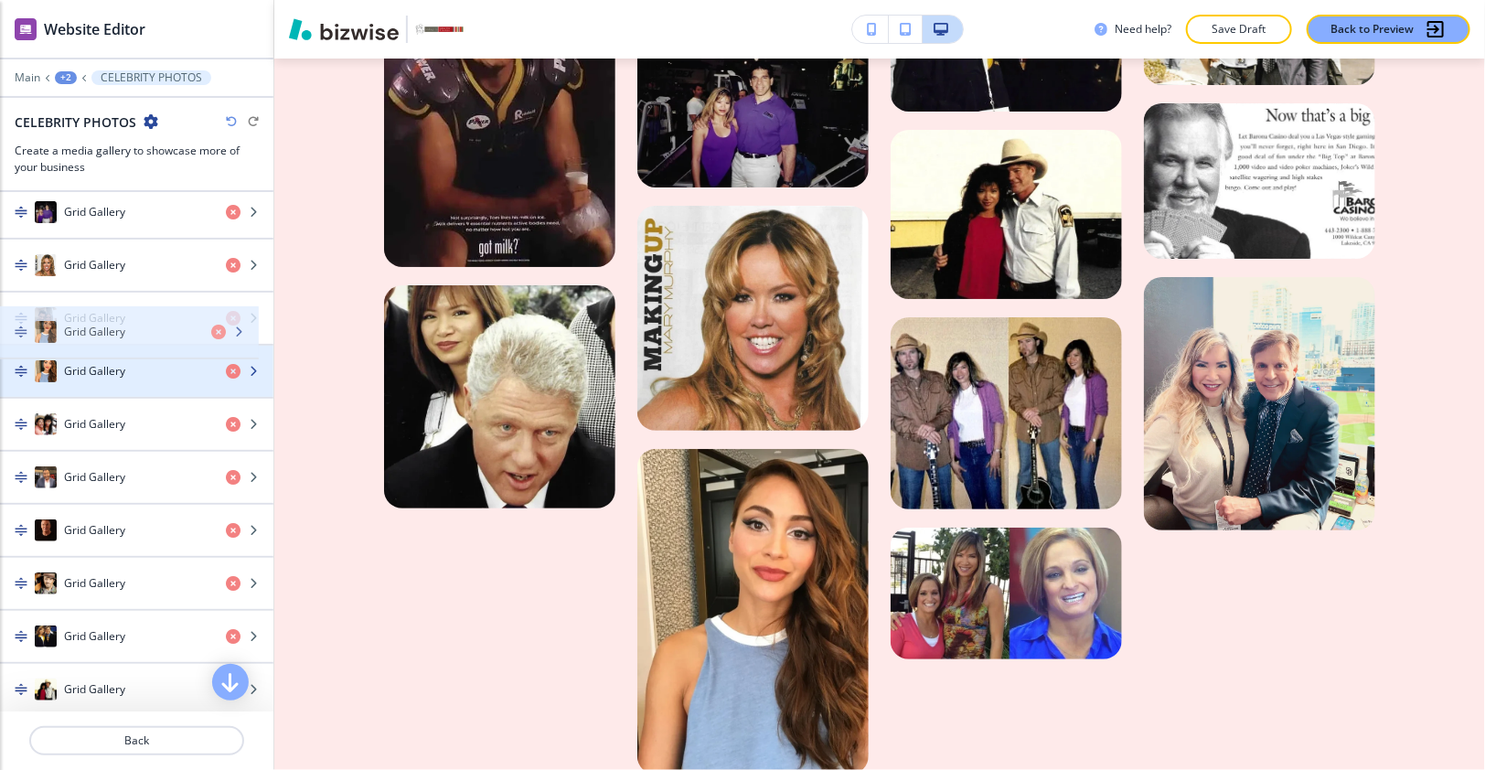
drag, startPoint x: 117, startPoint y: 315, endPoint x: 117, endPoint y: 336, distance: 21.0
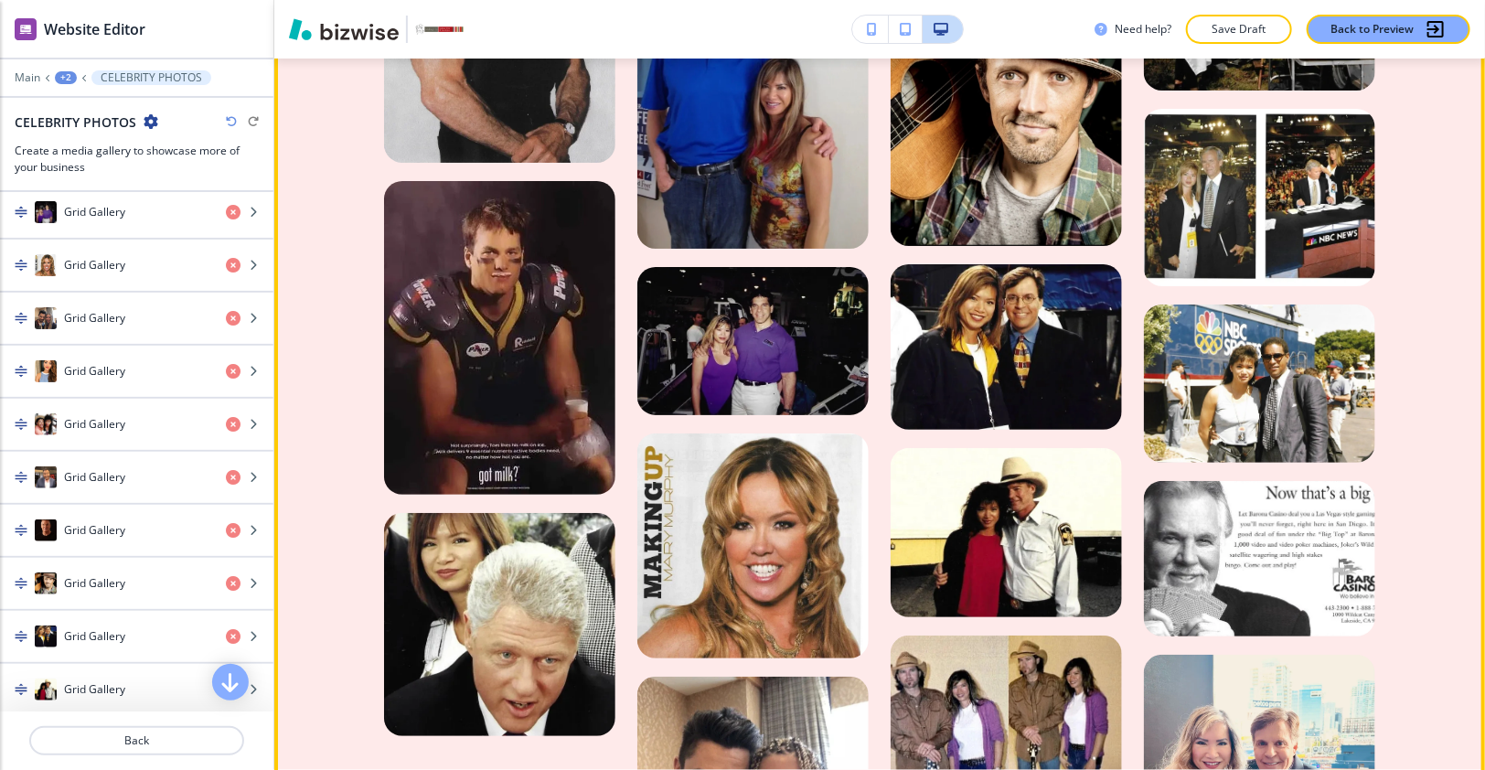
scroll to position [3707, 0]
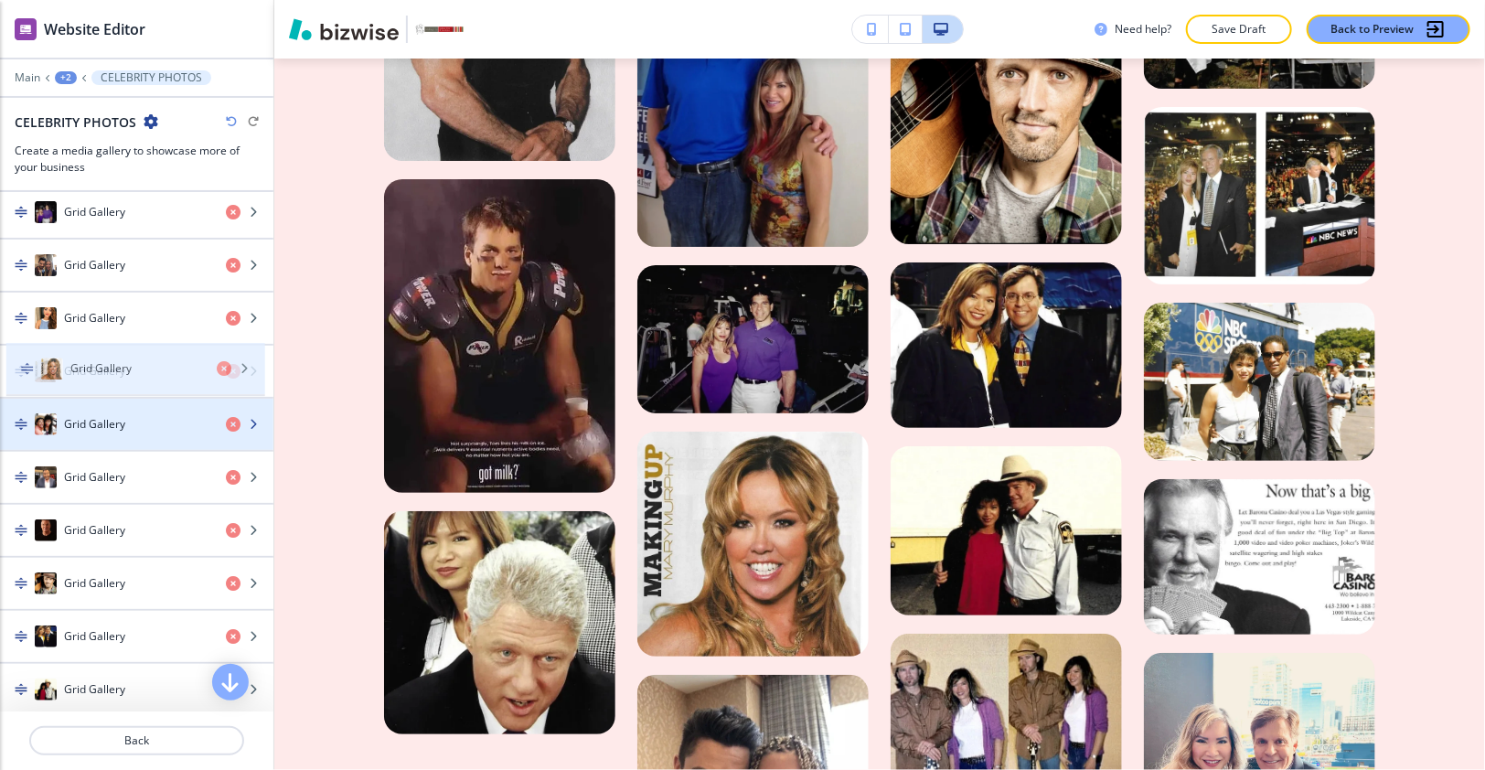
drag, startPoint x: 90, startPoint y: 280, endPoint x: 99, endPoint y: 378, distance: 99.2
click at [99, 399] on div "button" at bounding box center [136, 406] width 273 height 15
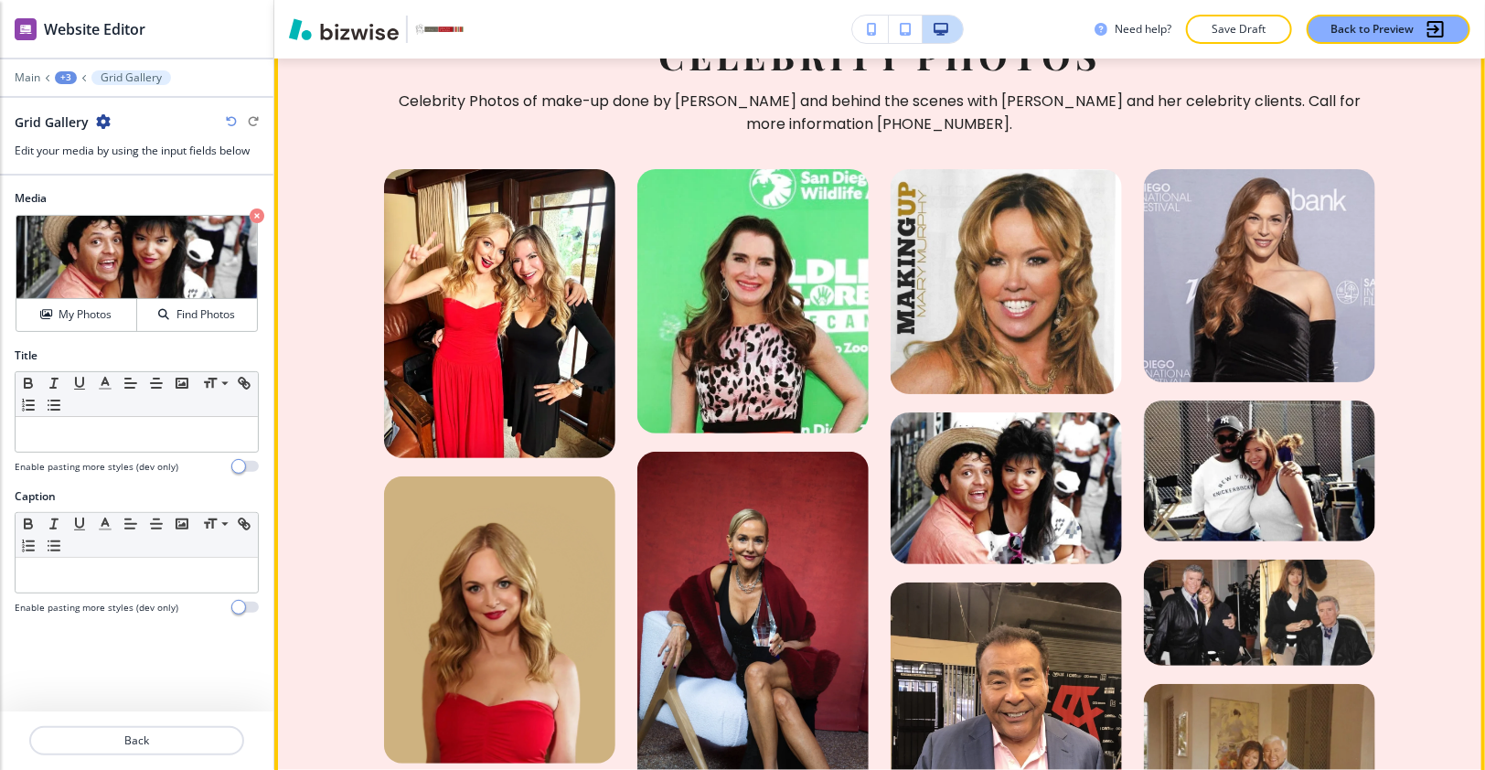
scroll to position [2286, 0]
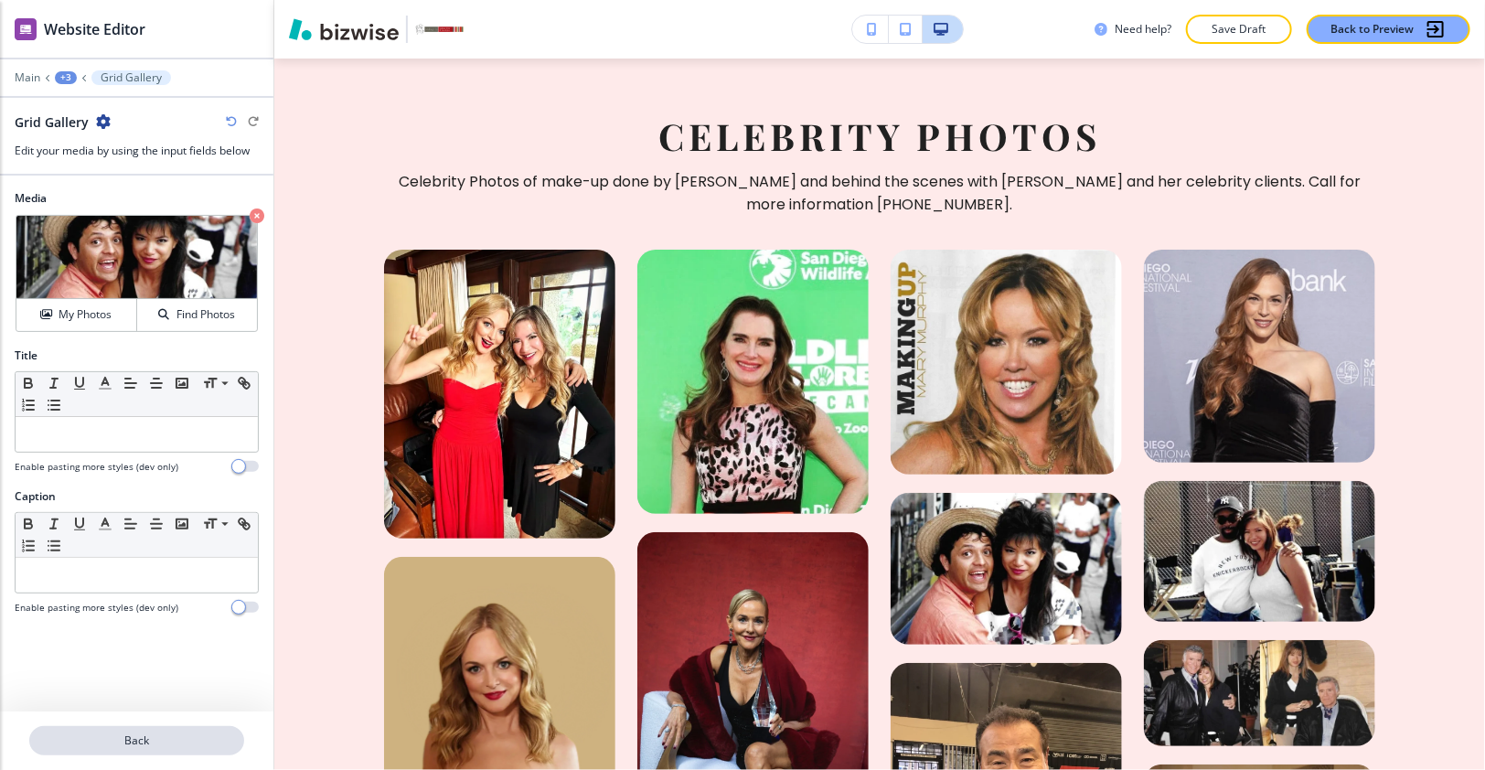
click at [144, 741] on p "Back" at bounding box center [136, 740] width 211 height 16
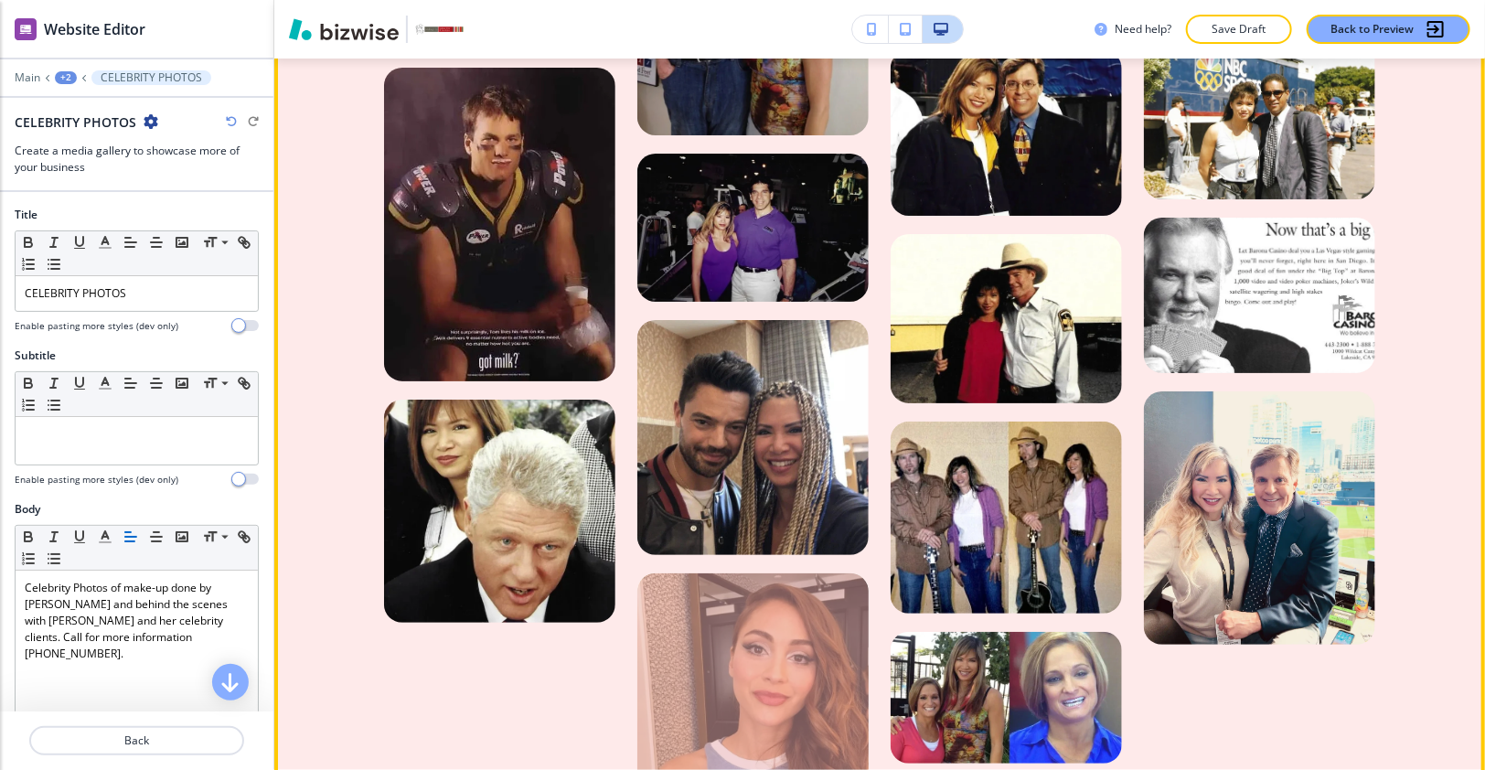
scroll to position [3893, 0]
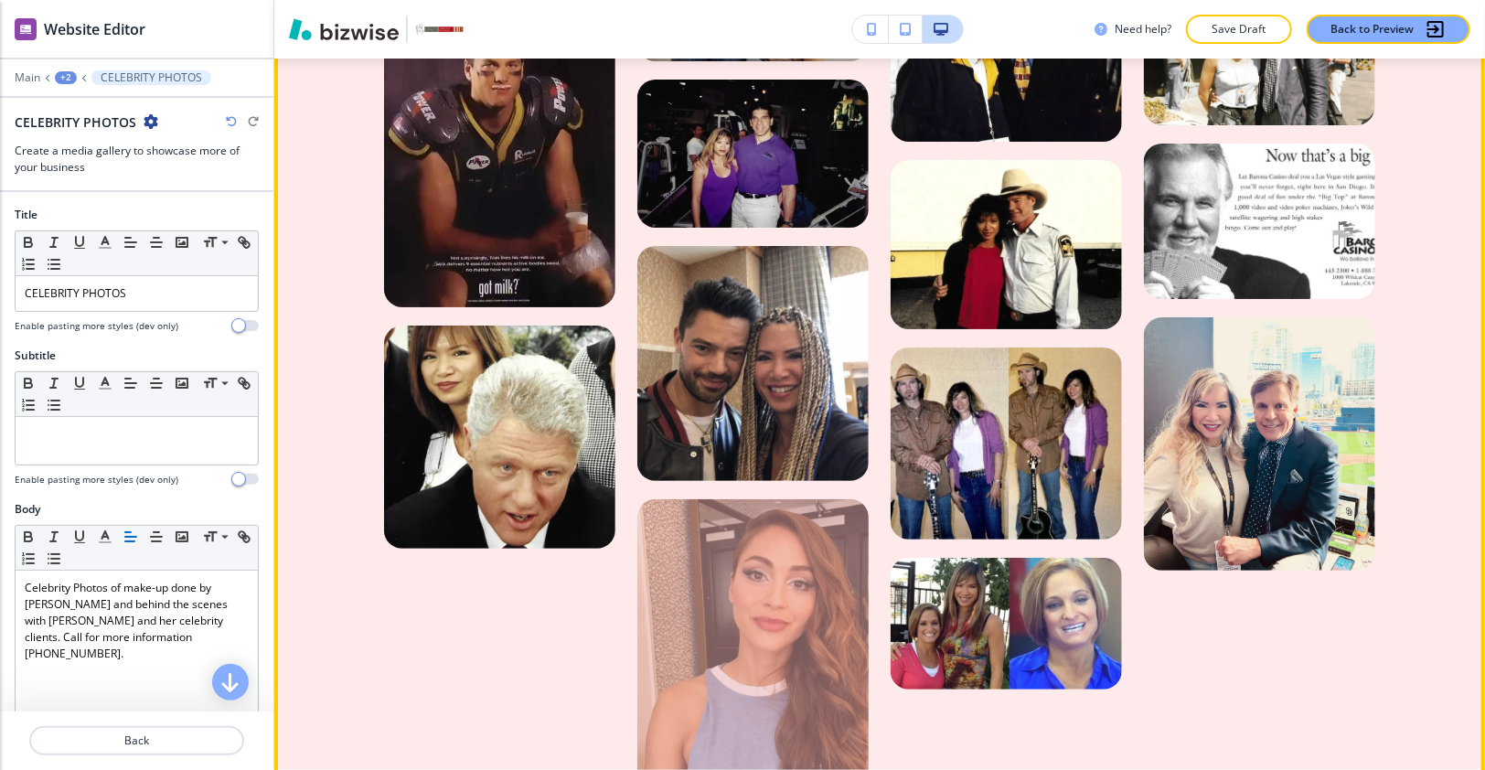
click at [774, 526] on div at bounding box center [752, 661] width 231 height 325
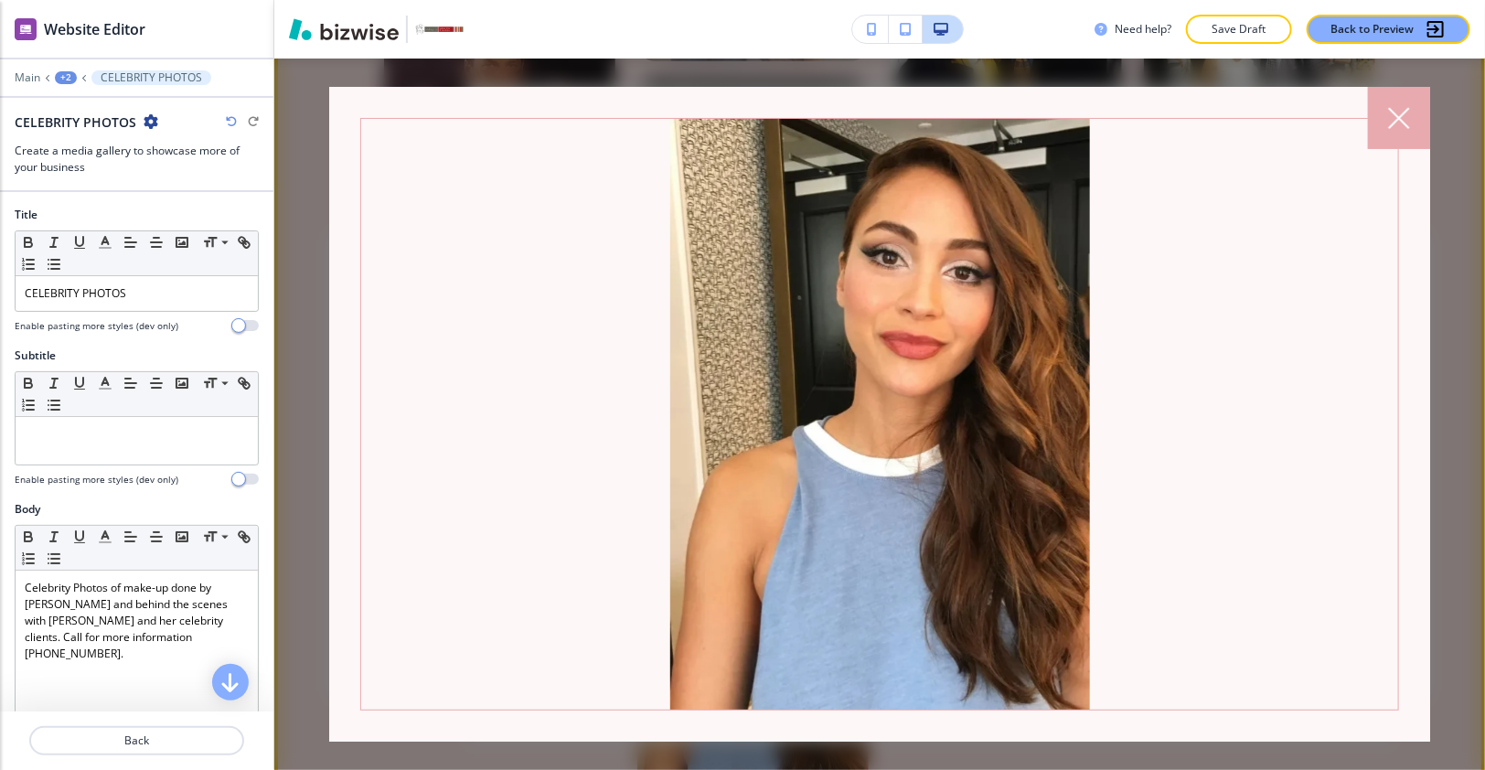
click at [1402, 97] on div at bounding box center [1399, 118] width 62 height 62
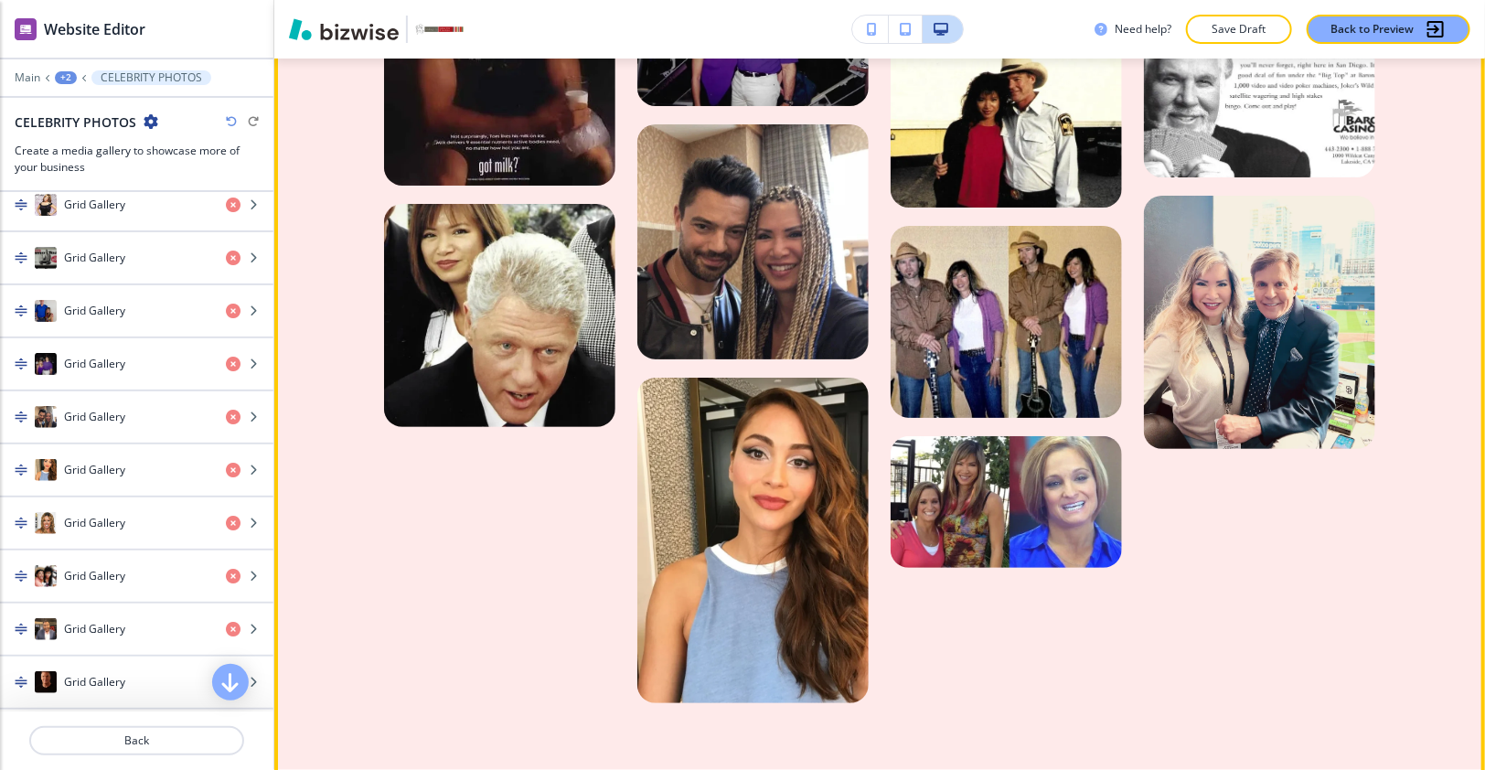
scroll to position [4014, 0]
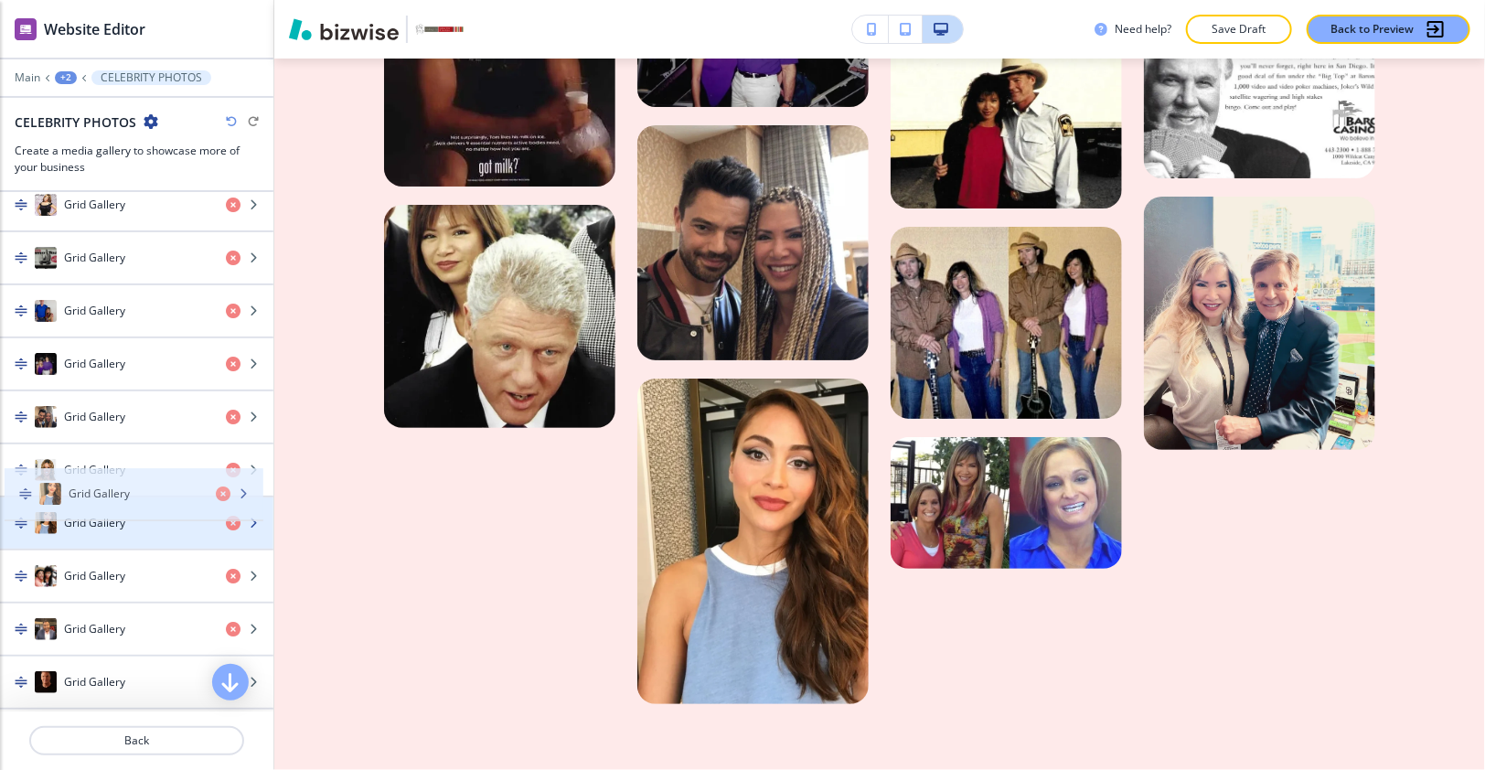
drag, startPoint x: 86, startPoint y: 446, endPoint x: 91, endPoint y: 490, distance: 44.1
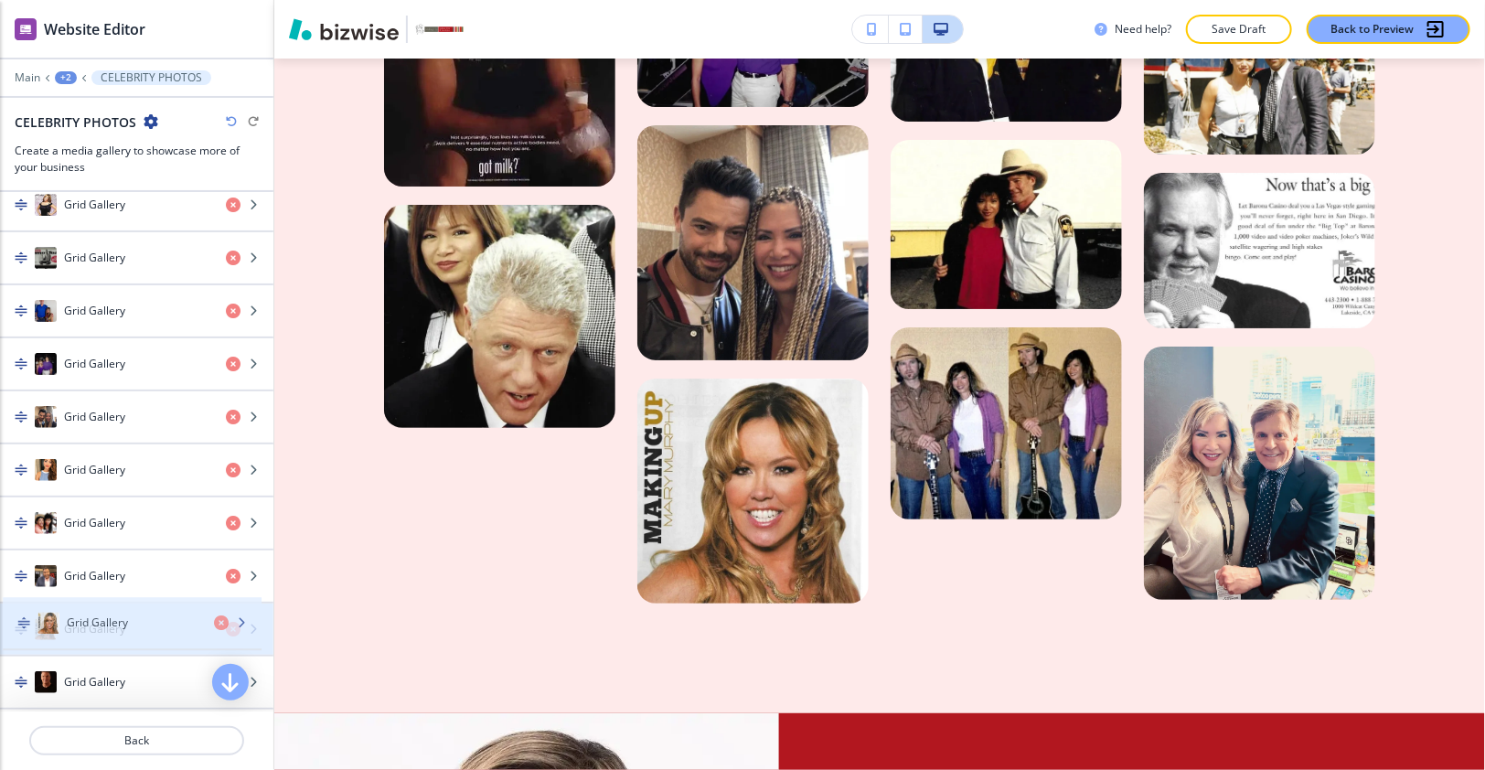
drag, startPoint x: 91, startPoint y: 459, endPoint x: 94, endPoint y: 630, distance: 171.0
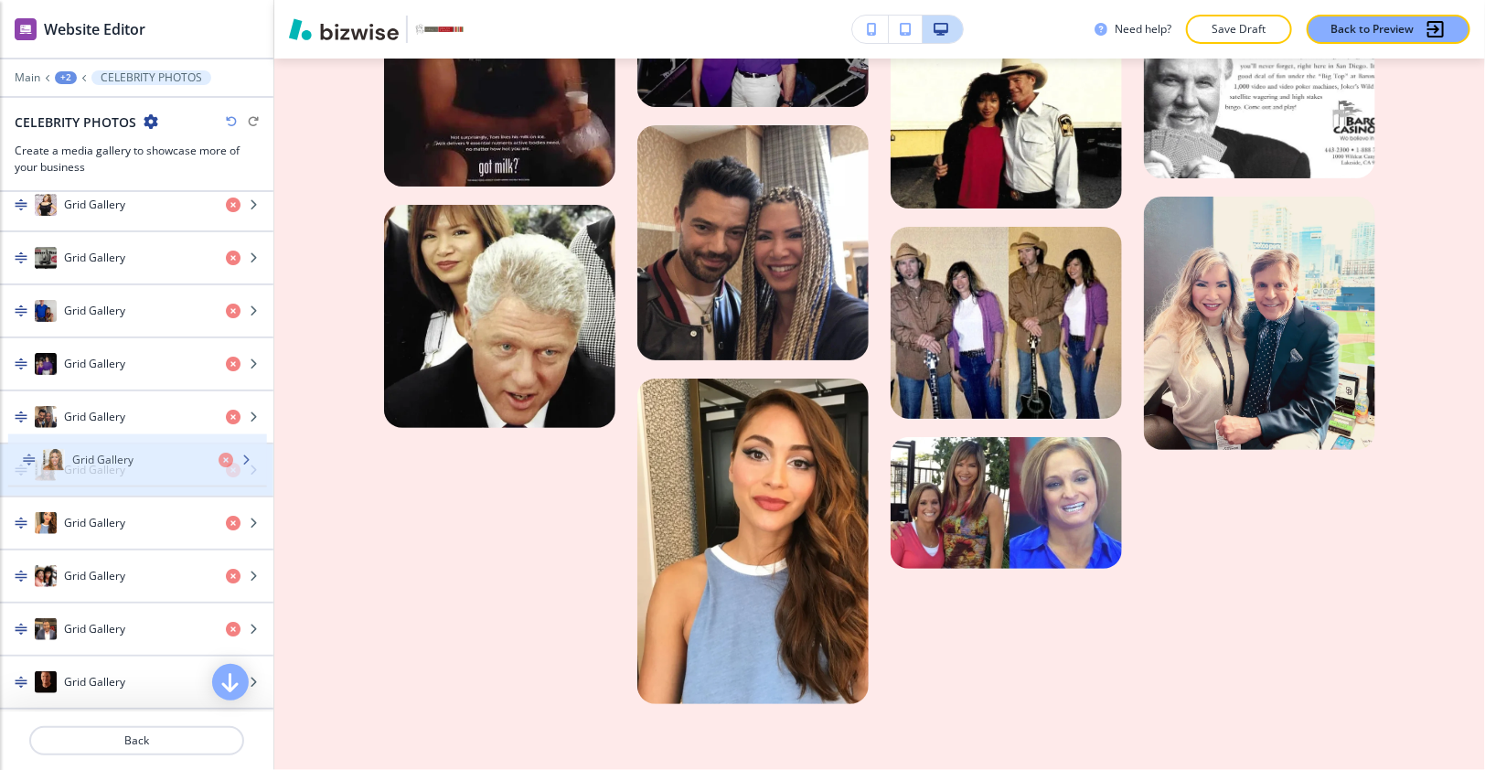
drag, startPoint x: 126, startPoint y: 589, endPoint x: 136, endPoint y: 452, distance: 137.5
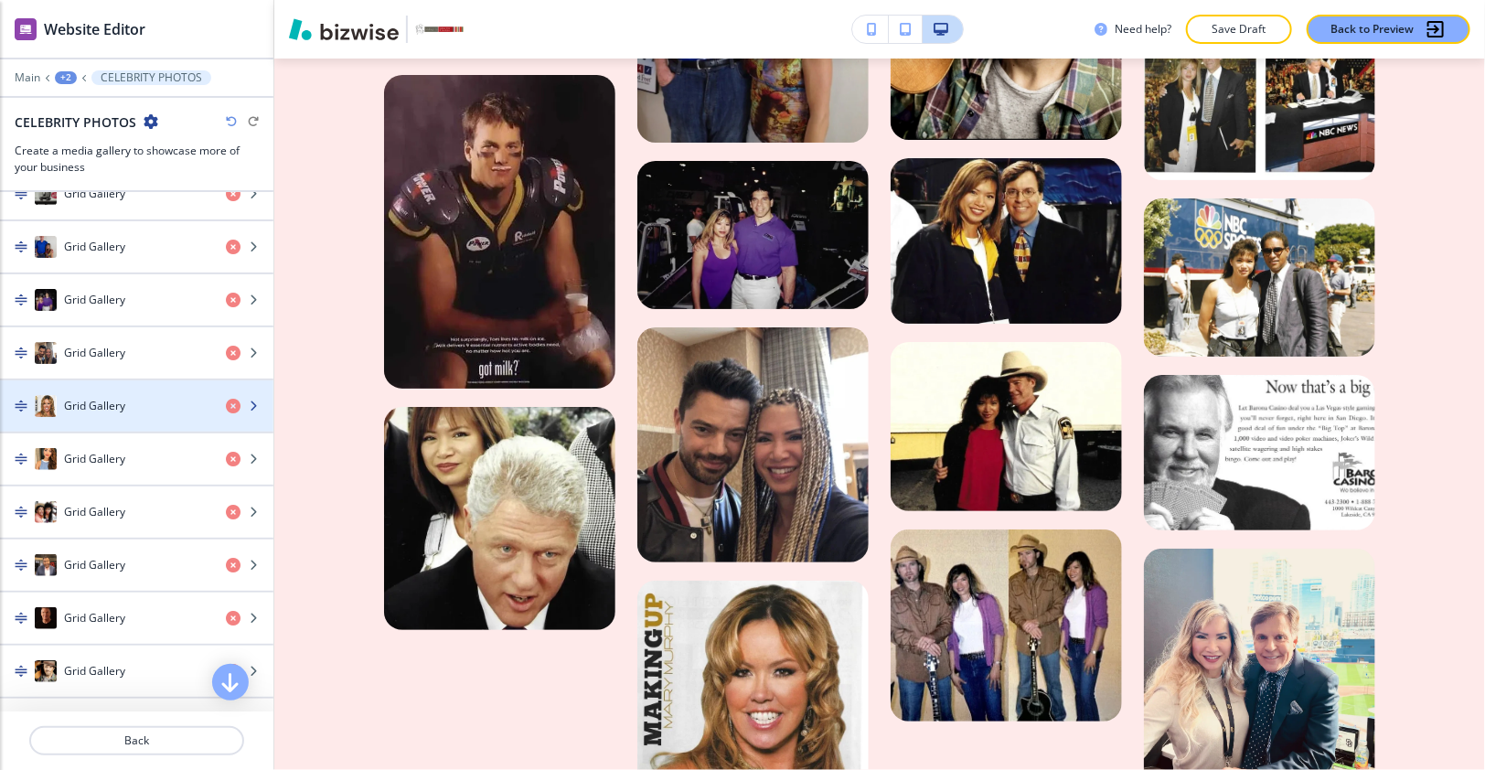
scroll to position [1242, 0]
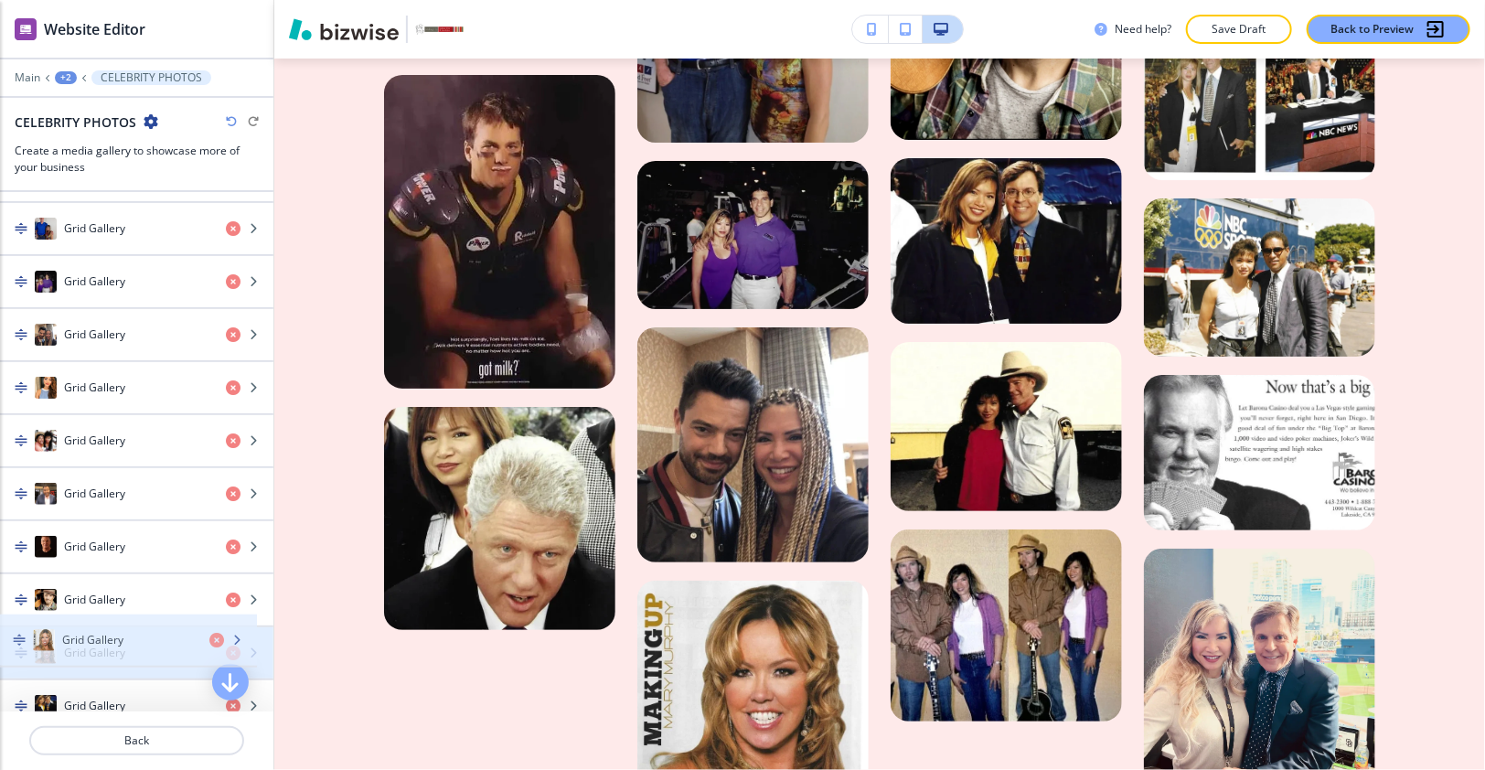
drag, startPoint x: 79, startPoint y: 373, endPoint x: 77, endPoint y: 645, distance: 271.5
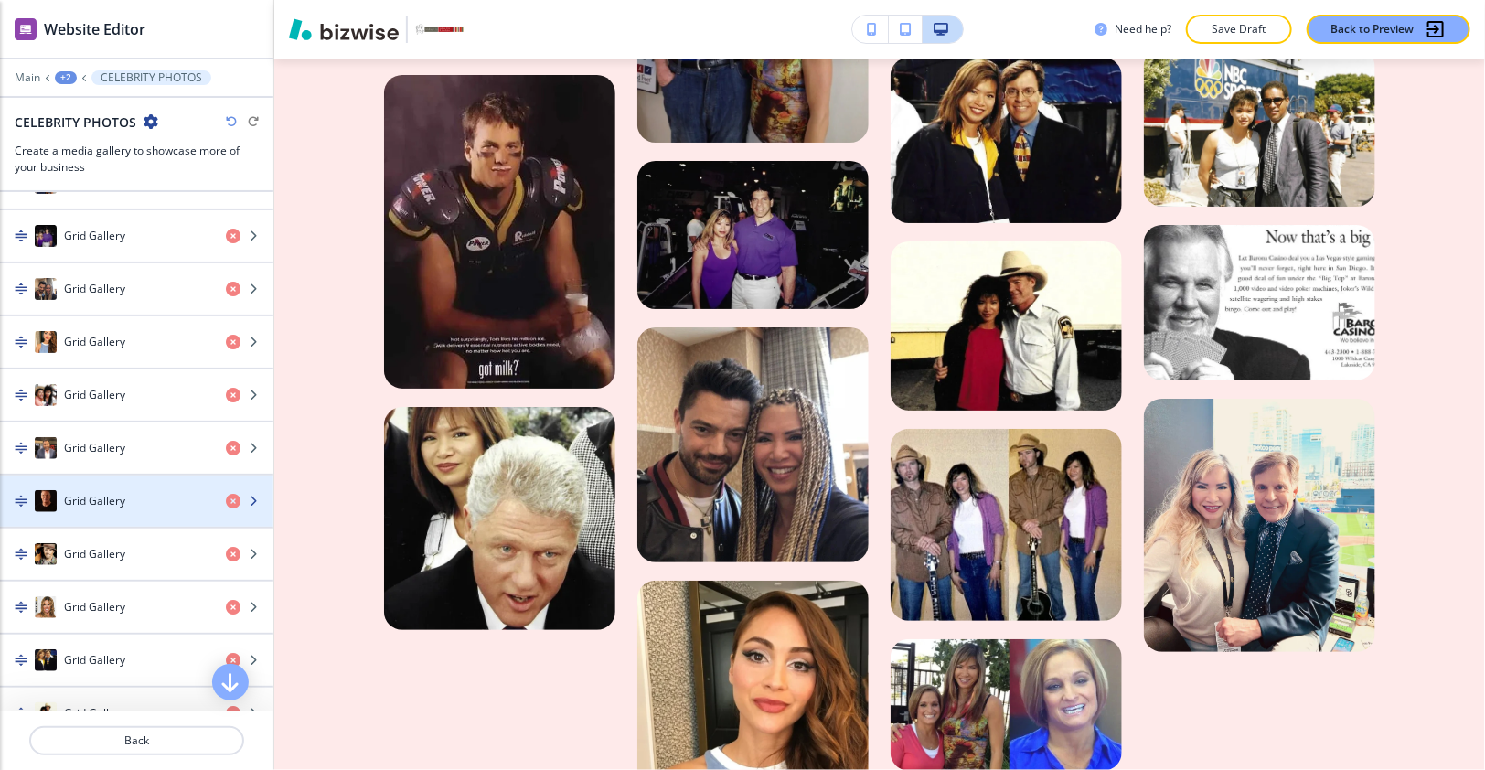
scroll to position [1390, 0]
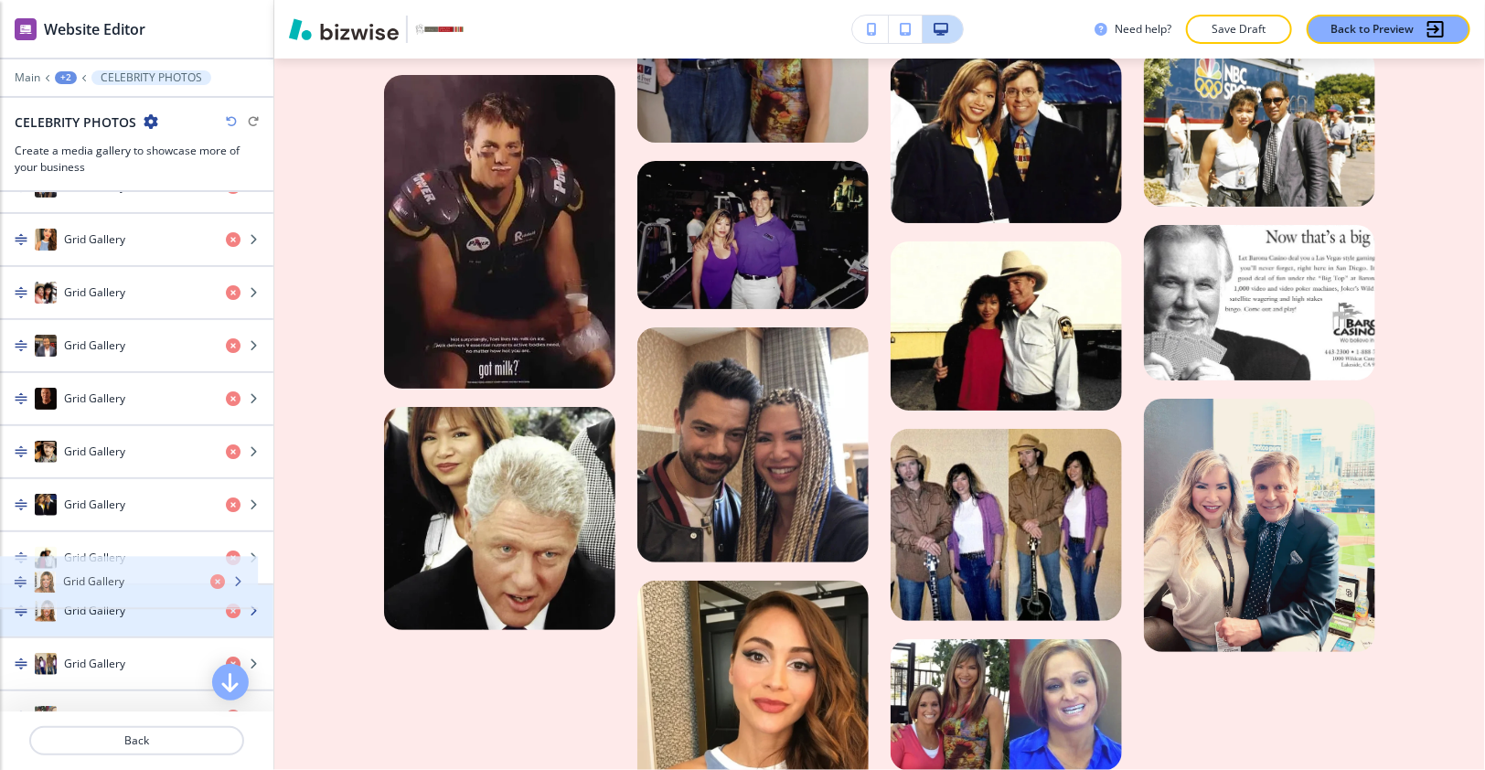
drag, startPoint x: 91, startPoint y: 481, endPoint x: 91, endPoint y: 581, distance: 100.6
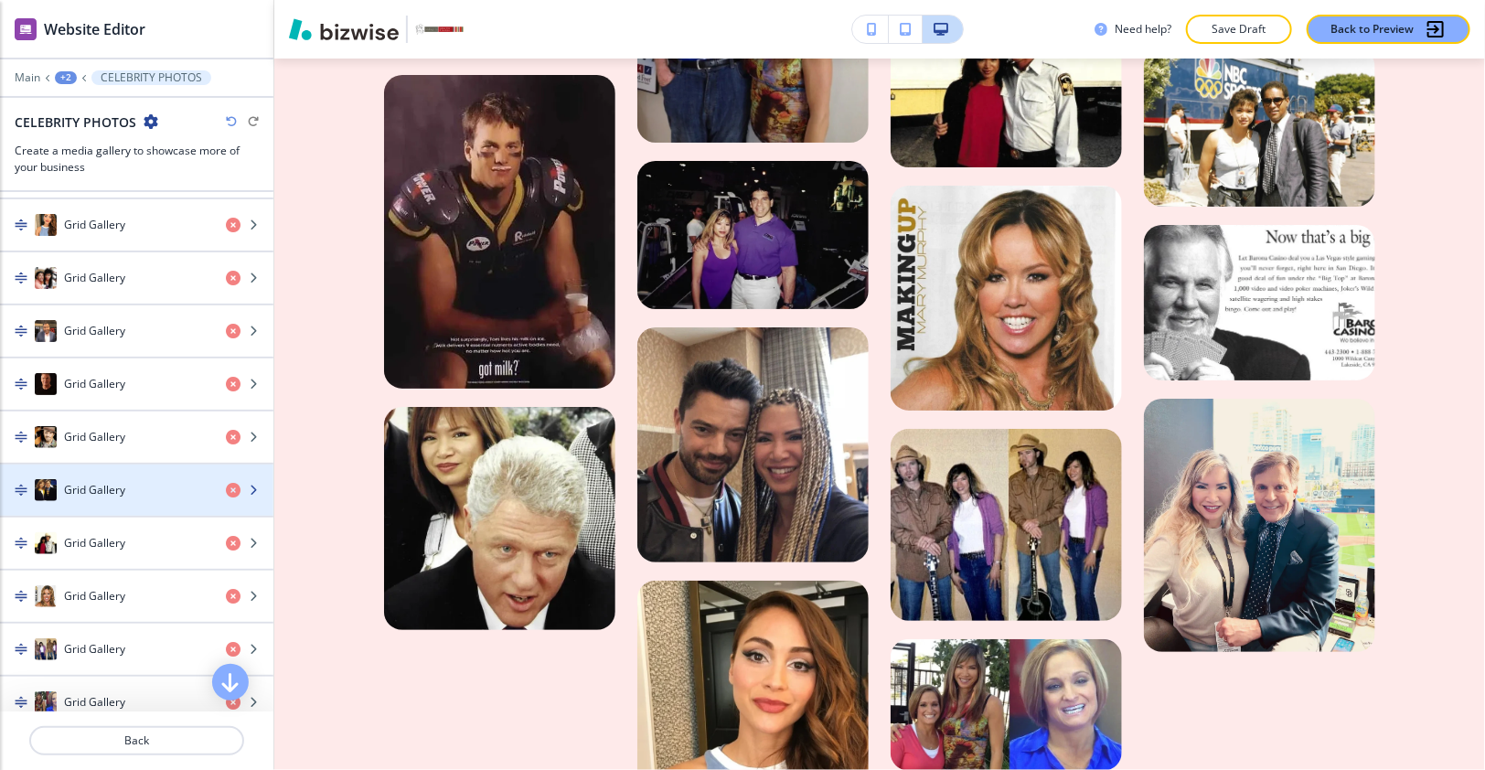
scroll to position [1425, 0]
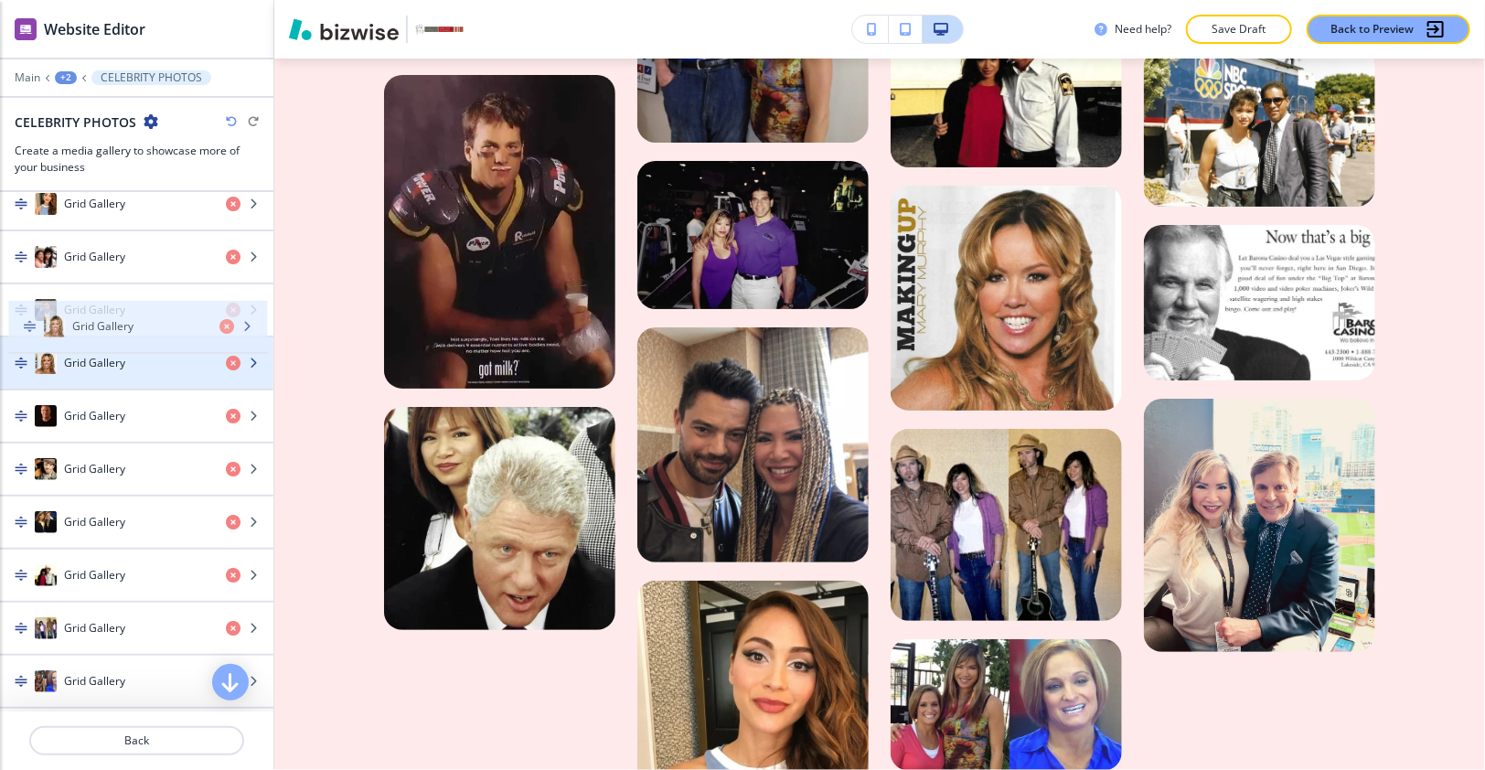
drag, startPoint x: 88, startPoint y: 458, endPoint x: 100, endPoint y: 315, distance: 143.1
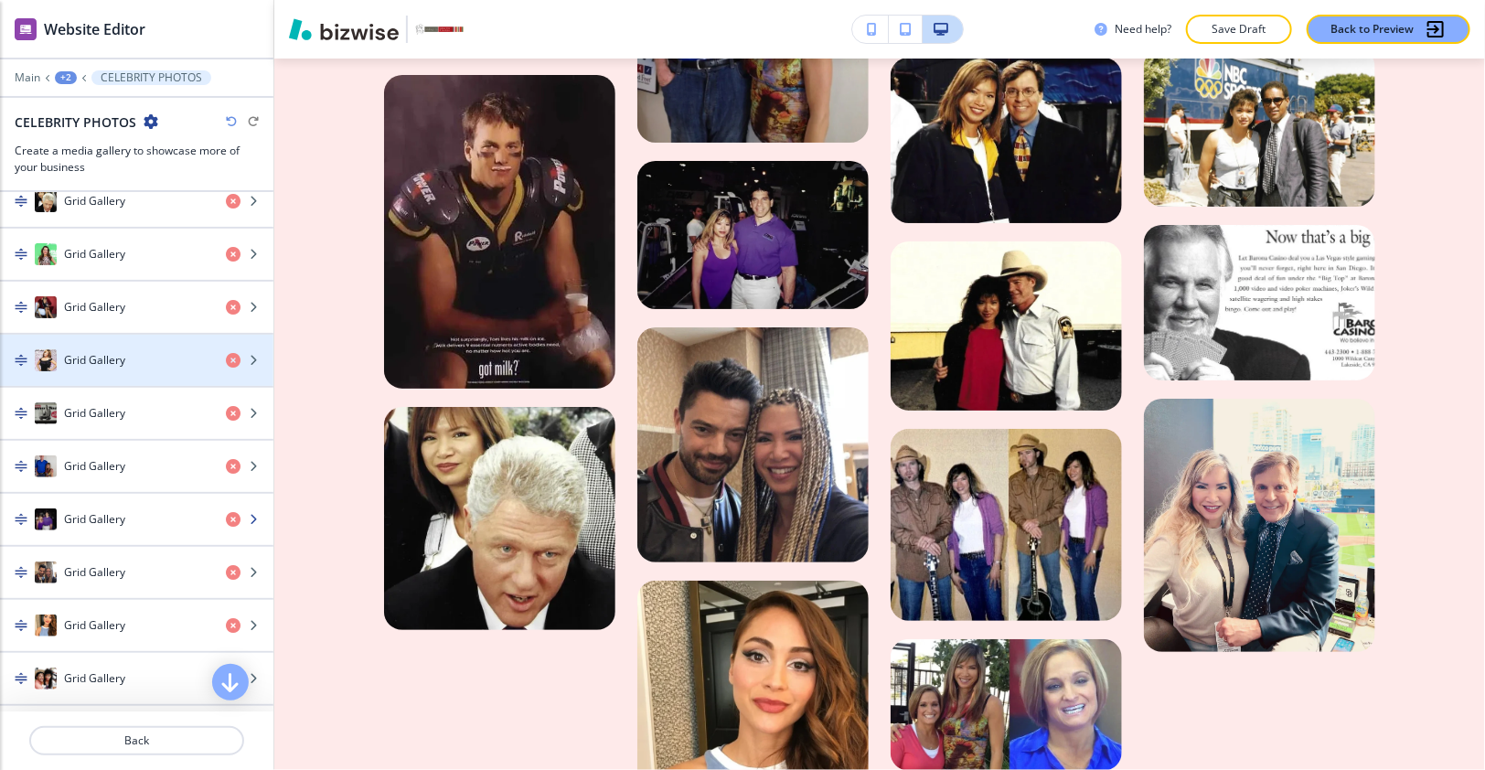
scroll to position [1086, 0]
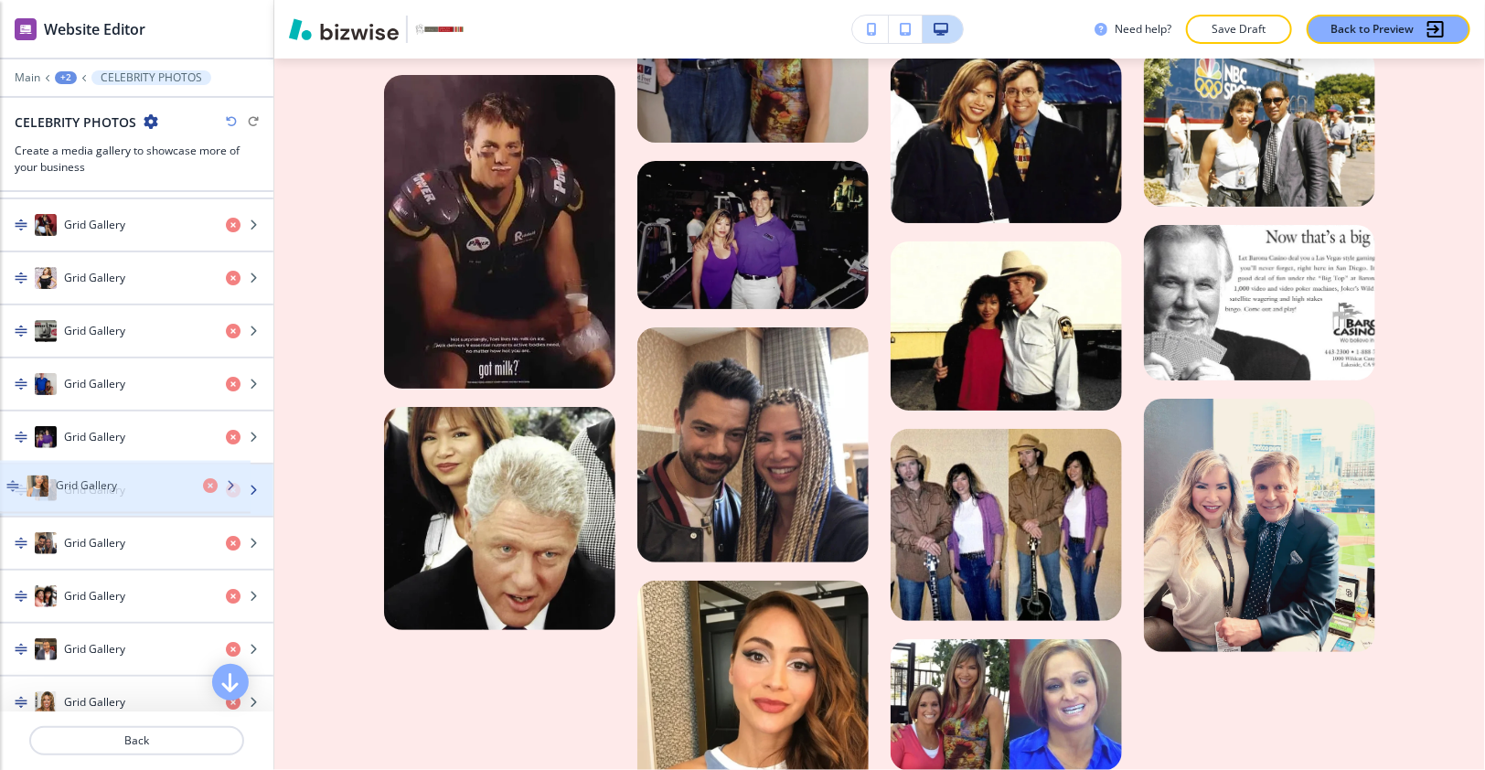
drag, startPoint x: 111, startPoint y: 523, endPoint x: 102, endPoint y: 485, distance: 38.4
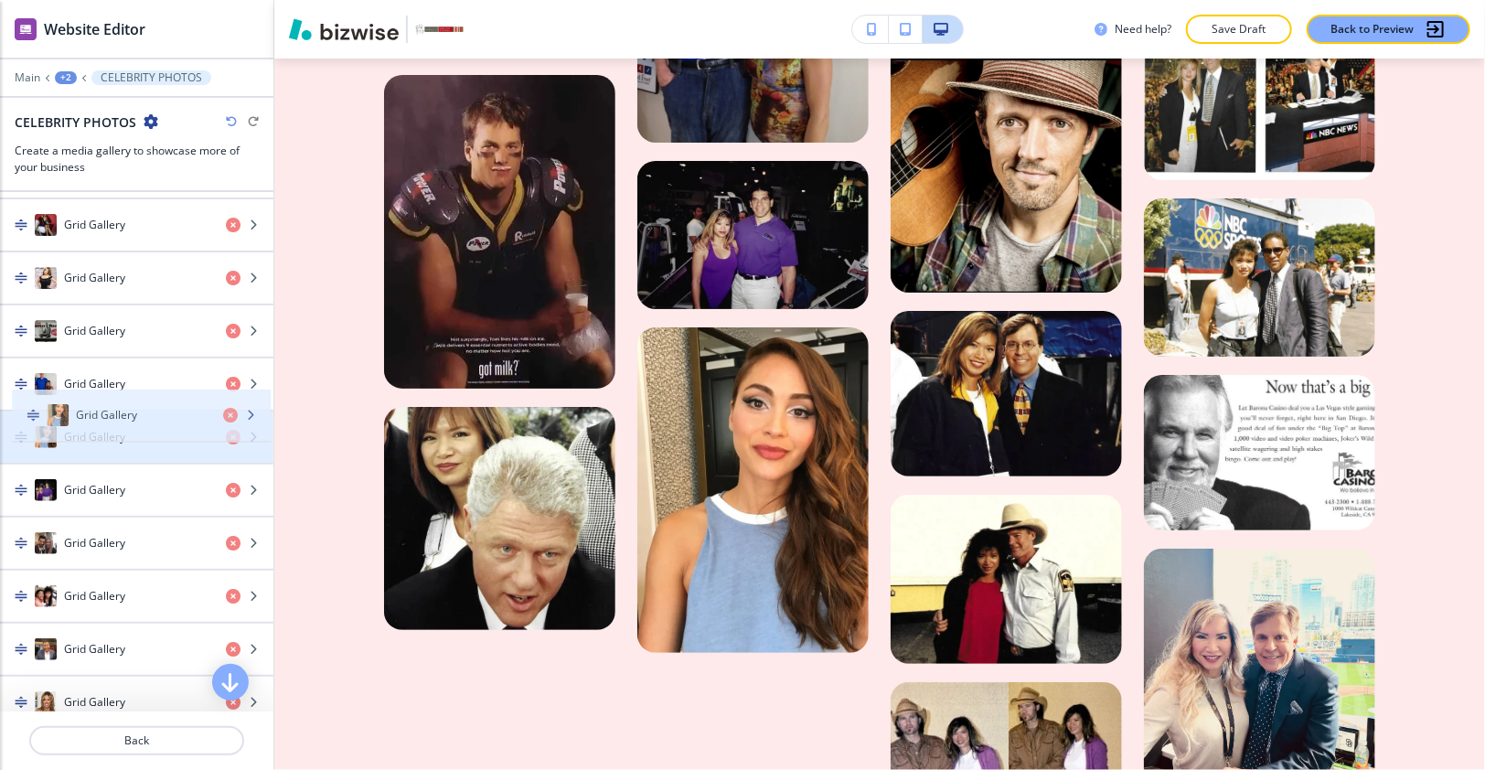
drag, startPoint x: 100, startPoint y: 477, endPoint x: 112, endPoint y: 421, distance: 58.1
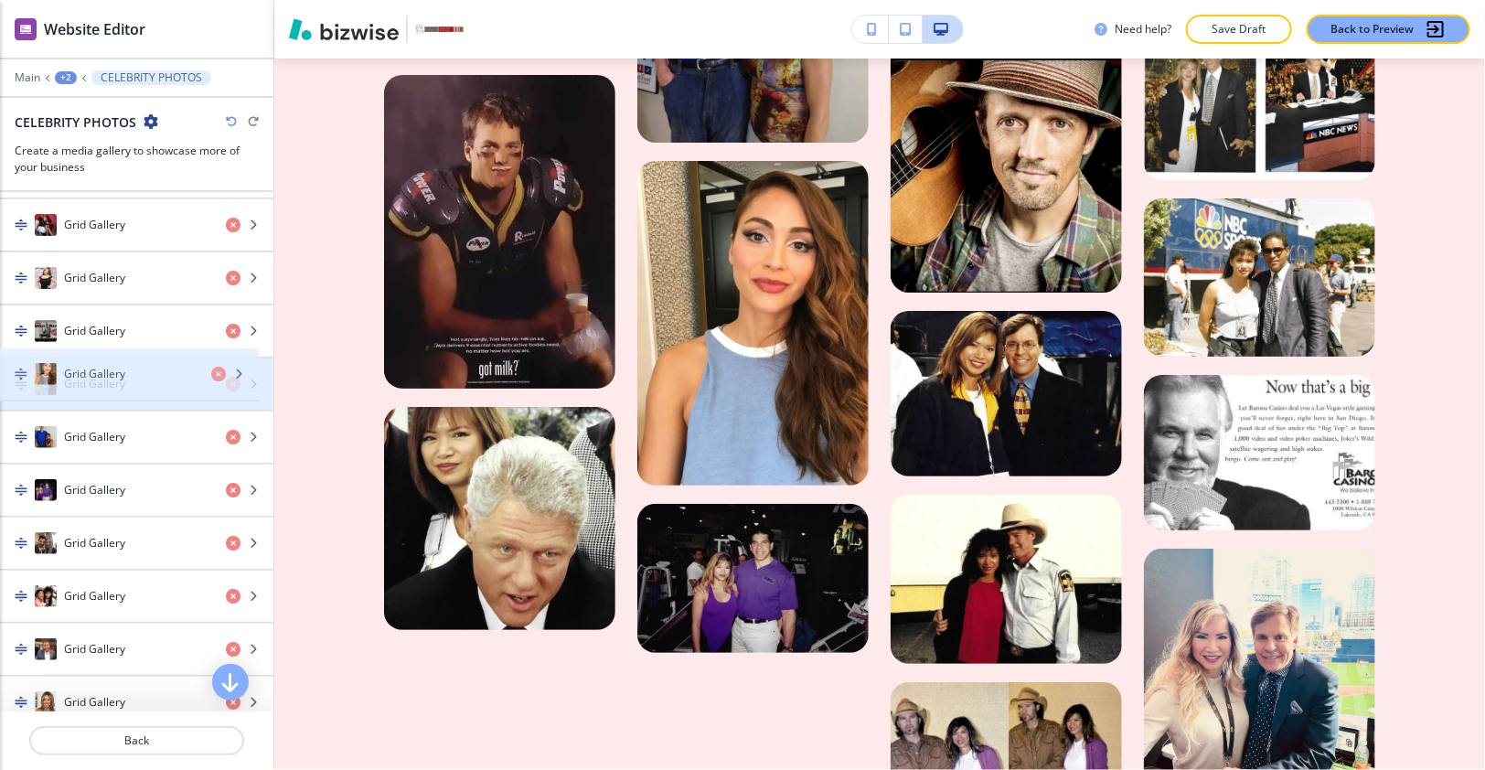
drag, startPoint x: 106, startPoint y: 395, endPoint x: 106, endPoint y: 353, distance: 42.1
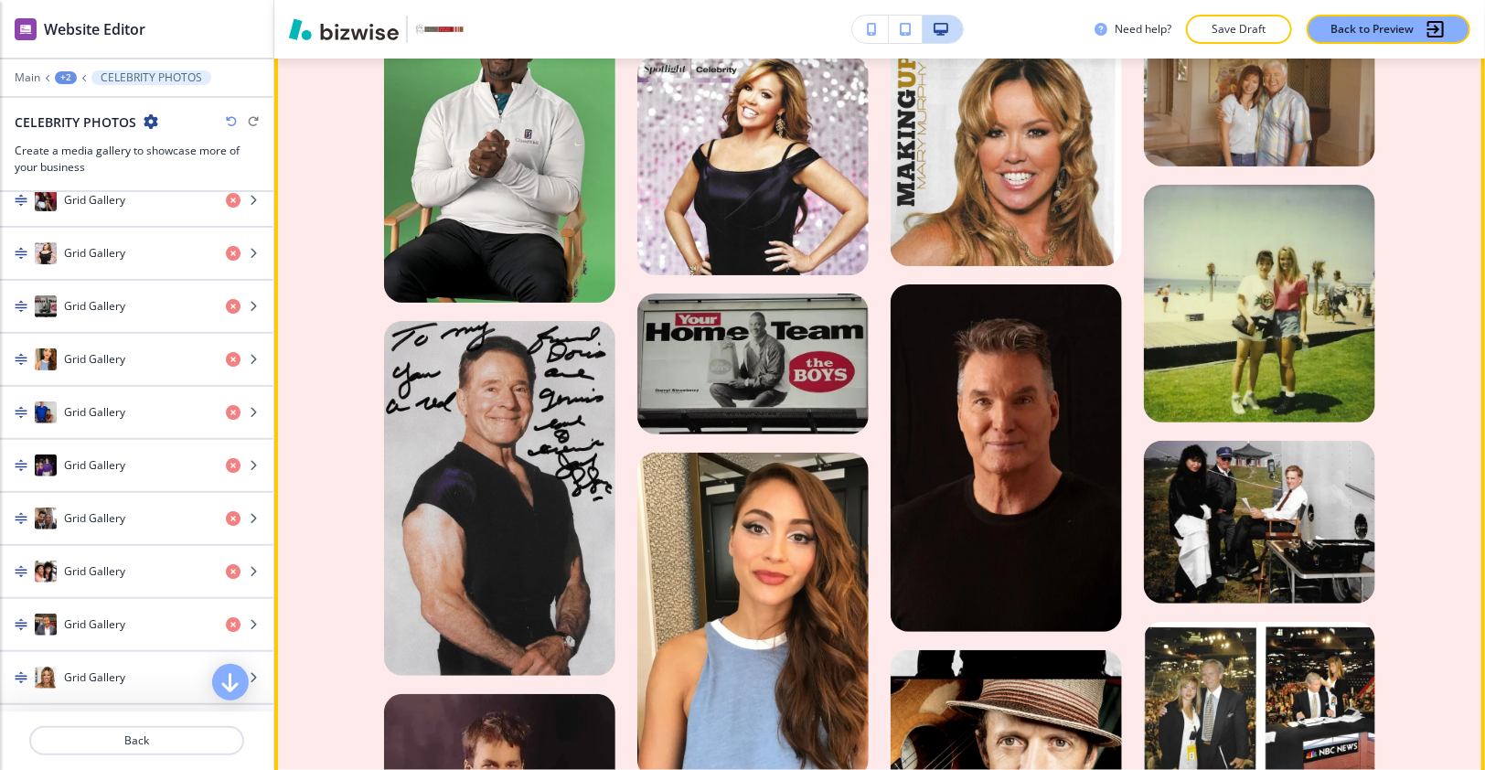
scroll to position [3189, 0]
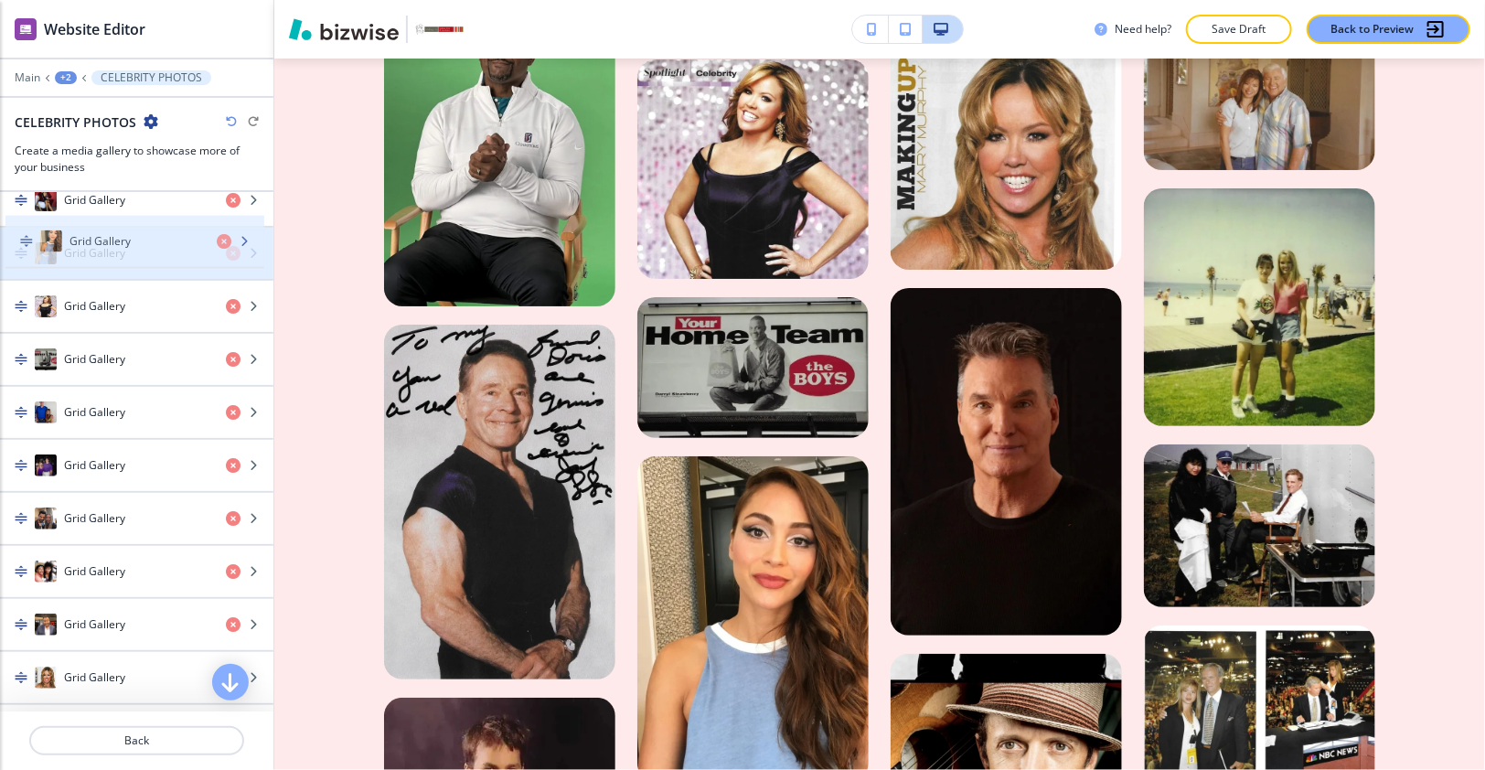
drag, startPoint x: 111, startPoint y: 345, endPoint x: 116, endPoint y: 248, distance: 97.1
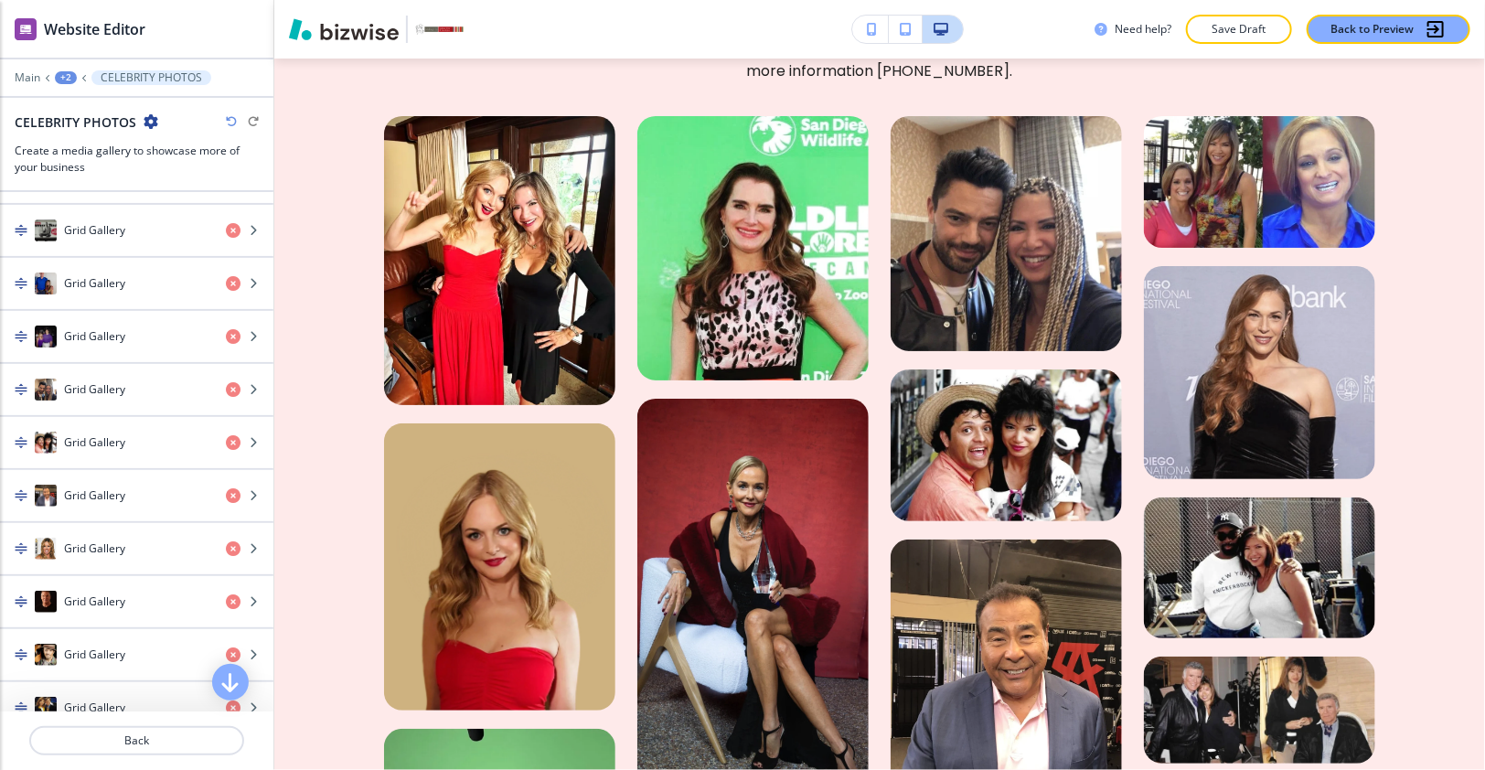
scroll to position [1234, 0]
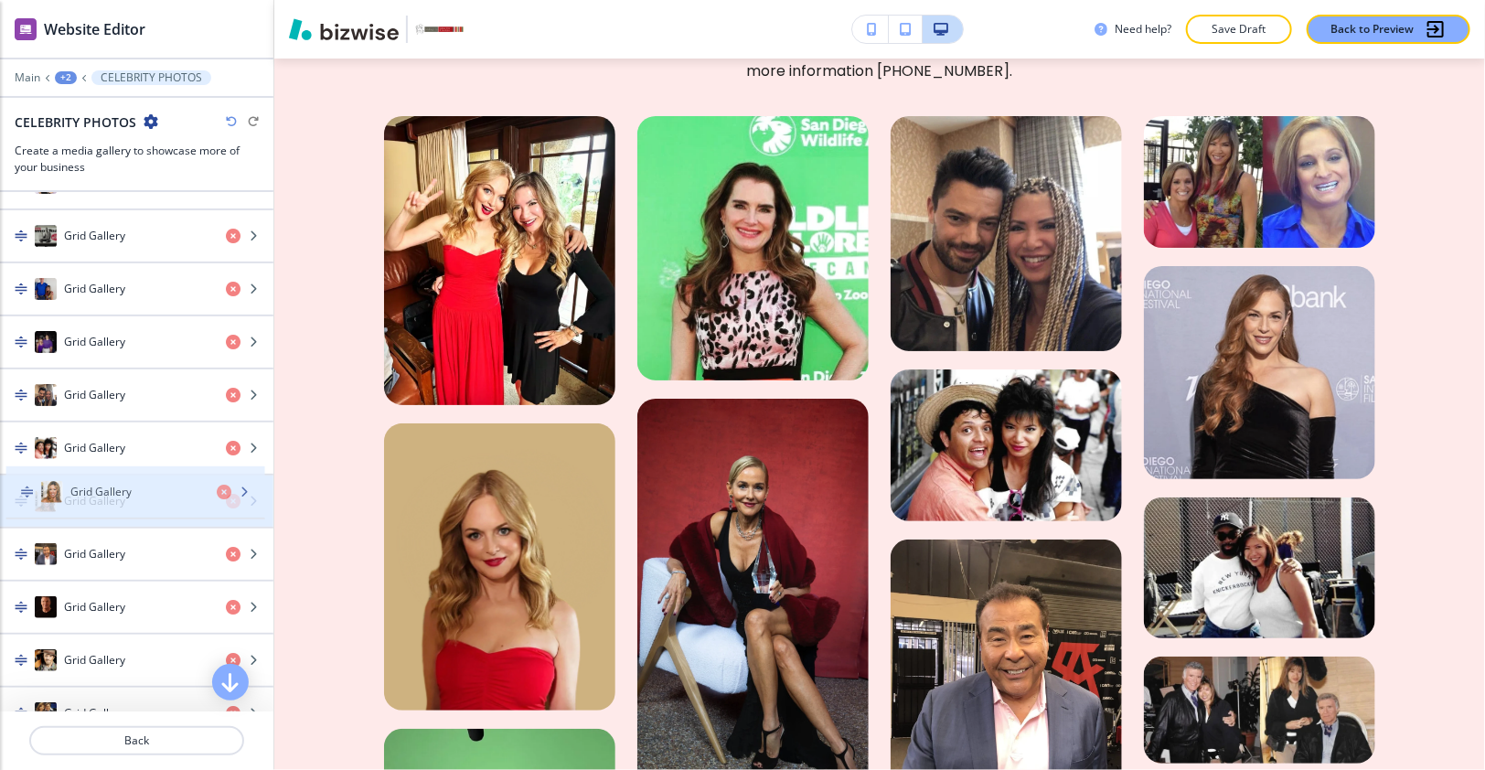
drag, startPoint x: 98, startPoint y: 528, endPoint x: 104, endPoint y: 486, distance: 42.5
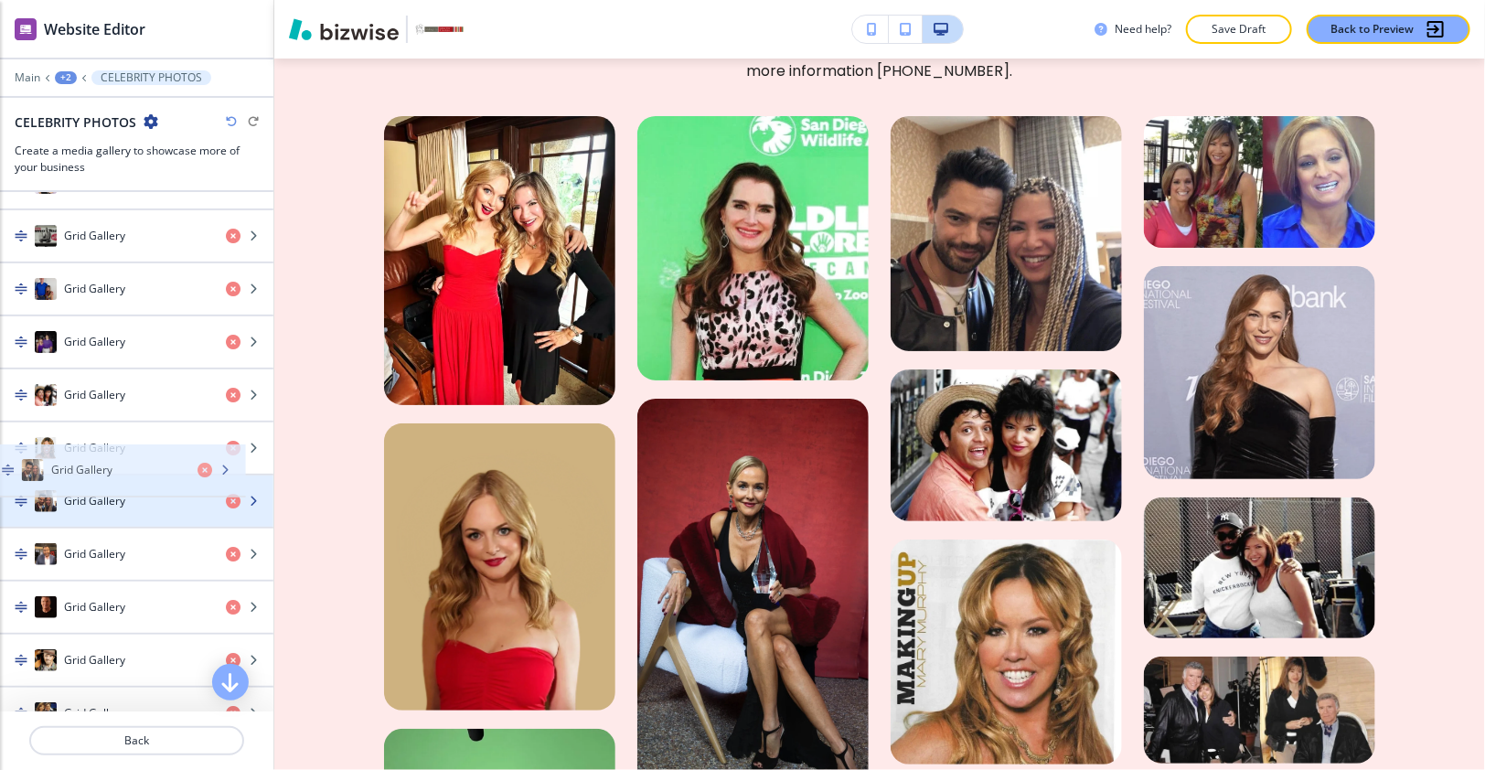
drag, startPoint x: 112, startPoint y: 378, endPoint x: 99, endPoint y: 471, distance: 94.3
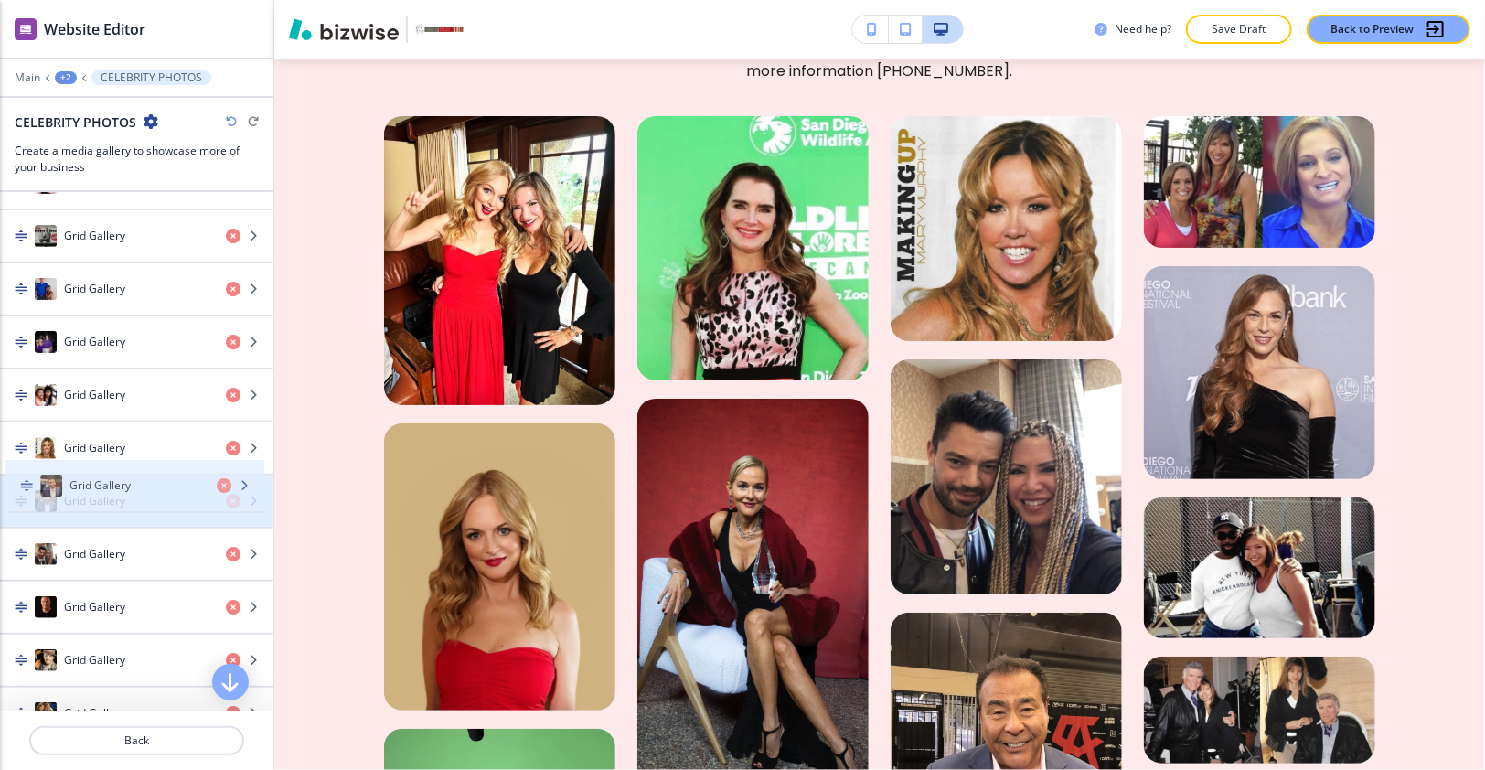
drag, startPoint x: 99, startPoint y: 530, endPoint x: 105, endPoint y: 482, distance: 48.9
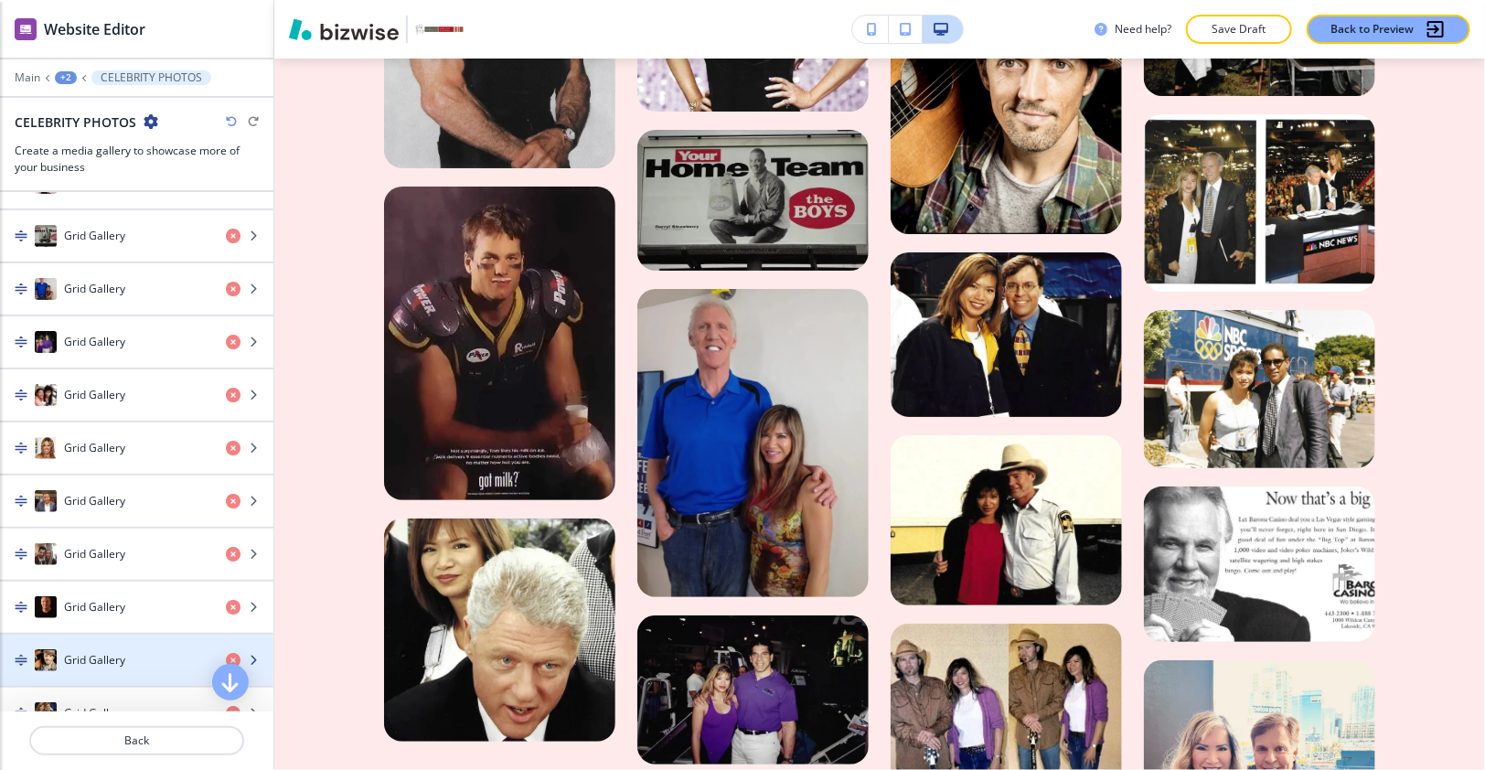
scroll to position [1426, 0]
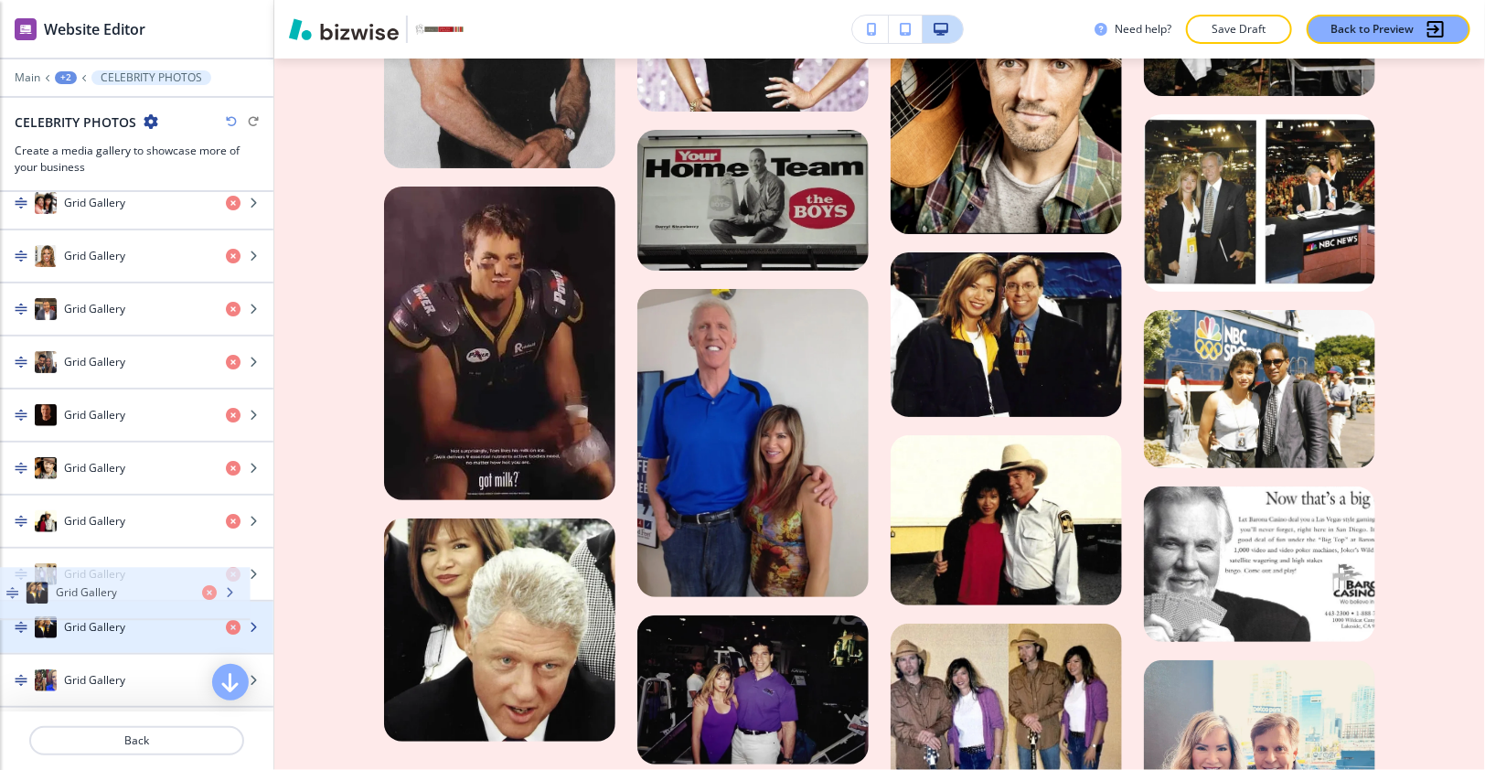
drag, startPoint x: 127, startPoint y: 508, endPoint x: 118, endPoint y: 603, distance: 95.5
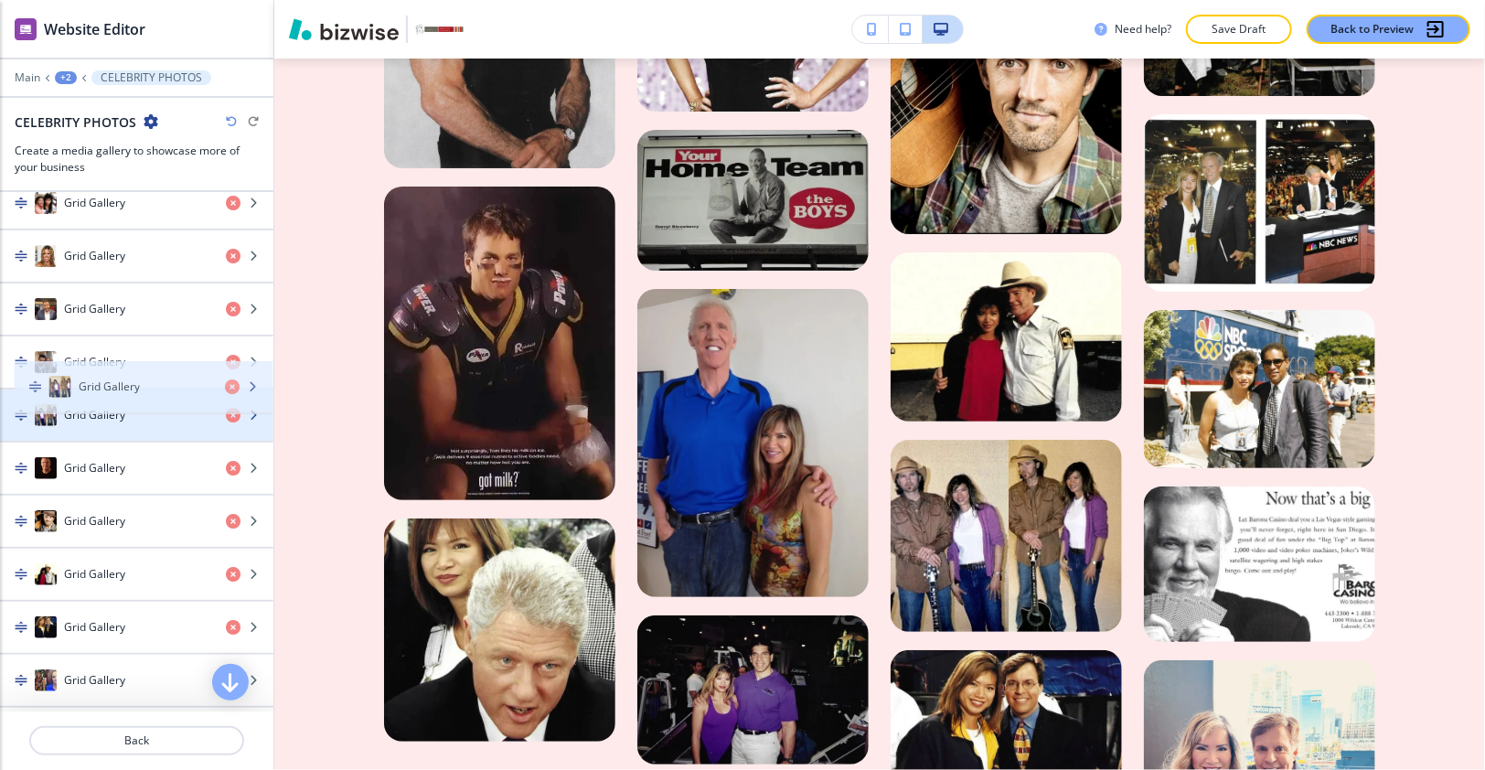
drag, startPoint x: 122, startPoint y: 549, endPoint x: 135, endPoint y: 387, distance: 163.3
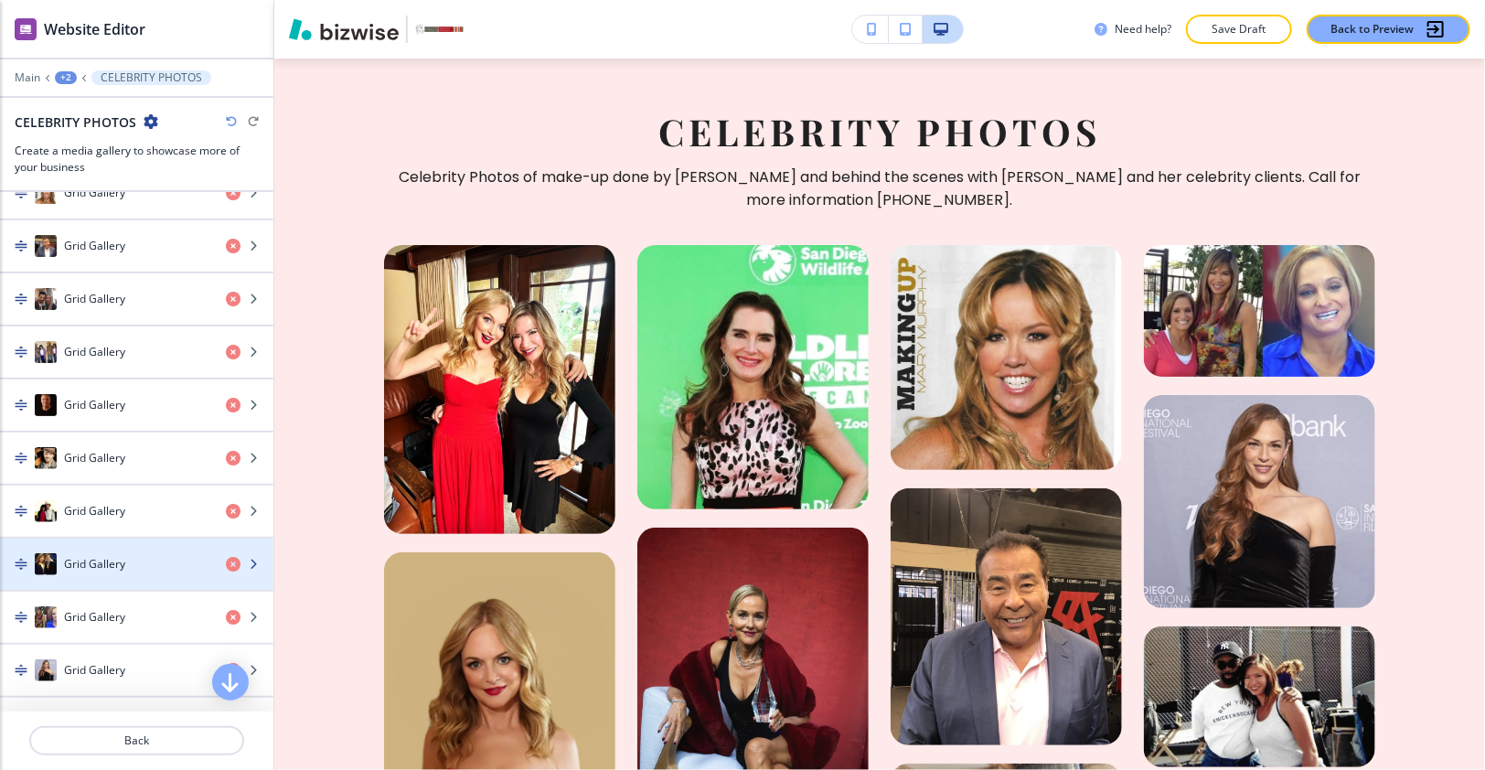
scroll to position [1490, 0]
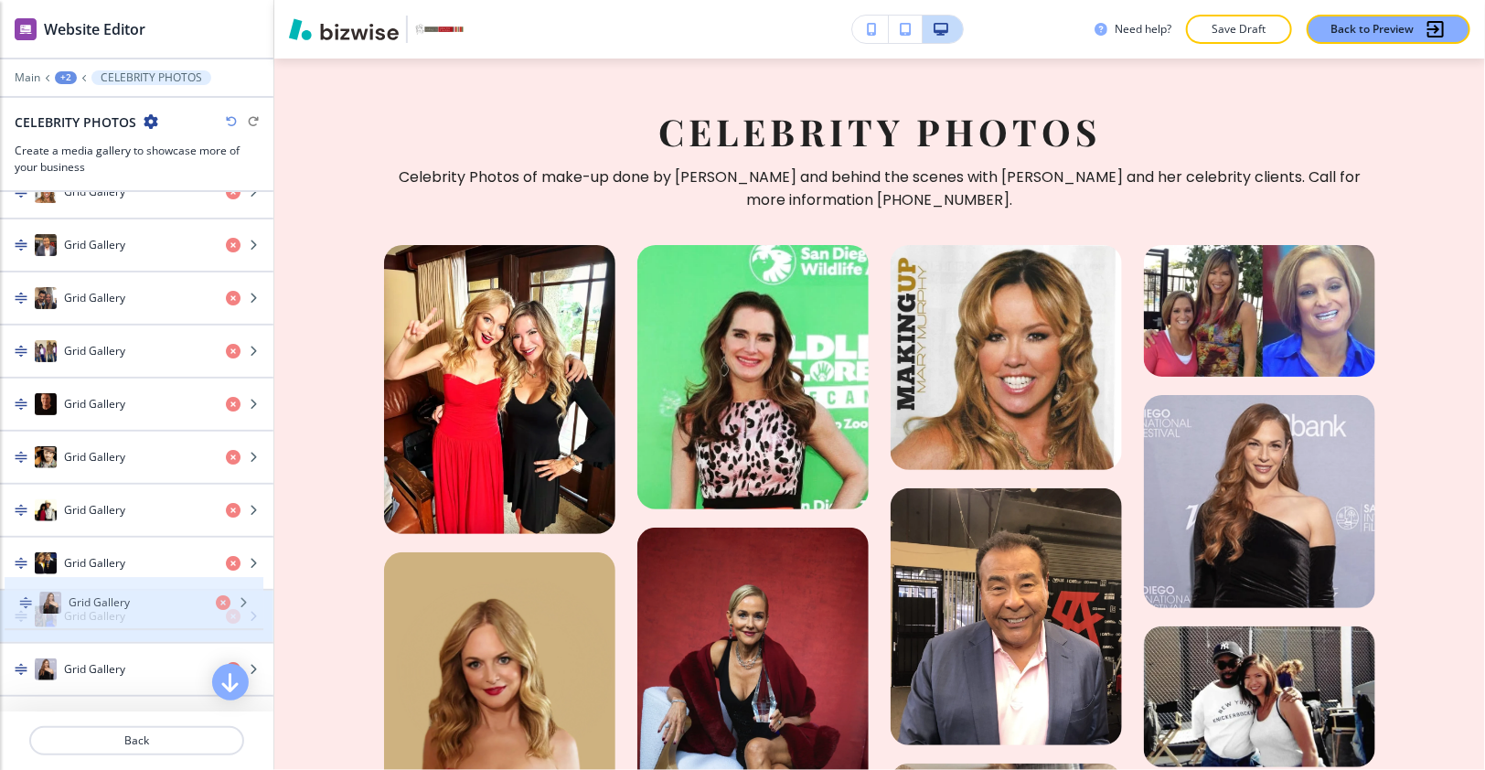
drag, startPoint x: 91, startPoint y: 651, endPoint x: 96, endPoint y: 613, distance: 38.7
click at [96, 613] on div "Grid Gallery Grid Gallery Grid Gallery Grid Gallery Grid Gallery Grid Gallery G…" at bounding box center [136, 299] width 273 height 1750
drag, startPoint x: 97, startPoint y: 634, endPoint x: 96, endPoint y: 595, distance: 38.4
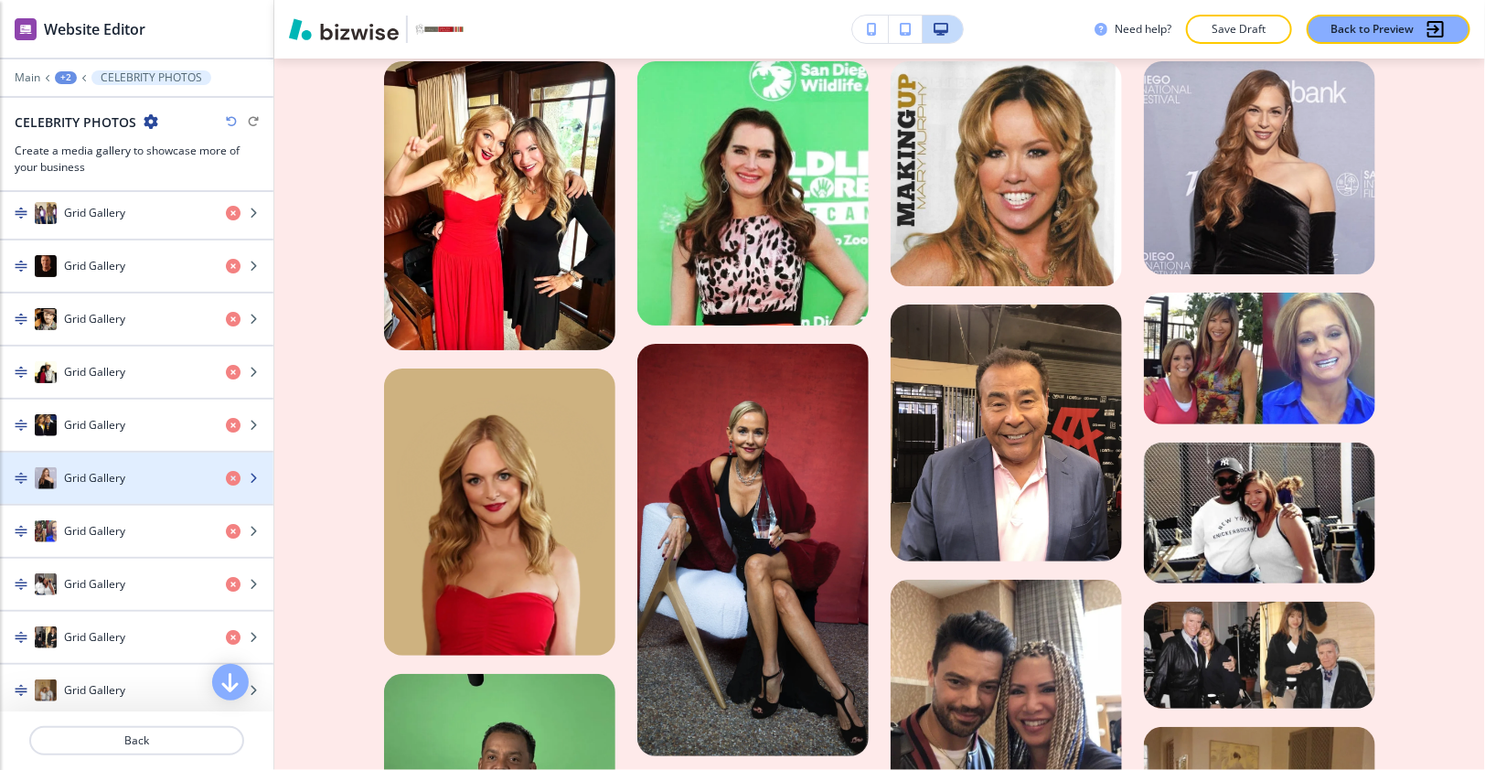
scroll to position [1801, 0]
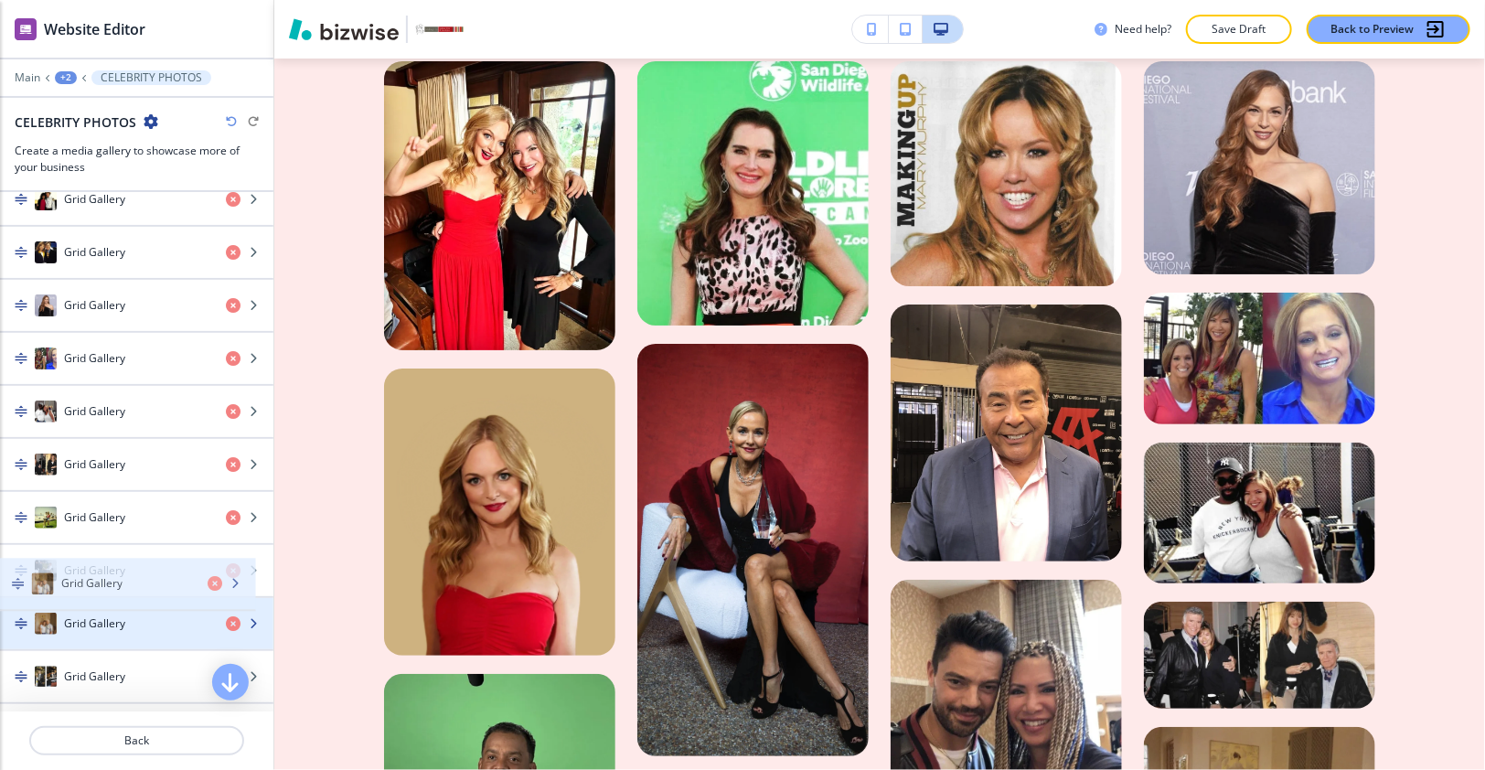
drag, startPoint x: 118, startPoint y: 485, endPoint x: 115, endPoint y: 581, distance: 95.1
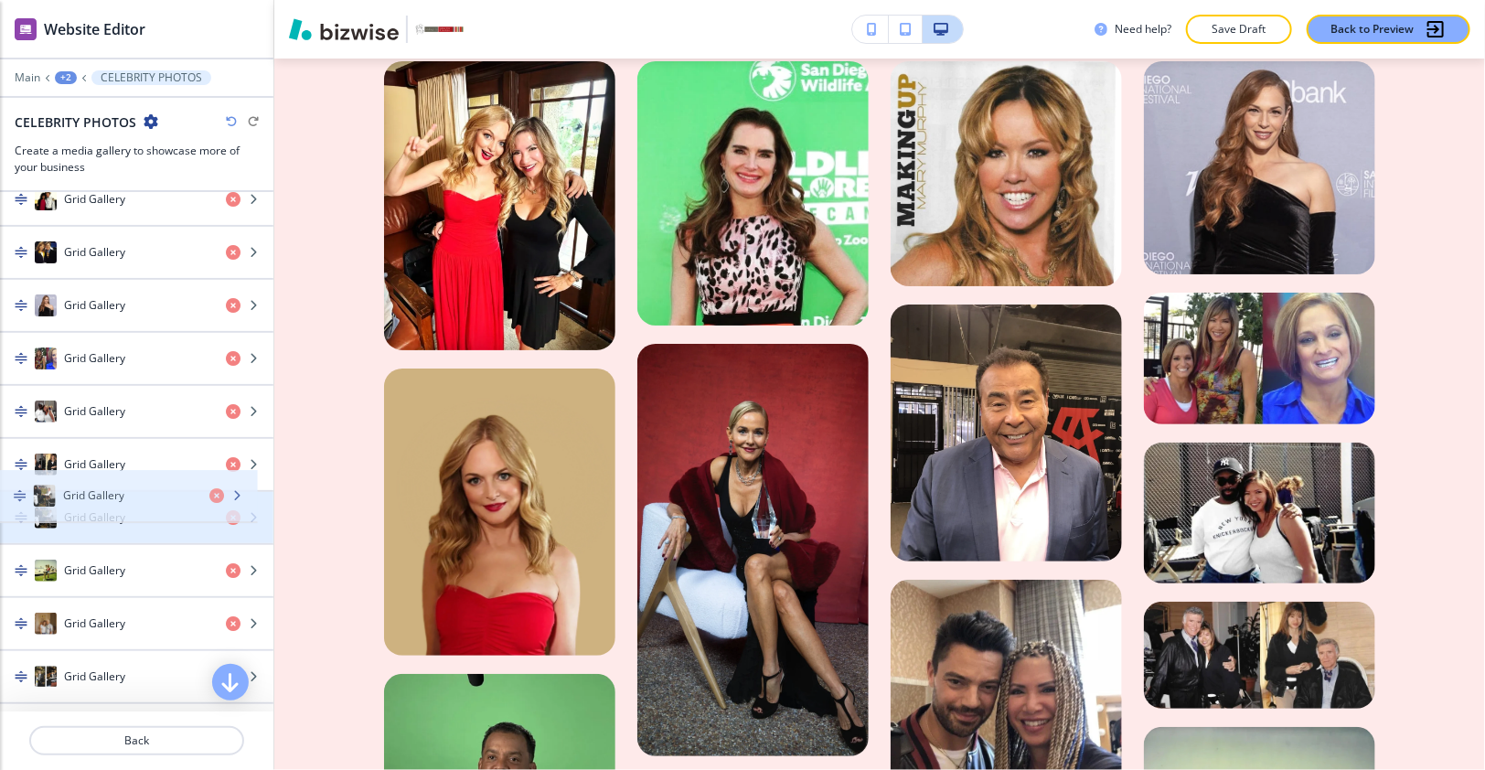
drag, startPoint x: 115, startPoint y: 551, endPoint x: 114, endPoint y: 507, distance: 43.9
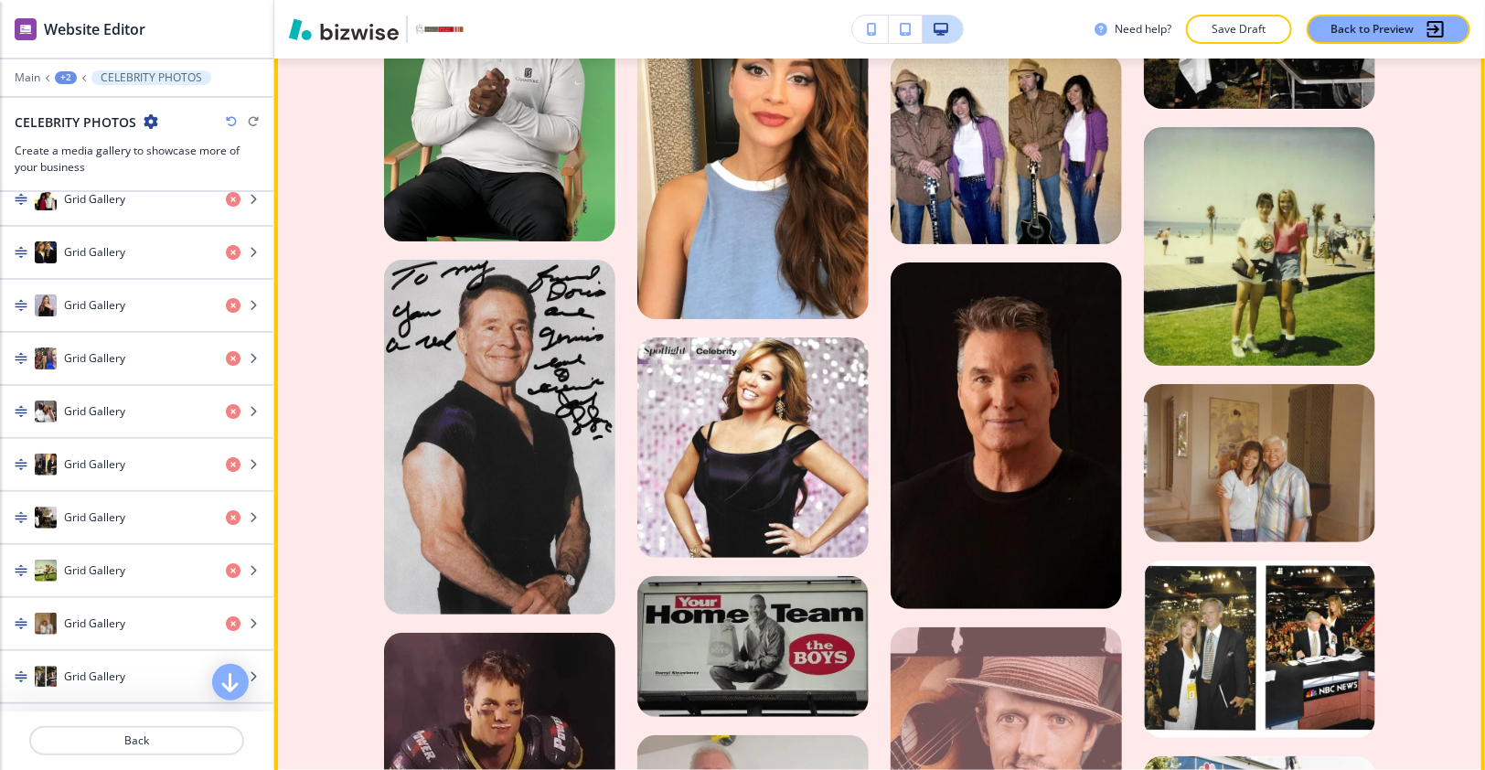
scroll to position [3247, 0]
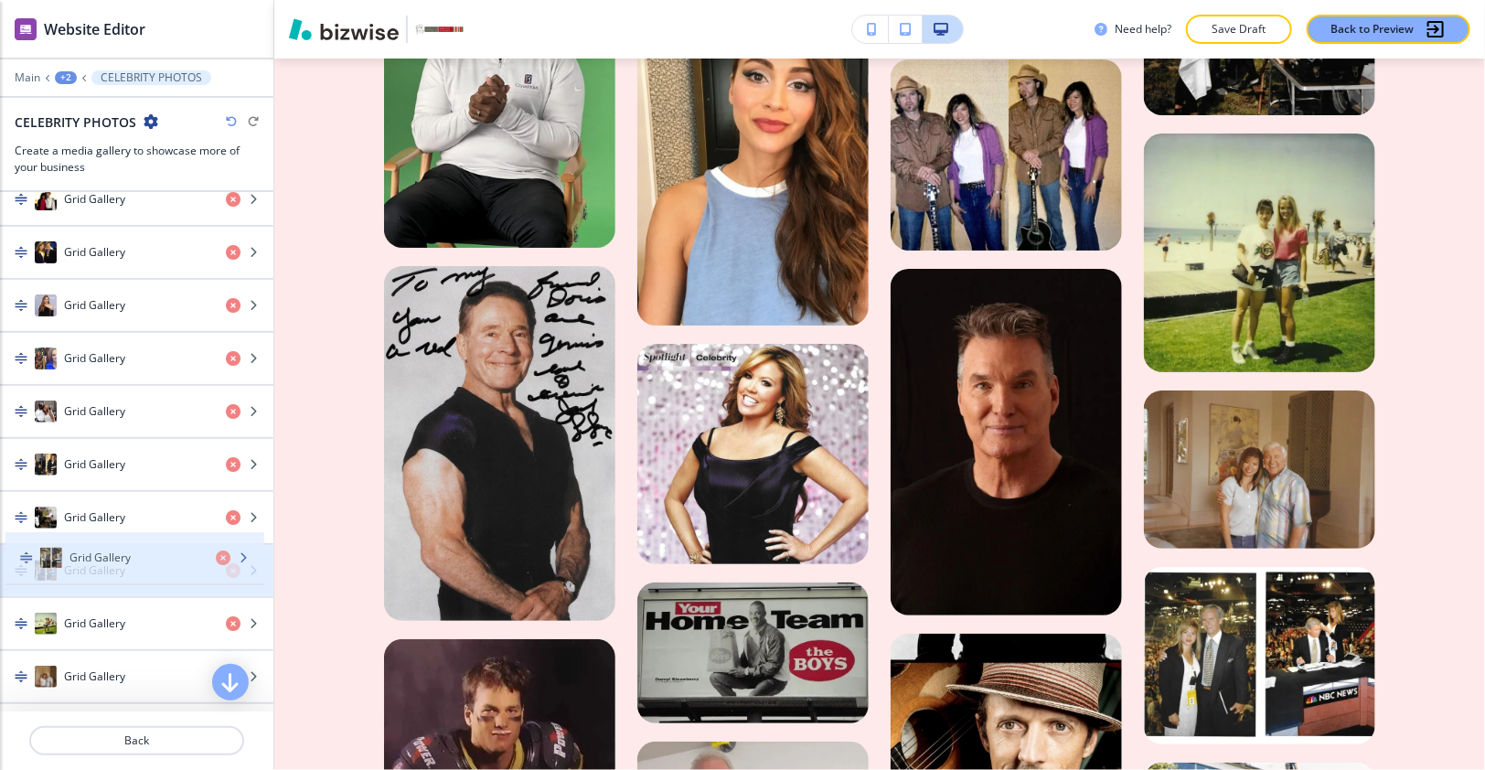
drag, startPoint x: 122, startPoint y: 644, endPoint x: 127, endPoint y: 558, distance: 86.1
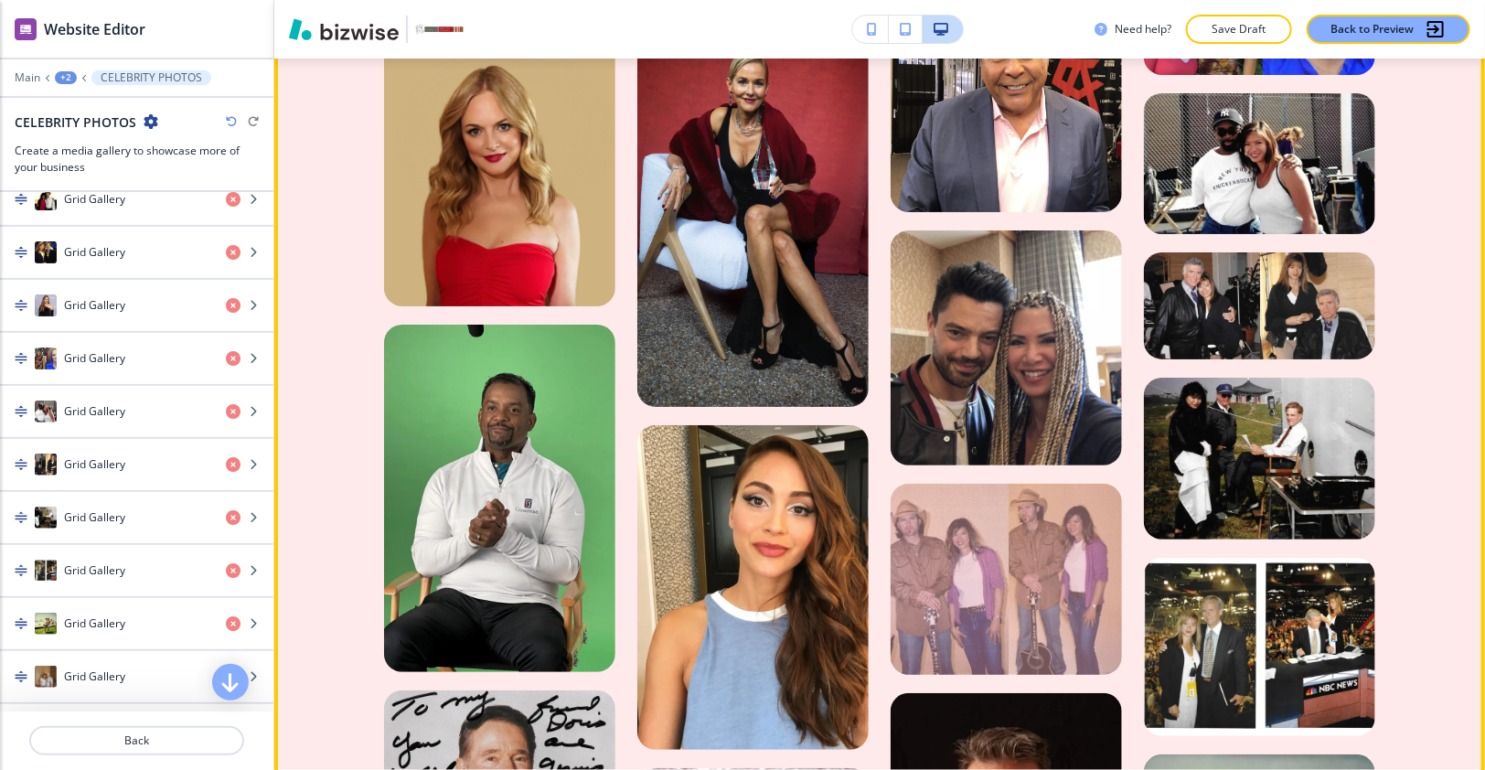
scroll to position [2819, 0]
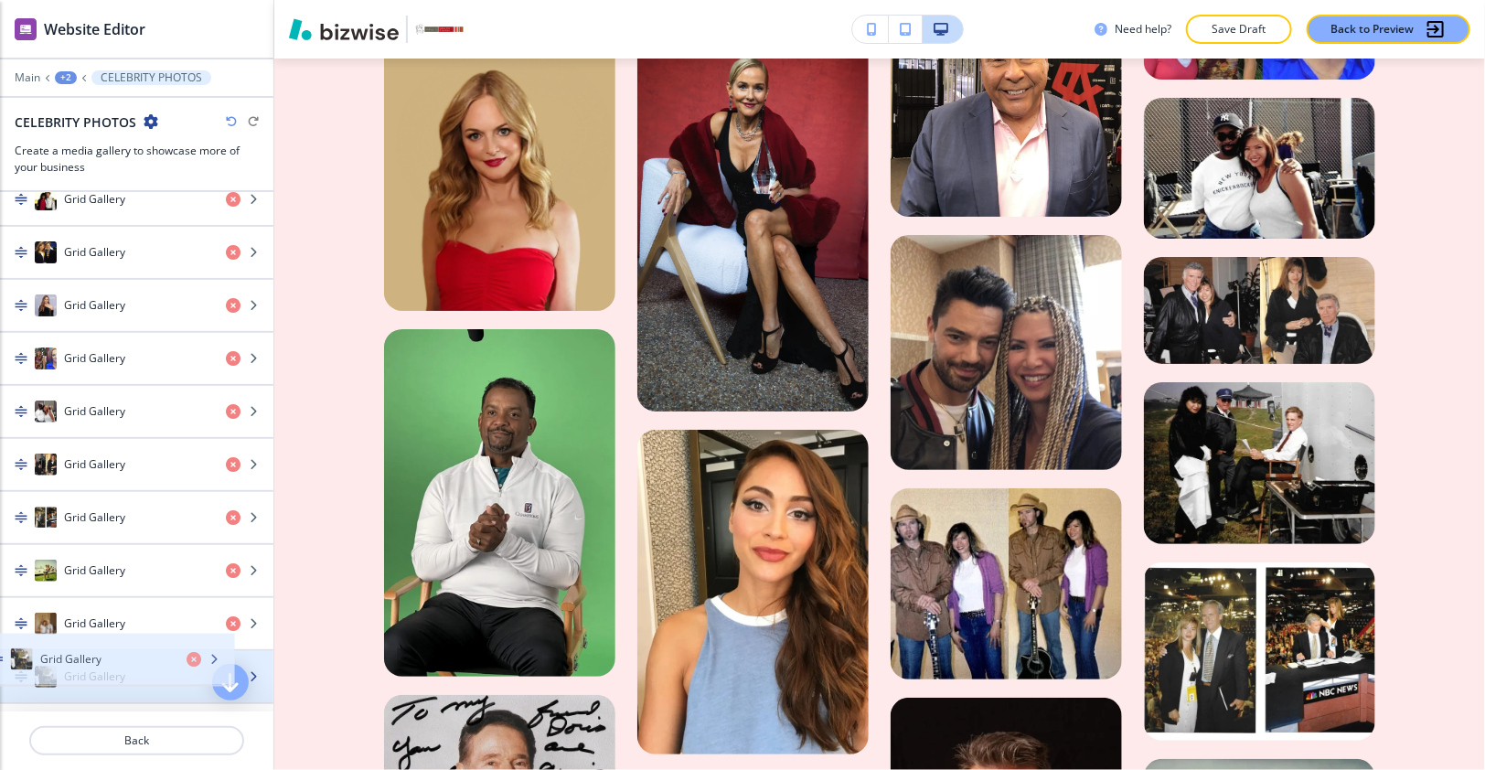
drag, startPoint x: 100, startPoint y: 502, endPoint x: 79, endPoint y: 649, distance: 148.7
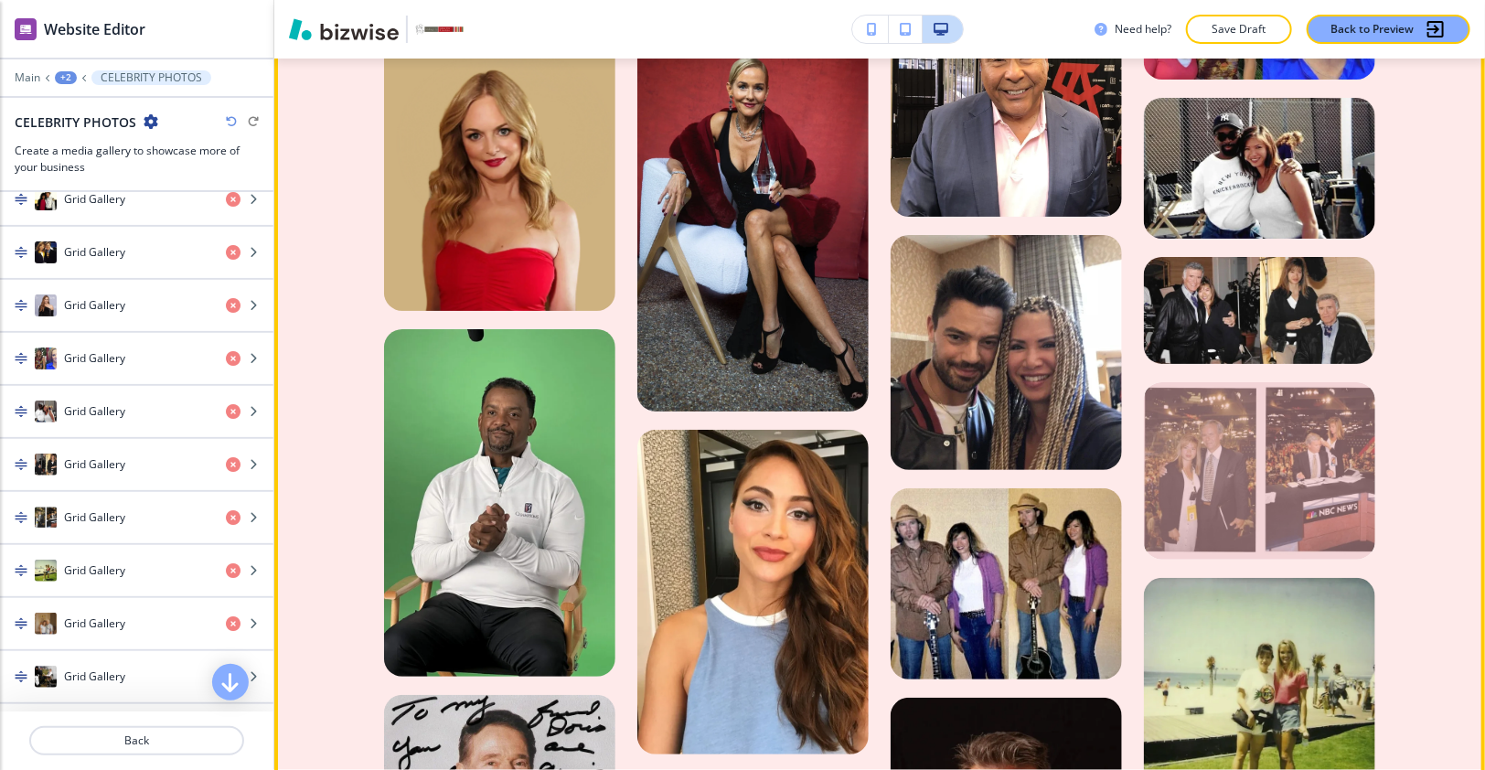
click at [1214, 382] on div at bounding box center [1259, 470] width 231 height 177
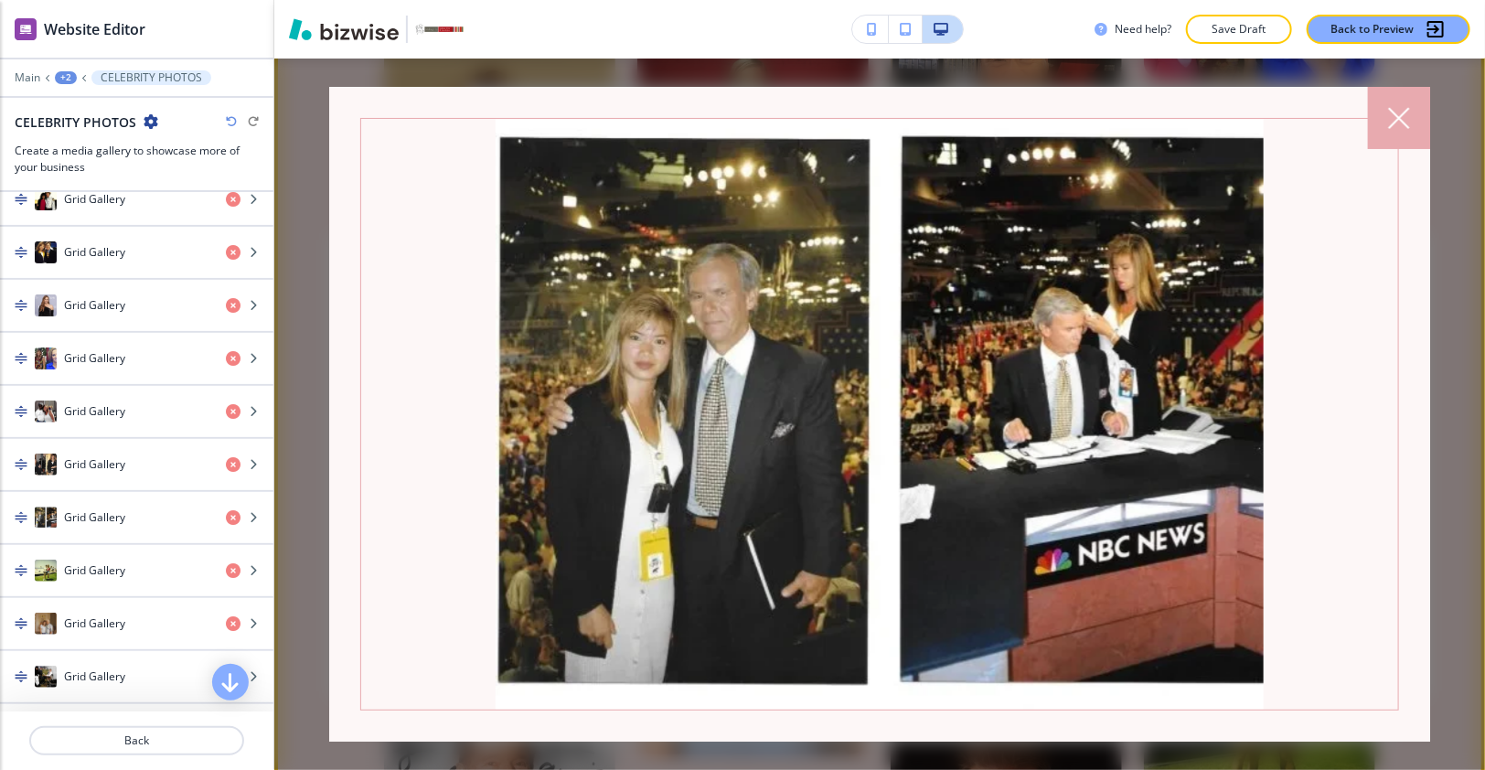
click at [1402, 119] on icon at bounding box center [1399, 118] width 22 height 22
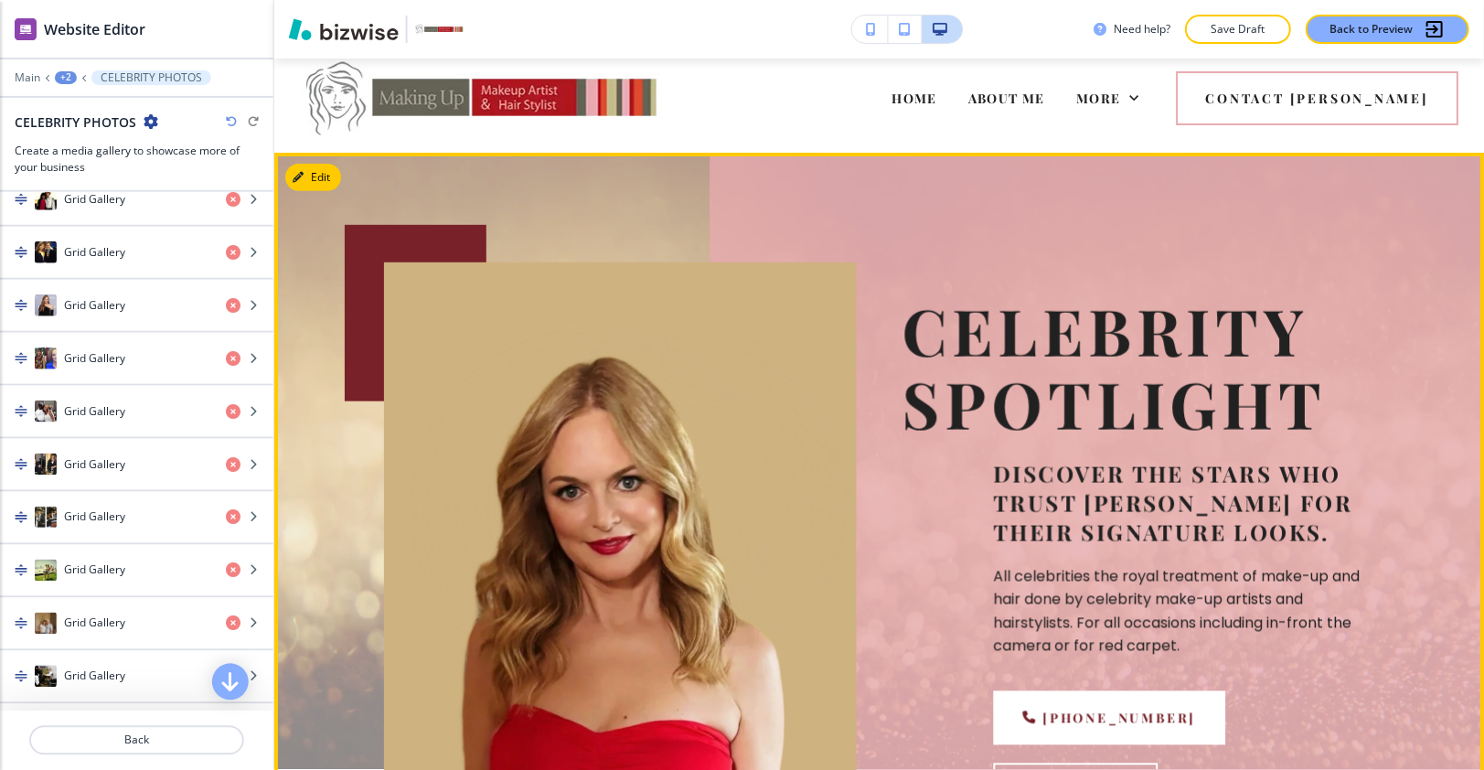
scroll to position [0, 0]
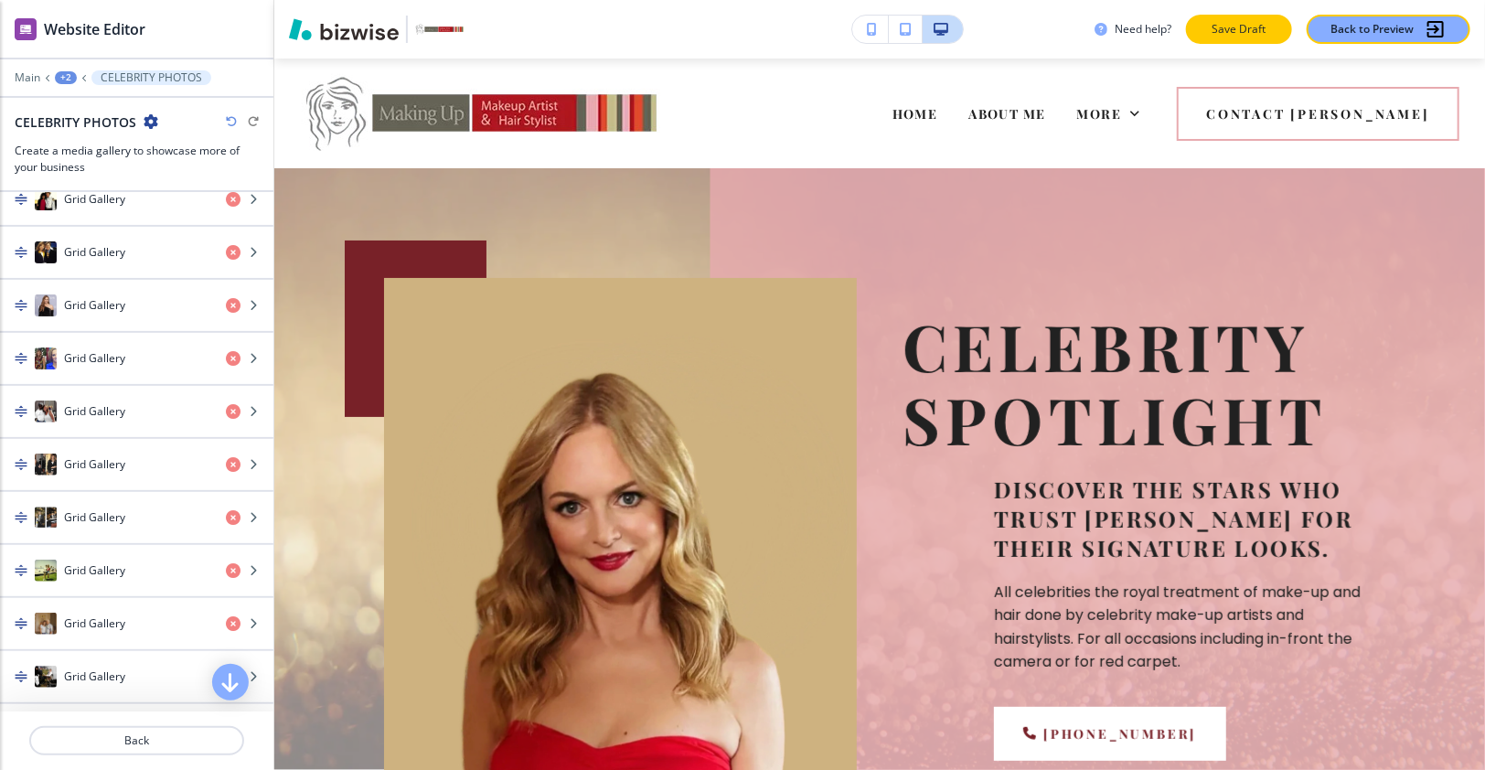
click at [1221, 35] on p "Save Draft" at bounding box center [1239, 29] width 59 height 16
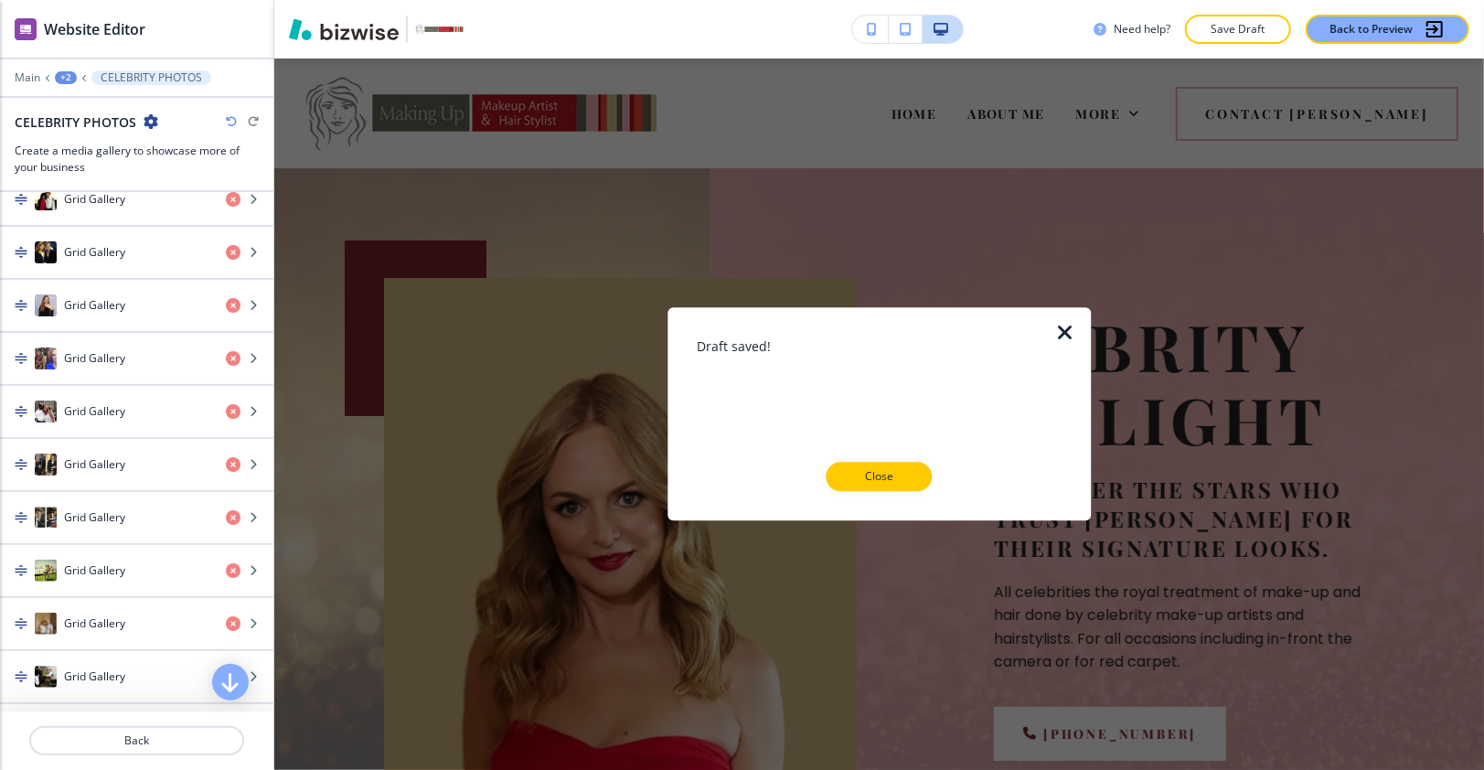
click at [1052, 330] on div at bounding box center [879, 321] width 365 height 29
click at [1061, 336] on icon "button" at bounding box center [1065, 333] width 22 height 22
